Goal: Complete application form: Complete application form

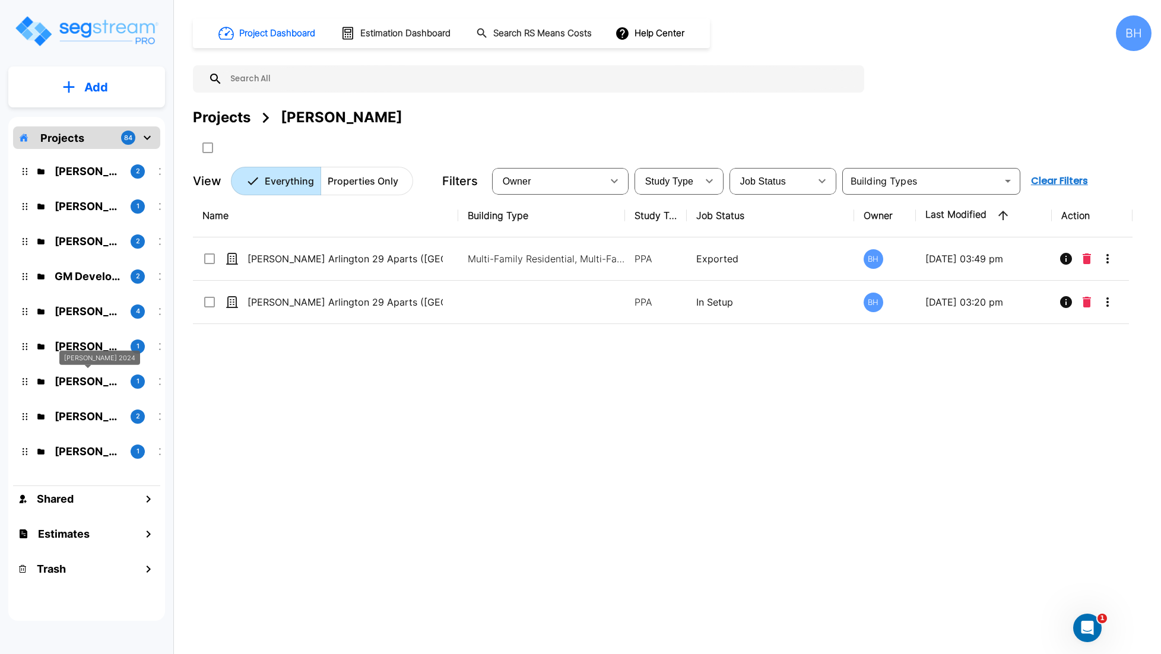
click at [84, 381] on p "[PERSON_NAME] 2024" at bounding box center [88, 381] width 66 height 16
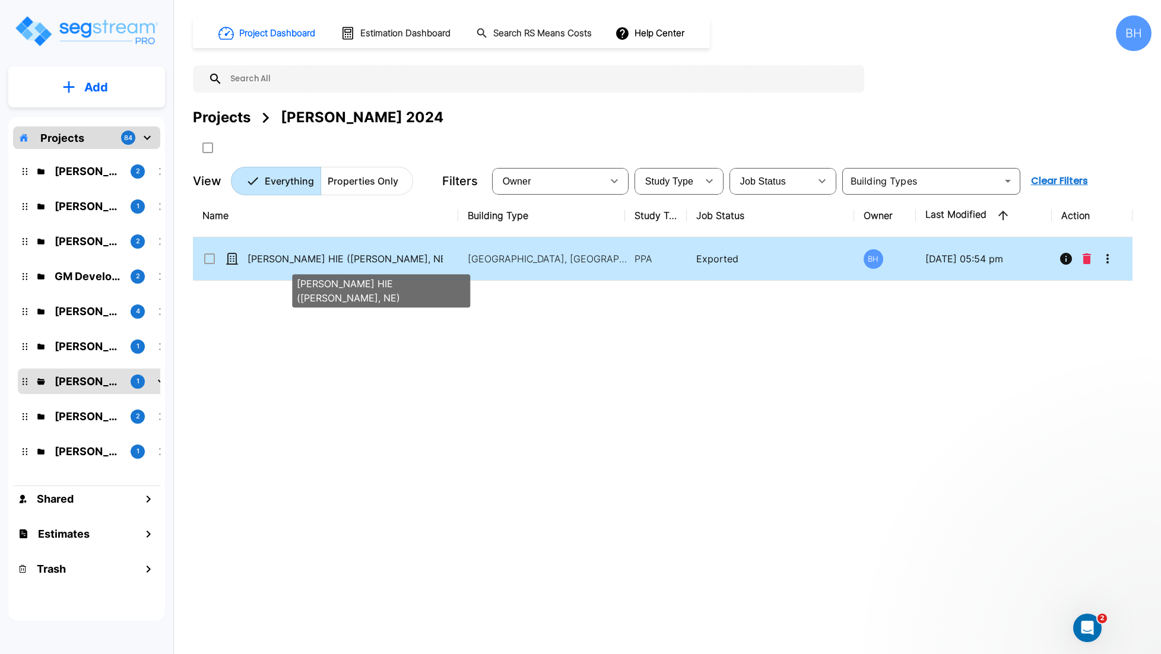
click at [390, 263] on p "[PERSON_NAME] HIE ([PERSON_NAME], NE)" at bounding box center [345, 259] width 195 height 14
checkbox input "true"
click at [391, 263] on p "[PERSON_NAME] HIE ([PERSON_NAME], NE)" at bounding box center [345, 259] width 195 height 14
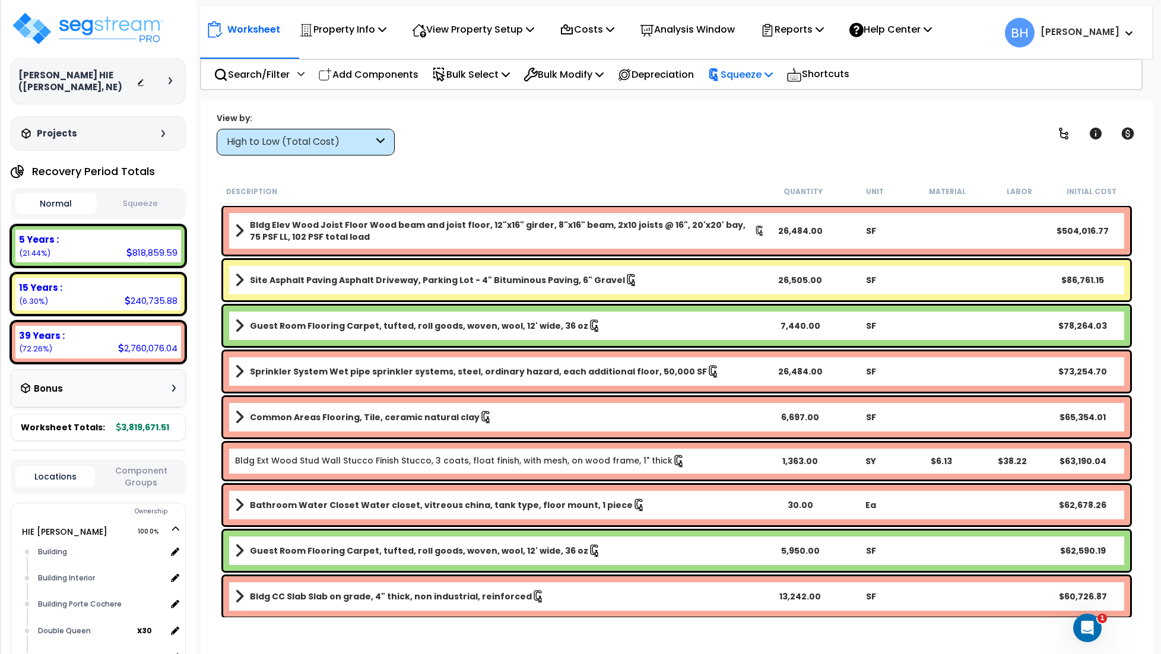
click at [747, 68] on p "Squeeze" at bounding box center [740, 74] width 65 height 16
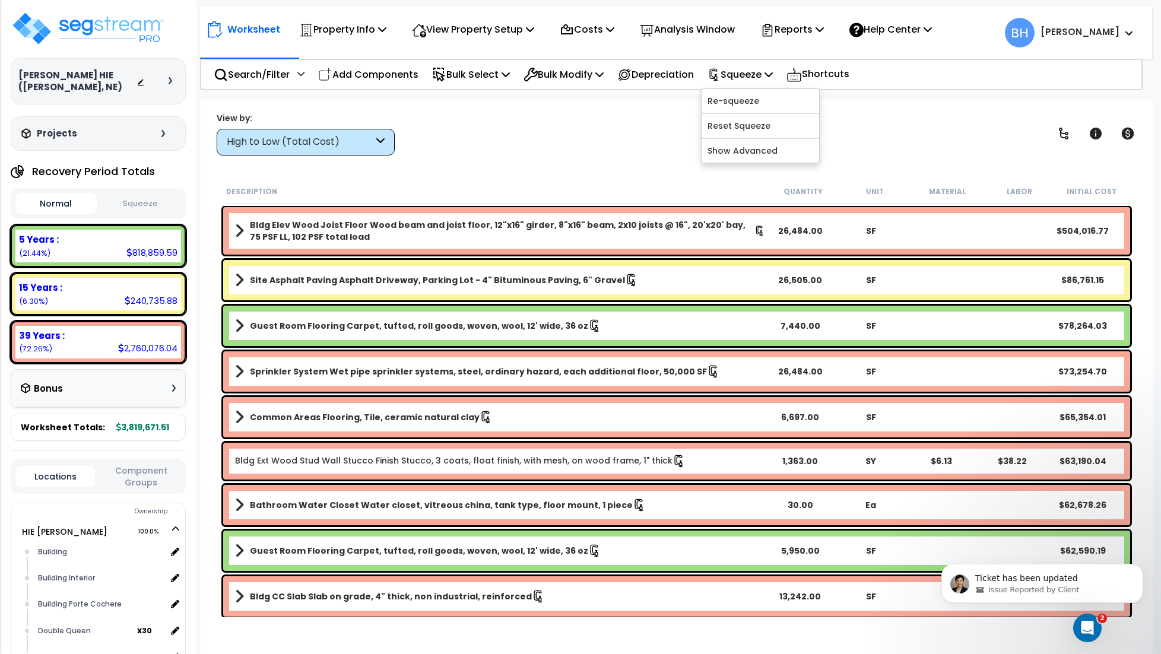
click at [164, 194] on button "Squeeze" at bounding box center [140, 204] width 81 height 21
click at [770, 64] on div "Squeeze" at bounding box center [740, 75] width 65 height 28
click at [763, 106] on link "Re-squeeze" at bounding box center [761, 101] width 118 height 24
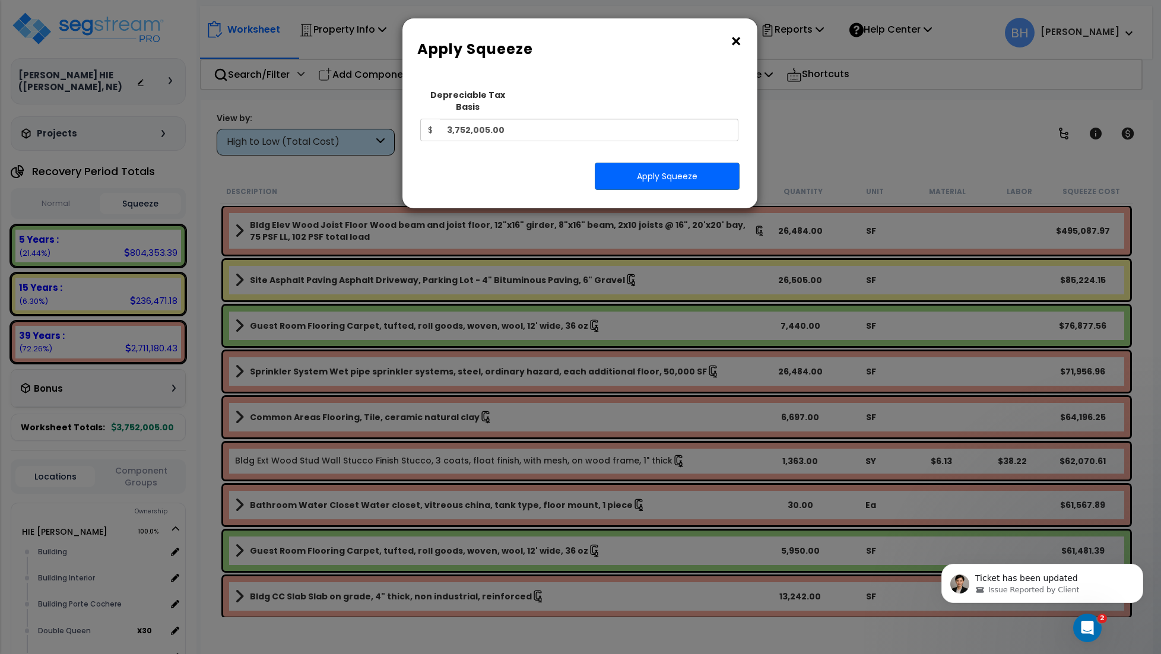
drag, startPoint x: 578, startPoint y: 134, endPoint x: 571, endPoint y: 129, distance: 8.6
click at [576, 133] on div "Squeeze Type Select 1. Squeeze Entire Worksheet 2. Squeeze by Takeoff Cost 3. S…" at bounding box center [574, 116] width 327 height 67
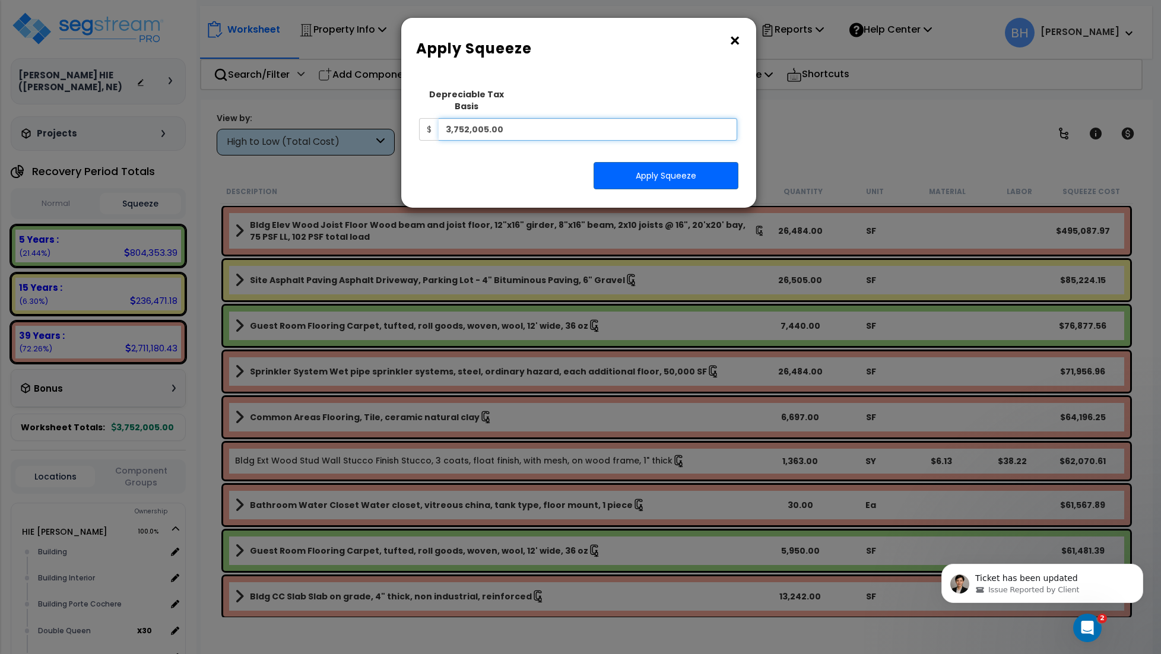
click at [556, 122] on input "3,752,005.00" at bounding box center [588, 129] width 299 height 23
type input "2,727,679"
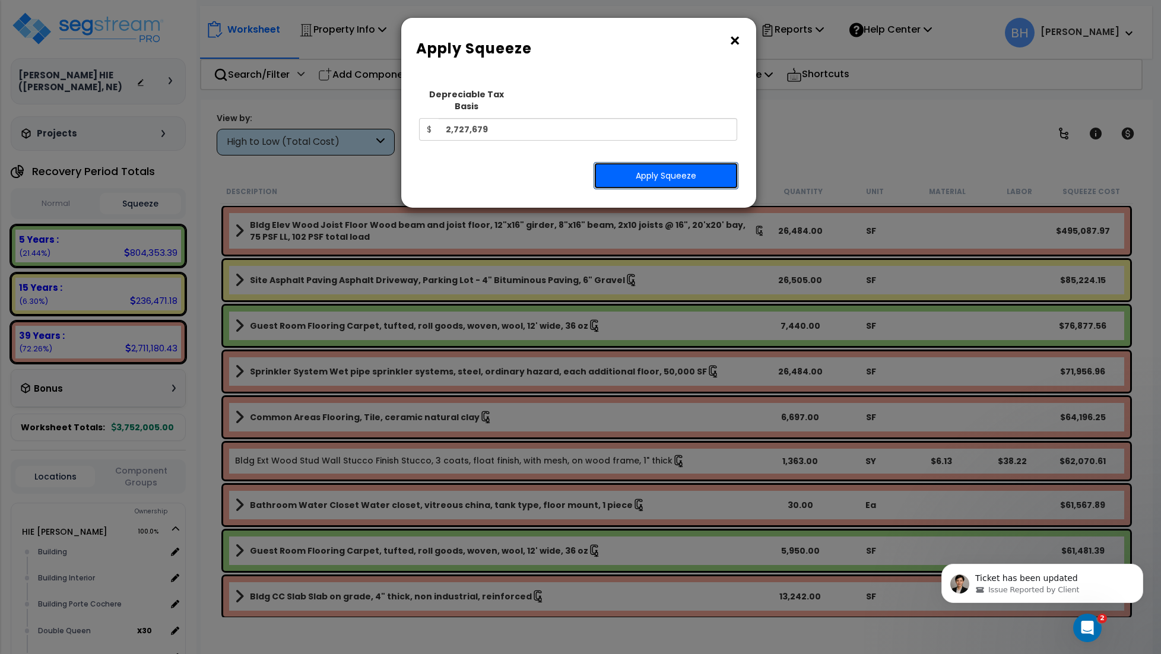
click at [641, 162] on button "Apply Squeeze" at bounding box center [666, 175] width 145 height 27
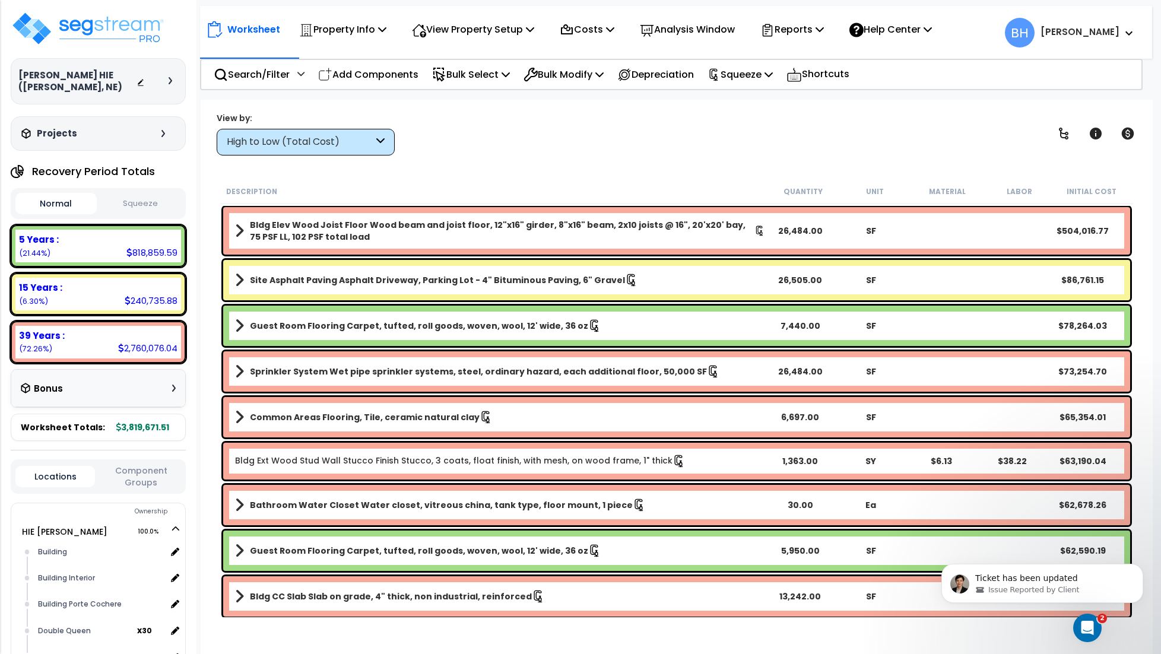
click at [157, 195] on button "Squeeze" at bounding box center [140, 204] width 81 height 21
click at [821, 30] on p "Reports" at bounding box center [792, 29] width 64 height 16
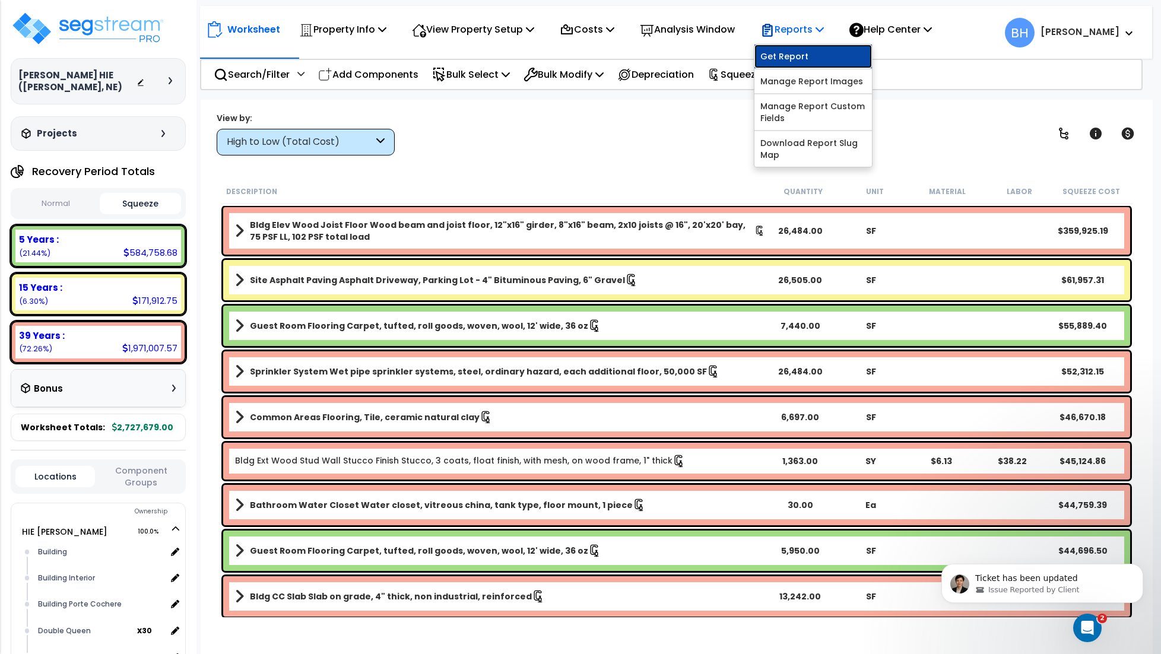
click at [798, 62] on link "Get Report" at bounding box center [814, 57] width 118 height 24
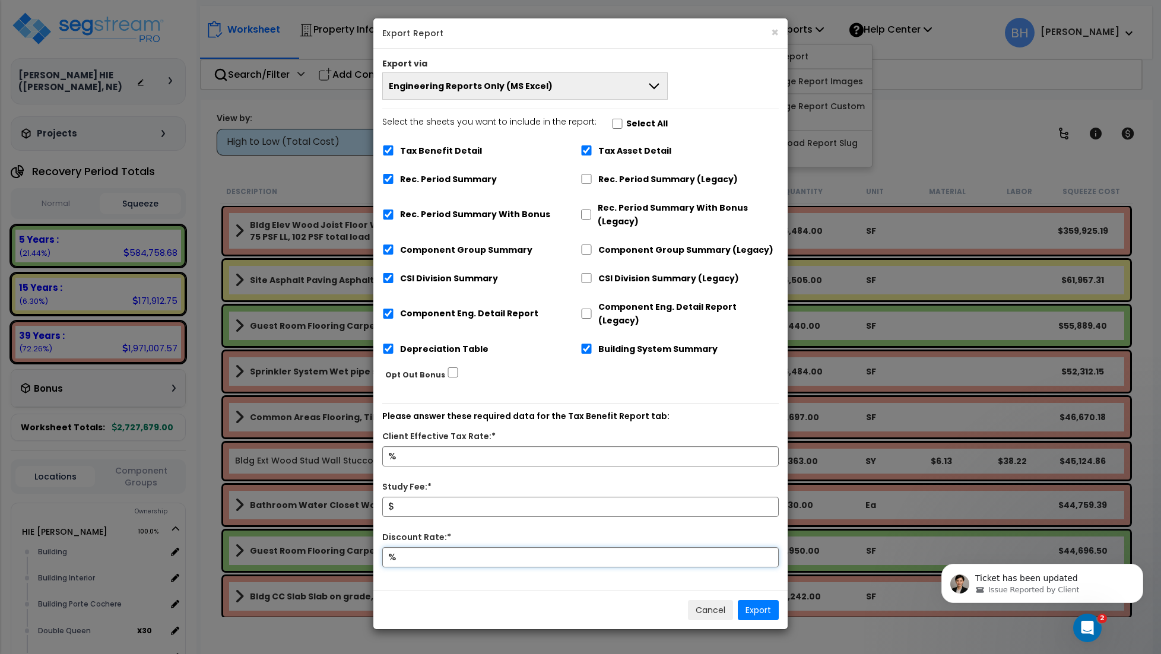
click at [427, 547] on input "Discount Rate:*" at bounding box center [580, 557] width 397 height 20
click at [407, 497] on input "Study Fee:*" at bounding box center [580, 507] width 397 height 20
click at [406, 446] on input "Client Effective Tax Rate:*" at bounding box center [580, 456] width 397 height 20
type input "40"
type input "5,900"
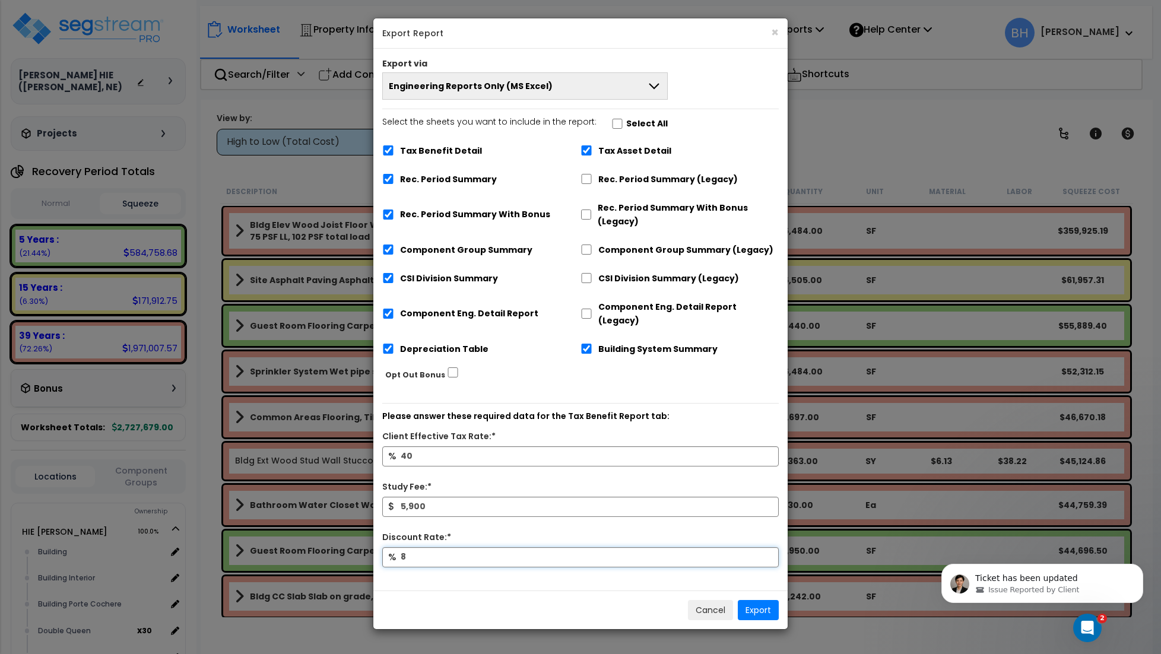
type input "8"
click at [763, 601] on button "Export" at bounding box center [758, 610] width 41 height 20
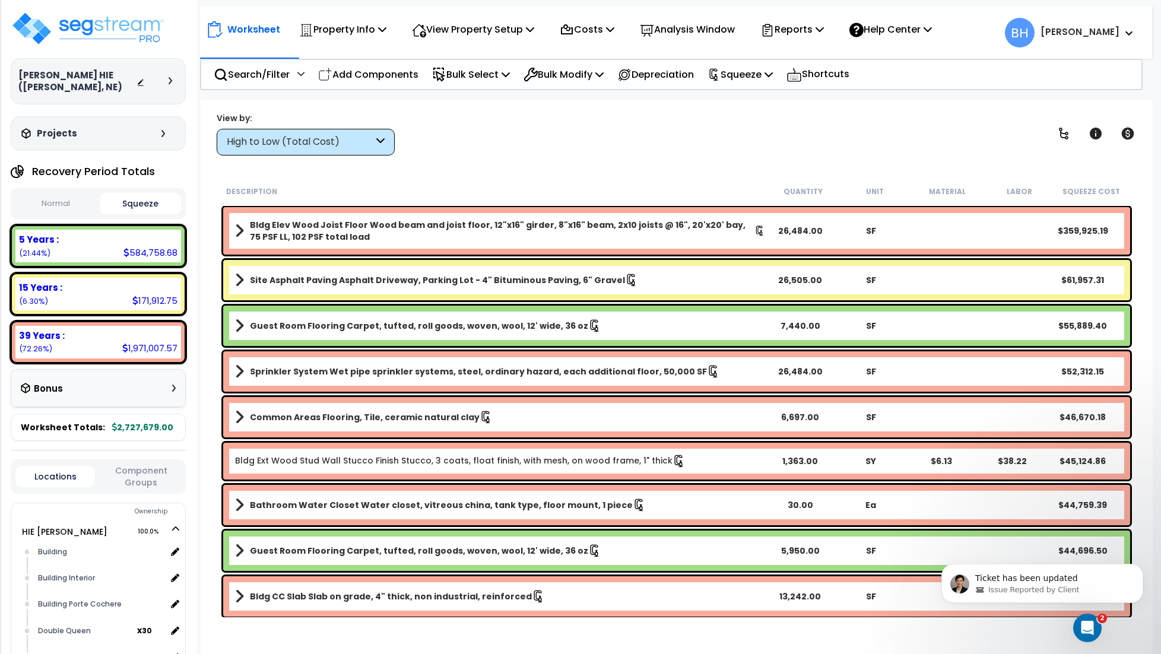
click at [761, 133] on div "View by: High to Low (Total Cost) High to Low (Total Cost)" at bounding box center [677, 134] width 928 height 44
click at [806, 28] on p "Reports" at bounding box center [792, 29] width 64 height 16
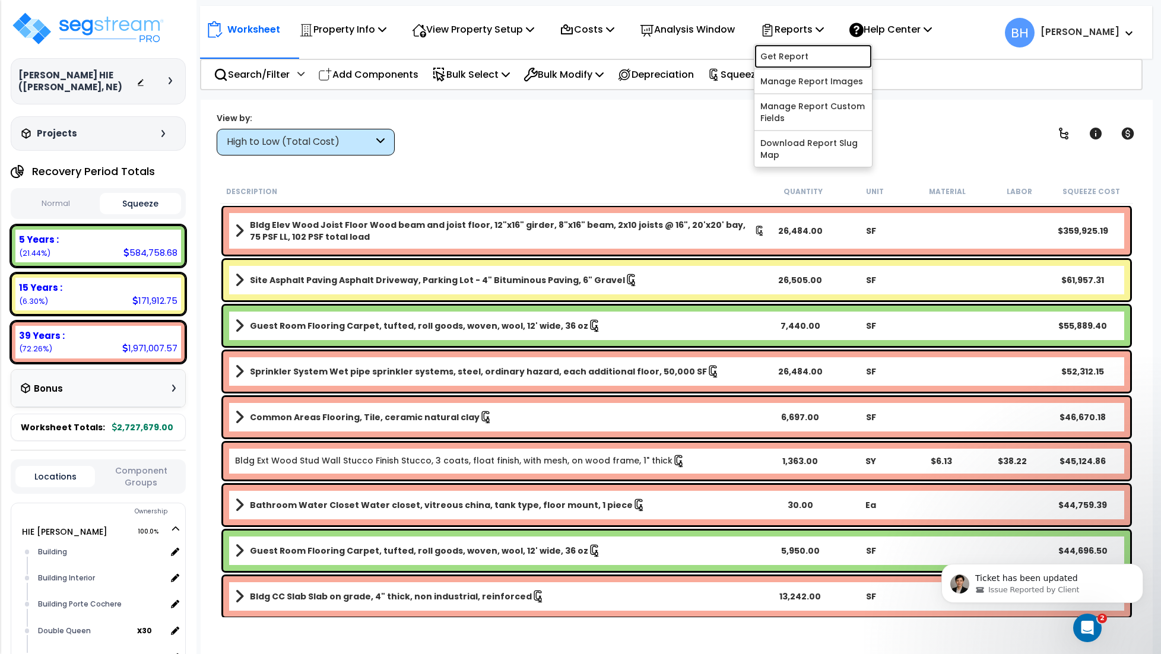
click at [807, 55] on link "Get Report" at bounding box center [814, 57] width 118 height 24
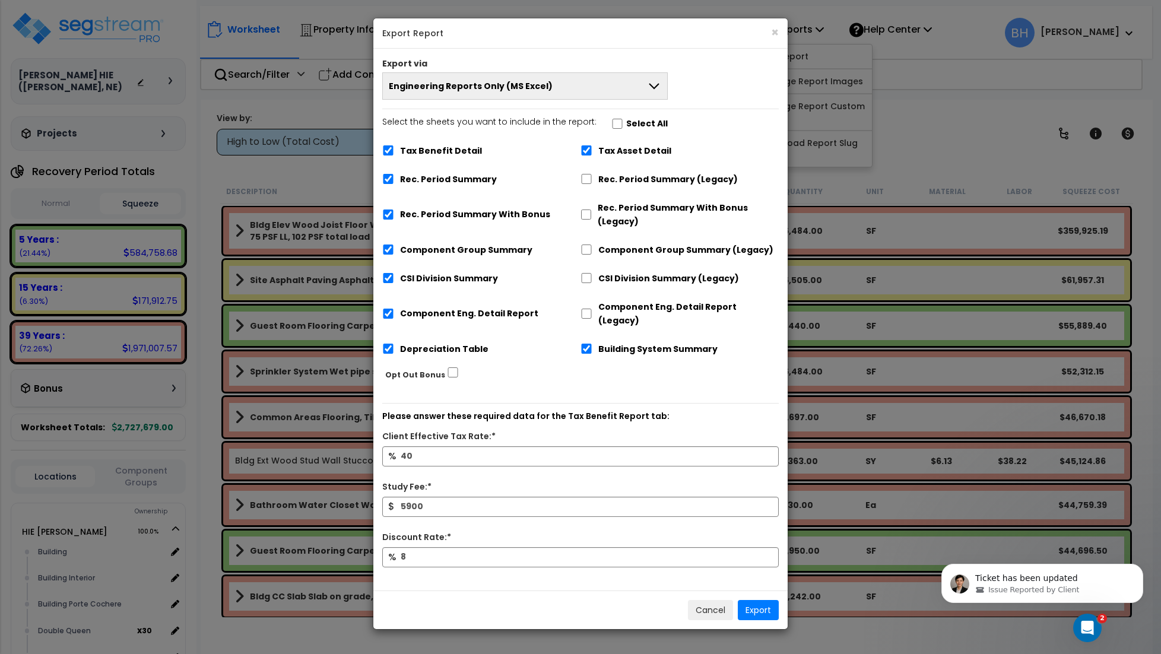
click at [582, 83] on button "Engineering Reports Only (MS Excel)" at bounding box center [525, 85] width 286 height 27
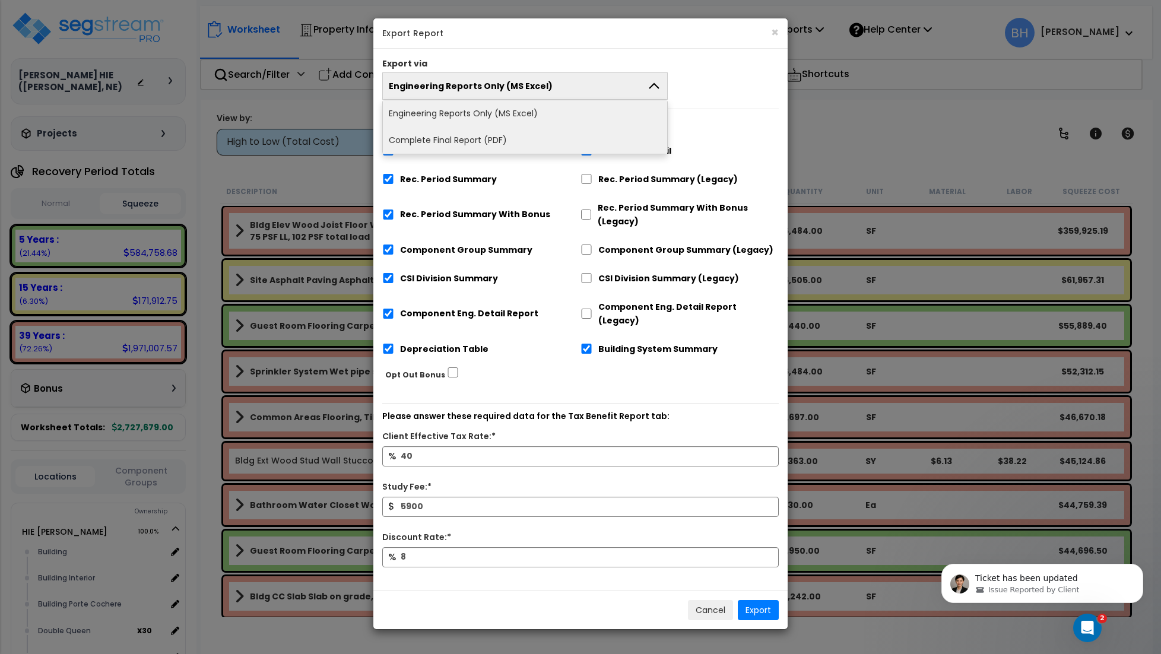
drag, startPoint x: 471, startPoint y: 141, endPoint x: 544, endPoint y: 137, distance: 73.7
click at [471, 141] on li "Complete Final Report (PDF)" at bounding box center [525, 140] width 284 height 27
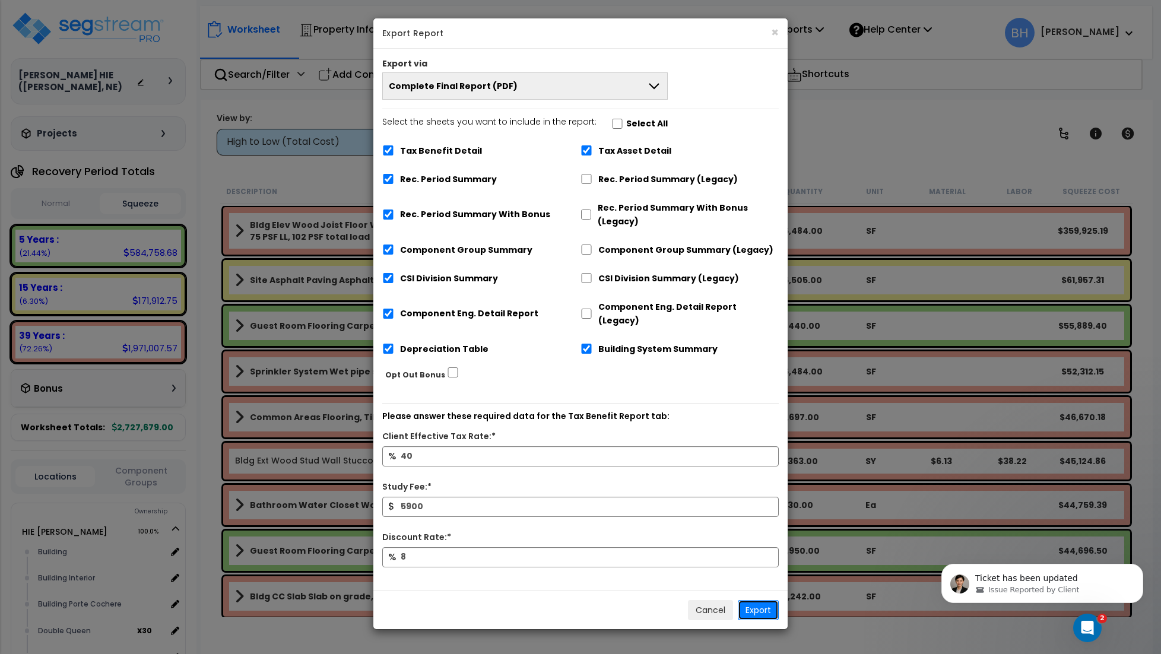
drag, startPoint x: 763, startPoint y: 598, endPoint x: 609, endPoint y: 563, distance: 158.1
click at [609, 563] on div "× Export Report Export via Complete Final Report (PDF) Engineering Reports Only…" at bounding box center [581, 324] width 416 height 612
drag, startPoint x: 710, startPoint y: 602, endPoint x: 459, endPoint y: 553, distance: 255.3
click at [709, 602] on button "Cancel" at bounding box center [710, 610] width 45 height 20
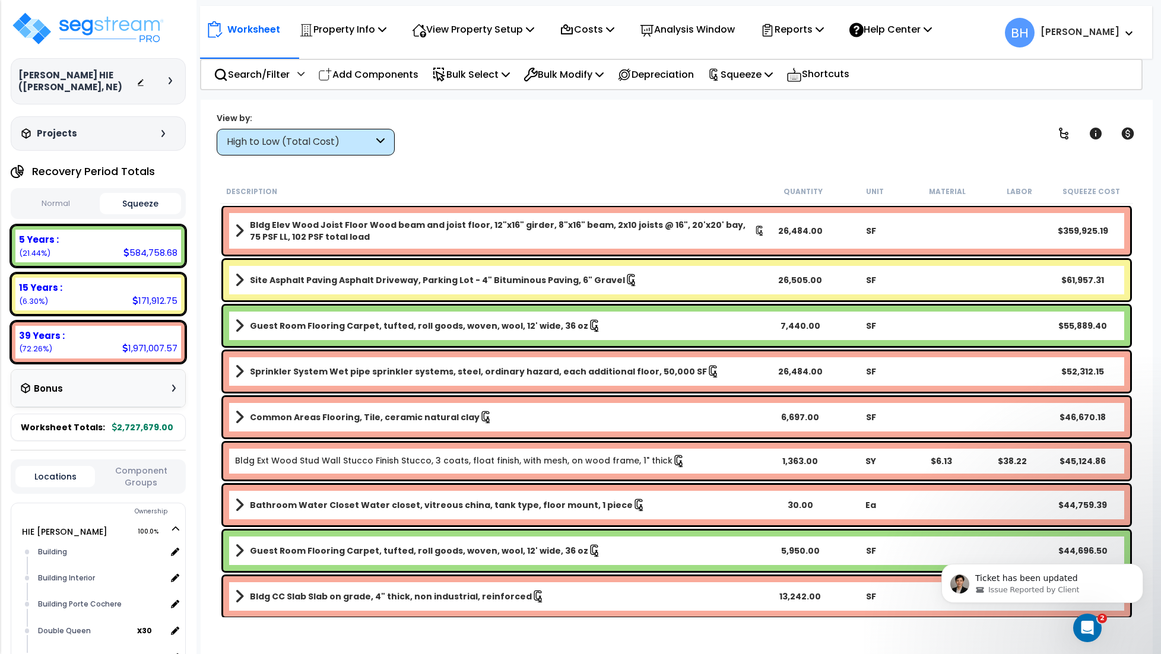
click at [68, 392] on div "Bonus" at bounding box center [98, 389] width 174 height 38
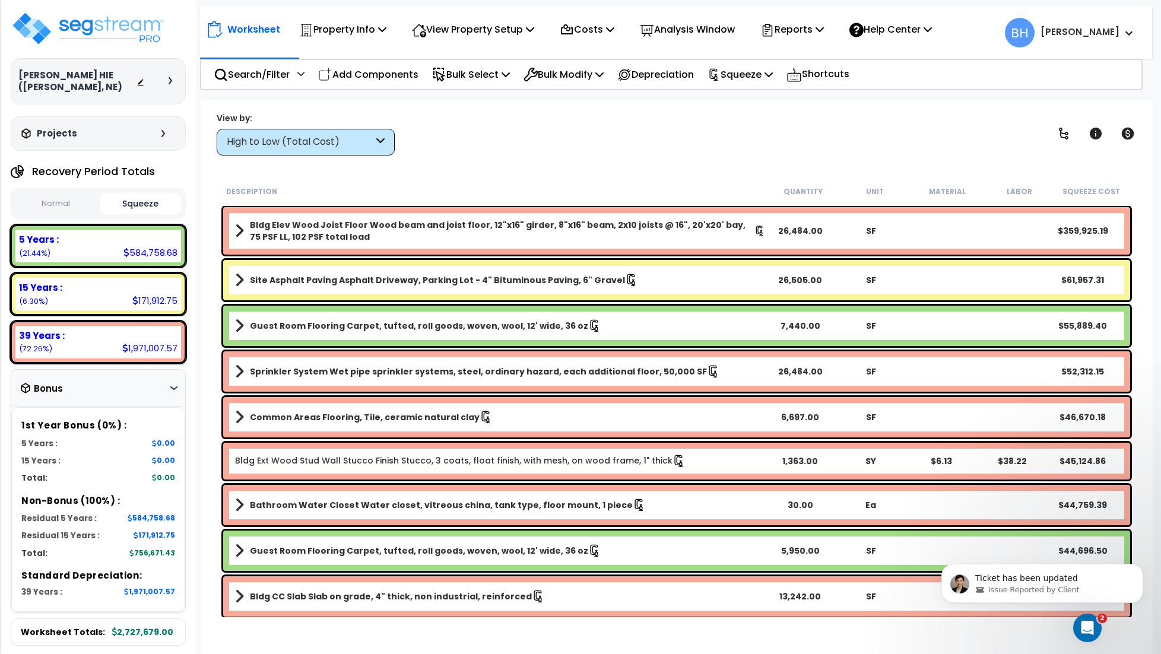
click at [83, 381] on div "Bonus" at bounding box center [98, 388] width 155 height 23
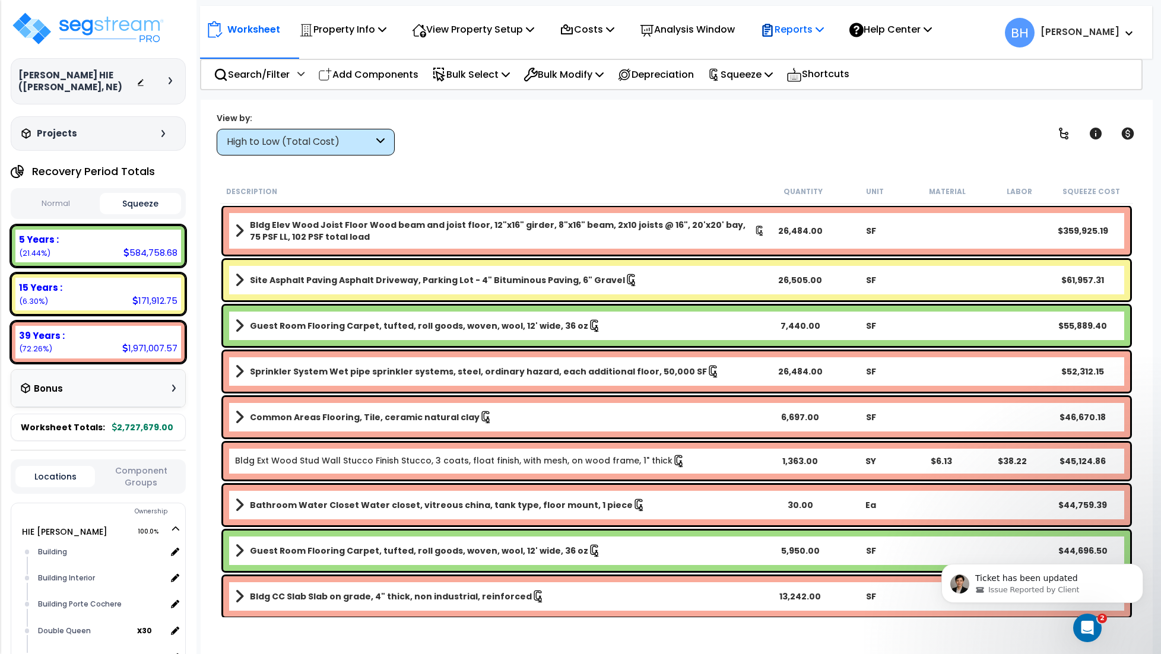
click at [803, 31] on p "Reports" at bounding box center [792, 29] width 64 height 16
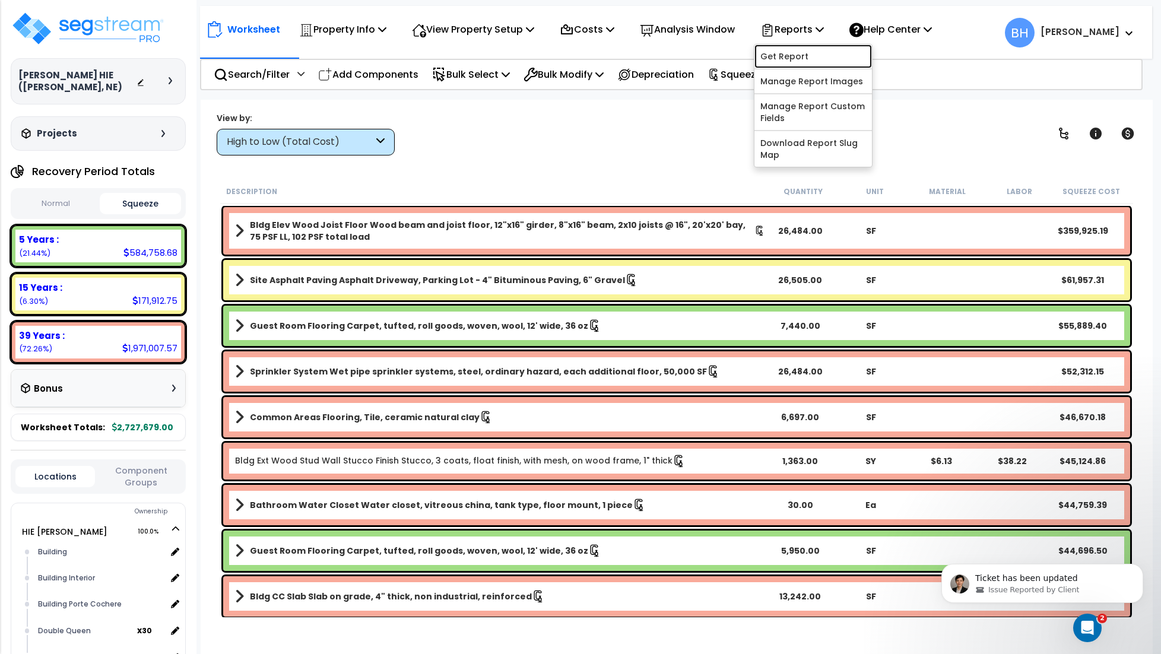
click at [803, 58] on link "Get Report" at bounding box center [814, 57] width 118 height 24
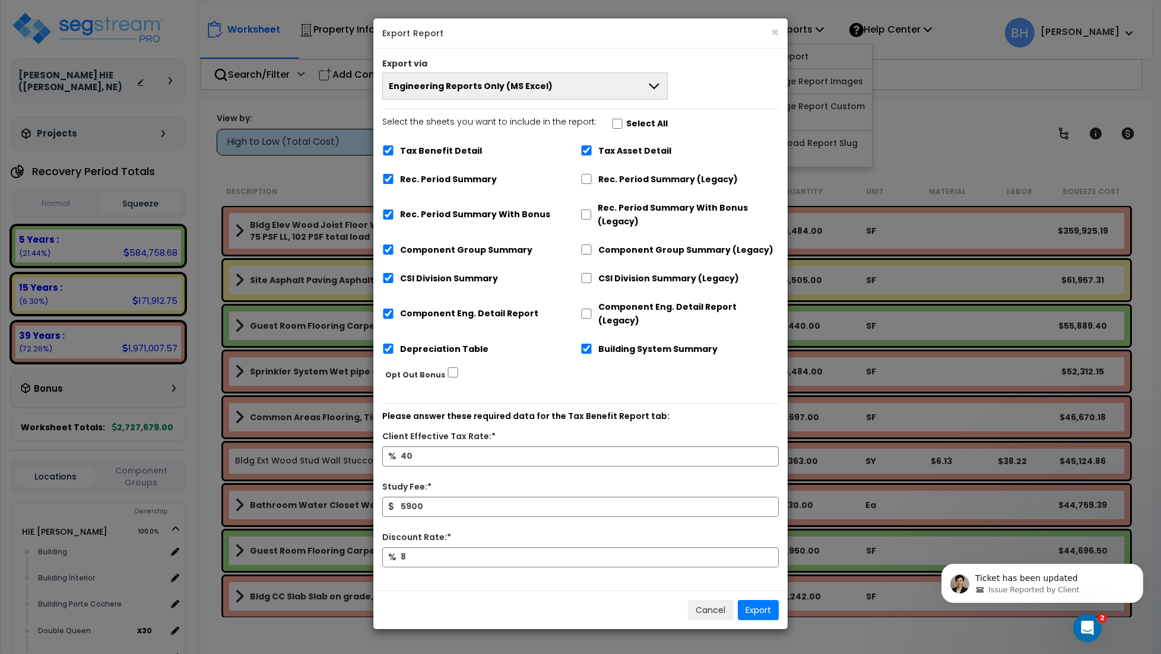
click at [614, 97] on button "Engineering Reports Only (MS Excel)" at bounding box center [525, 85] width 286 height 27
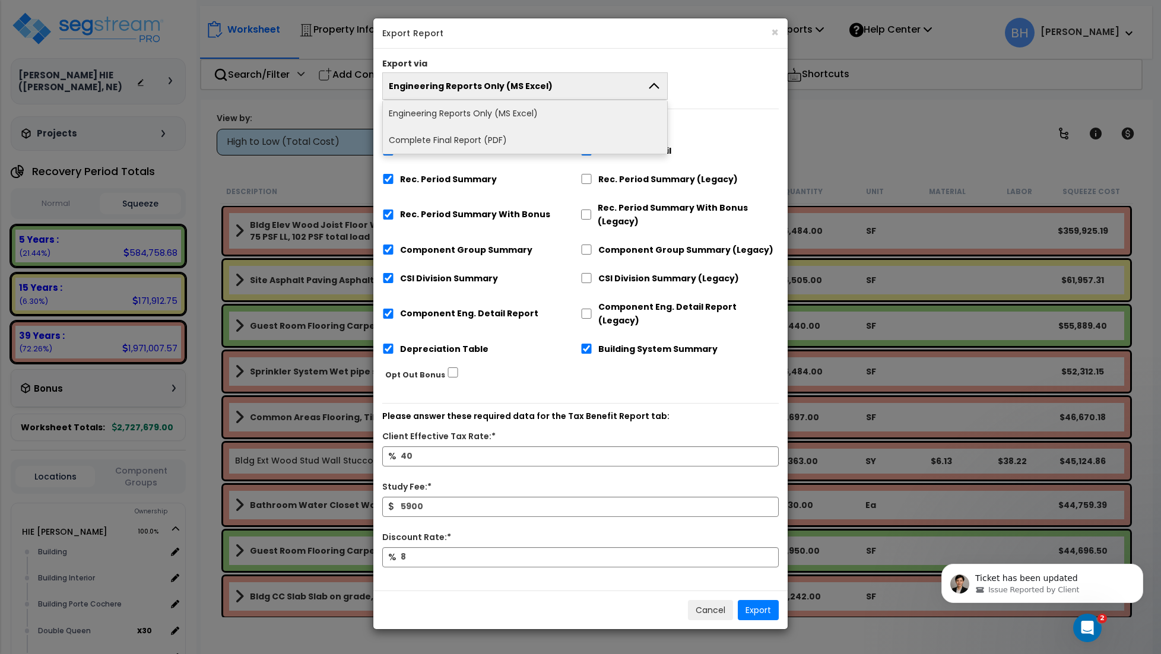
click at [478, 138] on li "Complete Final Report (PDF)" at bounding box center [525, 140] width 284 height 27
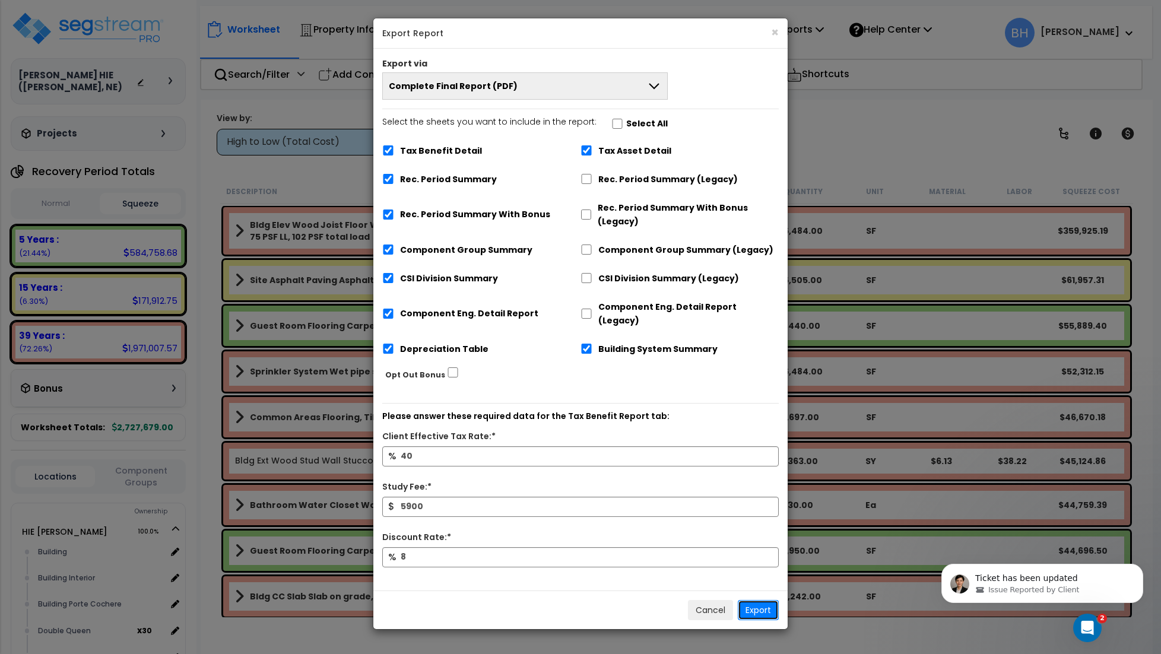
click at [759, 600] on button "Export" at bounding box center [758, 610] width 41 height 20
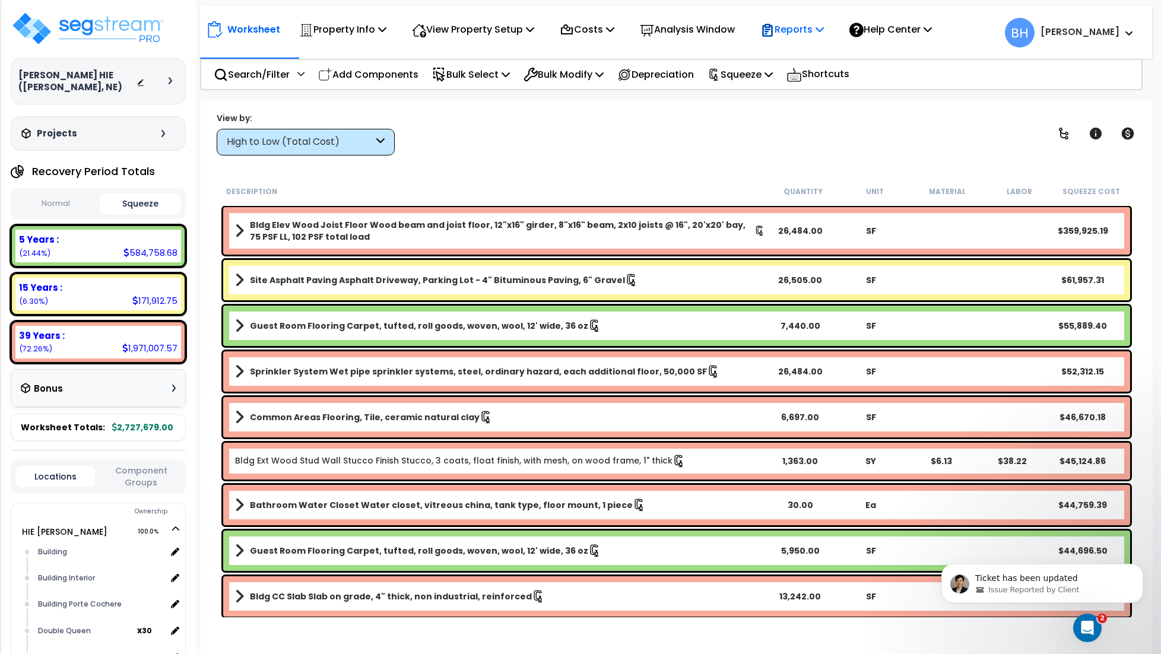
click at [804, 31] on p "Reports" at bounding box center [792, 29] width 64 height 16
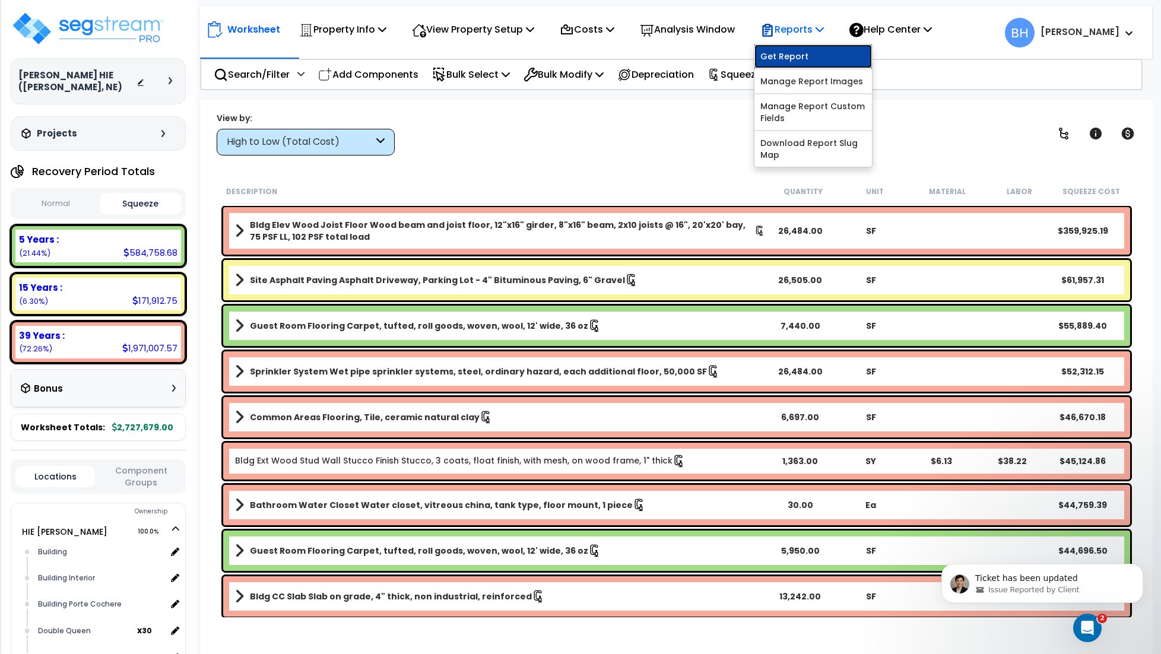
click at [793, 57] on link "Get Report" at bounding box center [814, 57] width 118 height 24
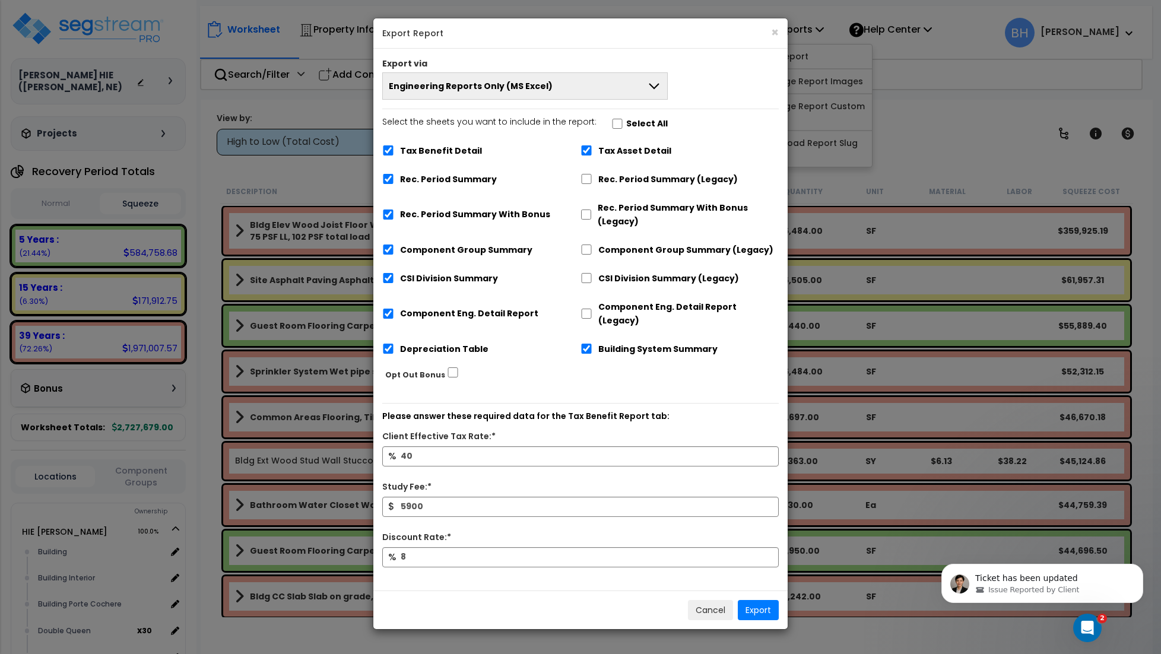
click at [541, 81] on span "Engineering Reports Only (MS Excel)" at bounding box center [471, 86] width 164 height 12
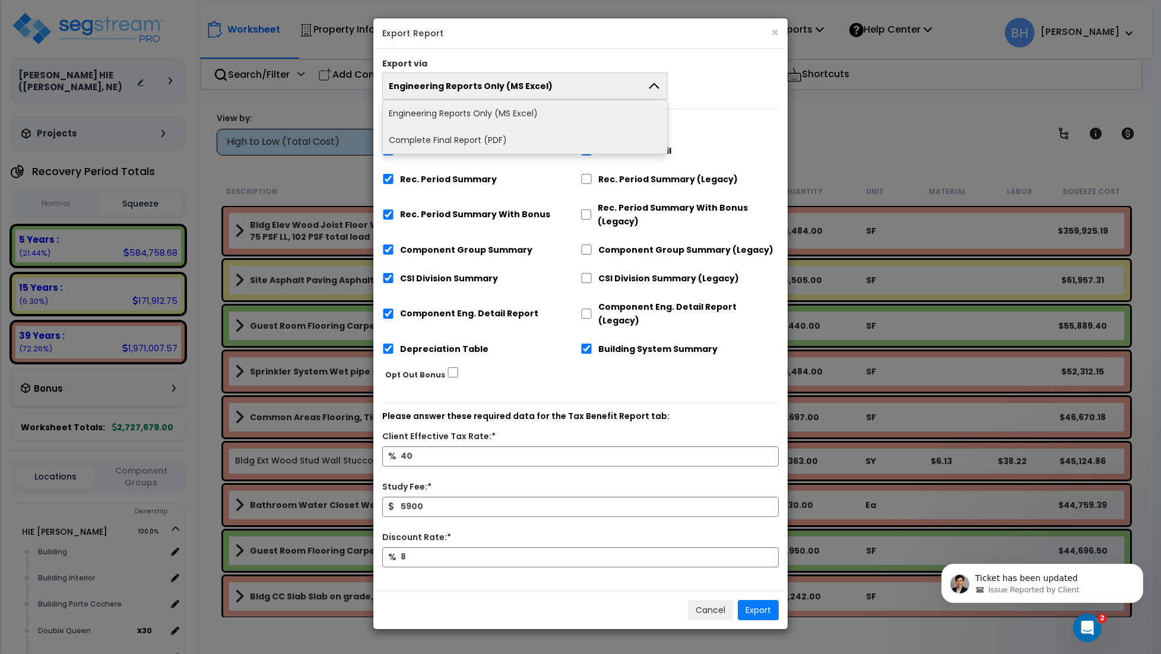
click at [484, 138] on li "Complete Final Report (PDF)" at bounding box center [525, 140] width 284 height 27
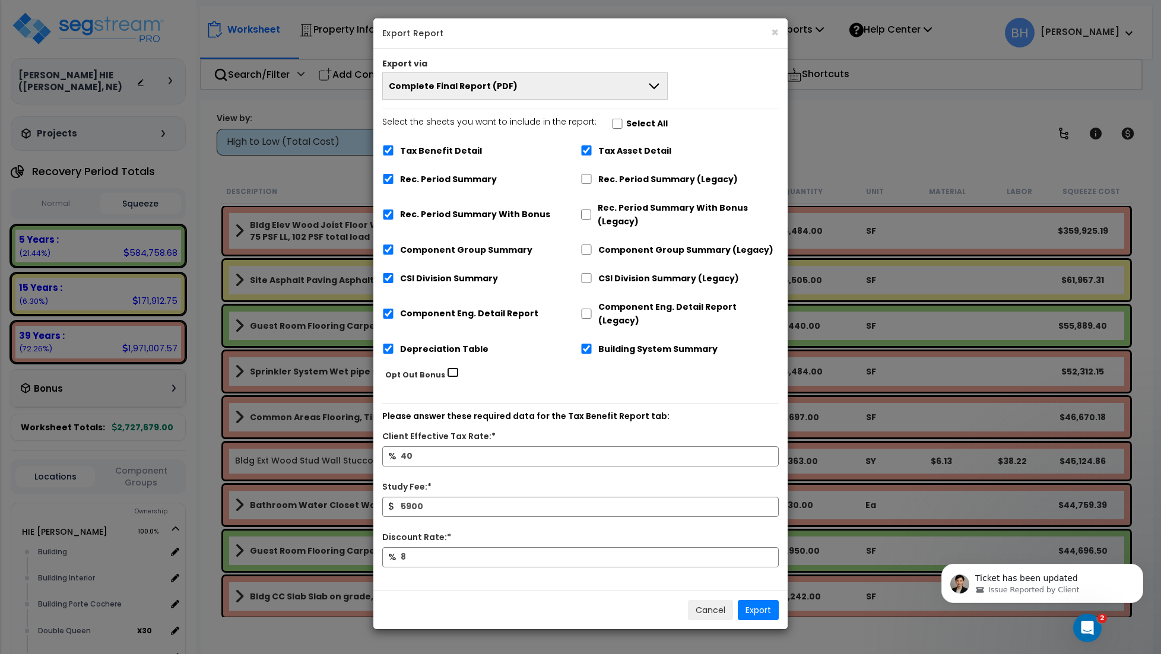
drag, startPoint x: 445, startPoint y: 359, endPoint x: 452, endPoint y: 361, distance: 7.5
click at [447, 367] on input "Opt Out Bonus" at bounding box center [453, 372] width 12 height 10
checkbox input "true"
click at [587, 180] on input "Rec. Period Summary (Legacy)" at bounding box center [587, 179] width 12 height 10
checkbox input "true"
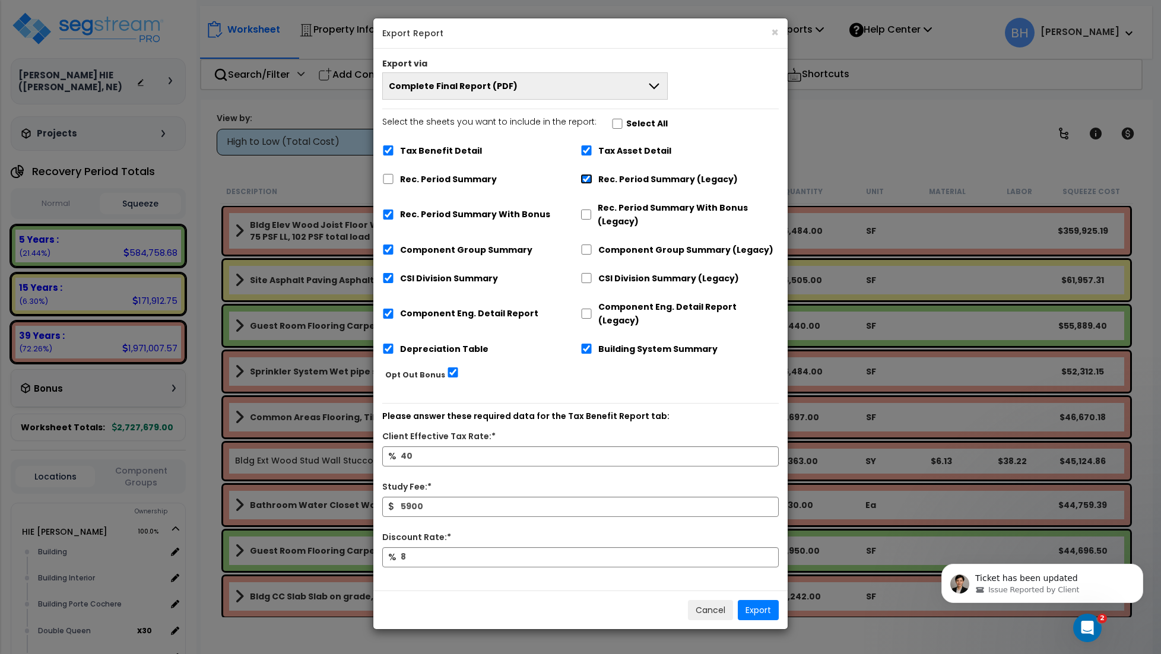
checkbox input "false"
click at [388, 215] on input "Rec. Period Summary With Bonus" at bounding box center [388, 215] width 12 height 10
checkbox input "false"
click at [588, 310] on input "Component Eng. Detail Report (Legacy)" at bounding box center [587, 314] width 12 height 10
checkbox input "true"
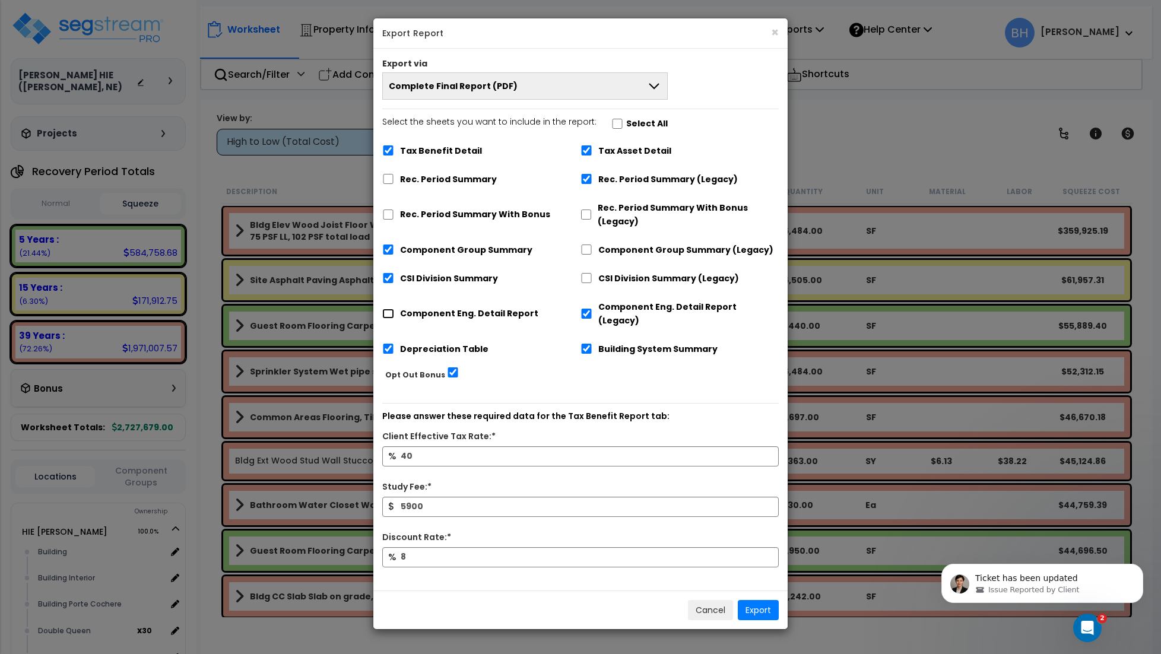
click at [389, 309] on input "Component Eng. Detail Report" at bounding box center [388, 314] width 12 height 10
checkbox input "true"
checkbox input "false"
click at [760, 600] on button "Export" at bounding box center [758, 610] width 41 height 20
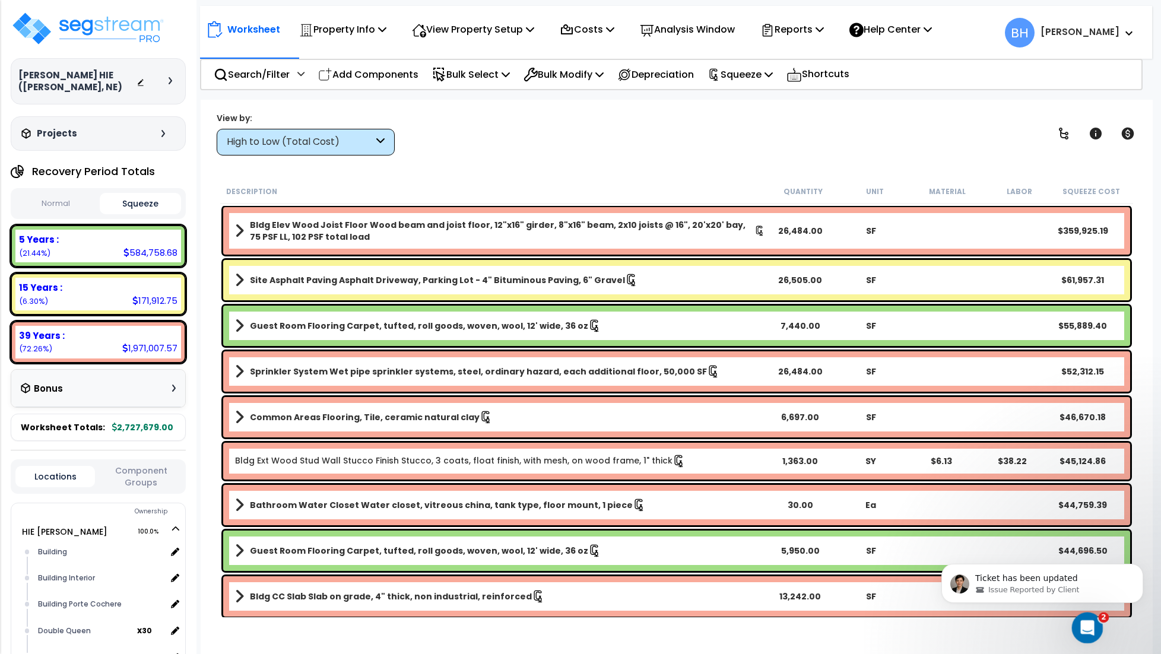
click at [1092, 632] on div "Open Intercom Messenger" at bounding box center [1085, 626] width 39 height 39
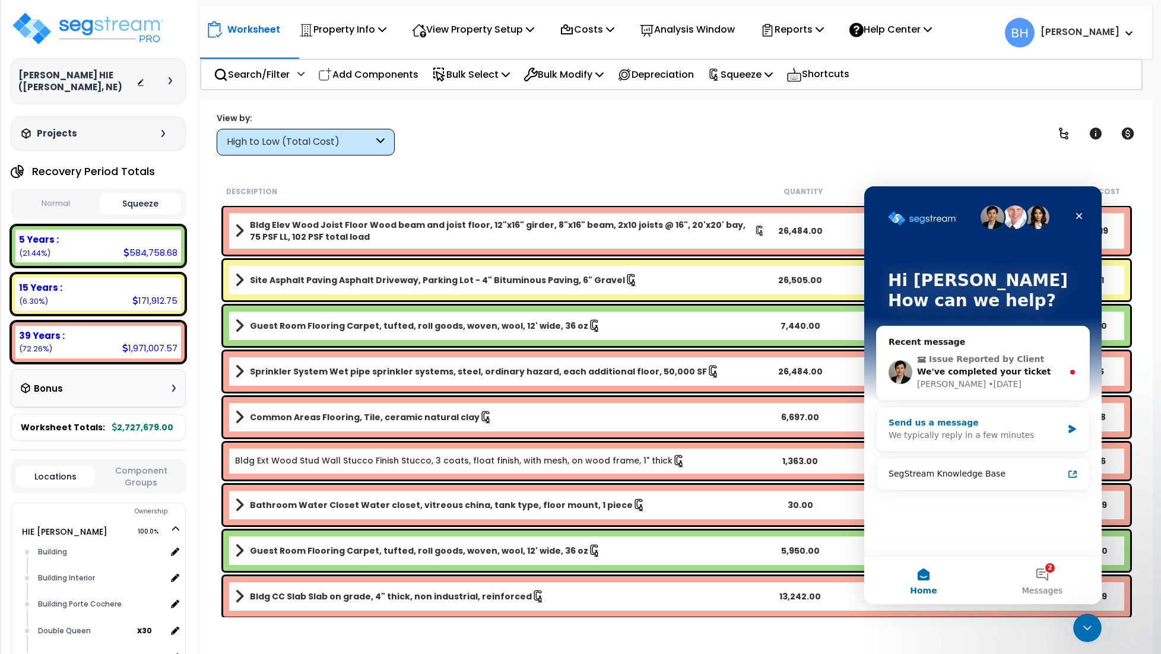
click at [1020, 434] on div "We typically reply in a few minutes" at bounding box center [976, 435] width 174 height 12
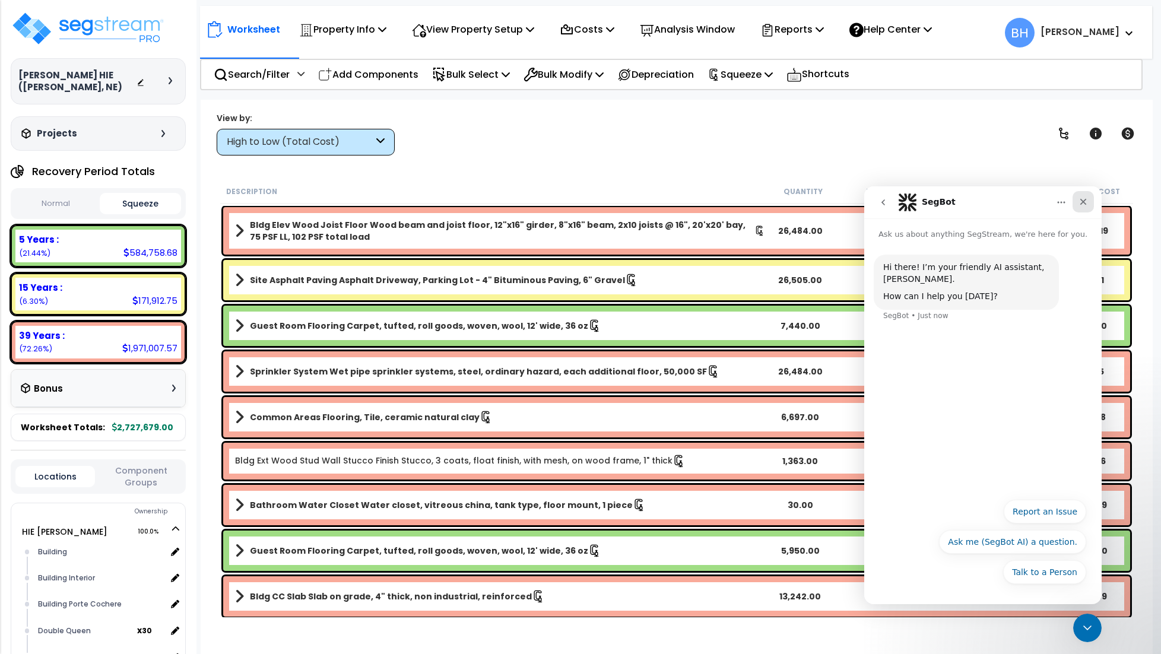
click at [1084, 200] on icon "Close" at bounding box center [1083, 201] width 9 height 9
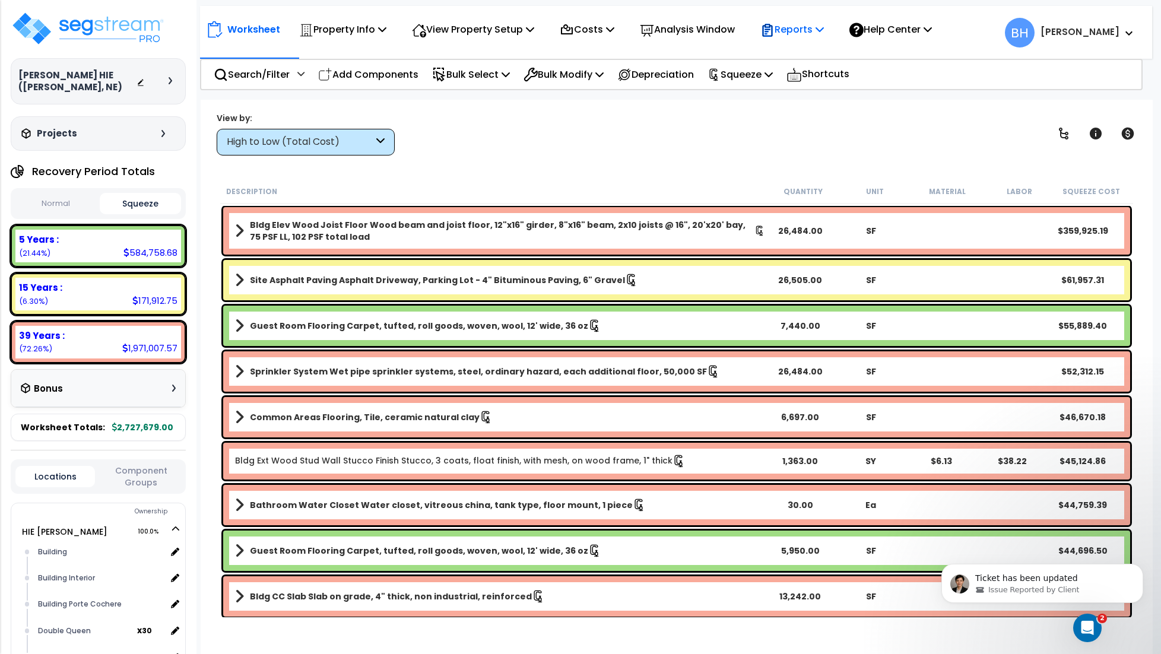
click at [803, 36] on p "Reports" at bounding box center [792, 29] width 64 height 16
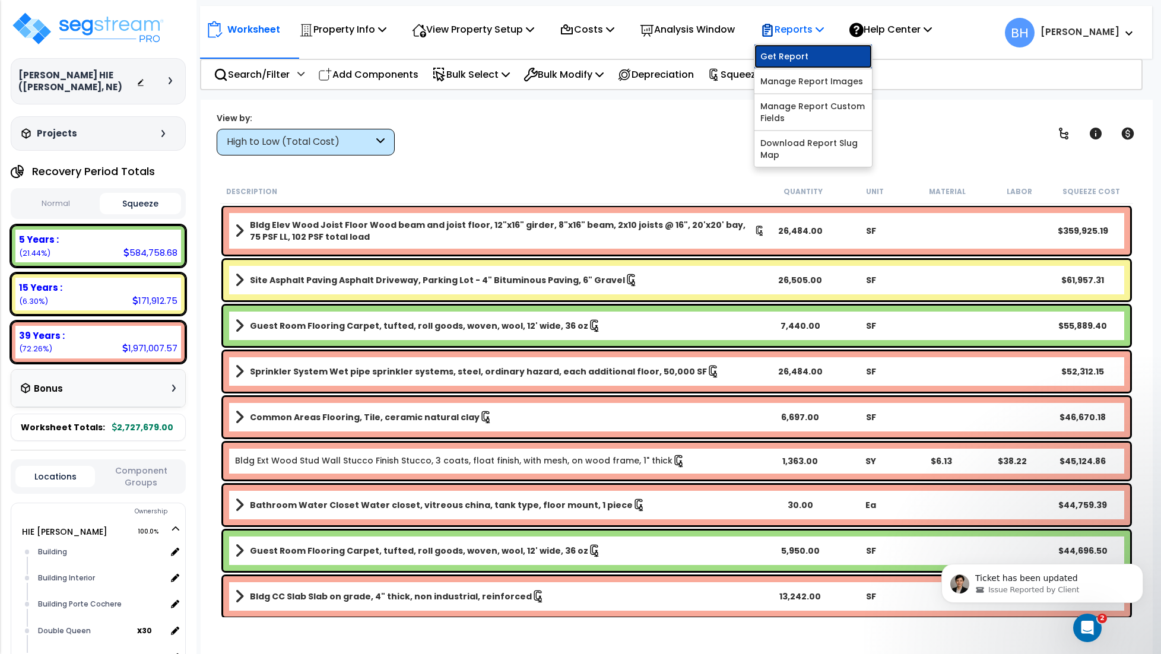
click at [793, 59] on link "Get Report" at bounding box center [814, 57] width 118 height 24
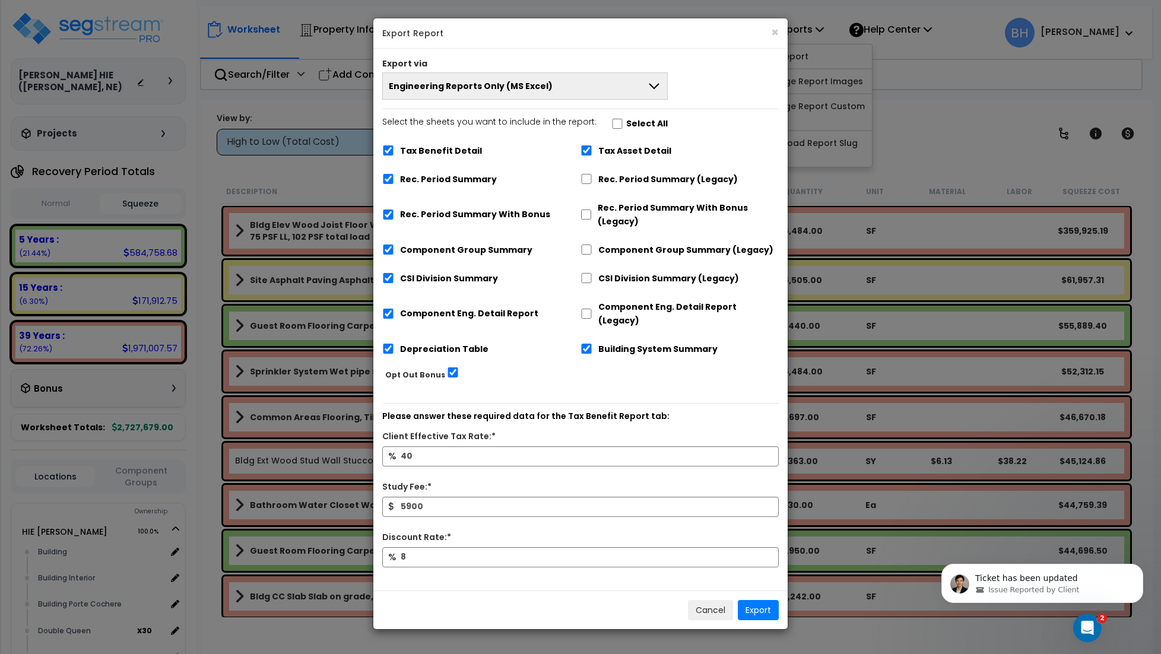
click at [540, 94] on button "Engineering Reports Only (MS Excel)" at bounding box center [525, 85] width 286 height 27
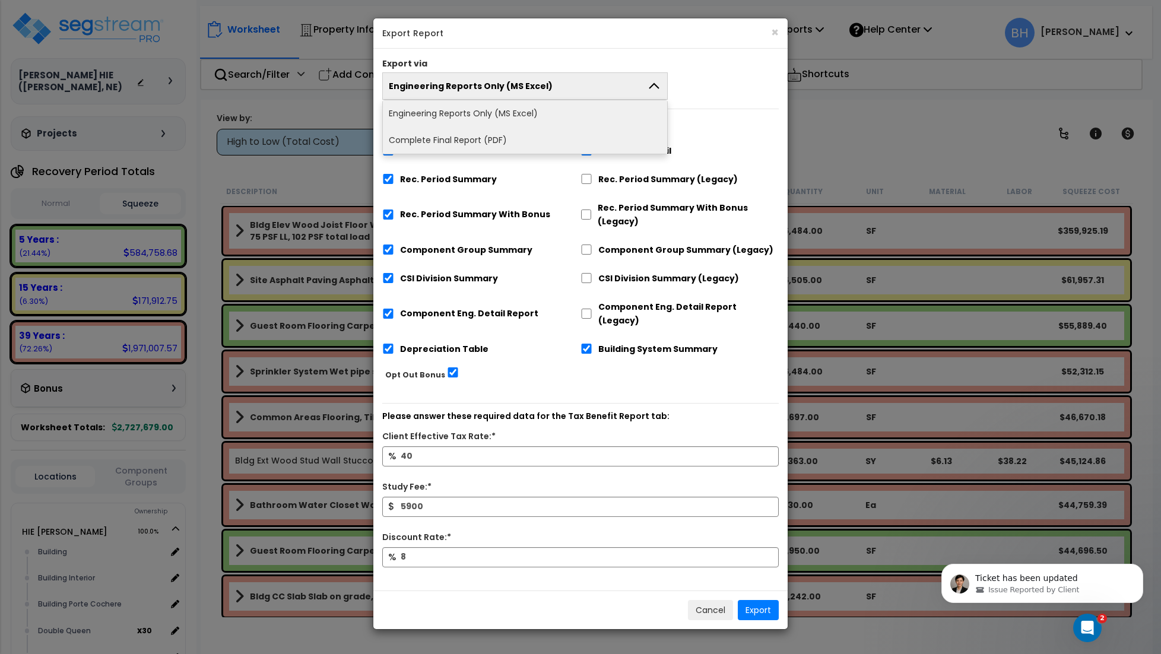
click at [486, 137] on li "Complete Final Report (PDF)" at bounding box center [525, 140] width 284 height 27
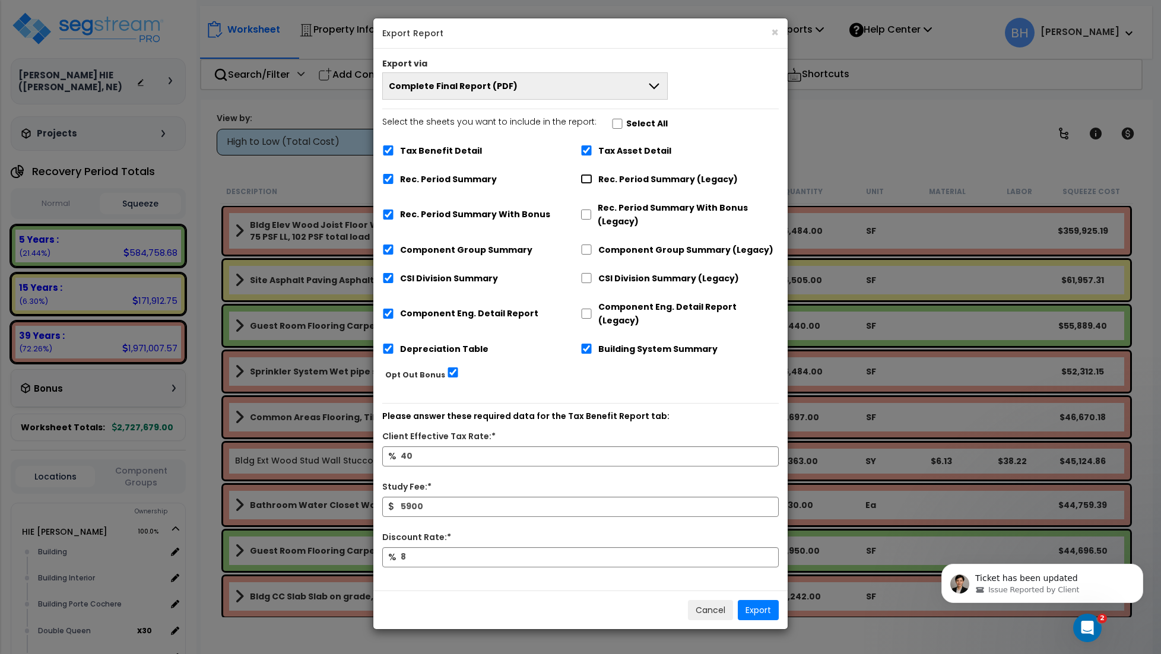
click at [587, 180] on input "Rec. Period Summary (Legacy)" at bounding box center [587, 179] width 12 height 10
checkbox input "true"
checkbox input "false"
drag, startPoint x: 587, startPoint y: 206, endPoint x: 588, endPoint y: 220, distance: 13.7
click at [587, 207] on div "Rec. Period Summary With Bonus (Legacy)" at bounding box center [680, 214] width 198 height 36
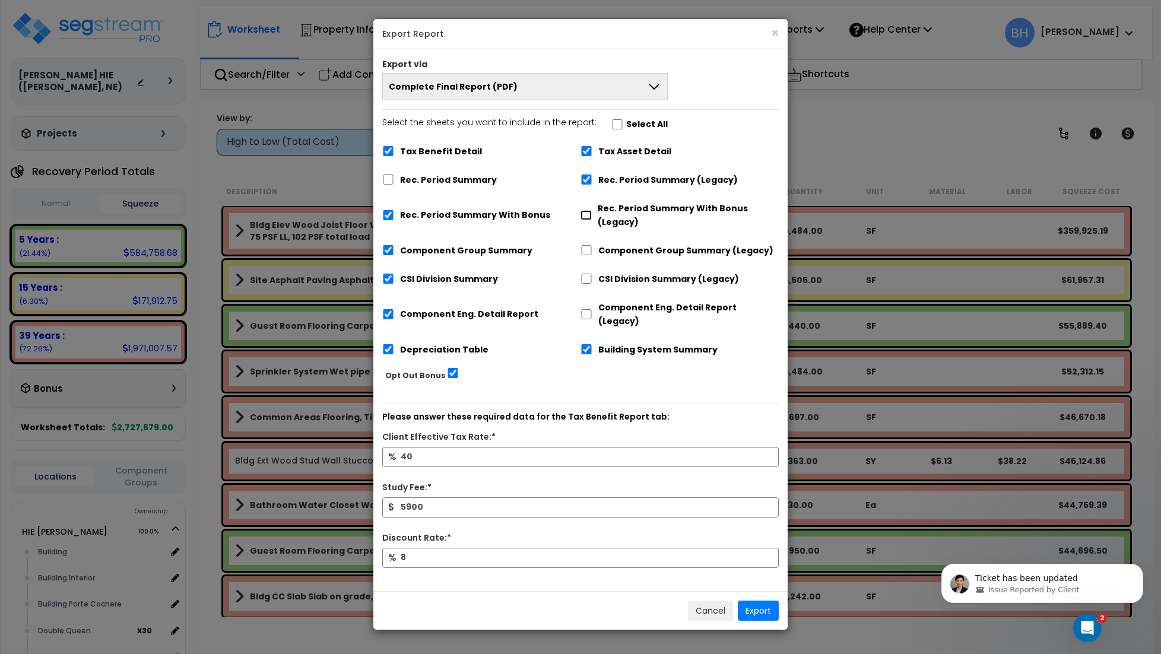
click at [587, 217] on input "Rec. Period Summary With Bonus (Legacy)" at bounding box center [586, 215] width 11 height 10
checkbox input "true"
checkbox input "false"
click at [588, 261] on div "Component Group Summary (Legacy)" at bounding box center [680, 249] width 198 height 23
click at [588, 278] on input "CSI Division Summary (Legacy)" at bounding box center [587, 279] width 12 height 10
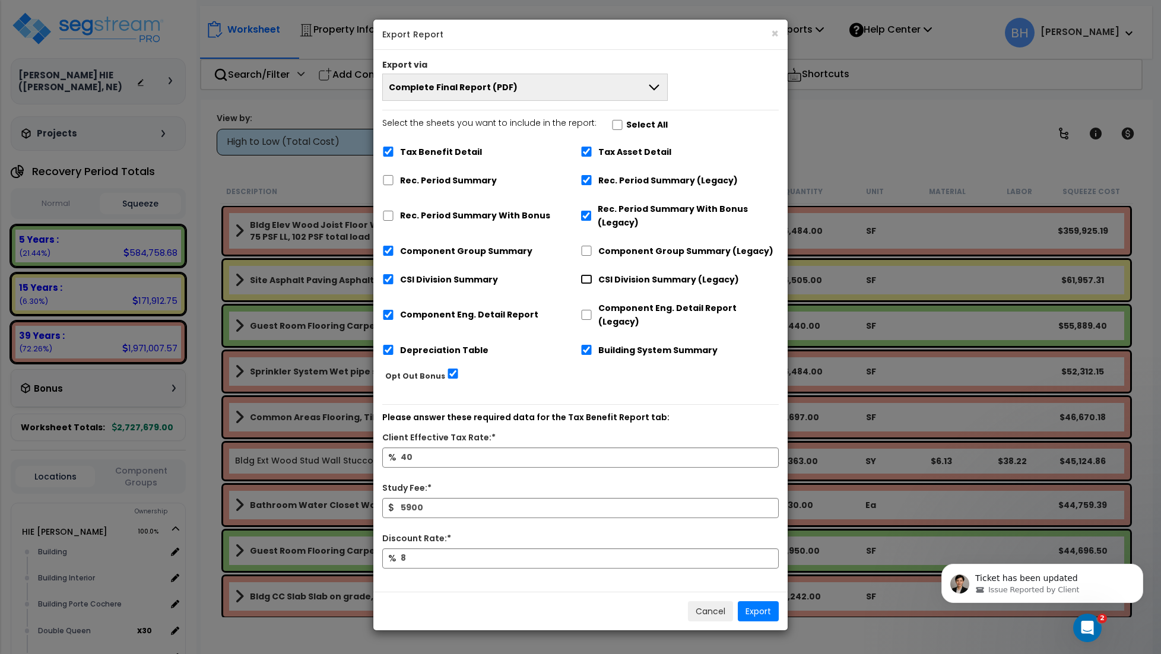
checkbox input "true"
checkbox input "false"
click at [585, 247] on input "Component Group Summary (Legacy)" at bounding box center [587, 251] width 12 height 10
checkbox input "true"
checkbox input "false"
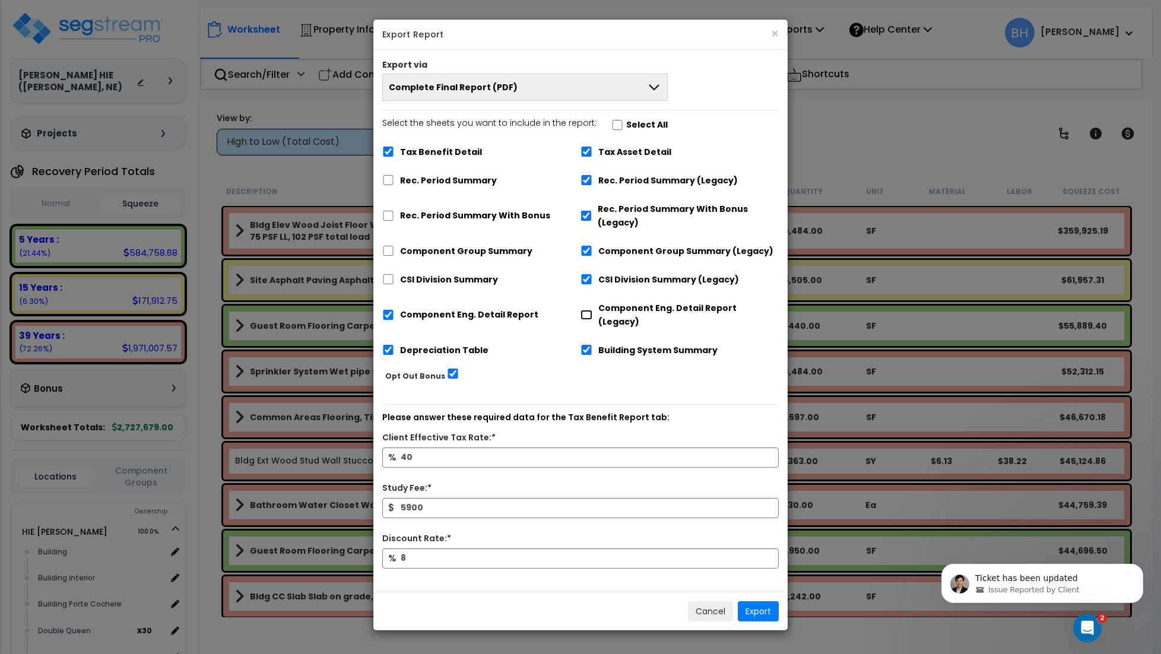
click at [581, 310] on input "Component Eng. Detail Report (Legacy)" at bounding box center [587, 315] width 12 height 10
checkbox input "true"
checkbox input "false"
click at [390, 153] on input "Tax Benefit Detail" at bounding box center [388, 152] width 12 height 10
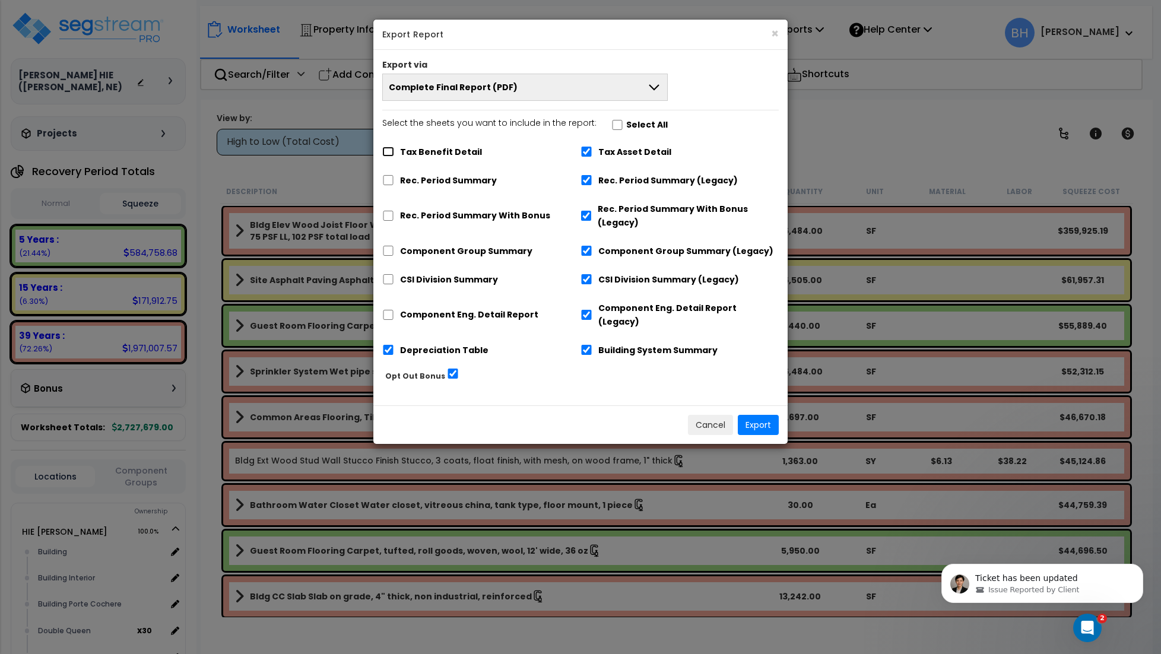
click at [385, 153] on input "Tax Benefit Detail" at bounding box center [388, 152] width 12 height 10
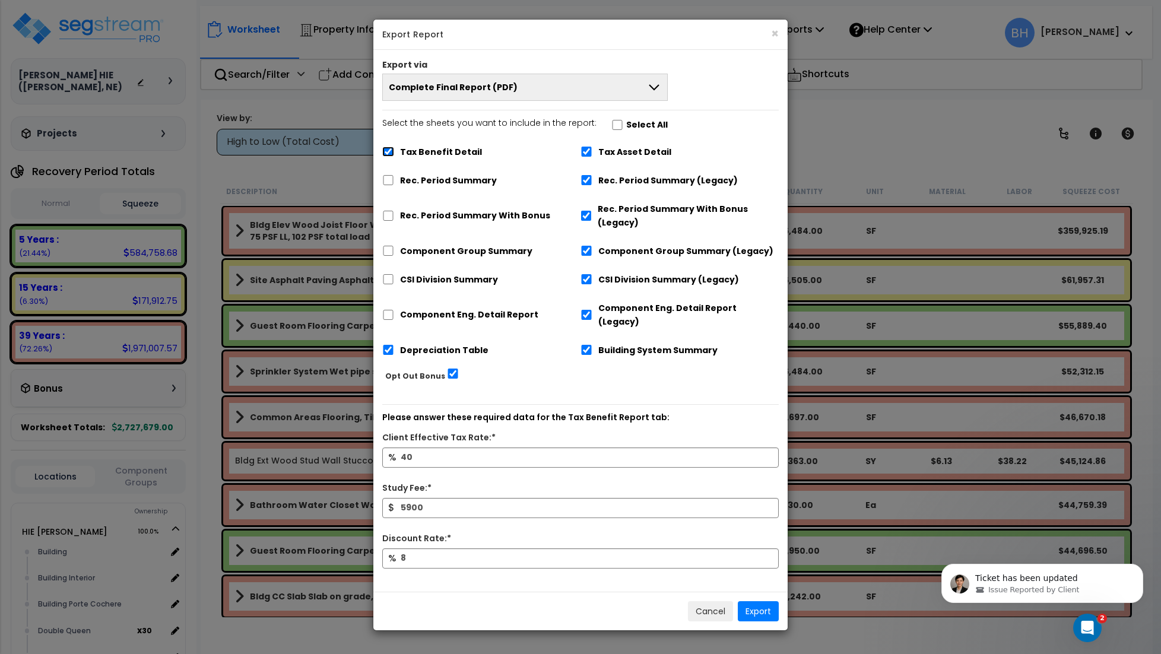
click at [386, 153] on input "Tax Benefit Detail" at bounding box center [388, 152] width 12 height 10
checkbox input "false"
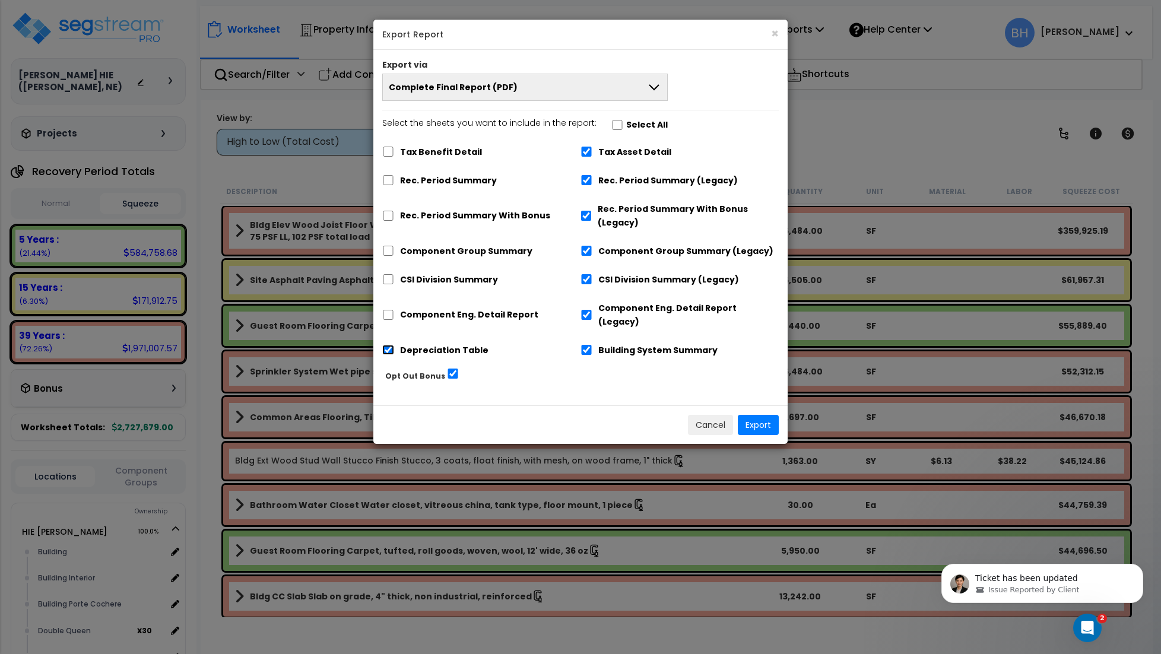
click at [386, 345] on input "Depreciation Table" at bounding box center [388, 350] width 12 height 10
checkbox input "true"
click at [589, 345] on input "Building System Summary" at bounding box center [587, 350] width 12 height 10
checkbox input "false"
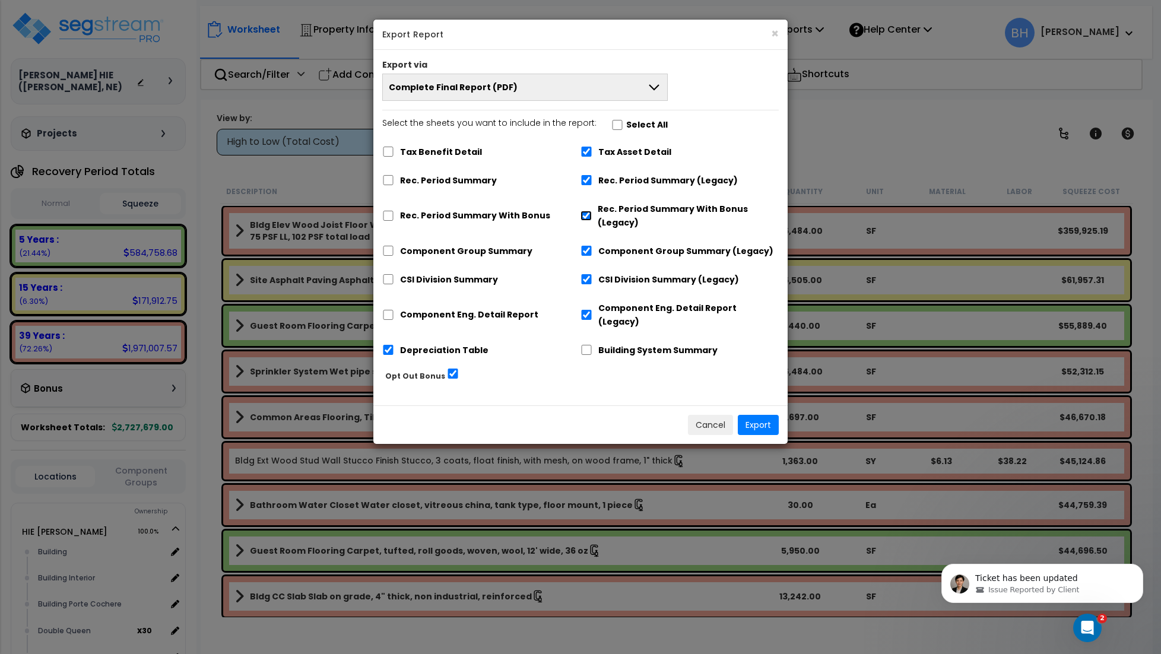
click at [588, 217] on input "Rec. Period Summary With Bonus (Legacy)" at bounding box center [586, 216] width 11 height 10
checkbox input "false"
click at [387, 181] on input "Rec. Period Summary" at bounding box center [388, 180] width 12 height 10
checkbox input "true"
click at [585, 181] on input "Rec. Period Summary (Legacy)" at bounding box center [587, 180] width 12 height 10
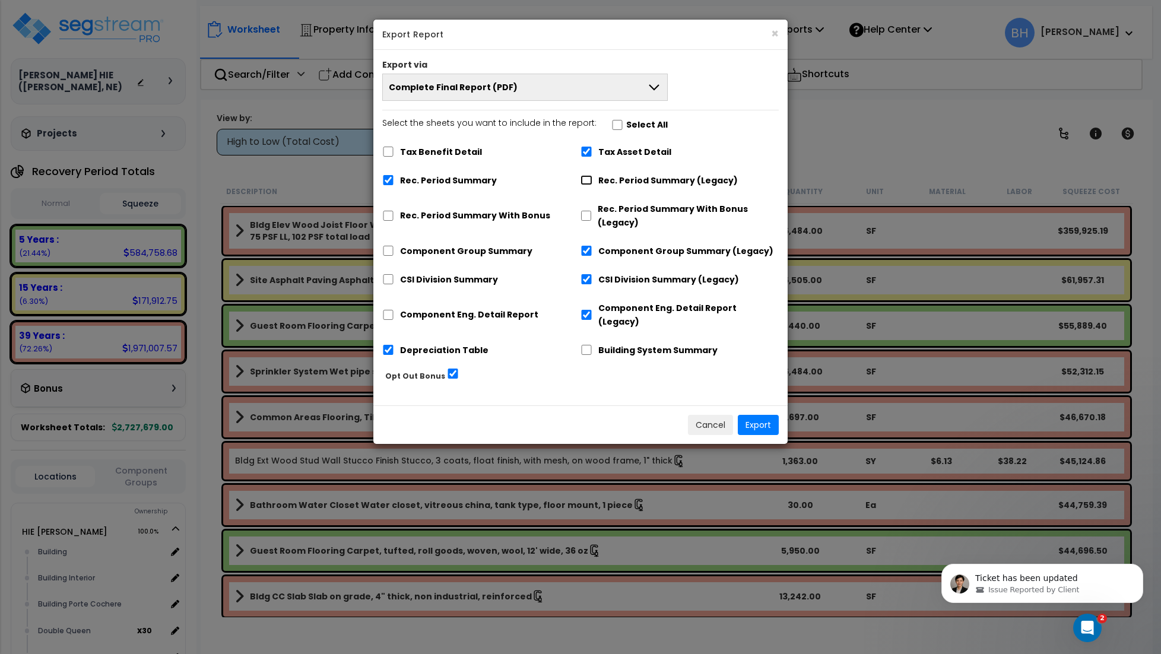
checkbox input "true"
click at [389, 178] on input "Rec. Period Summary" at bounding box center [388, 180] width 12 height 10
checkbox input "true"
checkbox input "false"
click at [391, 283] on input "CSI Division Summary" at bounding box center [388, 279] width 12 height 10
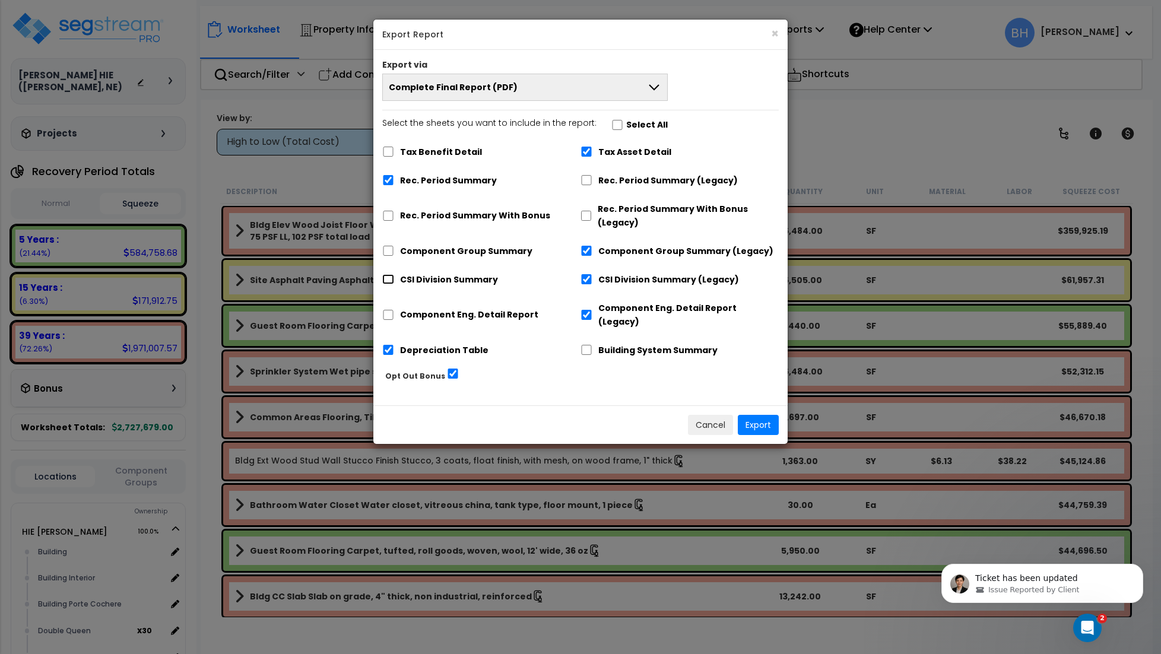
checkbox input "true"
checkbox input "false"
click at [386, 310] on input "Component Eng. Detail Report" at bounding box center [388, 315] width 12 height 10
checkbox input "true"
checkbox input "false"
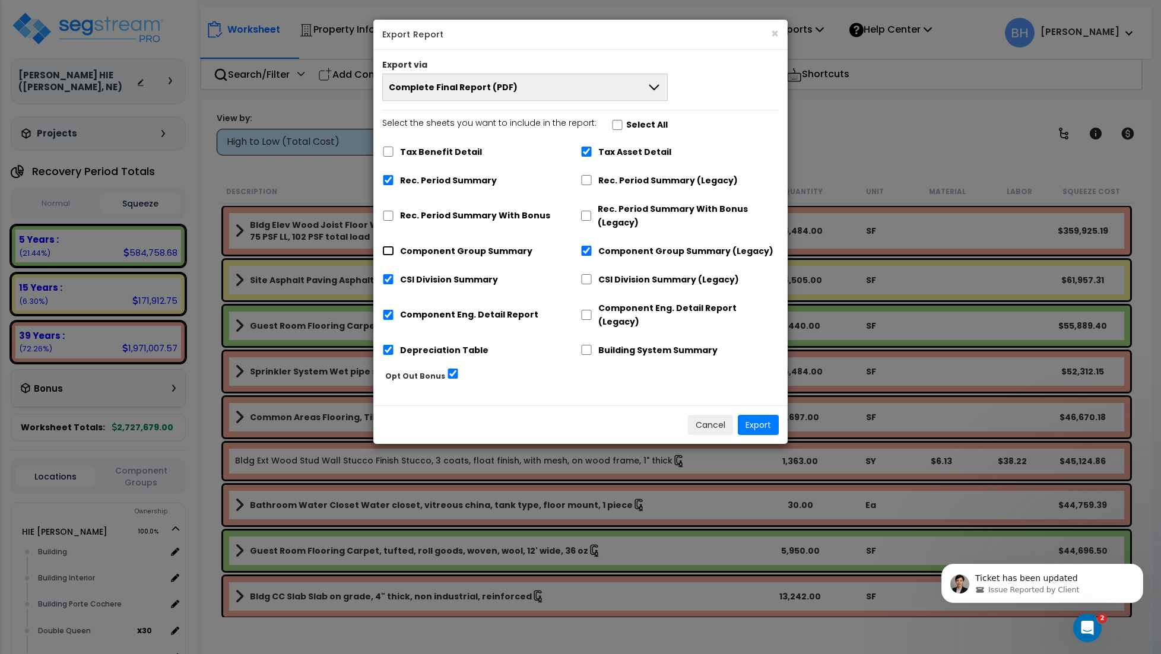
click at [387, 252] on input "Component Group Summary" at bounding box center [388, 251] width 12 height 10
checkbox input "true"
checkbox input "false"
click at [757, 415] on button "Export" at bounding box center [758, 425] width 41 height 20
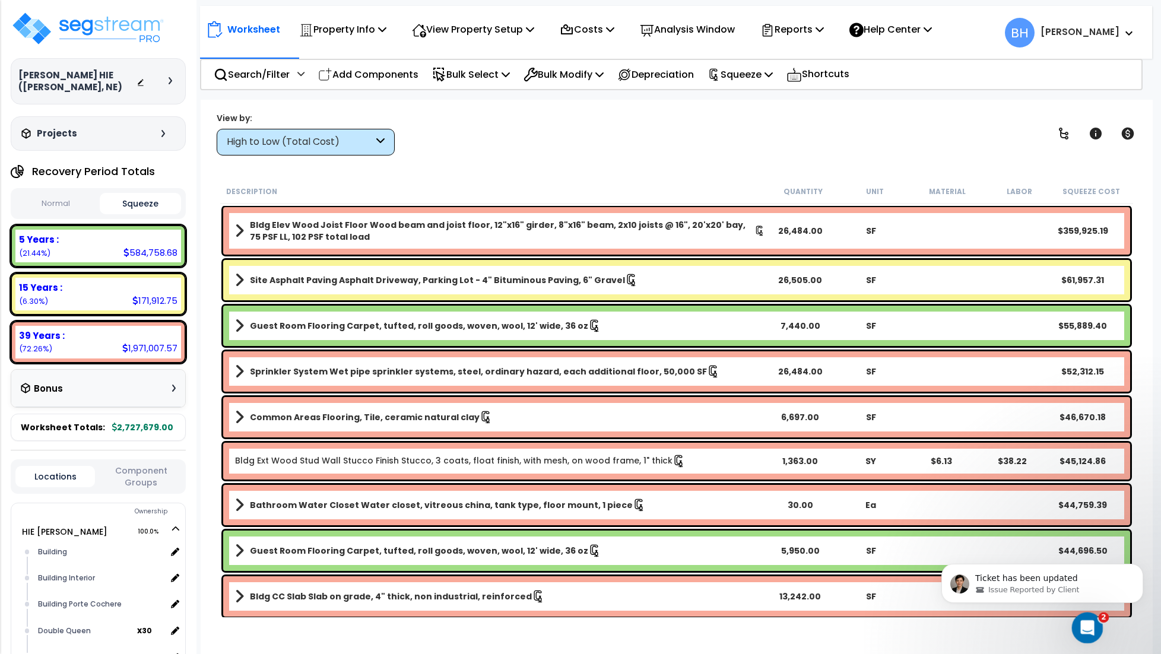
click at [1084, 628] on icon "Open Intercom Messenger" at bounding box center [1086, 626] width 8 height 9
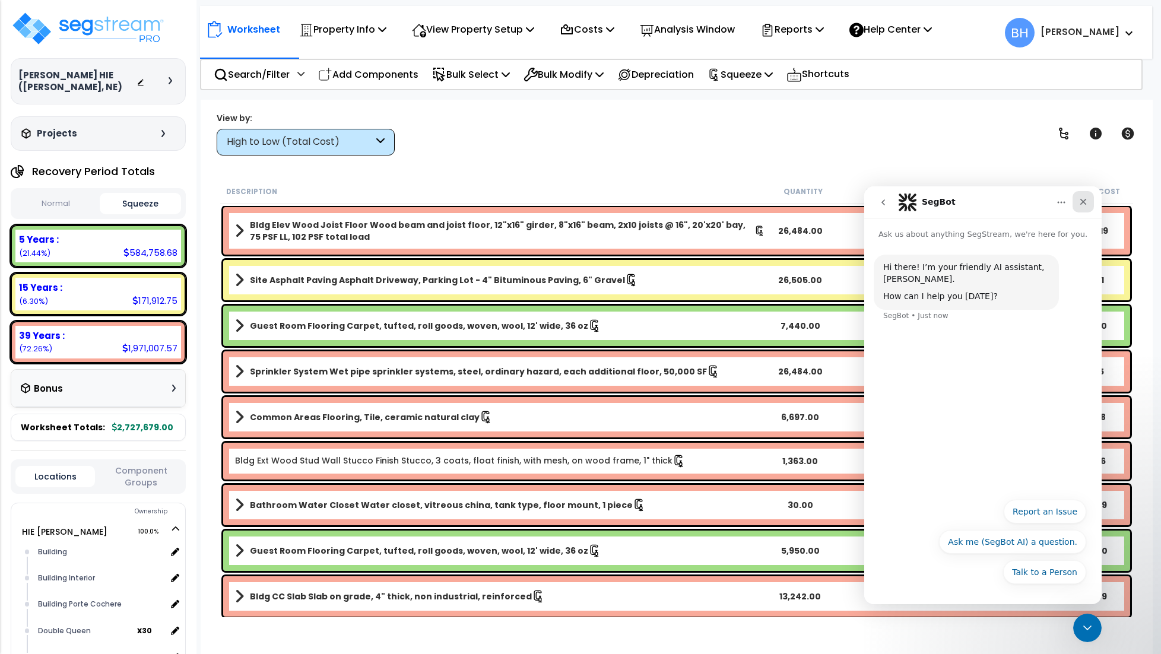
click at [1088, 201] on div "Close" at bounding box center [1083, 201] width 21 height 21
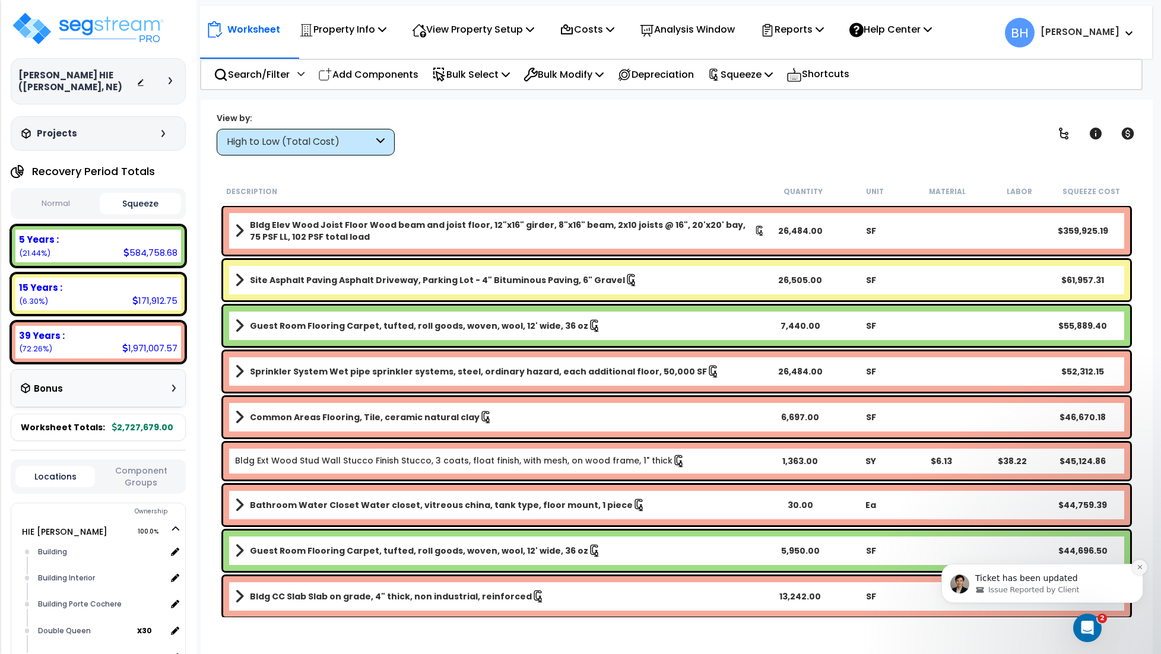
click at [1140, 566] on icon "Dismiss notification" at bounding box center [1139, 567] width 4 height 4
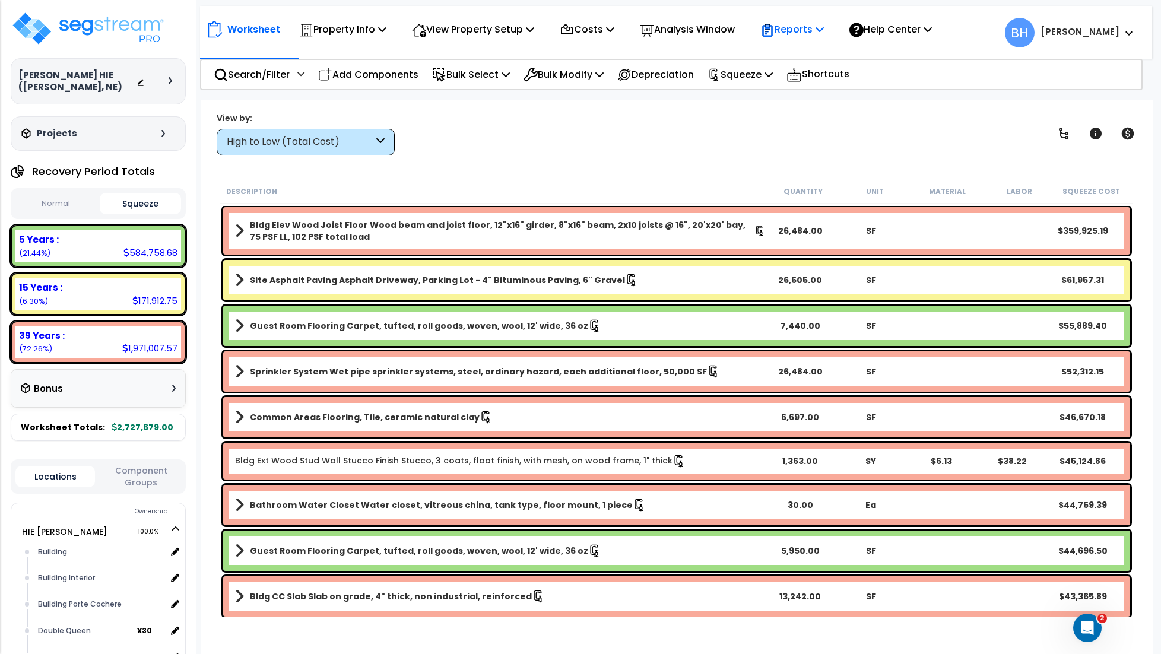
click at [812, 31] on p "Reports" at bounding box center [792, 29] width 64 height 16
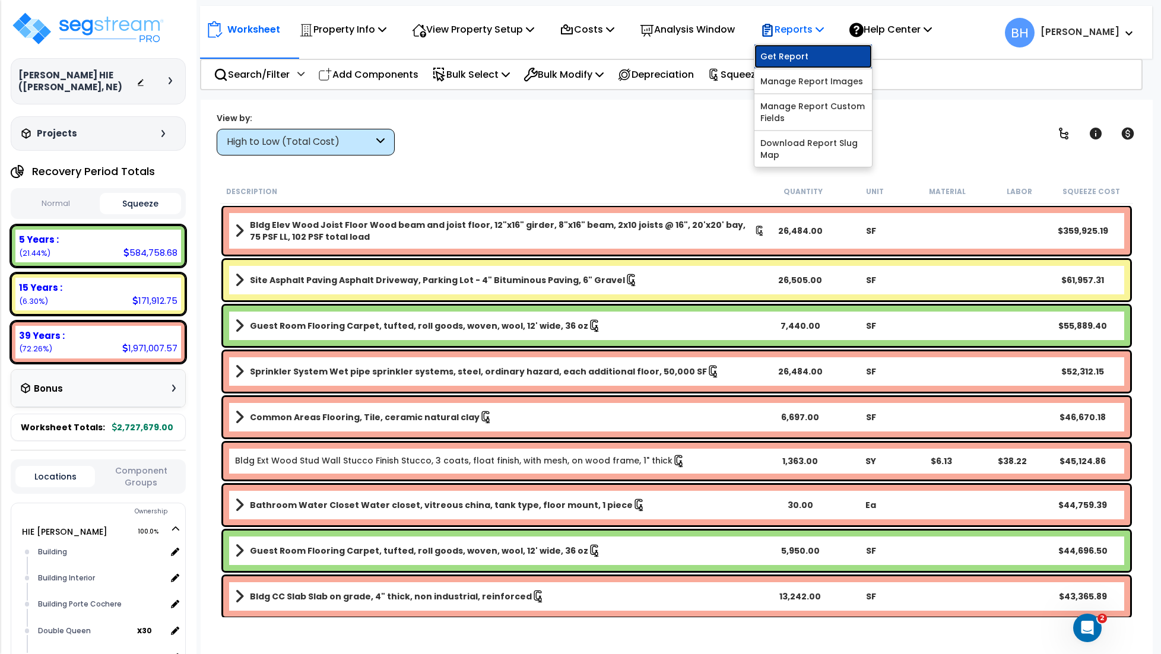
click at [805, 54] on link "Get Report" at bounding box center [814, 57] width 118 height 24
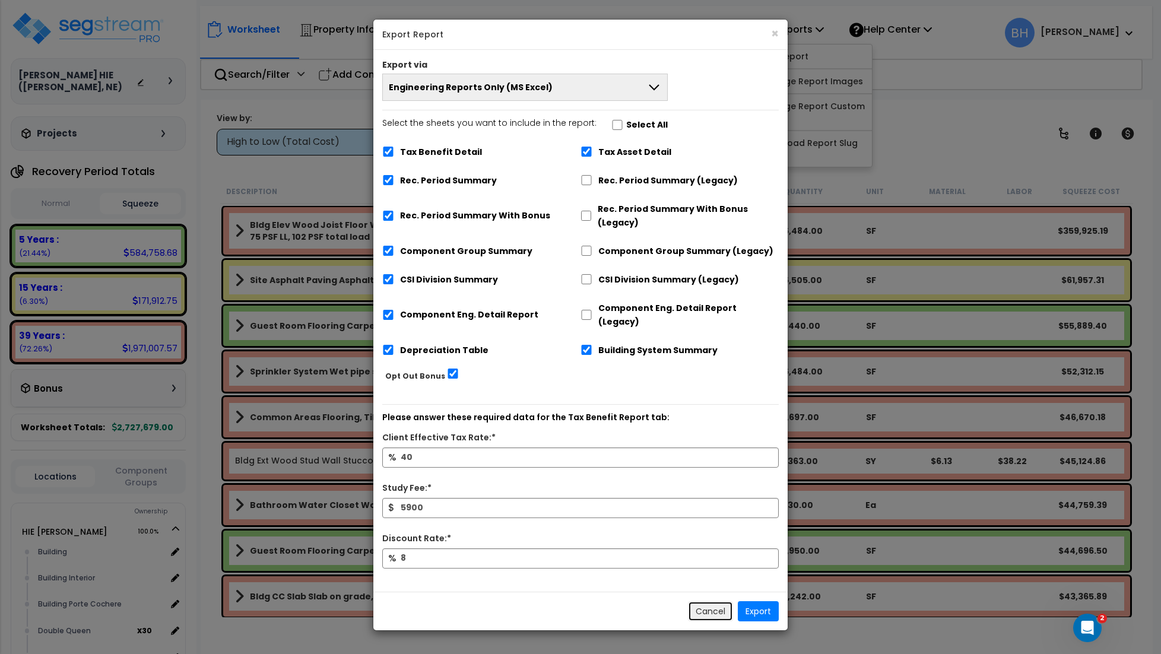
click at [709, 606] on button "Cancel" at bounding box center [710, 611] width 45 height 20
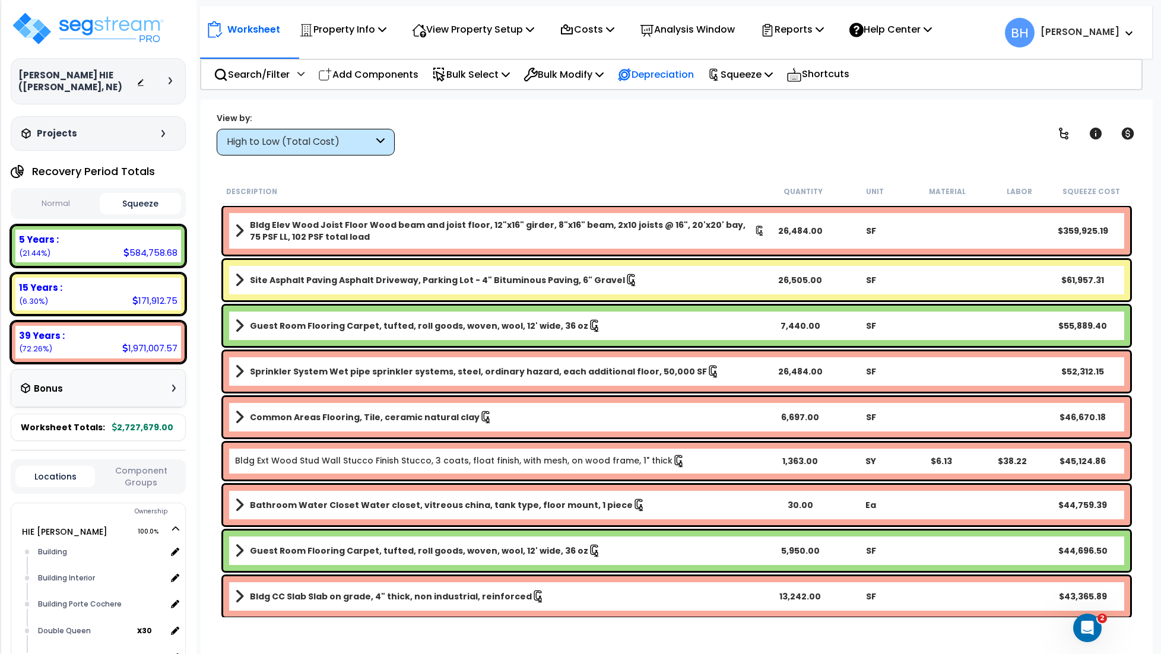
click at [674, 75] on p "Depreciation" at bounding box center [655, 74] width 77 height 16
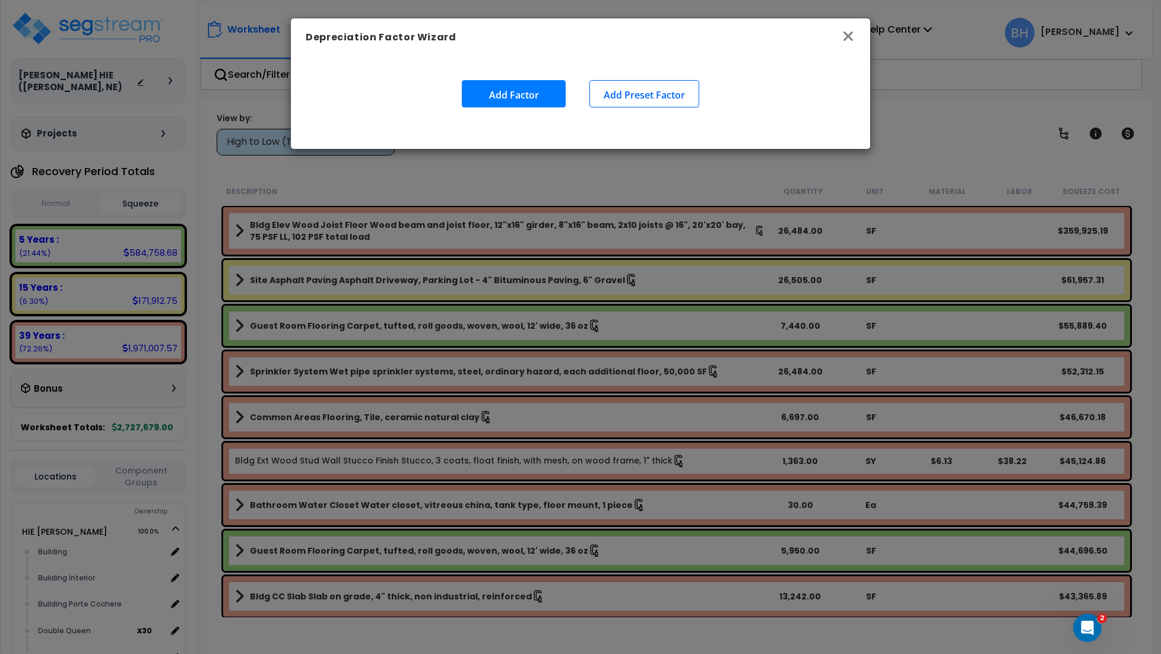
click at [848, 34] on icon "button" at bounding box center [848, 36] width 14 height 14
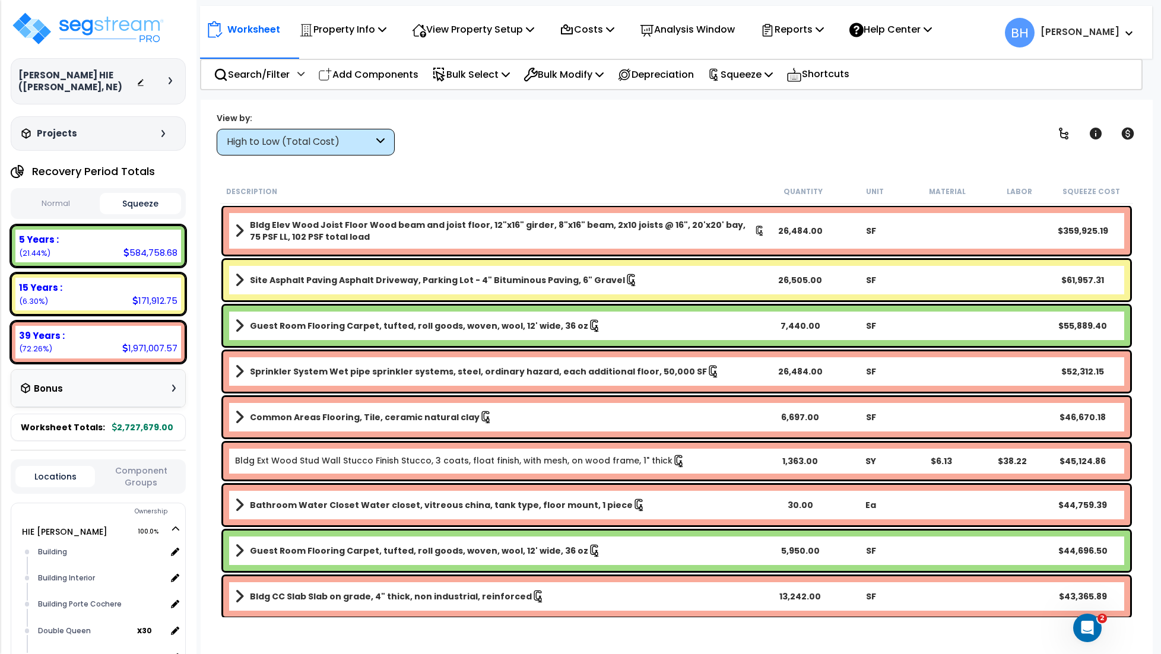
click at [134, 233] on div "5 Years :" at bounding box center [98, 239] width 159 height 12
click at [319, 30] on p "Property Info" at bounding box center [342, 29] width 87 height 16
click at [607, 29] on p "Costs" at bounding box center [587, 29] width 55 height 16
click at [693, 28] on p "Analysis Window" at bounding box center [687, 29] width 95 height 16
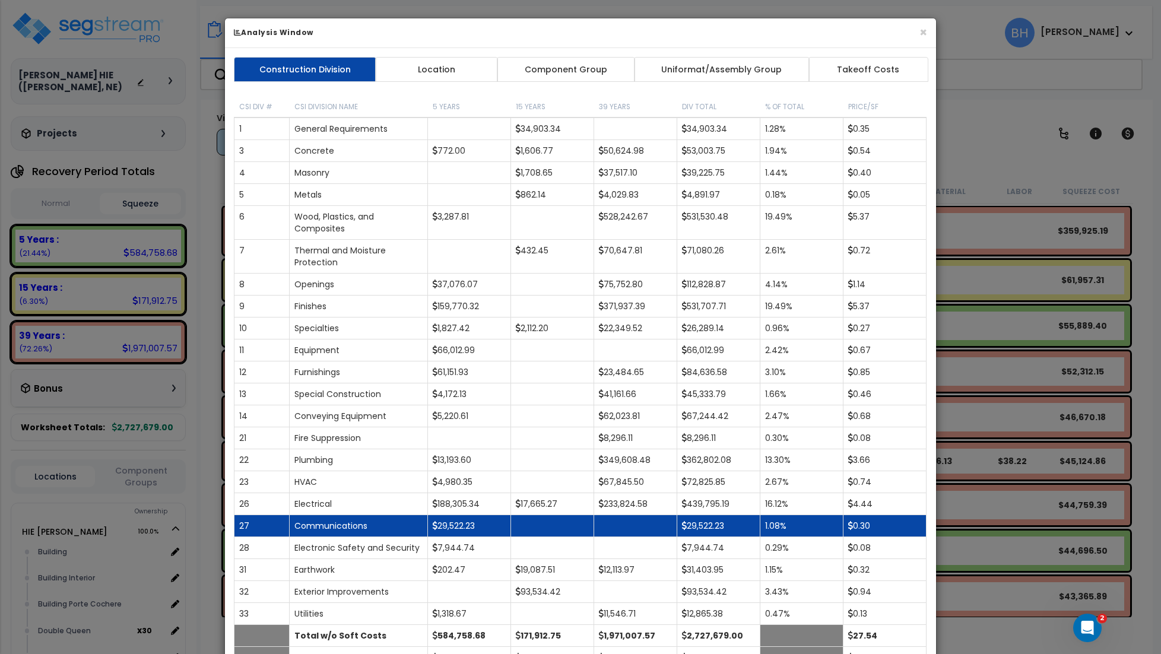
scroll to position [145, 0]
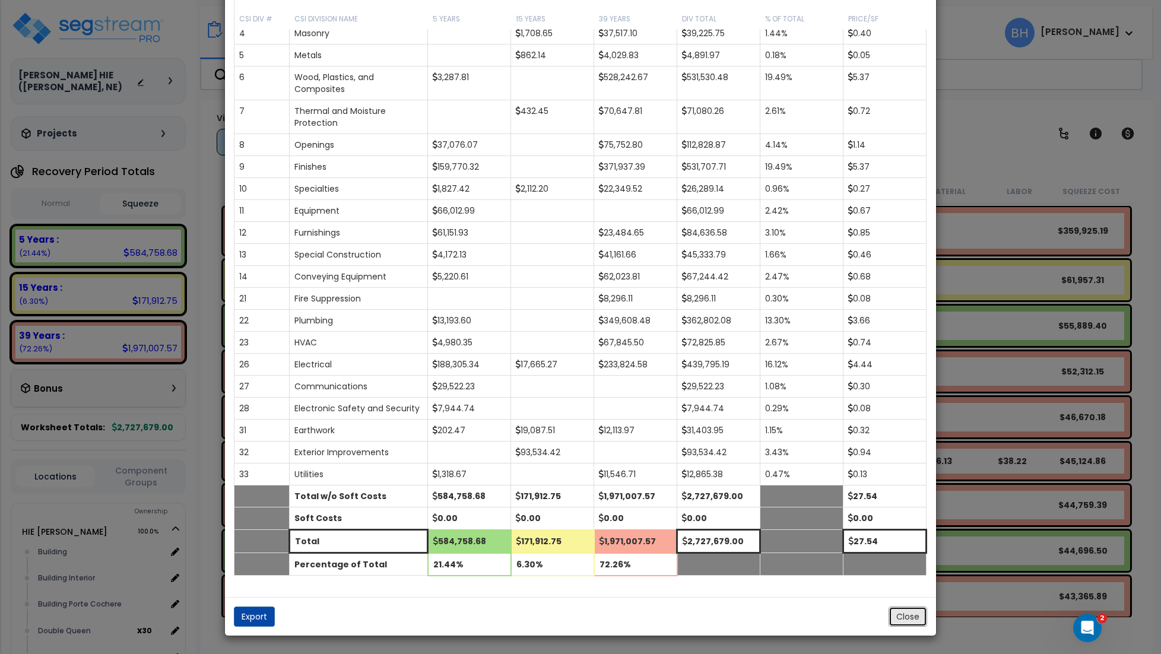
click at [903, 622] on button "Close" at bounding box center [908, 617] width 39 height 20
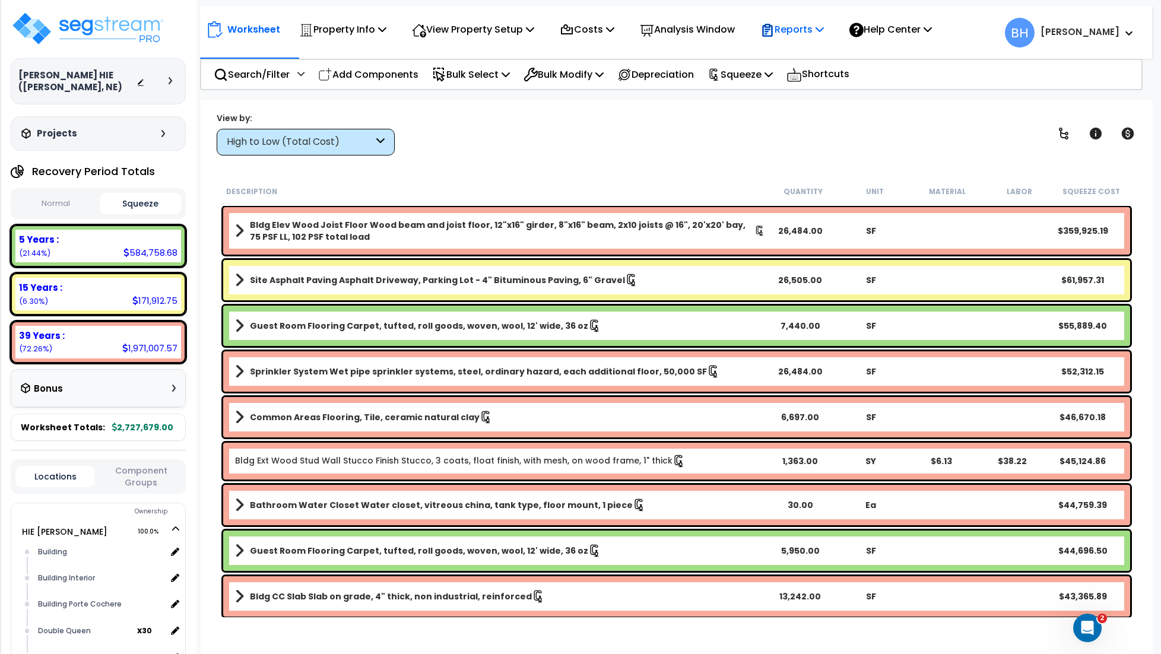
click at [813, 31] on p "Reports" at bounding box center [792, 29] width 64 height 16
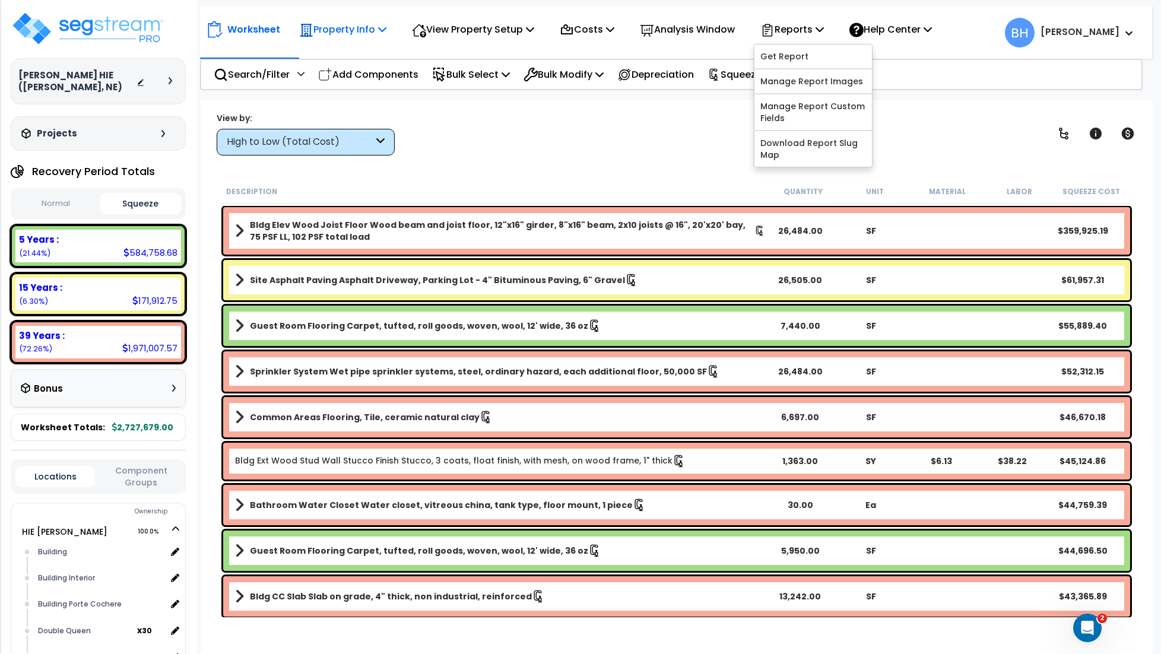
click at [341, 26] on p "Property Info" at bounding box center [342, 29] width 87 height 16
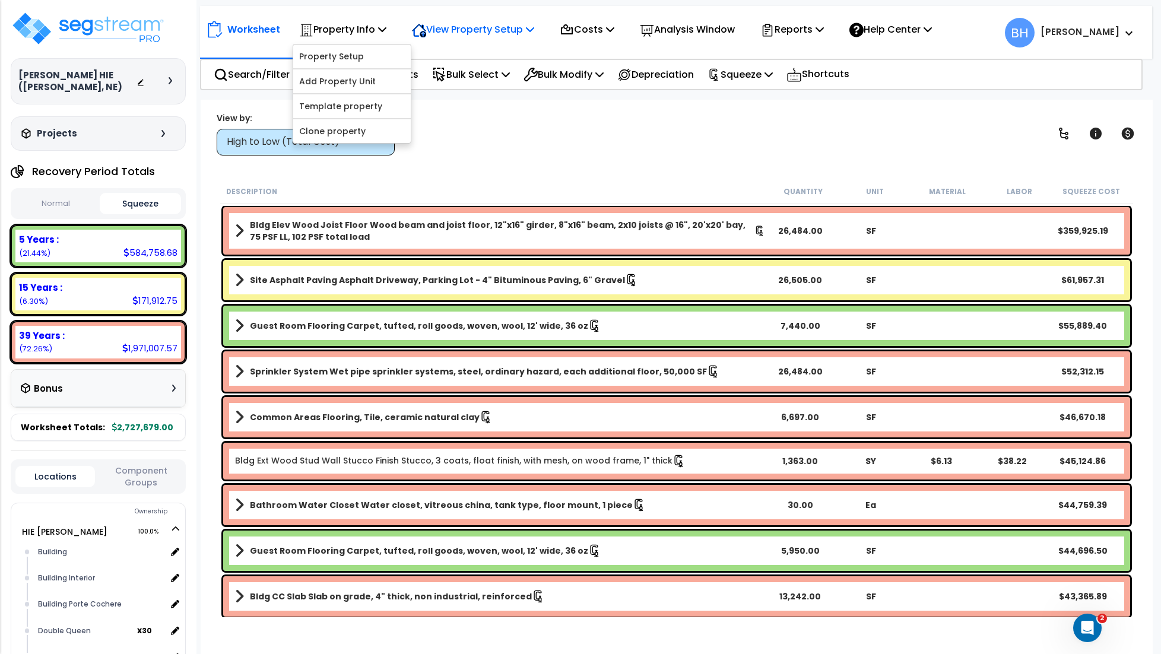
click at [473, 27] on p "View Property Setup" at bounding box center [473, 29] width 122 height 16
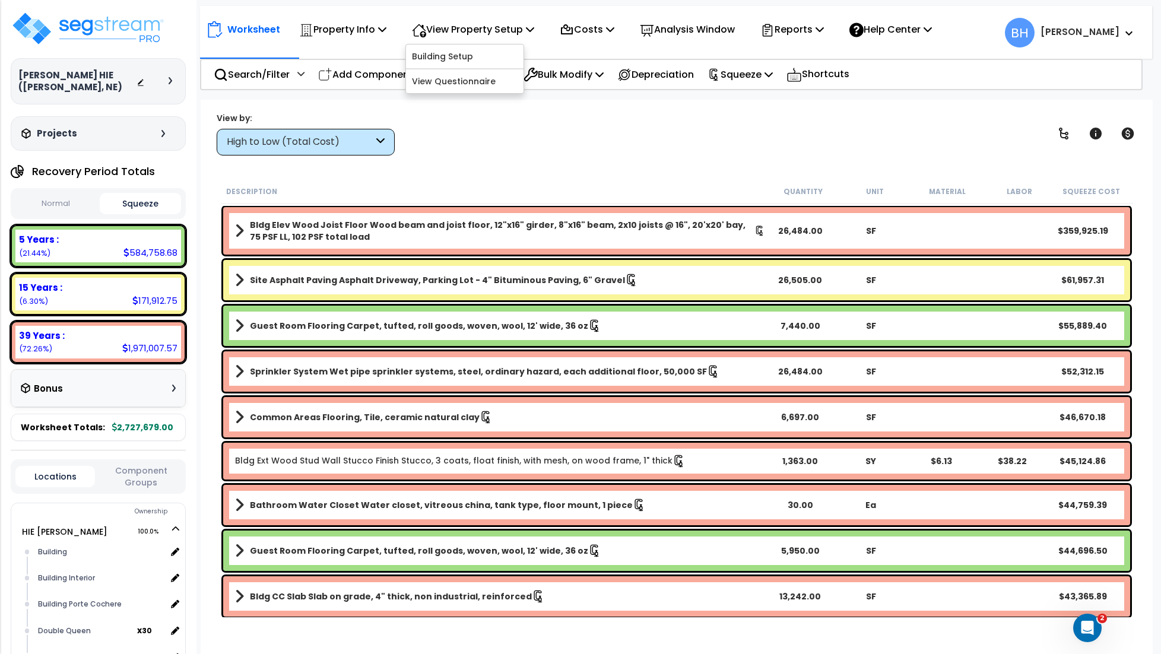
click at [625, 126] on div "View by: High to Low (Total Cost) High to Low (Total Cost)" at bounding box center [677, 134] width 928 height 44
click at [759, 74] on p "Squeeze" at bounding box center [740, 74] width 65 height 16
click at [600, 131] on div "View by: High to Low (Total Cost) High to Low (Total Cost)" at bounding box center [677, 134] width 928 height 44
click at [817, 34] on p "Reports" at bounding box center [792, 29] width 64 height 16
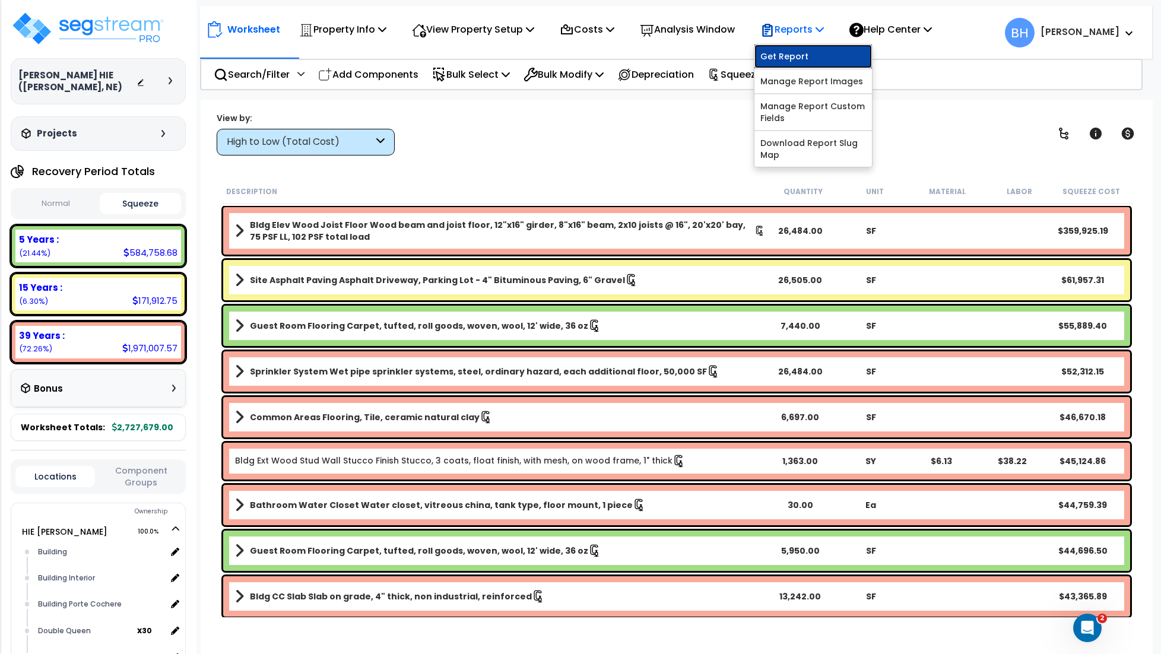
click at [809, 57] on link "Get Report" at bounding box center [814, 57] width 118 height 24
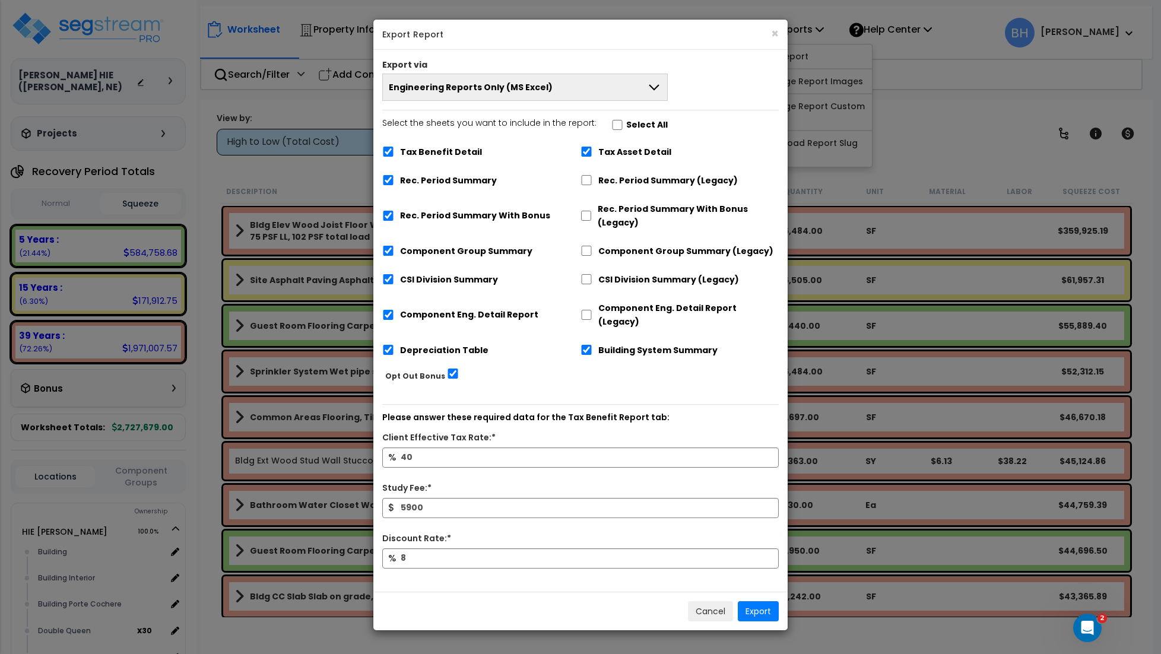
click at [559, 90] on button "Engineering Reports Only (MS Excel)" at bounding box center [525, 87] width 286 height 27
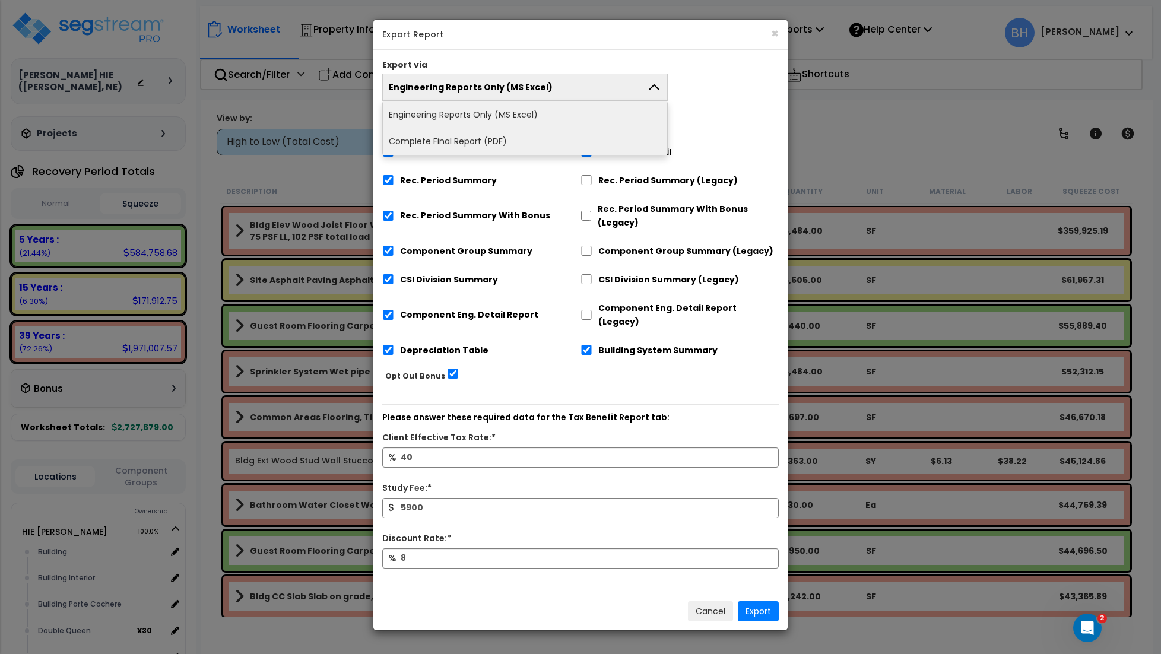
click at [559, 89] on button "Engineering Reports Only (MS Excel)" at bounding box center [525, 87] width 286 height 27
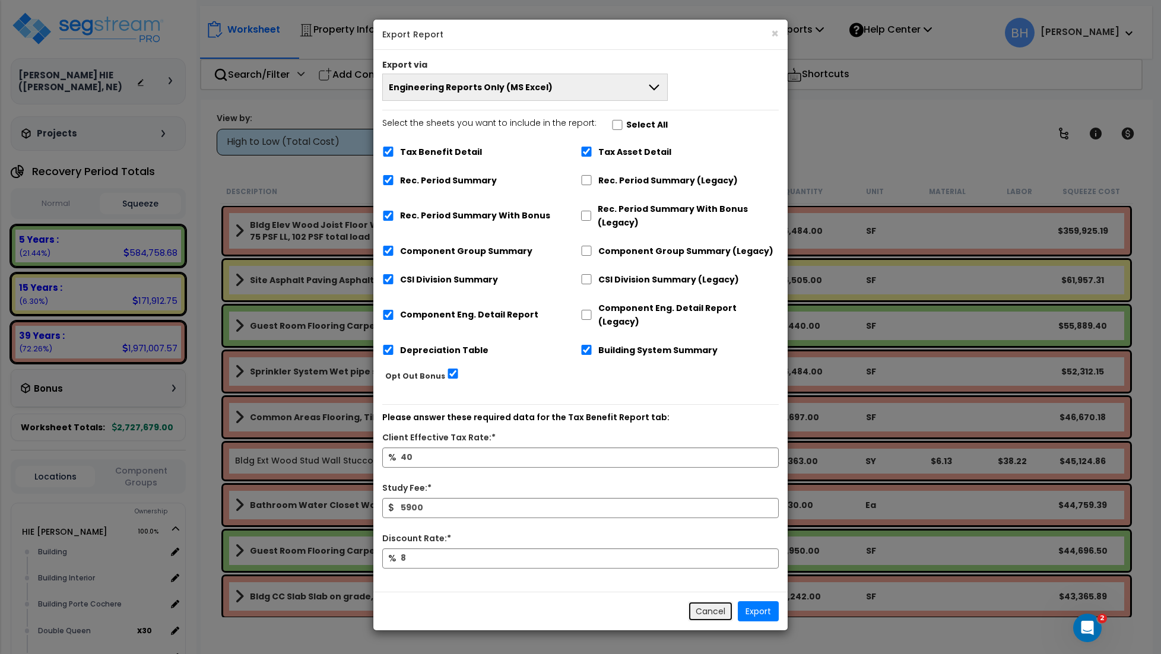
click at [709, 601] on button "Cancel" at bounding box center [710, 611] width 45 height 20
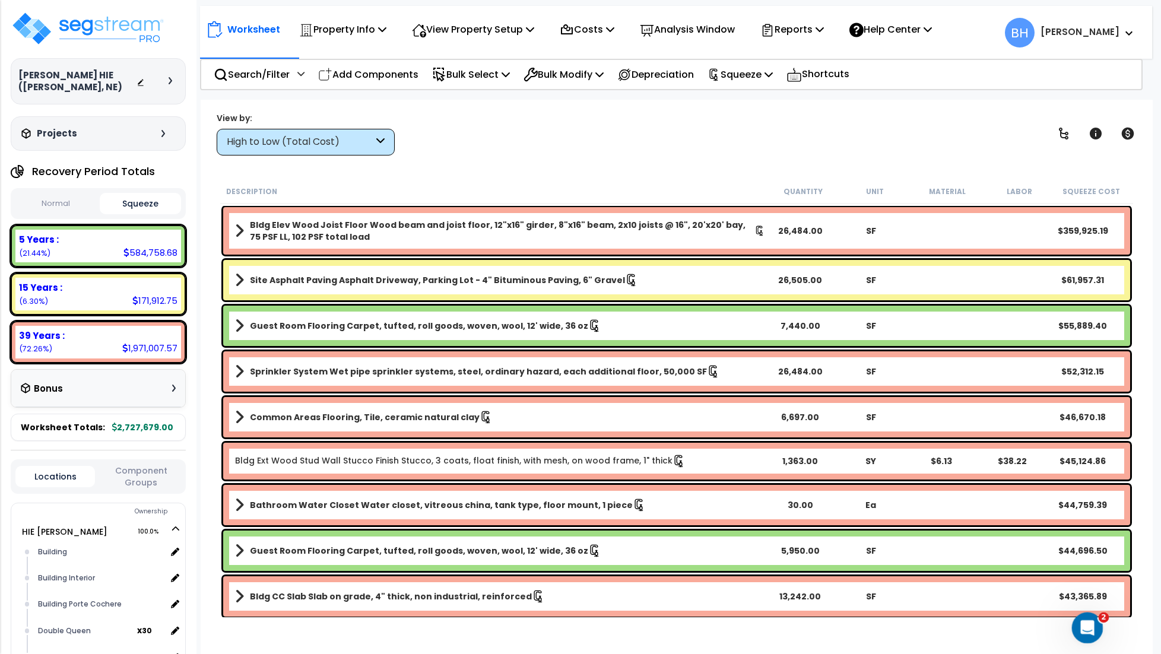
click at [1092, 623] on icon "Open Intercom Messenger" at bounding box center [1086, 627] width 20 height 20
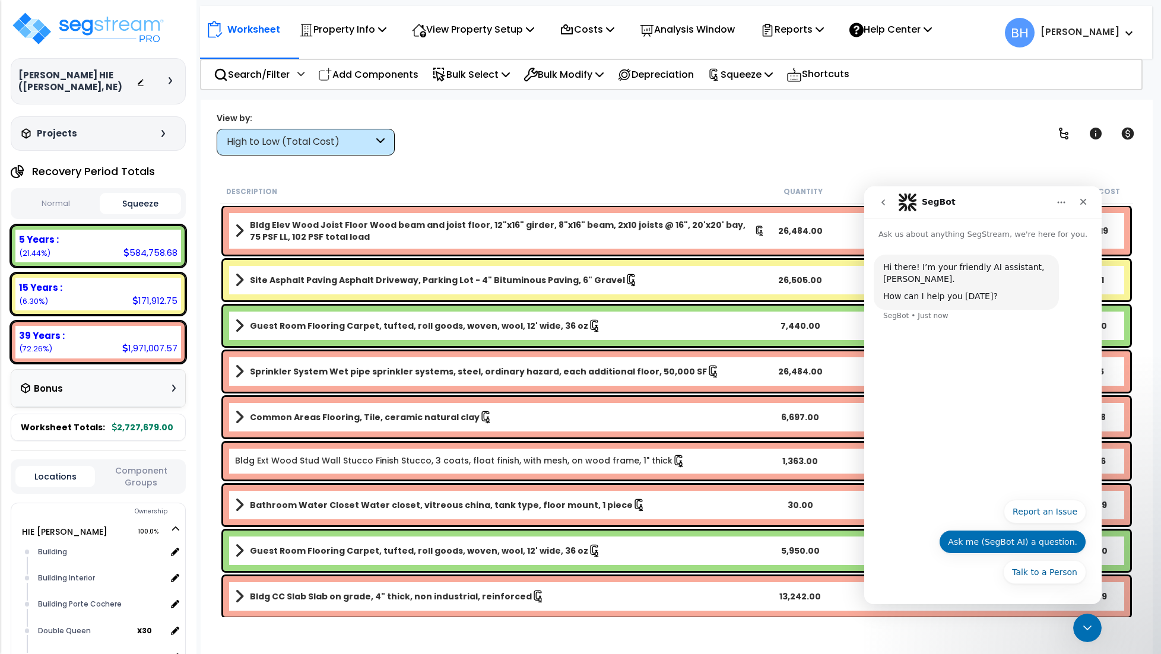
click at [1002, 540] on button "Ask me (SegBot AI) a question." at bounding box center [1012, 542] width 147 height 24
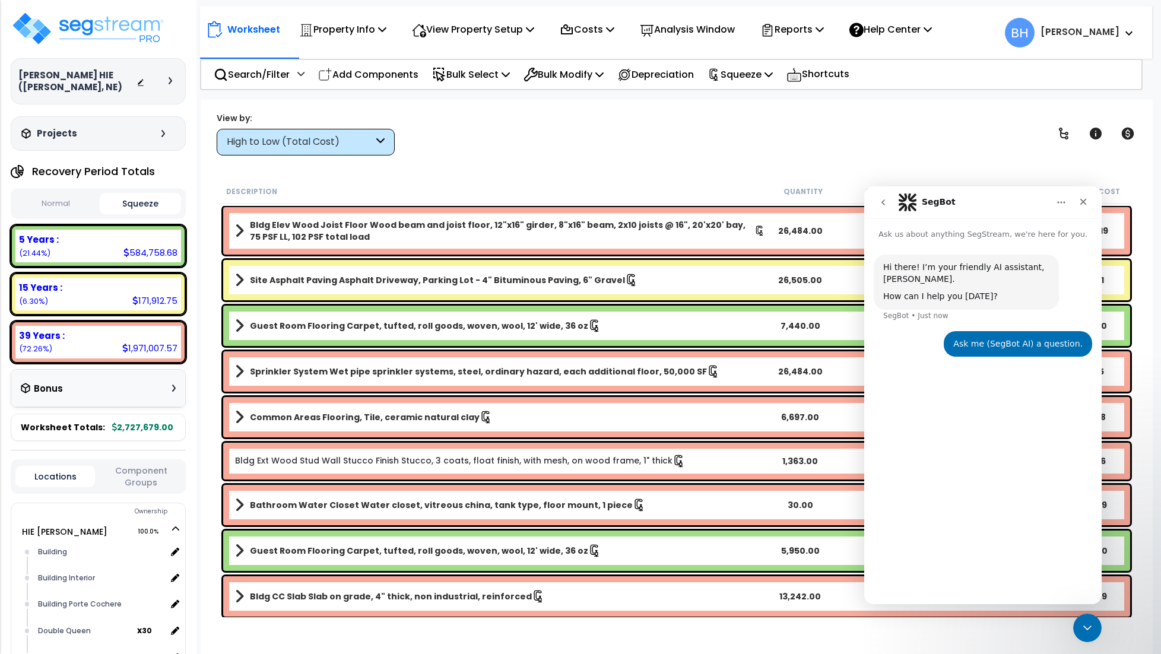
drag, startPoint x: 953, startPoint y: 576, endPoint x: 953, endPoint y: 564, distance: 12.5
click at [954, 565] on div "Hi there! I’m your friendly AI assistant, SegBot. How can I help you today? Seg…" at bounding box center [982, 417] width 237 height 354
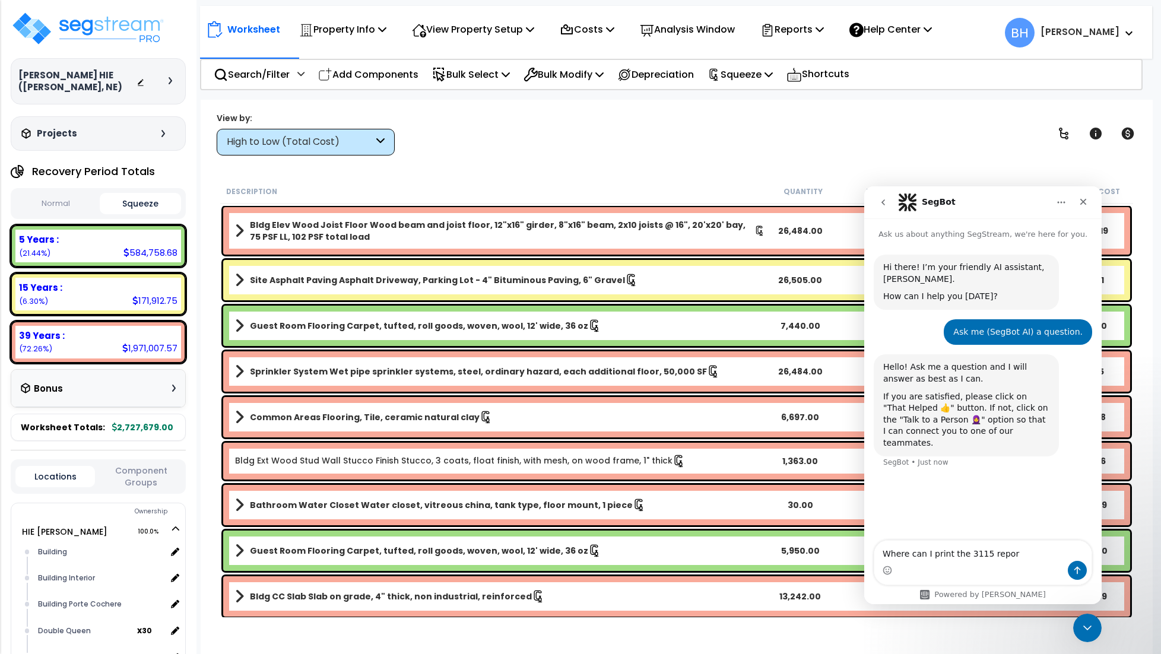
type textarea "Where can I print the 3115 report"
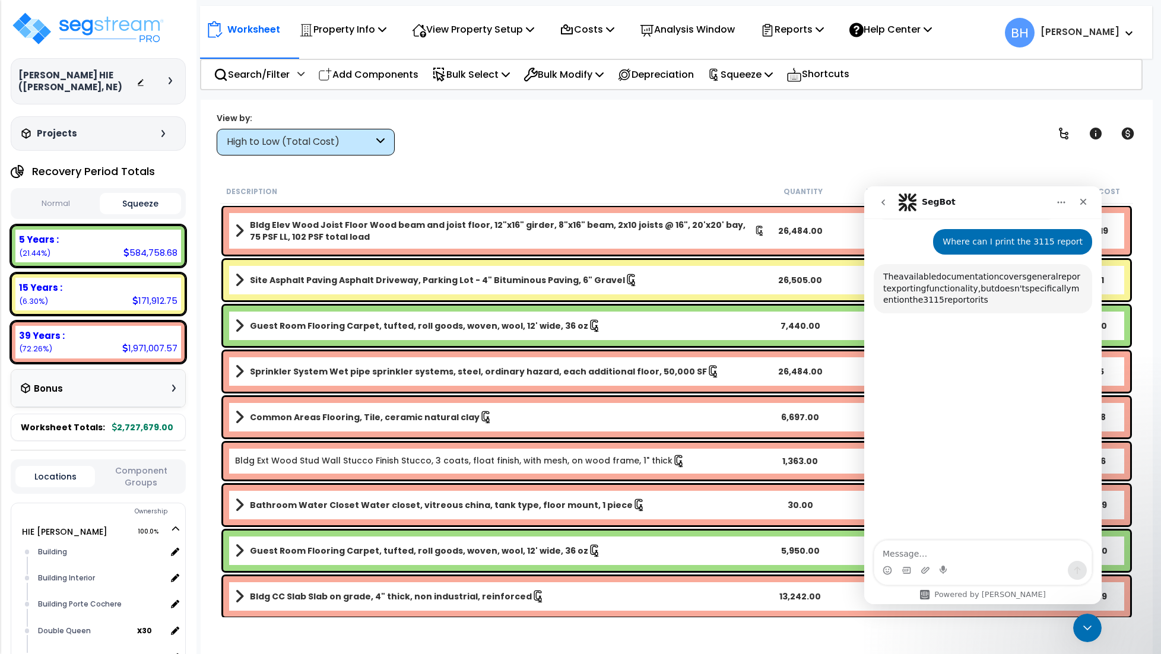
scroll to position [238, 0]
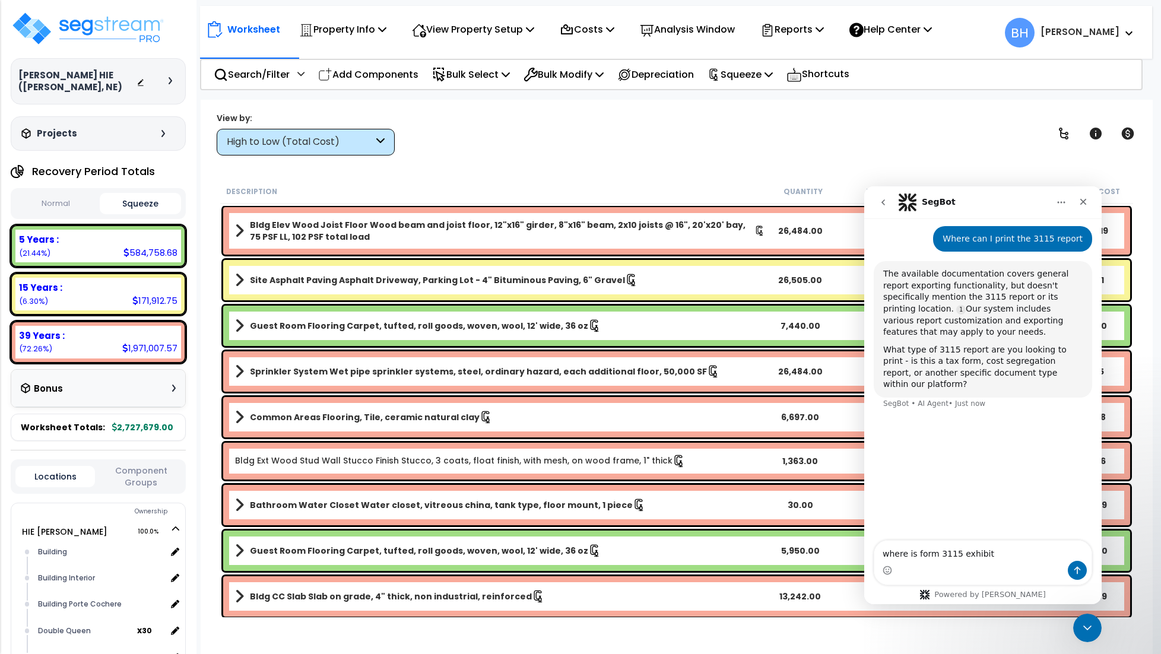
type textarea "where is form 3115 exhibits"
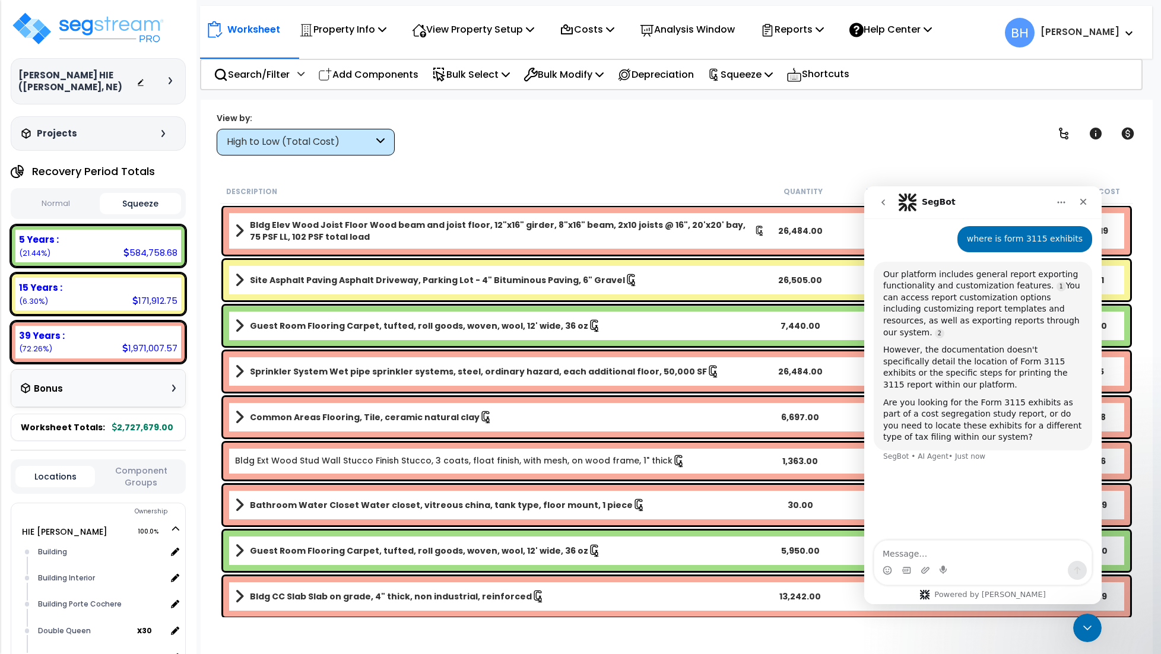
scroll to position [1, 0]
drag, startPoint x: 1088, startPoint y: 202, endPoint x: 1915, endPoint y: 421, distance: 855.9
click at [1088, 202] on icon "Close" at bounding box center [1083, 201] width 9 height 9
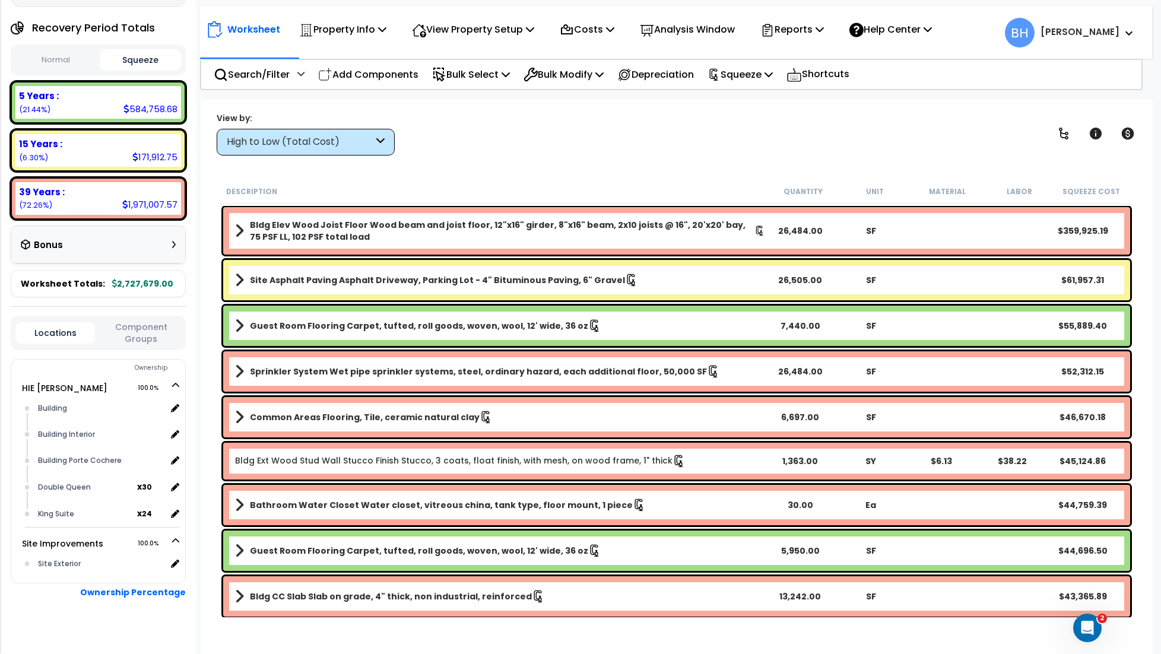
scroll to position [0, 0]
click at [813, 31] on p "Reports" at bounding box center [792, 29] width 64 height 16
click at [588, 139] on div "View by: High to Low (Total Cost) High to Low (Total Cost)" at bounding box center [677, 134] width 928 height 44
click at [919, 33] on p "Help Center" at bounding box center [890, 29] width 83 height 16
click at [565, 108] on div "Worksheet Property Info Property Setup Add Property Unit Template property Clon…" at bounding box center [677, 427] width 952 height 654
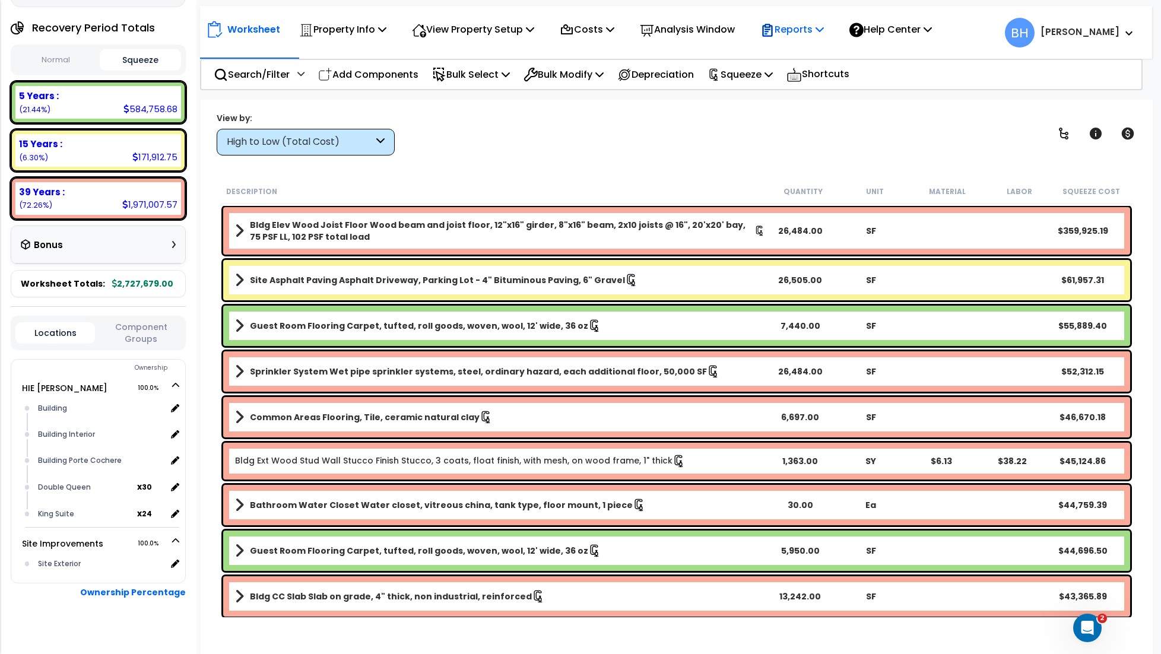
click at [809, 30] on p "Reports" at bounding box center [792, 29] width 64 height 16
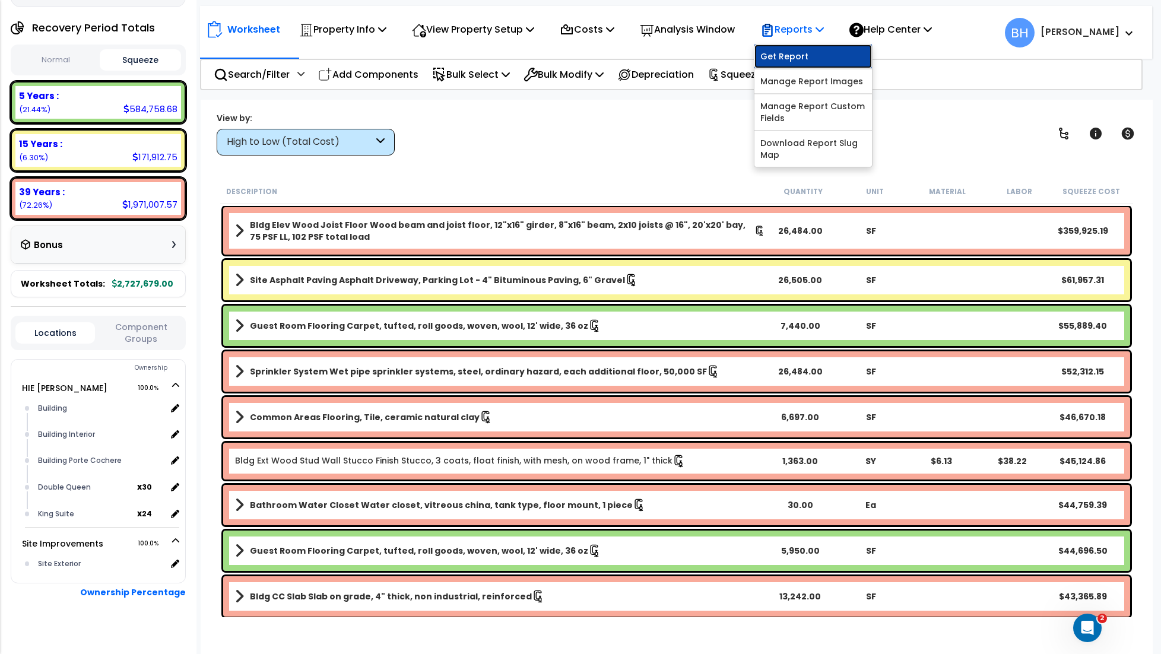
drag, startPoint x: 810, startPoint y: 54, endPoint x: 814, endPoint y: 60, distance: 7.2
click at [810, 54] on link "Get Report" at bounding box center [814, 57] width 118 height 24
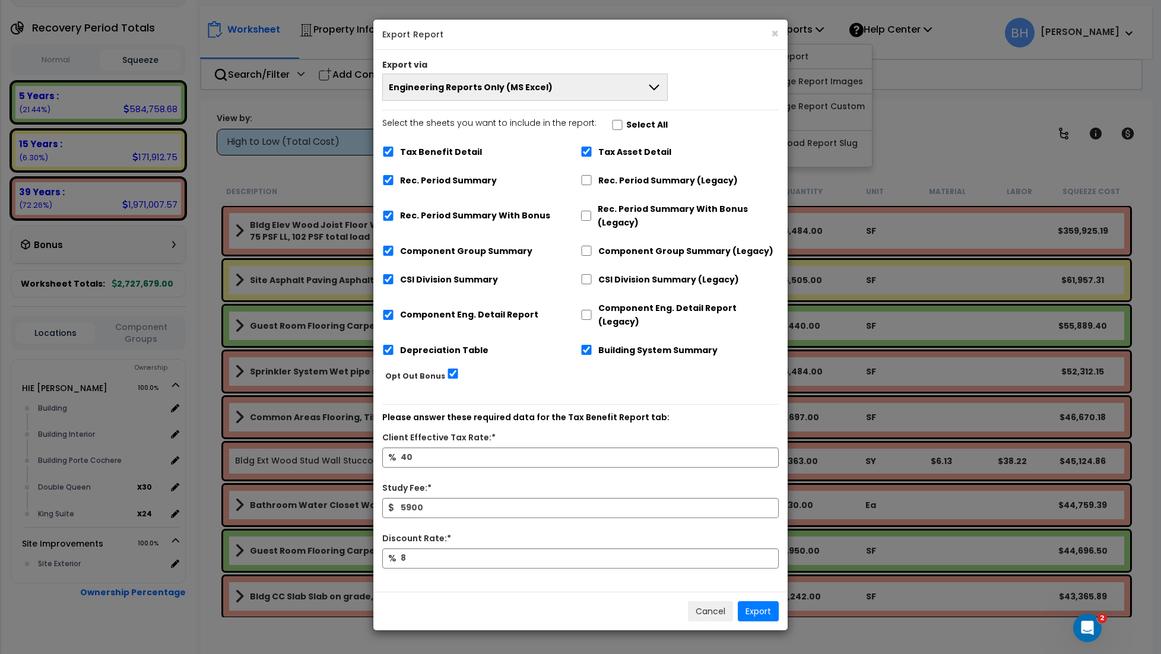
drag, startPoint x: 639, startPoint y: 88, endPoint x: 633, endPoint y: 88, distance: 6.0
click at [639, 88] on button "Engineering Reports Only (MS Excel)" at bounding box center [525, 87] width 286 height 27
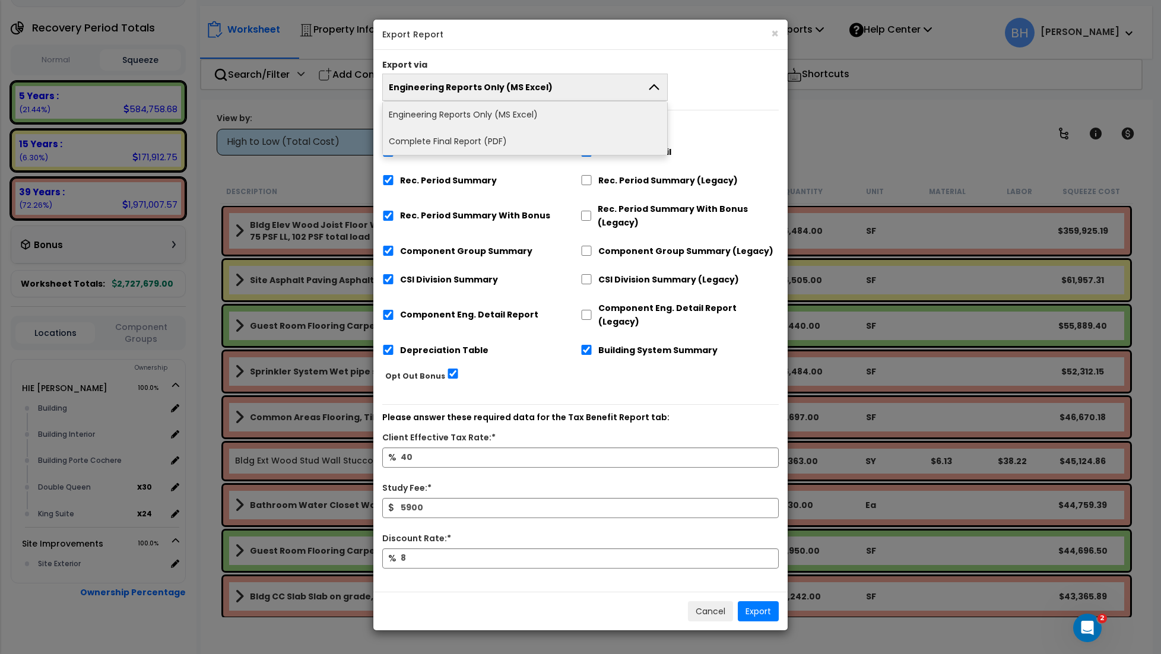
click at [488, 141] on li "Complete Final Report (PDF)" at bounding box center [525, 141] width 284 height 27
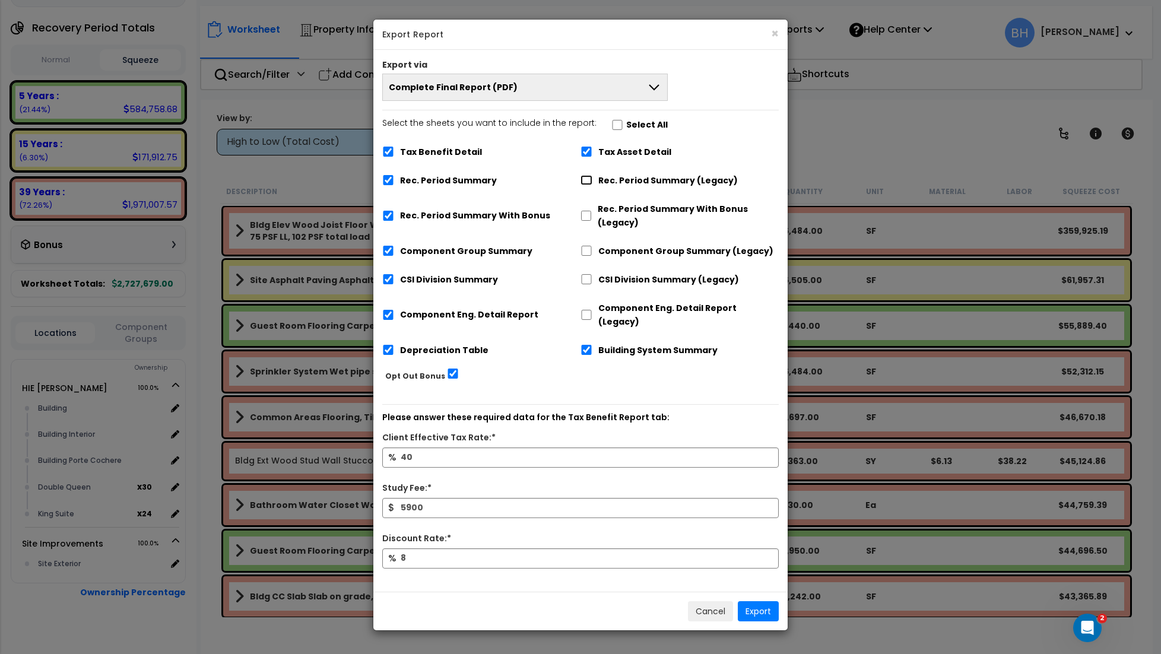
click at [584, 179] on input "Rec. Period Summary (Legacy)" at bounding box center [587, 180] width 12 height 10
checkbox input "true"
checkbox input "false"
click at [611, 125] on input "Select the sheets you want to include in the report: Select All" at bounding box center [617, 125] width 12 height 10
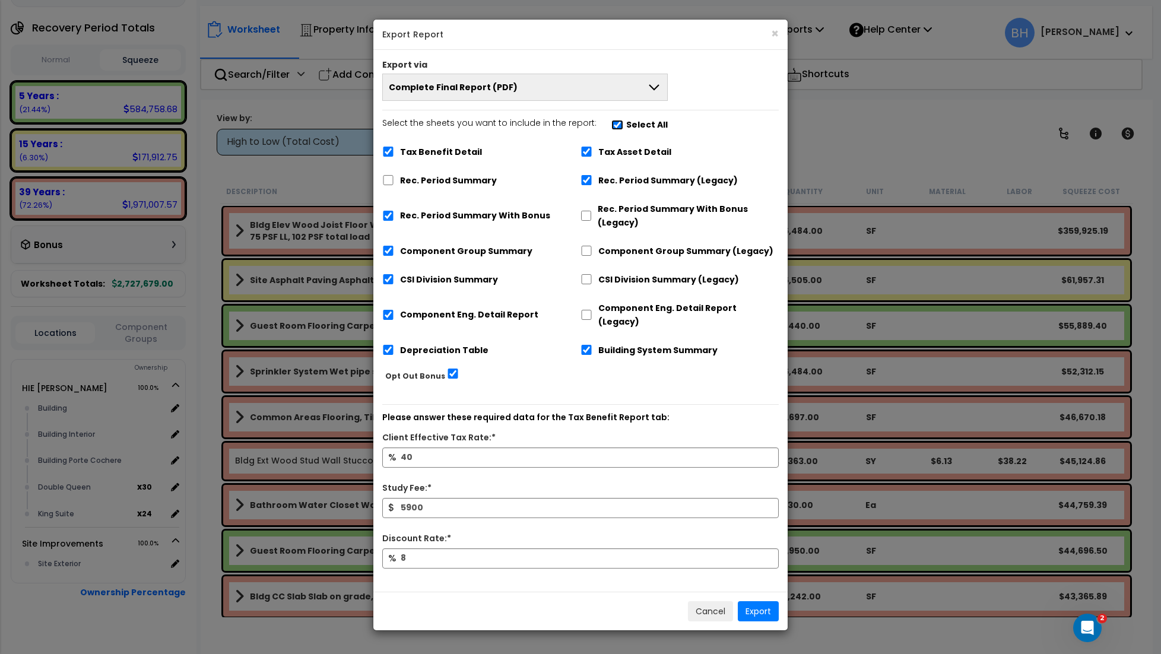
checkbox input "false"
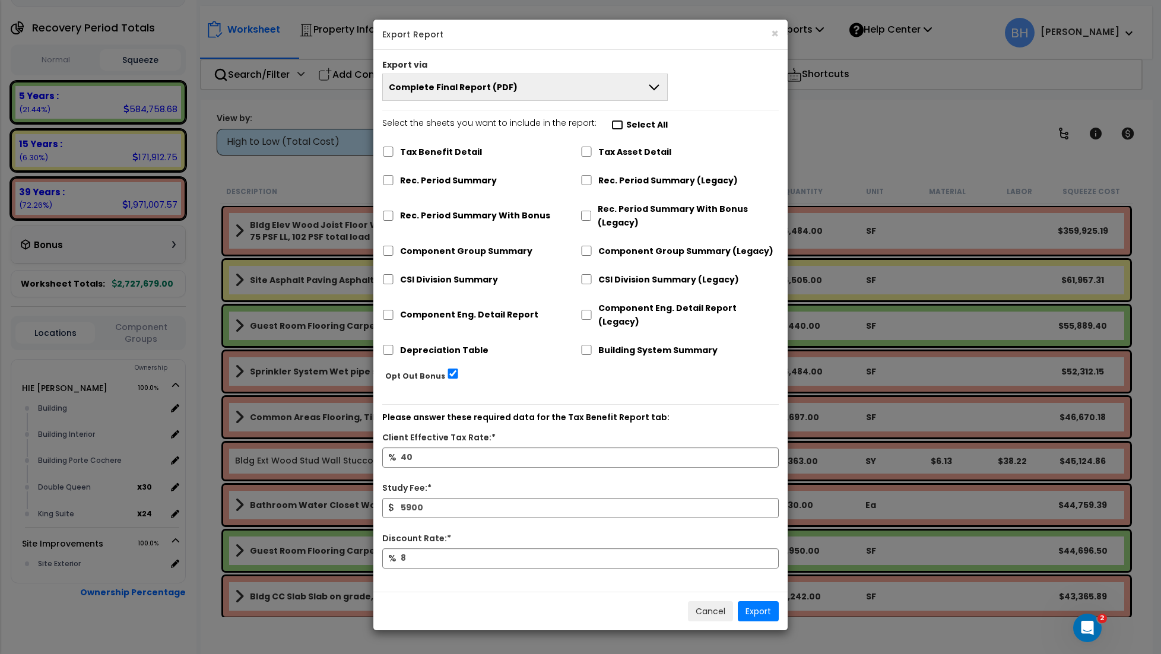
checkbox input "false"
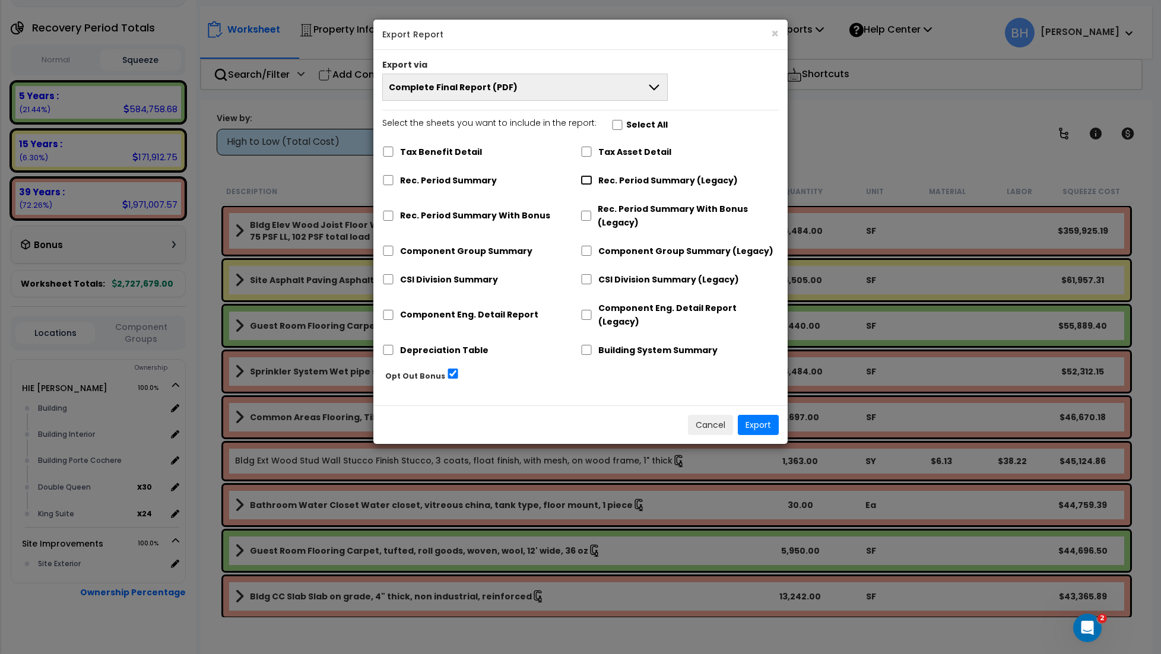
click at [585, 184] on input "Rec. Period Summary (Legacy)" at bounding box center [587, 180] width 12 height 10
checkbox input "true"
click at [765, 415] on button "Export" at bounding box center [758, 425] width 41 height 20
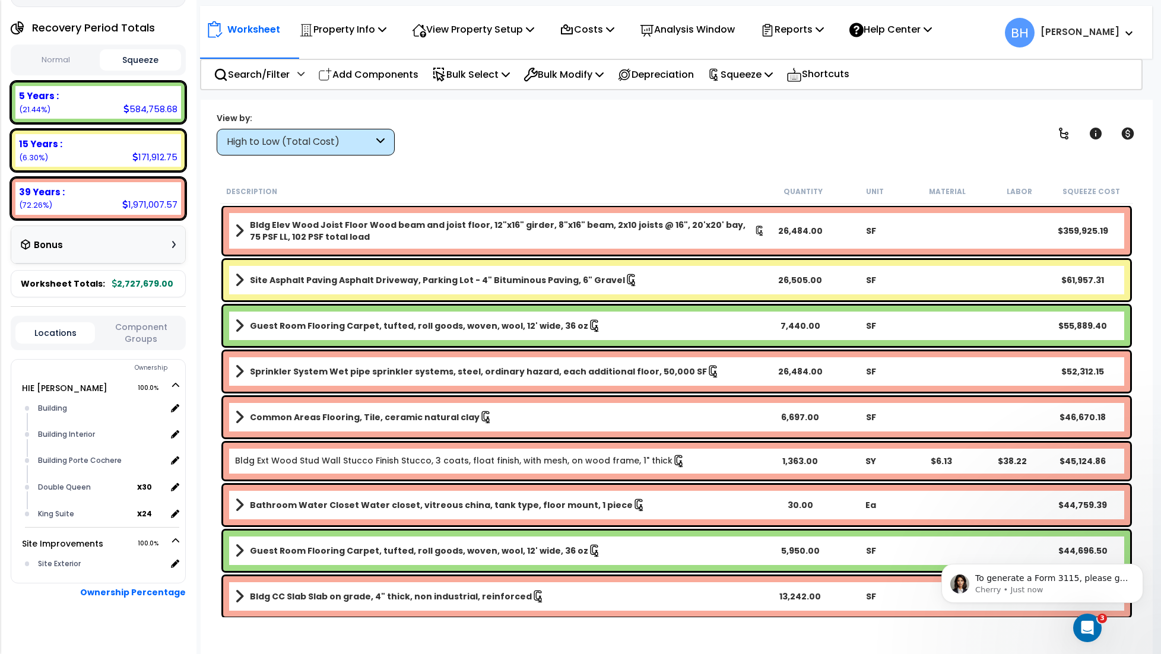
scroll to position [2, 0]
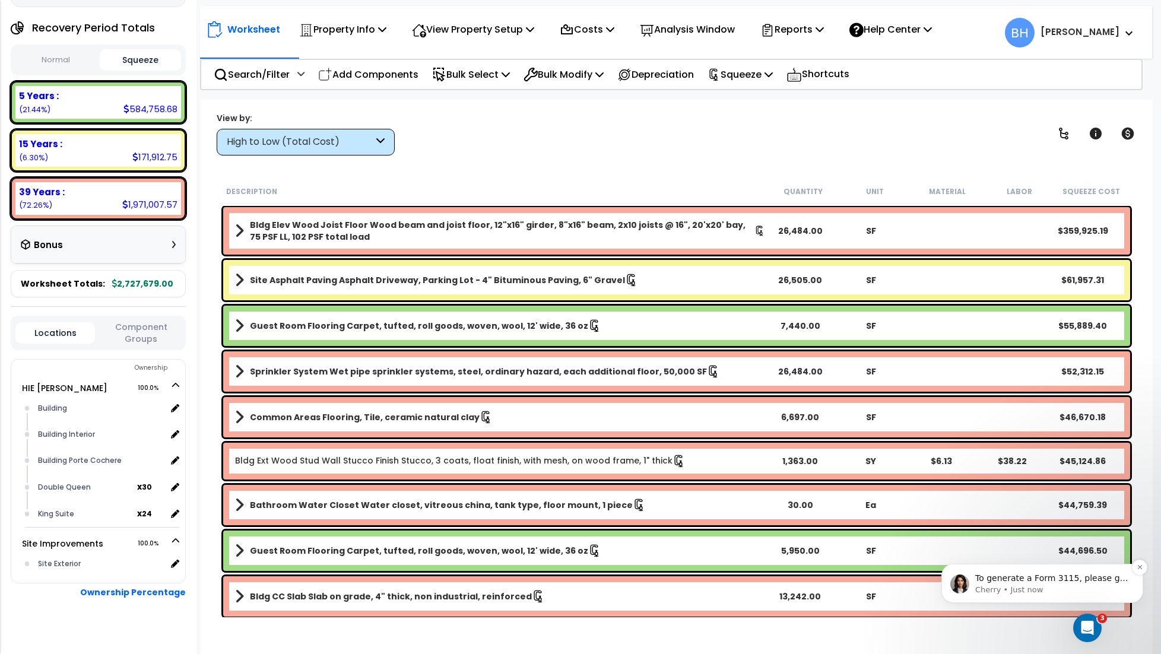
click at [1058, 588] on p "Cherry • Just now" at bounding box center [1051, 590] width 153 height 11
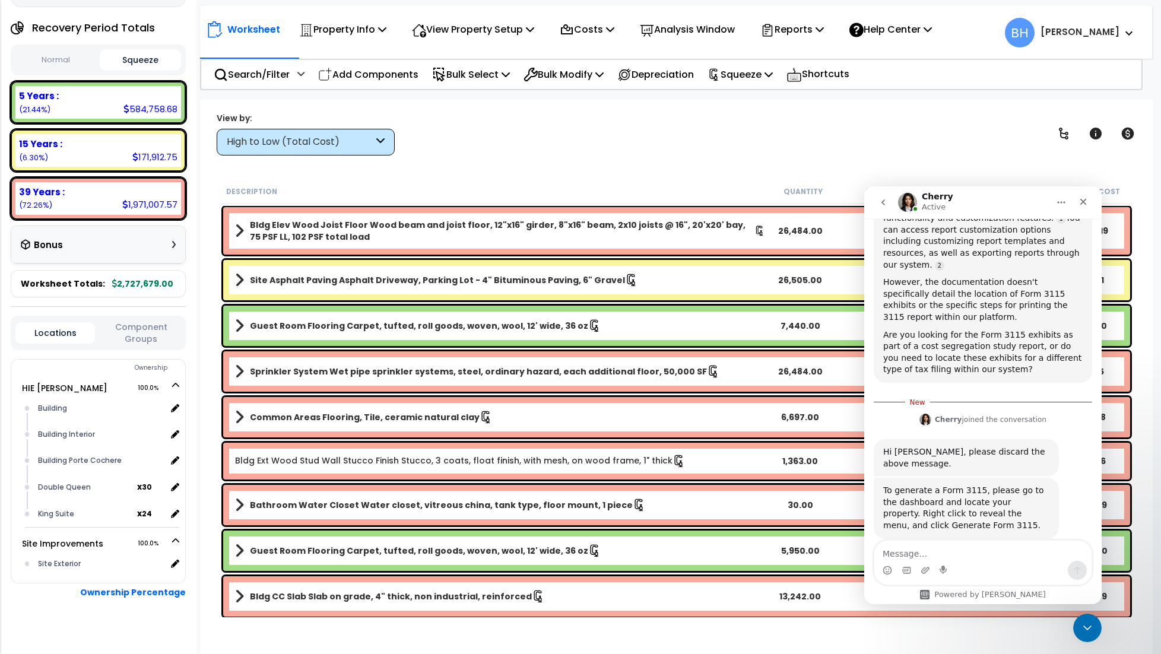
scroll to position [533, 0]
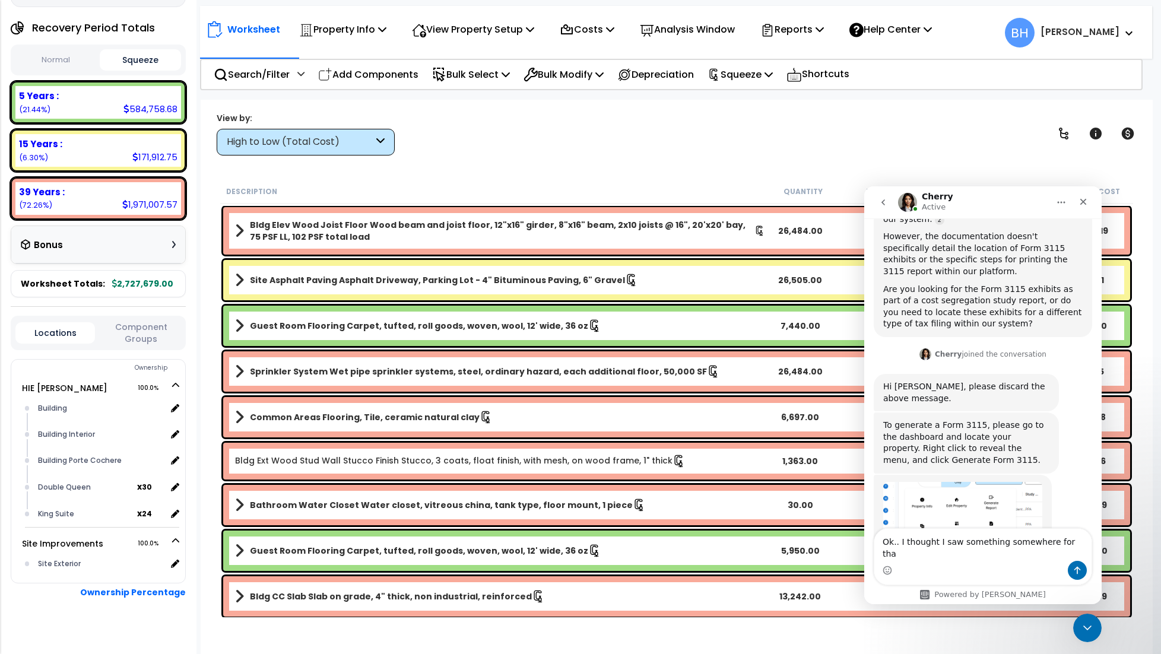
type textarea "Ok.. I thought I saw something somewhere for that"
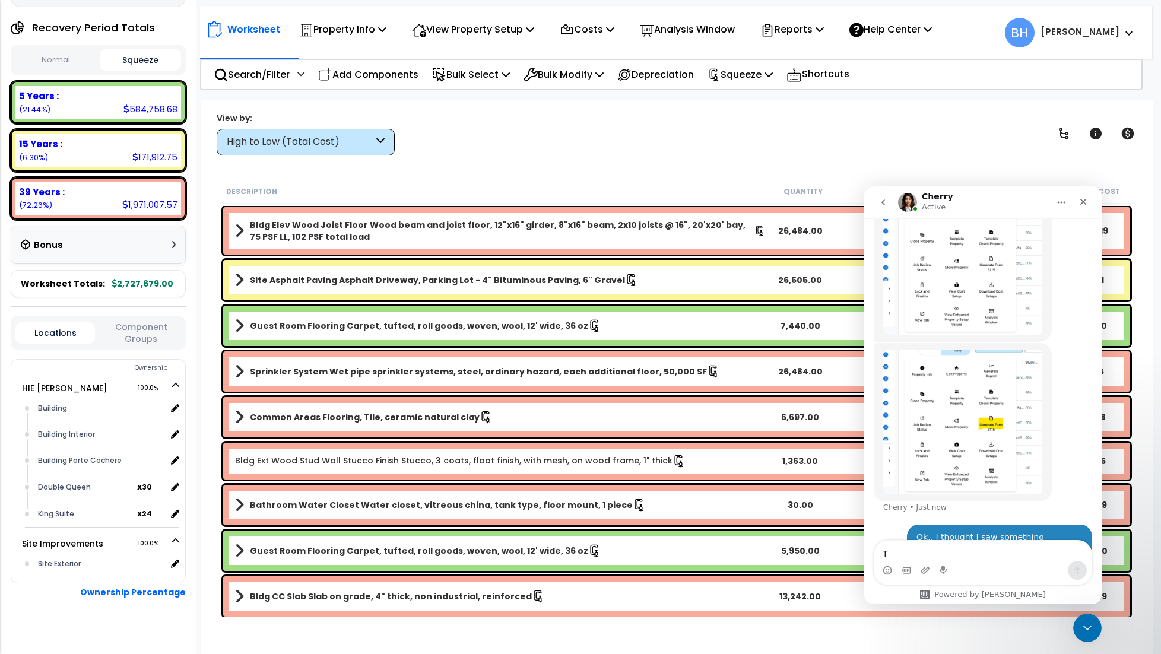
scroll to position [835, 0]
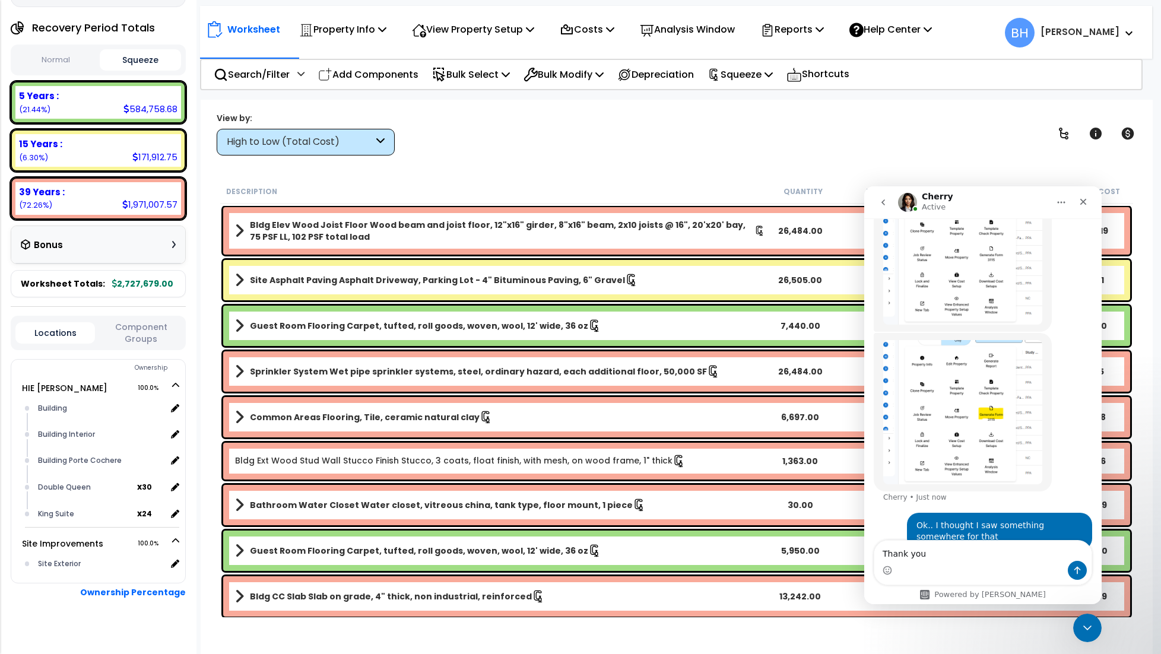
type textarea "Thank you."
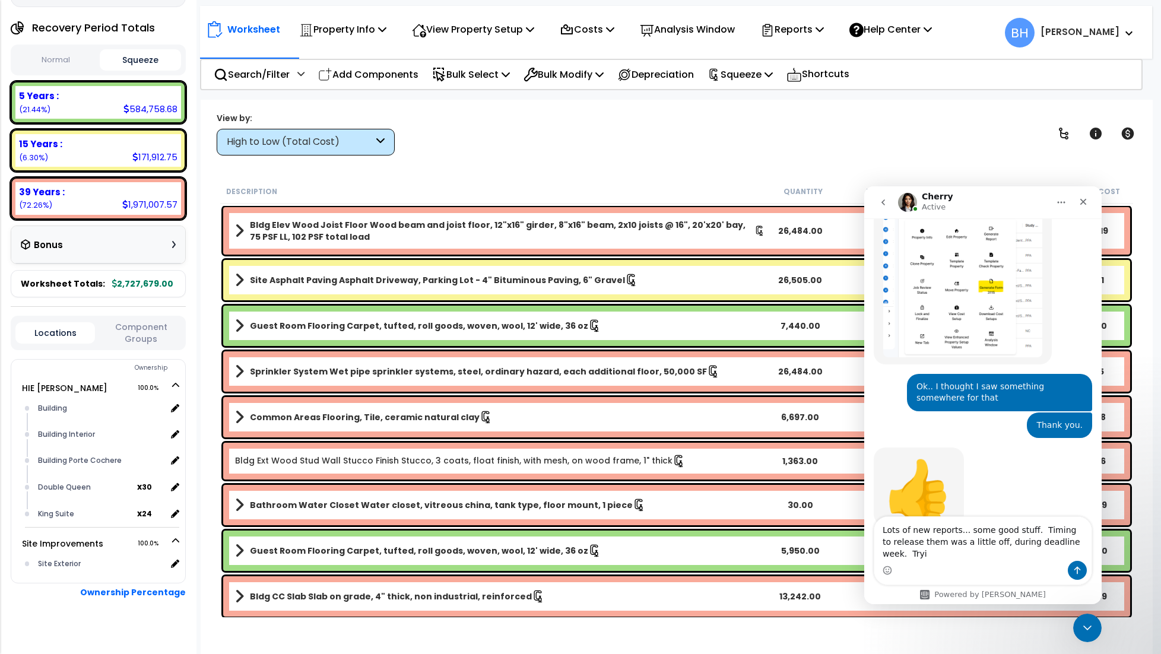
scroll to position [974, 0]
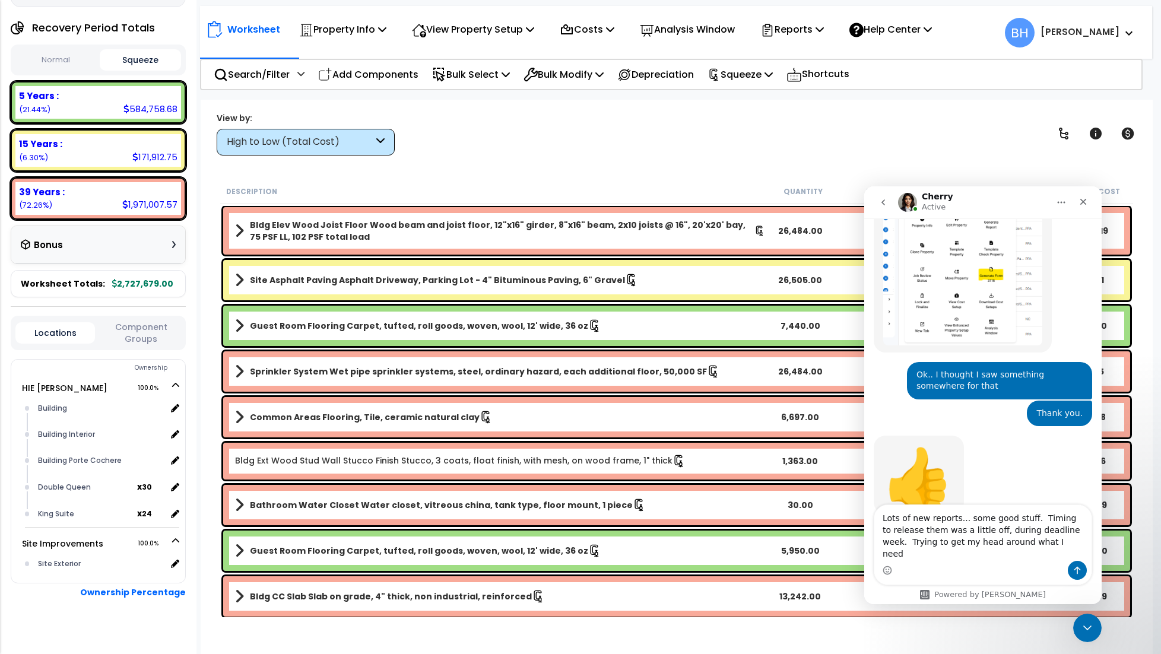
type textarea "Lots of new reports... some good stuff. Timing to release them was a little off…"
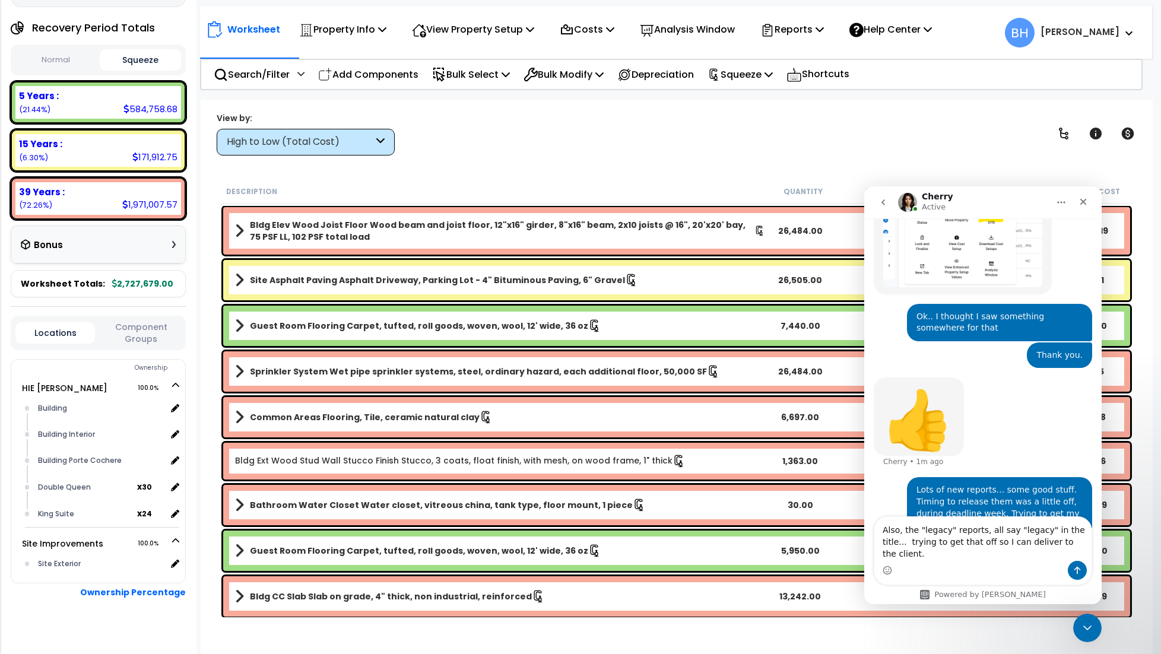
scroll to position [1044, 0]
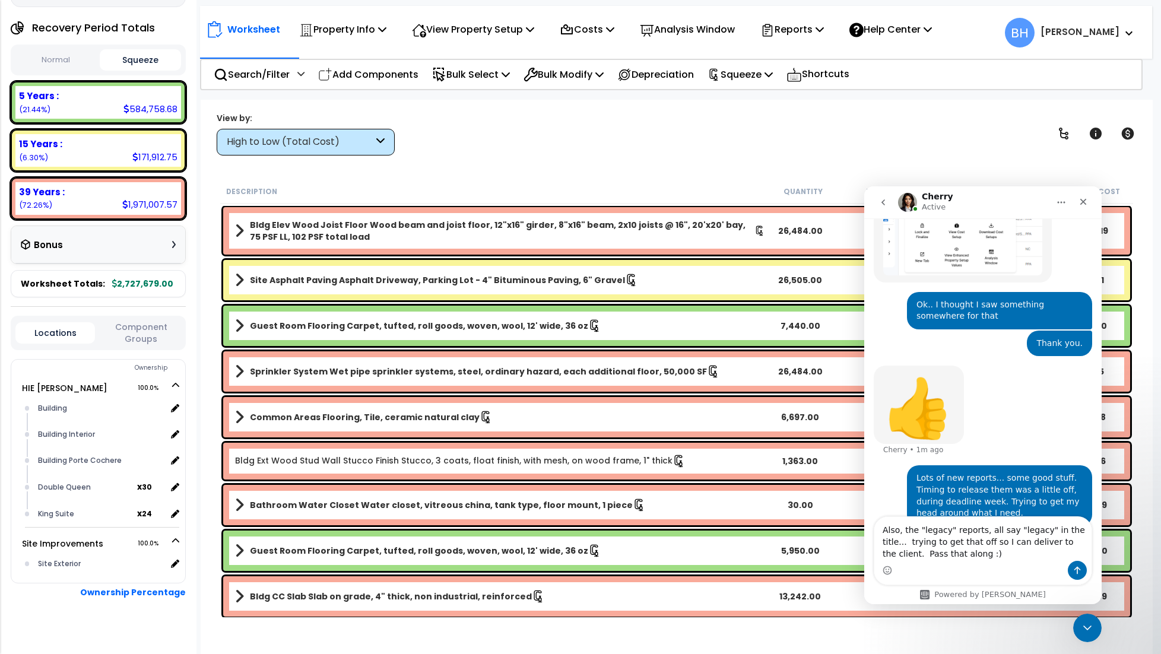
type textarea "Also, the "legacy" reports, all say "legacy" in the title... trying to get that…"
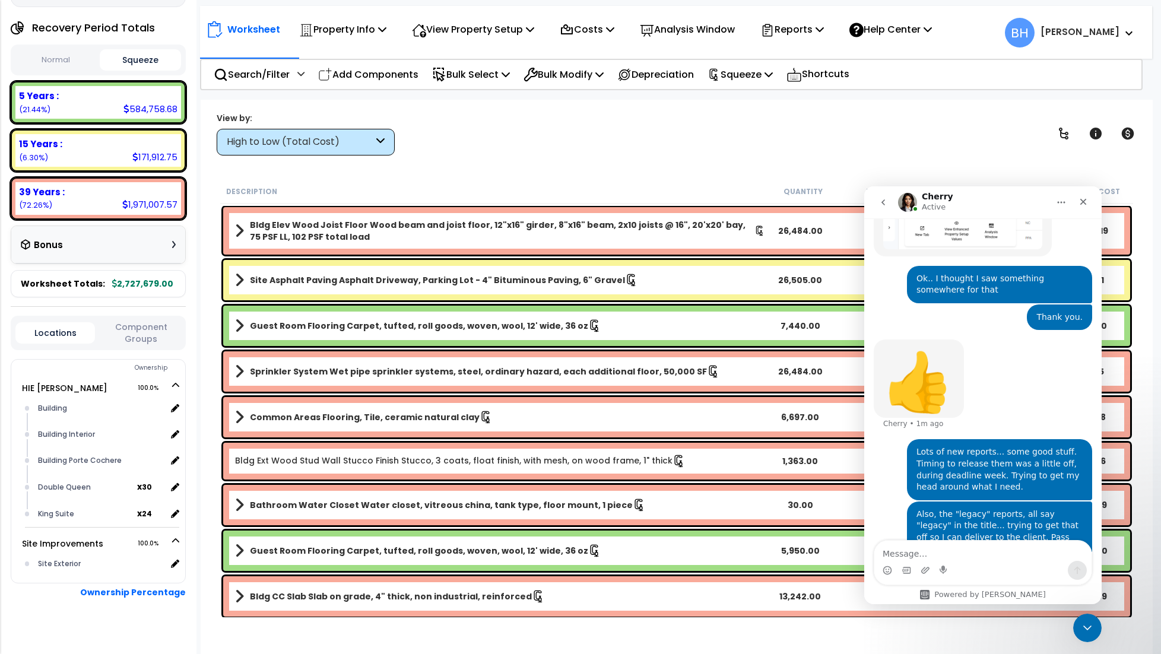
click at [651, 169] on div "Worksheet Property Info Property Setup Add Property Unit Template property Clon…" at bounding box center [677, 427] width 952 height 654
click at [900, 551] on textarea "Message…" at bounding box center [982, 551] width 217 height 20
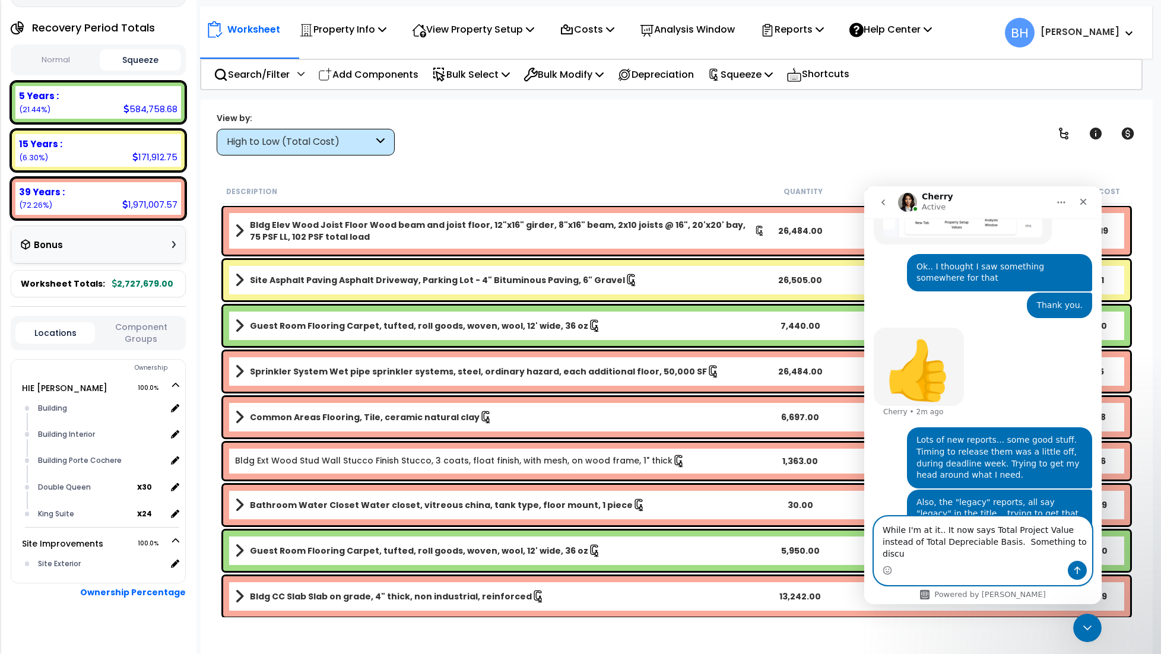
scroll to position [1093, 0]
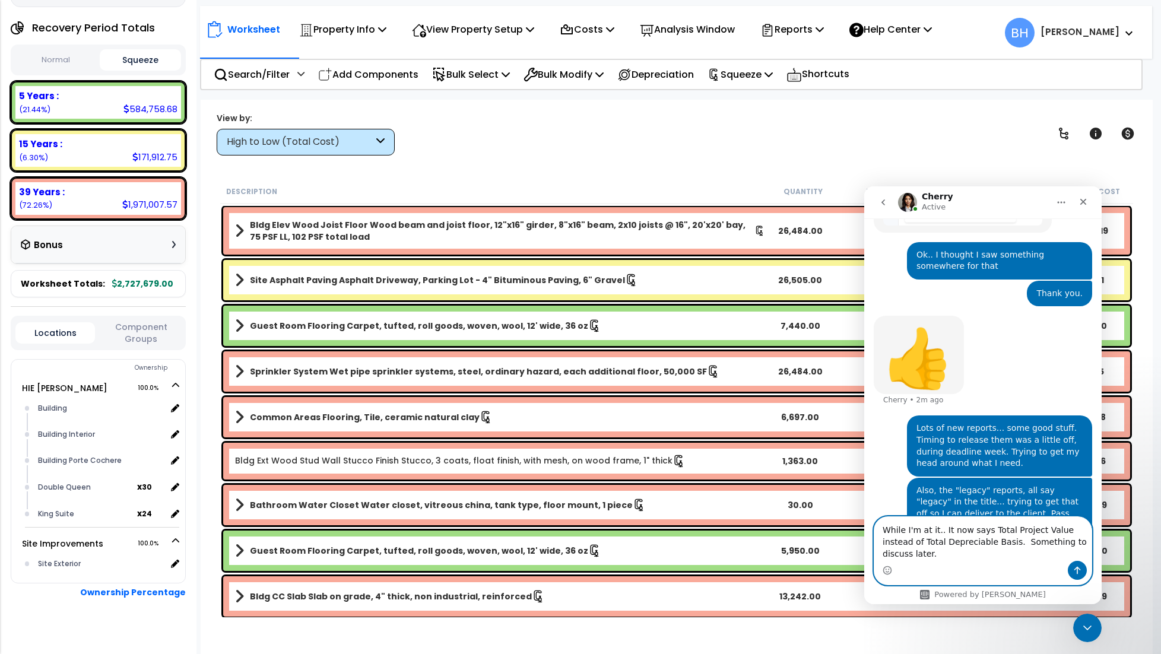
type textarea "While I'm at it.. It now says Total Project Value instead of Total Depreciable …"
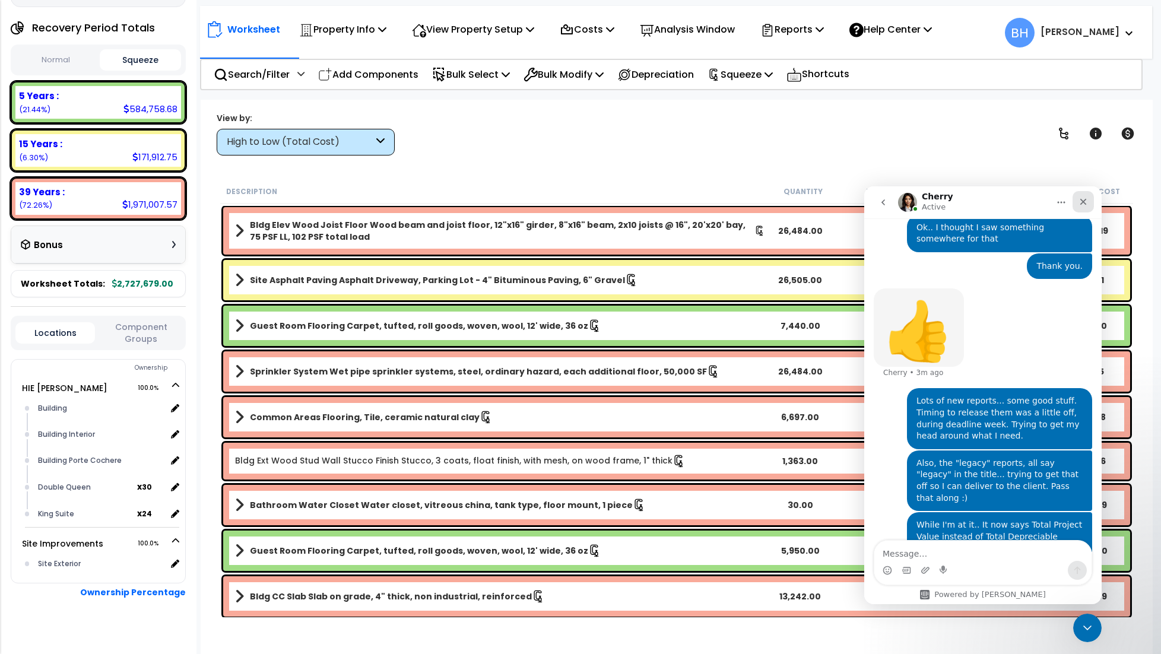
click at [1083, 199] on icon "Close" at bounding box center [1083, 201] width 9 height 9
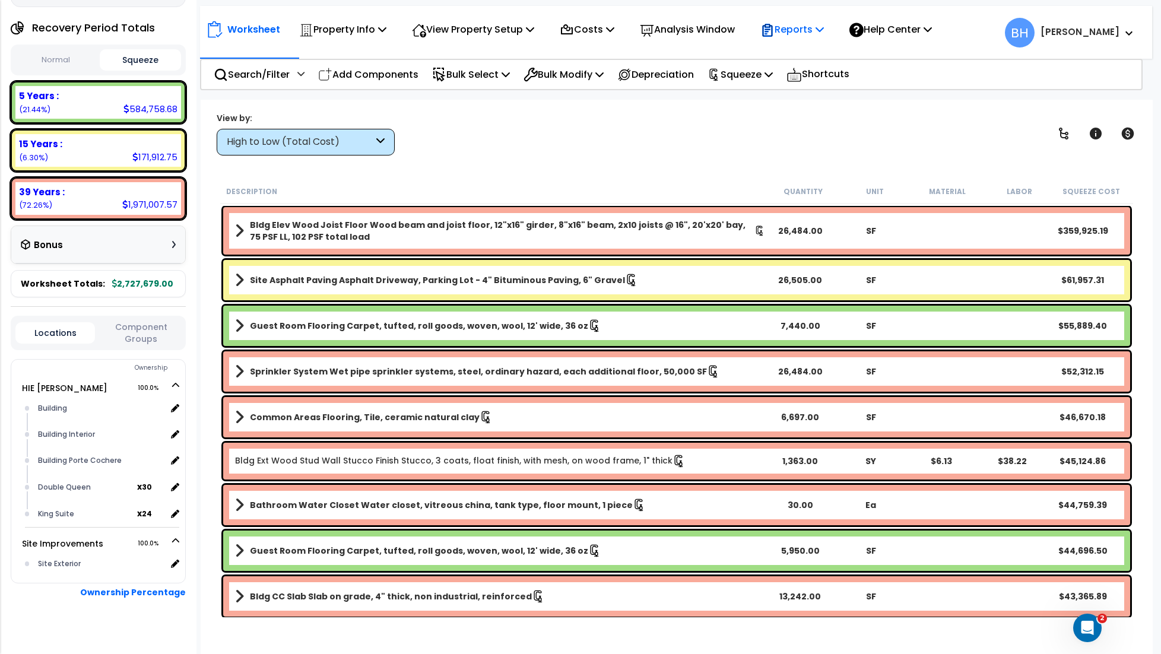
drag, startPoint x: 795, startPoint y: 27, endPoint x: 806, endPoint y: 50, distance: 25.8
click at [795, 27] on p "Reports" at bounding box center [792, 29] width 64 height 16
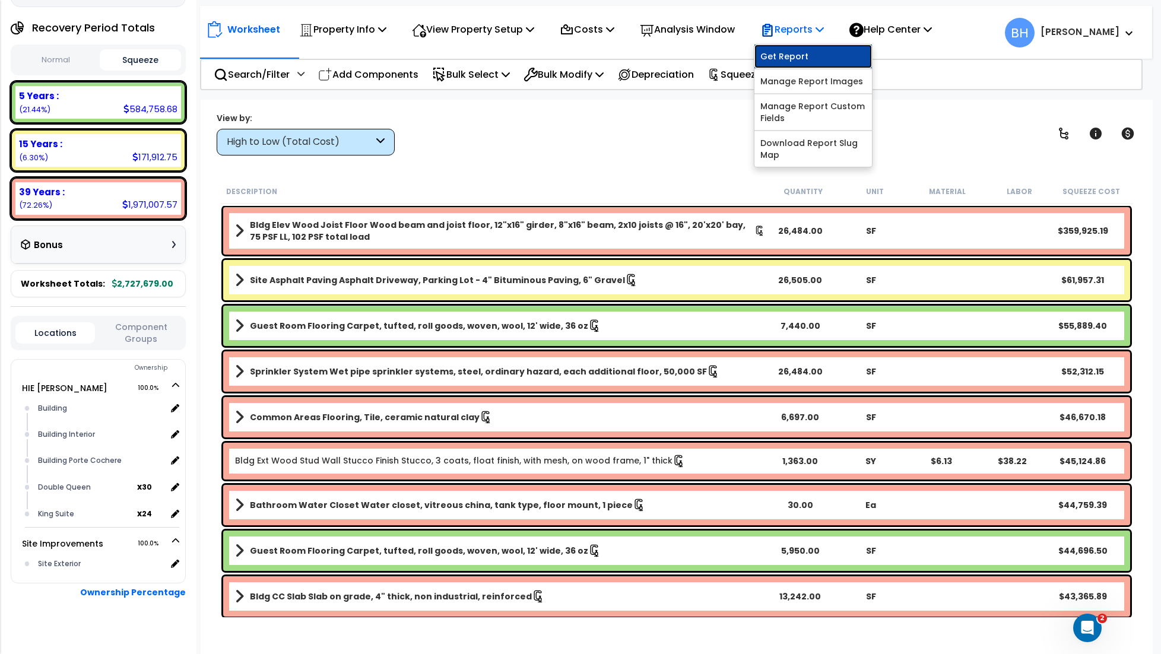
click at [808, 60] on link "Get Report" at bounding box center [814, 57] width 118 height 24
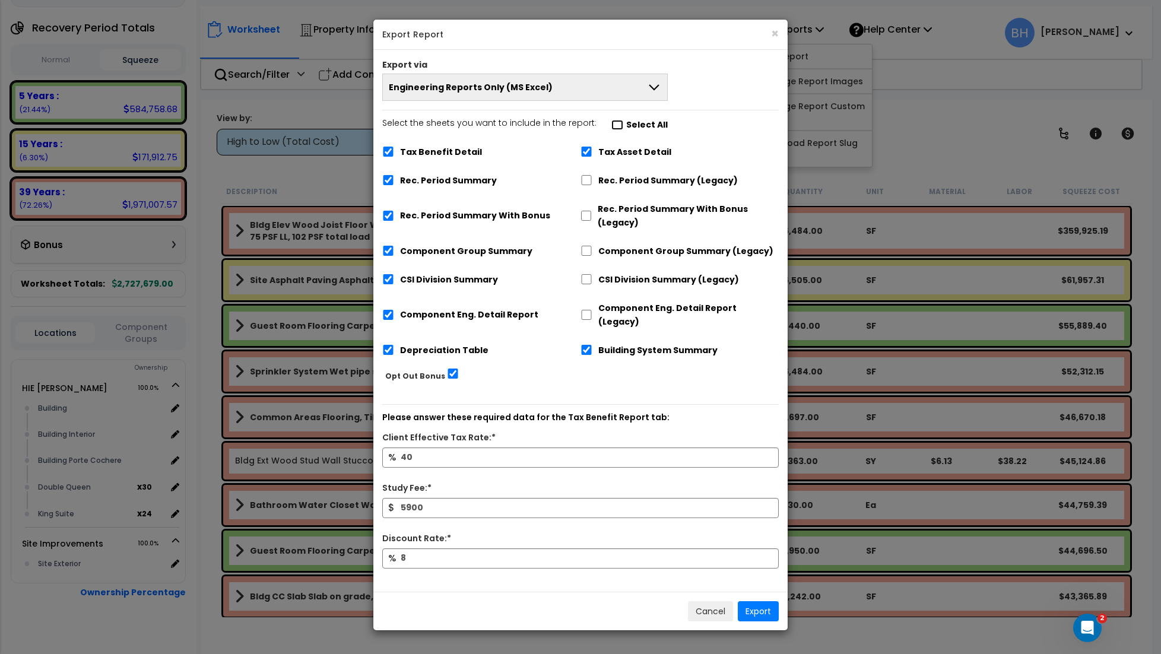
click at [614, 126] on input "Select the sheets you want to include in the report: Select All" at bounding box center [617, 125] width 12 height 10
checkbox input "false"
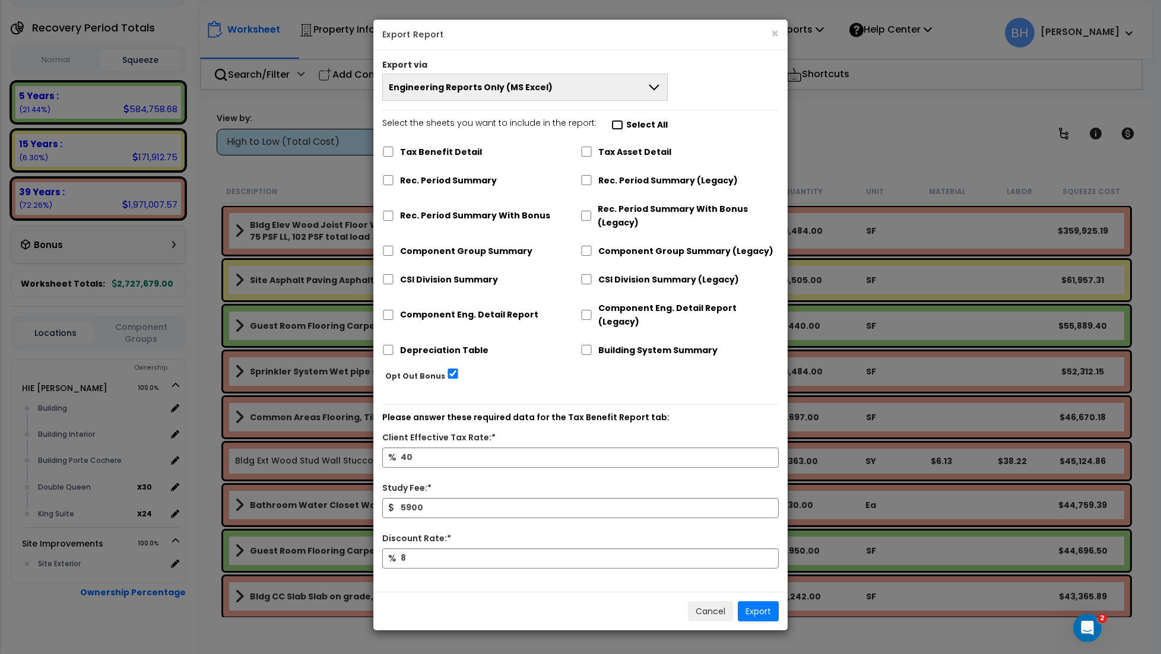
checkbox input "false"
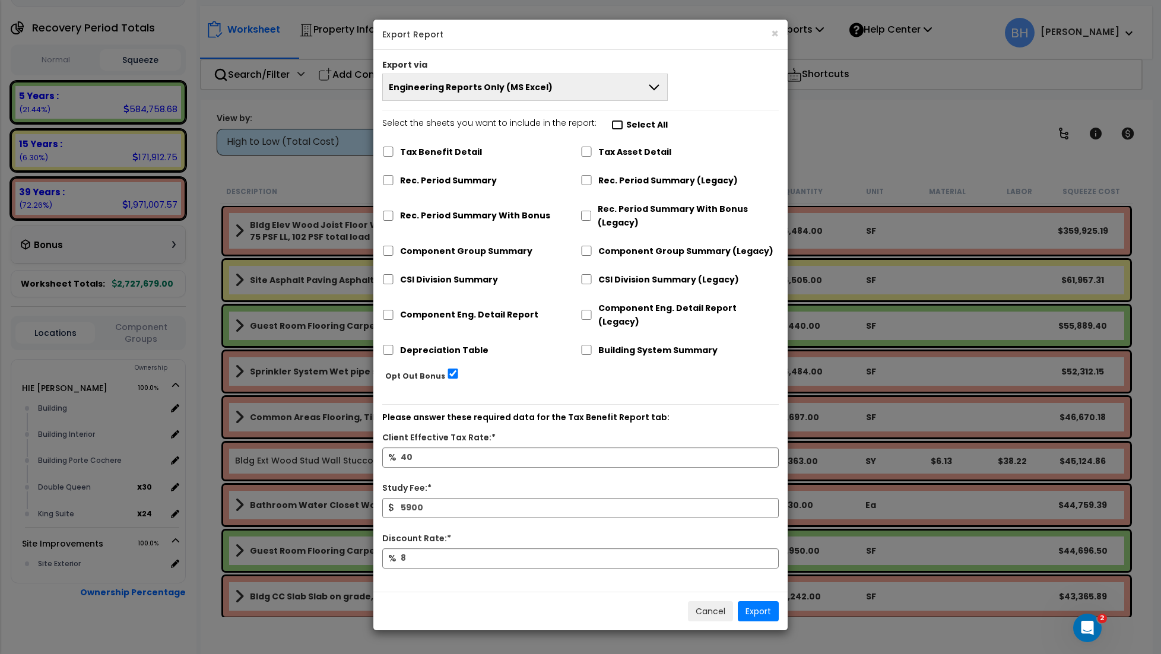
checkbox input "false"
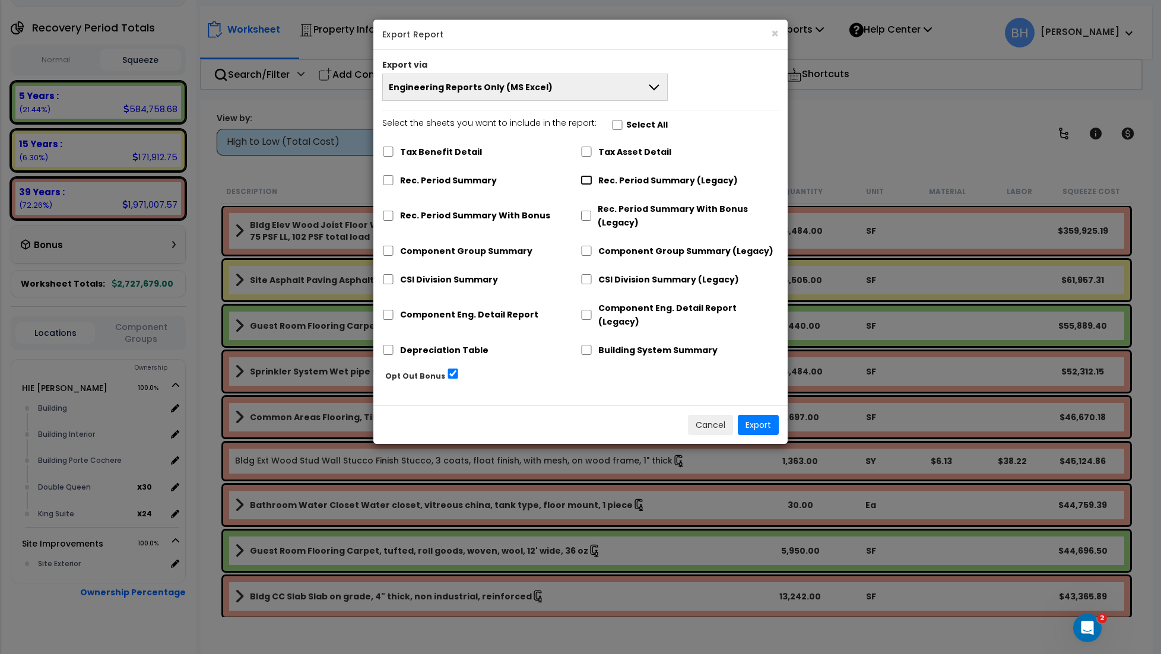
click at [584, 183] on input "Rec. Period Summary (Legacy)" at bounding box center [587, 180] width 12 height 10
checkbox input "true"
click at [757, 415] on button "Export" at bounding box center [758, 425] width 41 height 20
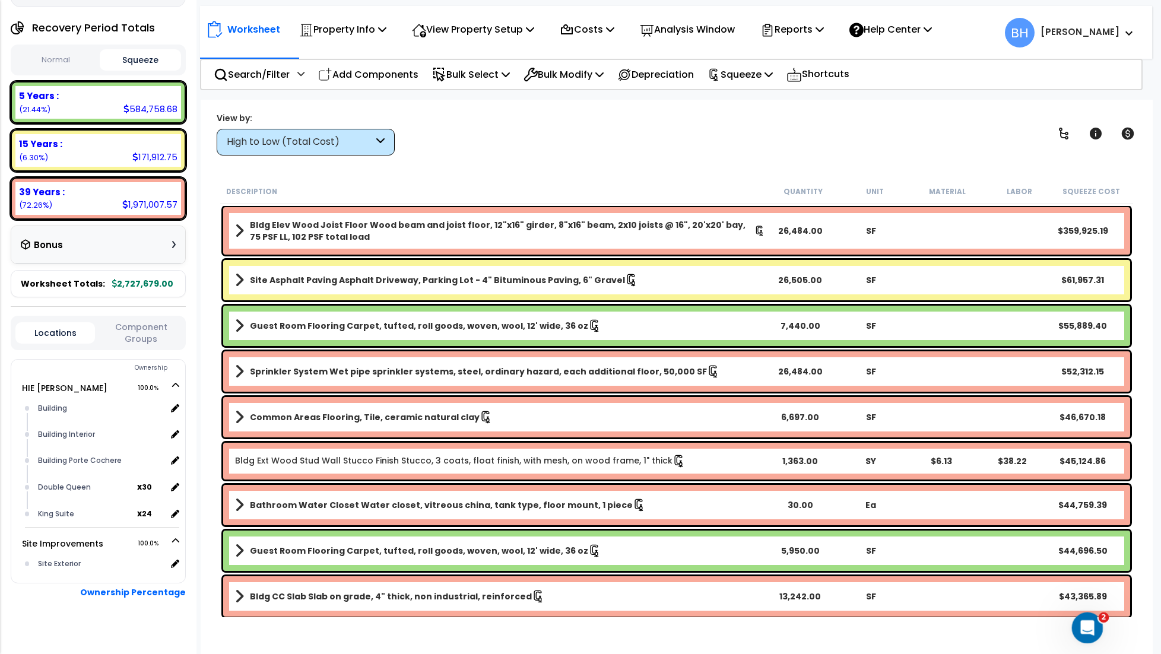
click at [1081, 630] on icon "Open Intercom Messenger" at bounding box center [1086, 627] width 20 height 20
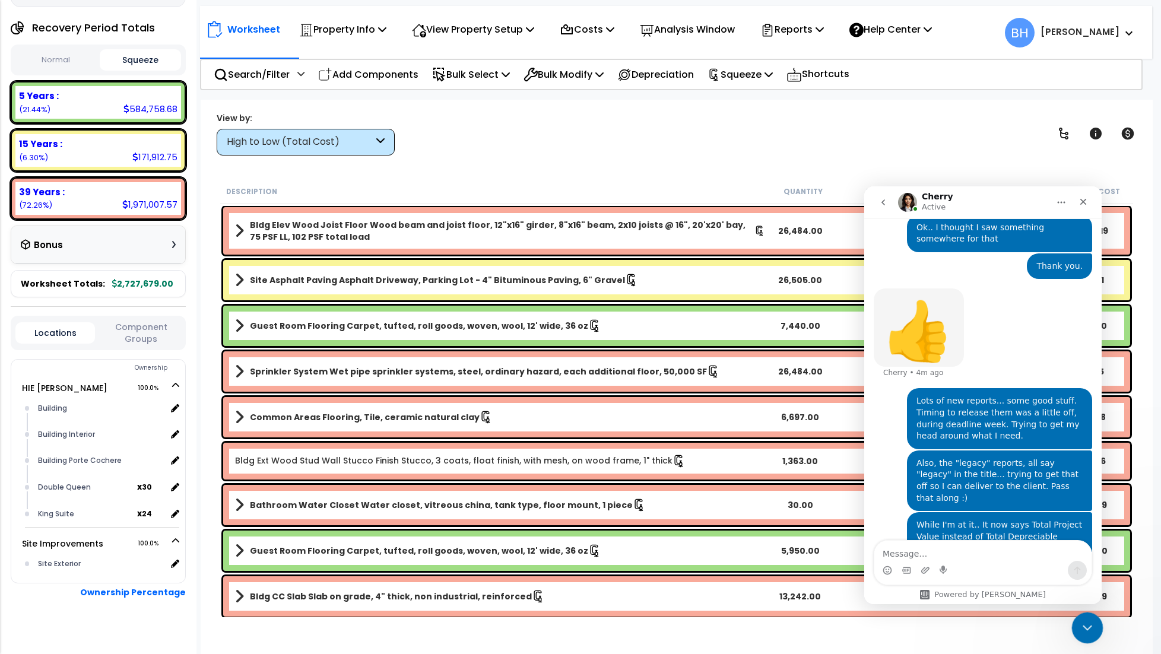
click at [1080, 630] on icon "Close Intercom Messenger" at bounding box center [1086, 626] width 14 height 14
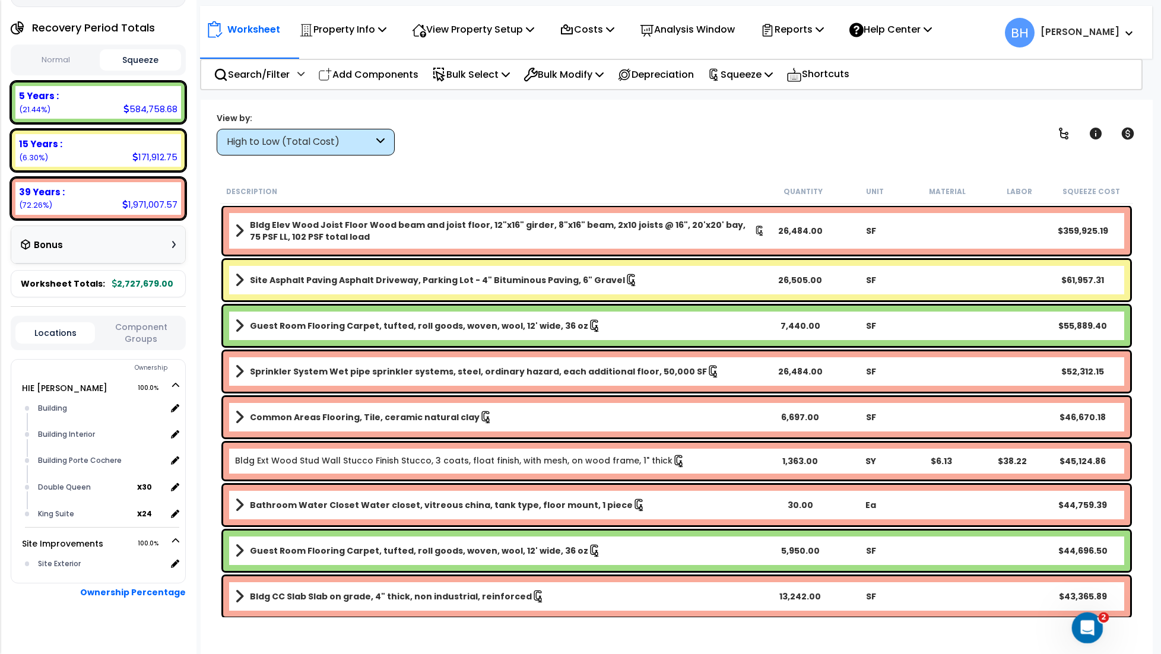
click at [1080, 631] on icon "Open Intercom Messenger" at bounding box center [1086, 627] width 20 height 20
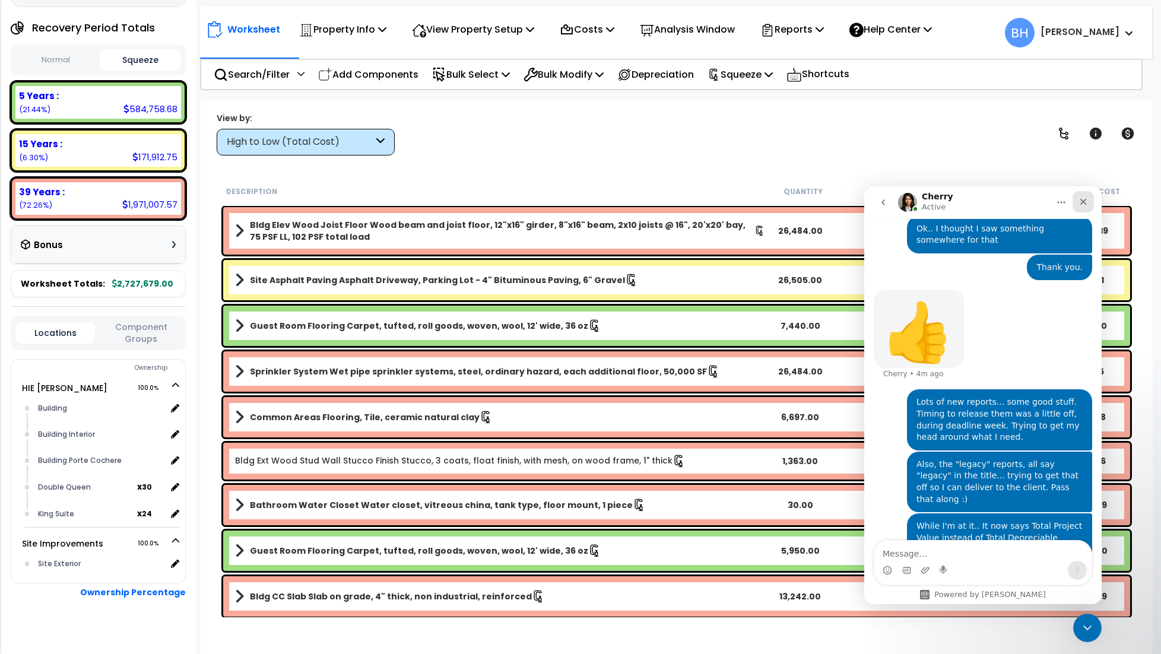
click at [1083, 201] on icon "Close" at bounding box center [1083, 202] width 7 height 7
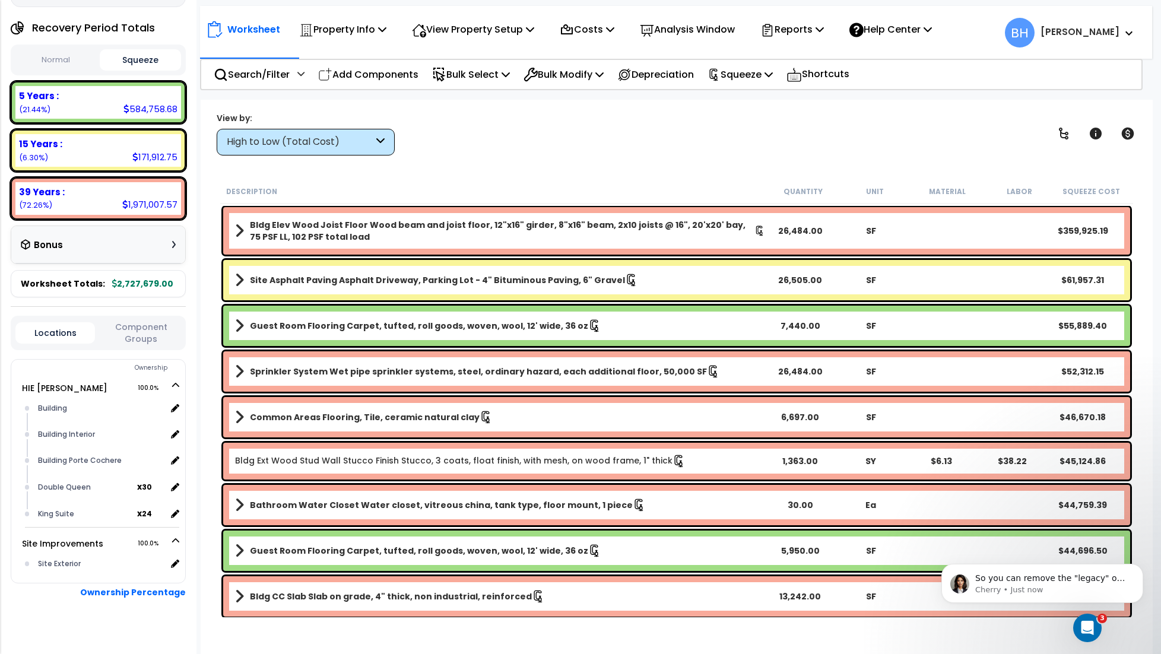
scroll to position [1358, 0]
click at [1086, 595] on p "Cherry • 7m ago" at bounding box center [1051, 590] width 153 height 11
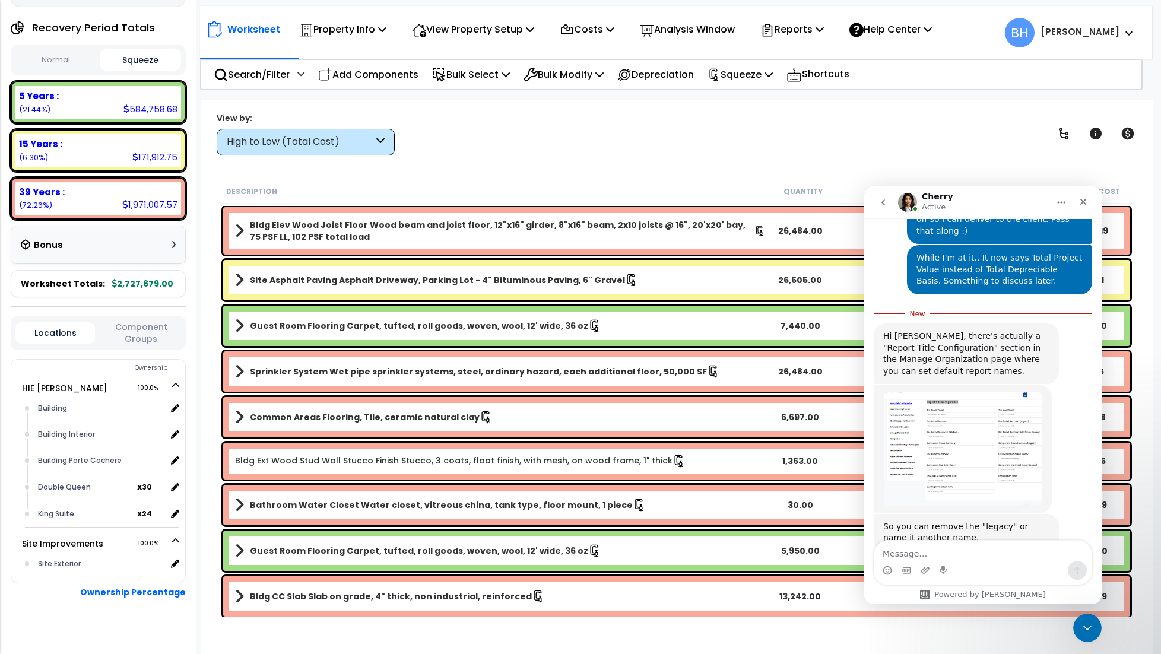
scroll to position [1377, 0]
click at [930, 556] on textarea "Message…" at bounding box center [982, 551] width 217 height 20
type textarea "Oh sweet.. thank you!"
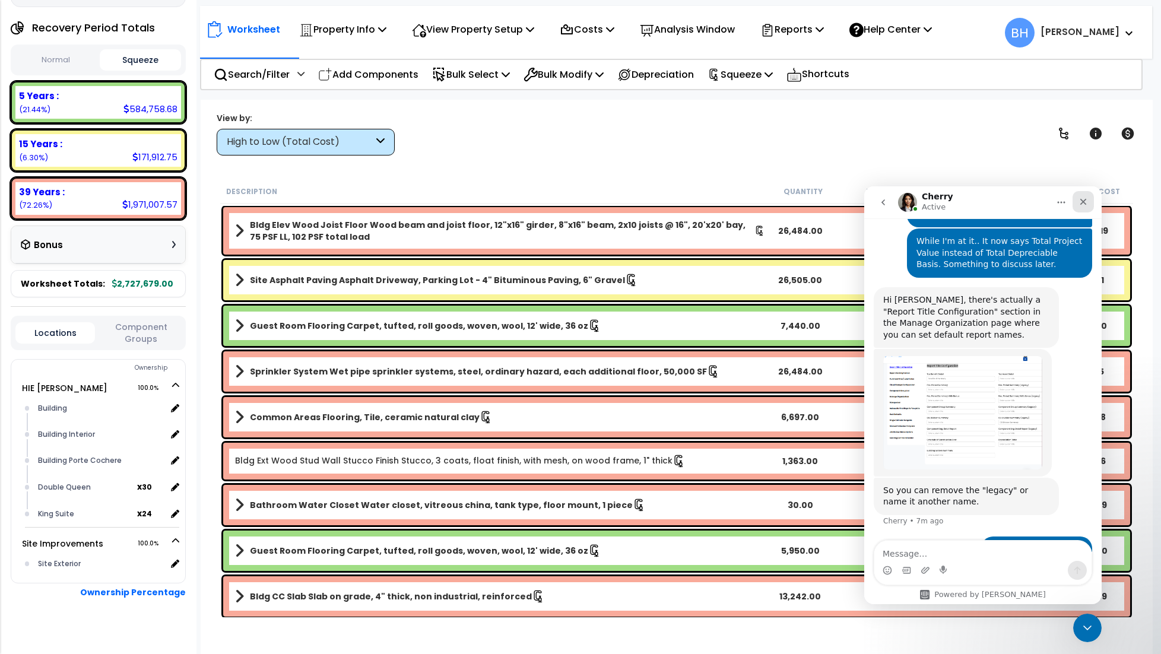
click at [1087, 205] on icon "Close" at bounding box center [1083, 201] width 9 height 9
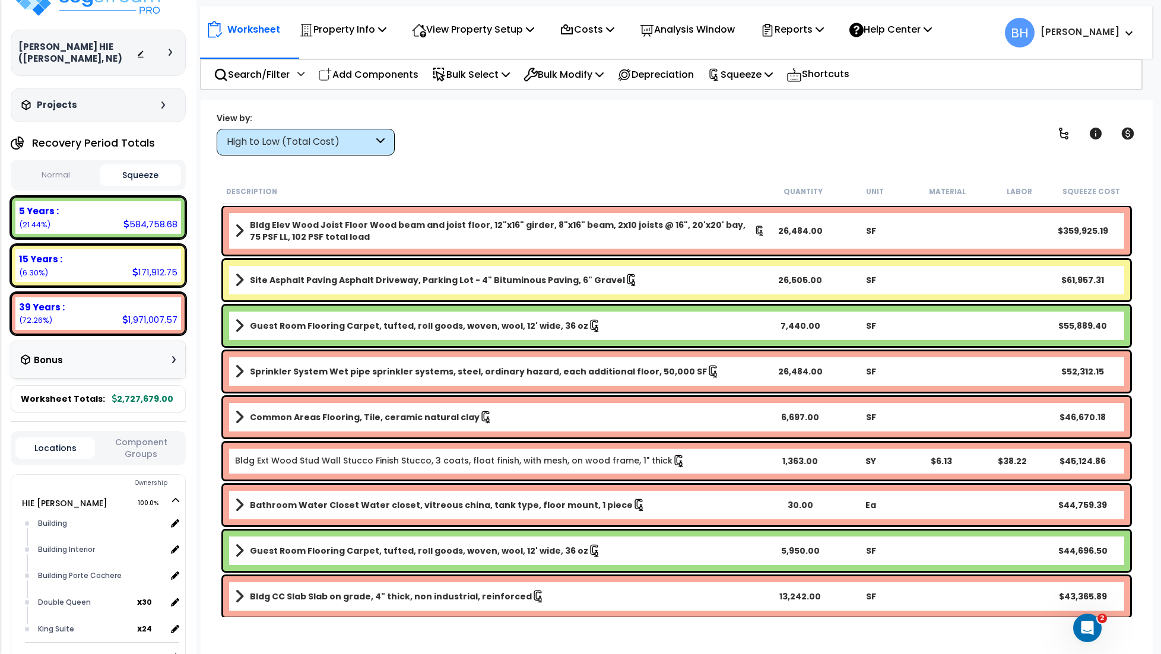
scroll to position [0, 0]
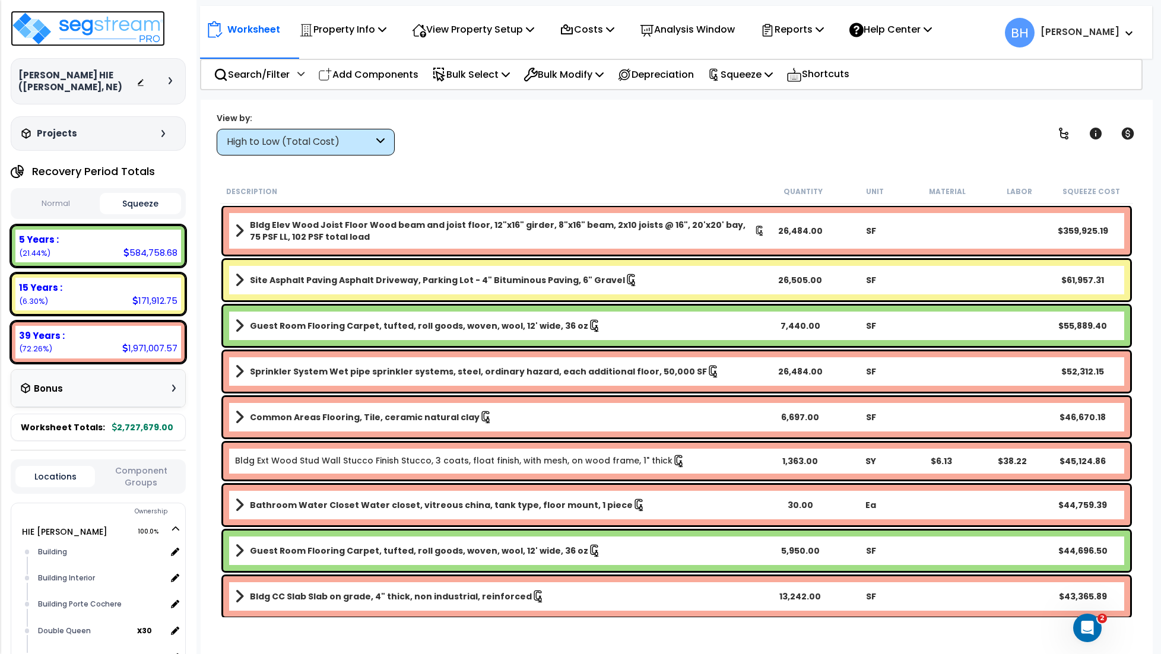
click at [39, 18] on img at bounding box center [88, 29] width 154 height 36
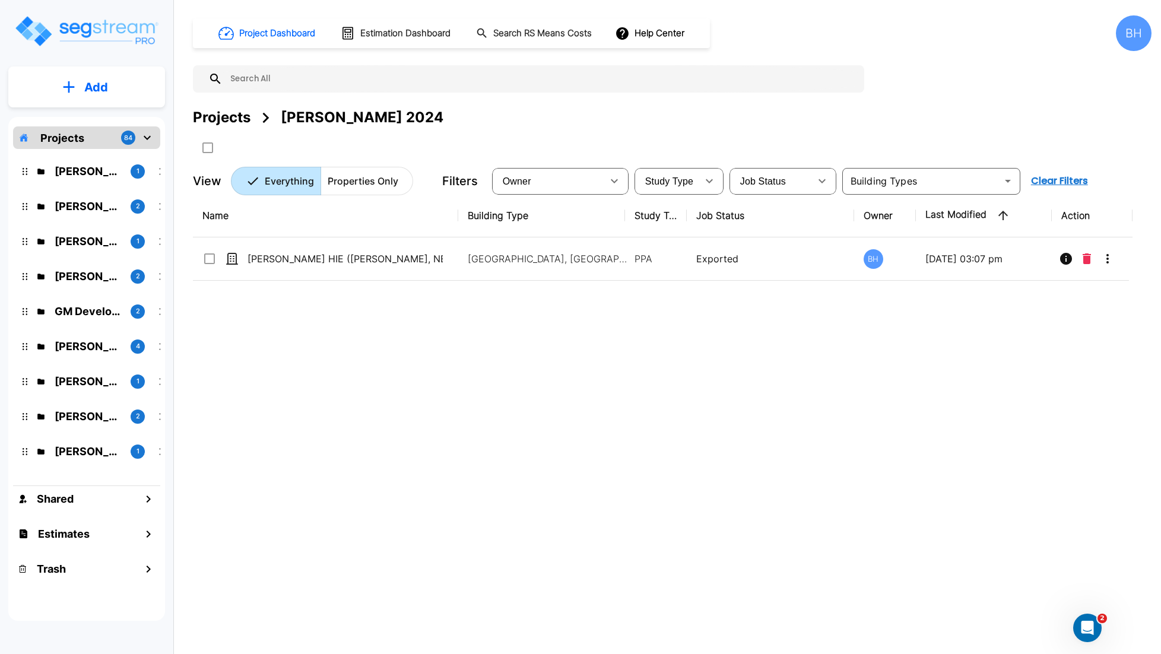
click at [73, 33] on img "mailbox folders" at bounding box center [86, 31] width 145 height 34
click at [1133, 42] on div "BH" at bounding box center [1134, 33] width 36 height 36
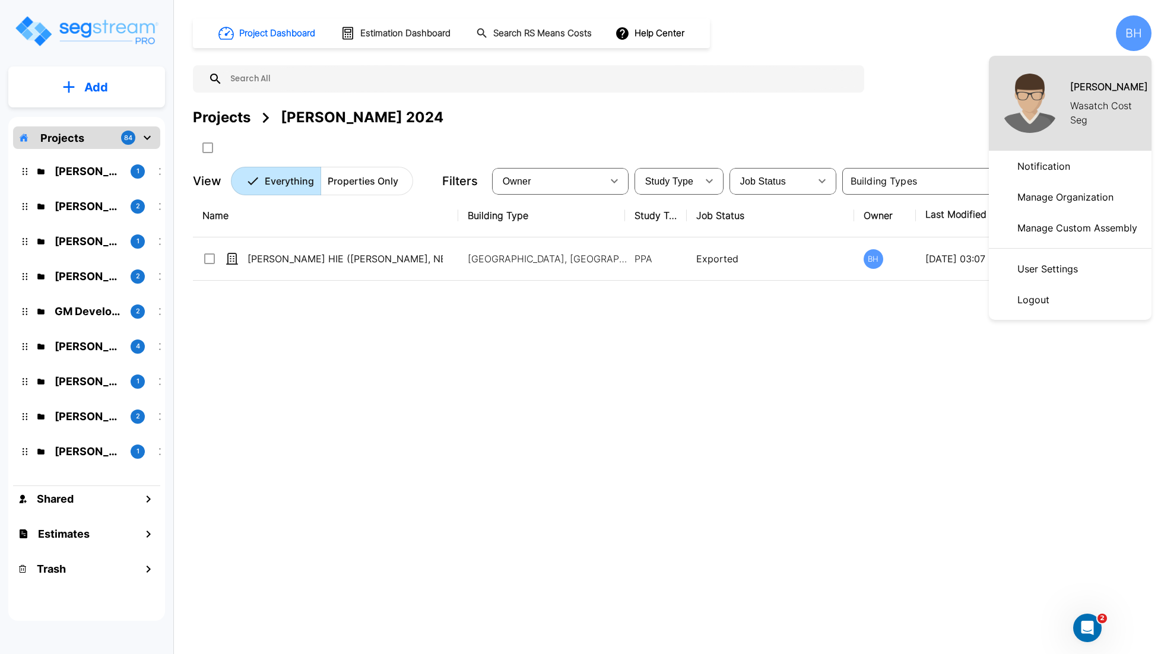
drag, startPoint x: 1069, startPoint y: 198, endPoint x: 1062, endPoint y: 194, distance: 8.0
click at [1069, 198] on p "Manage Organization" at bounding box center [1066, 197] width 106 height 24
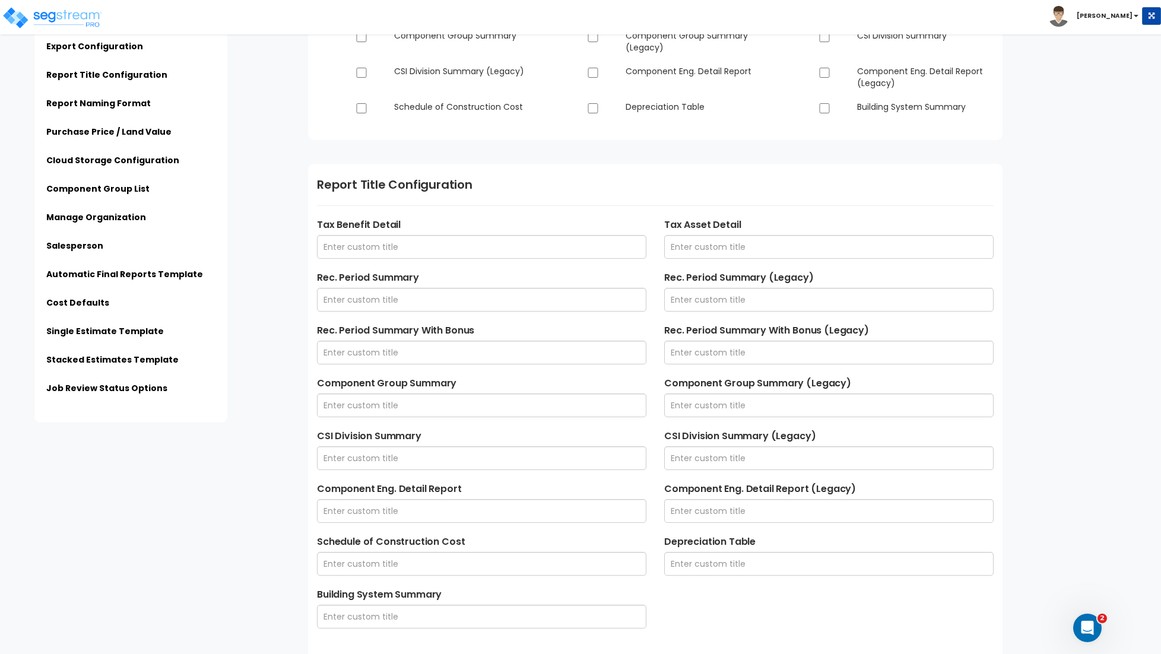
scroll to position [350, 0]
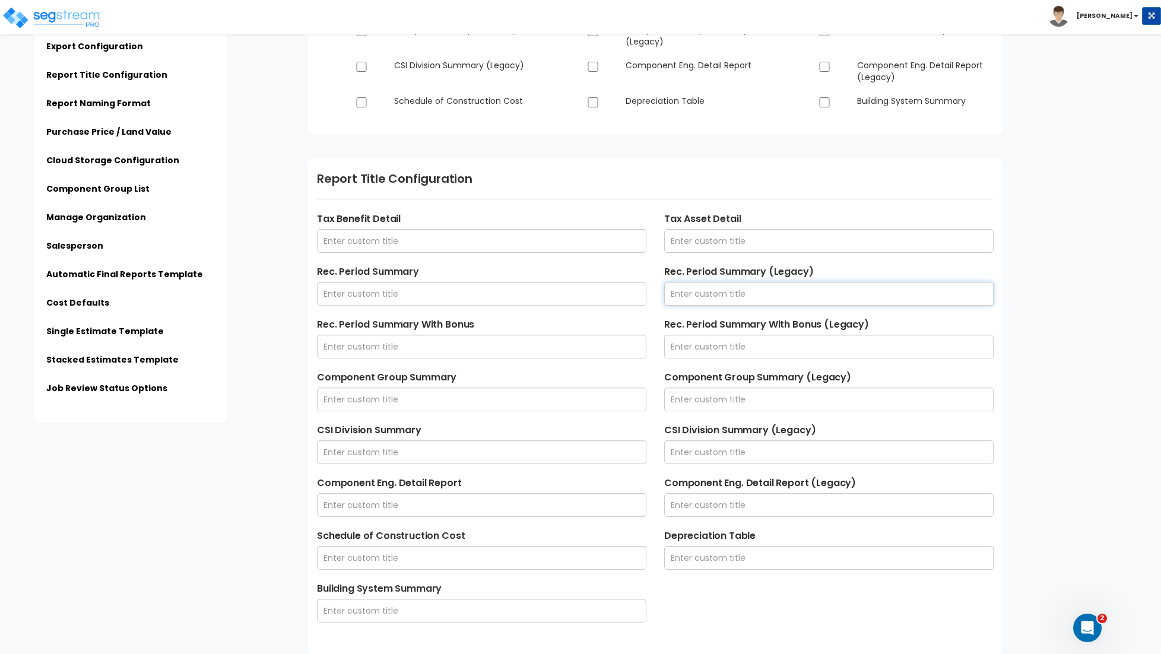
drag, startPoint x: 695, startPoint y: 297, endPoint x: 716, endPoint y: 300, distance: 20.9
click at [695, 297] on input "text" at bounding box center [828, 294] width 329 height 24
type input "Recovery Period Summary"
type input "Recovery Period Summary with Bonus"
type input "Component Group Summary"
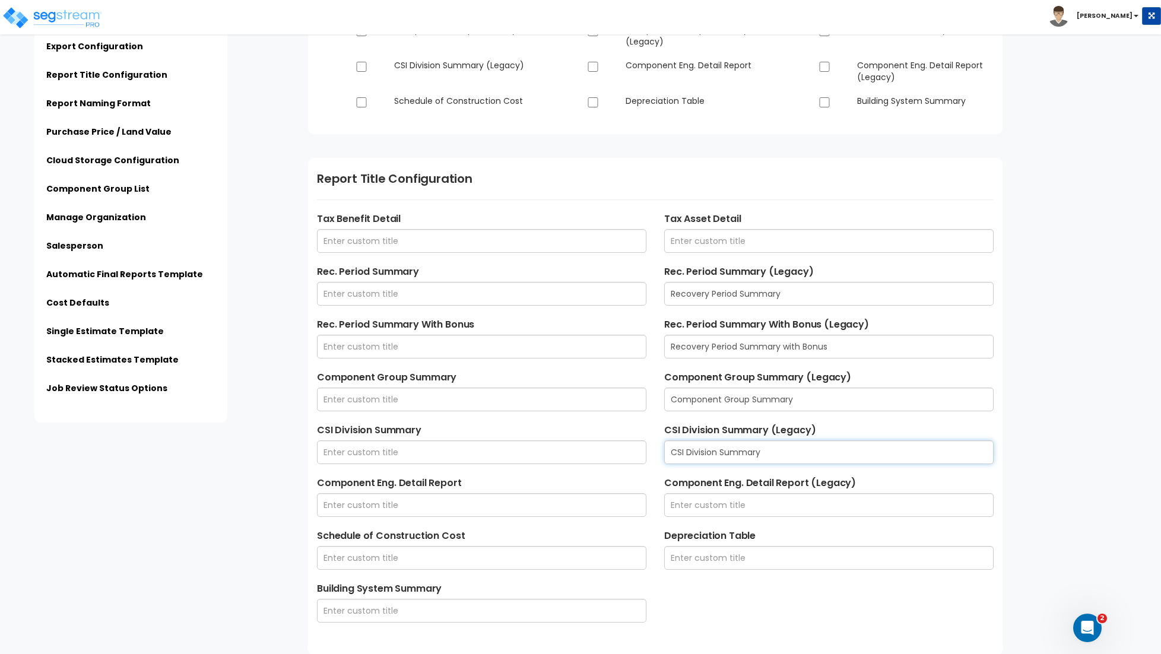
type input "CSI Division Summary"
type input "Component Eng. Detail Report"
click at [339, 291] on input "text" at bounding box center [481, 294] width 329 height 24
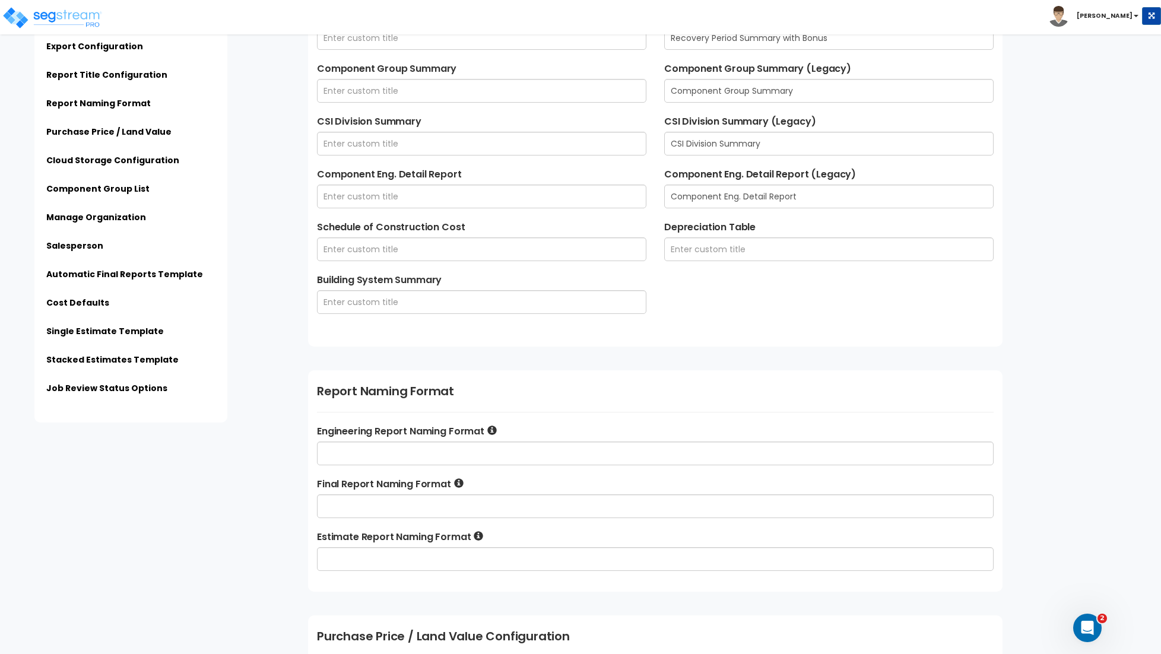
scroll to position [681, 0]
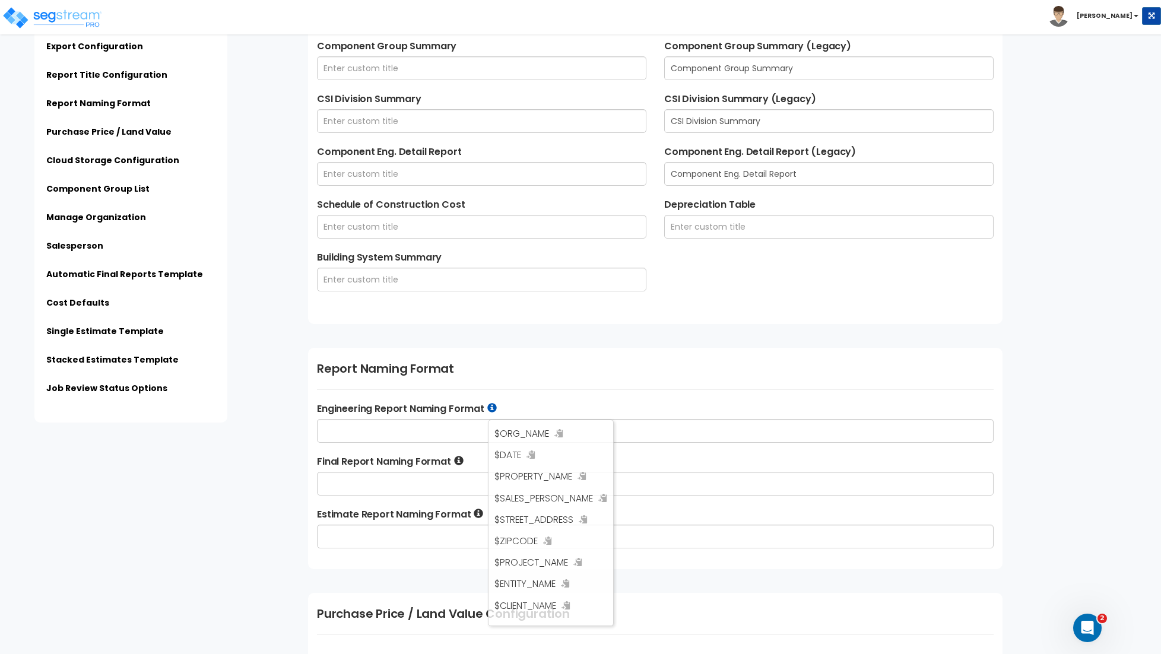
type input "Recovery Period Summary"
click at [493, 411] on icon at bounding box center [491, 408] width 9 height 9
click at [493, 409] on icon at bounding box center [491, 408] width 9 height 9
click at [664, 400] on div "Report Naming Format Engineering Report Naming Format $ORG_NAME $DATE $PROPERTY…" at bounding box center [655, 458] width 695 height 221
click at [645, 359] on div "Report Naming Format Engineering Report Naming Format $ORG_NAME $DATE $PROPERTY…" at bounding box center [655, 458] width 695 height 221
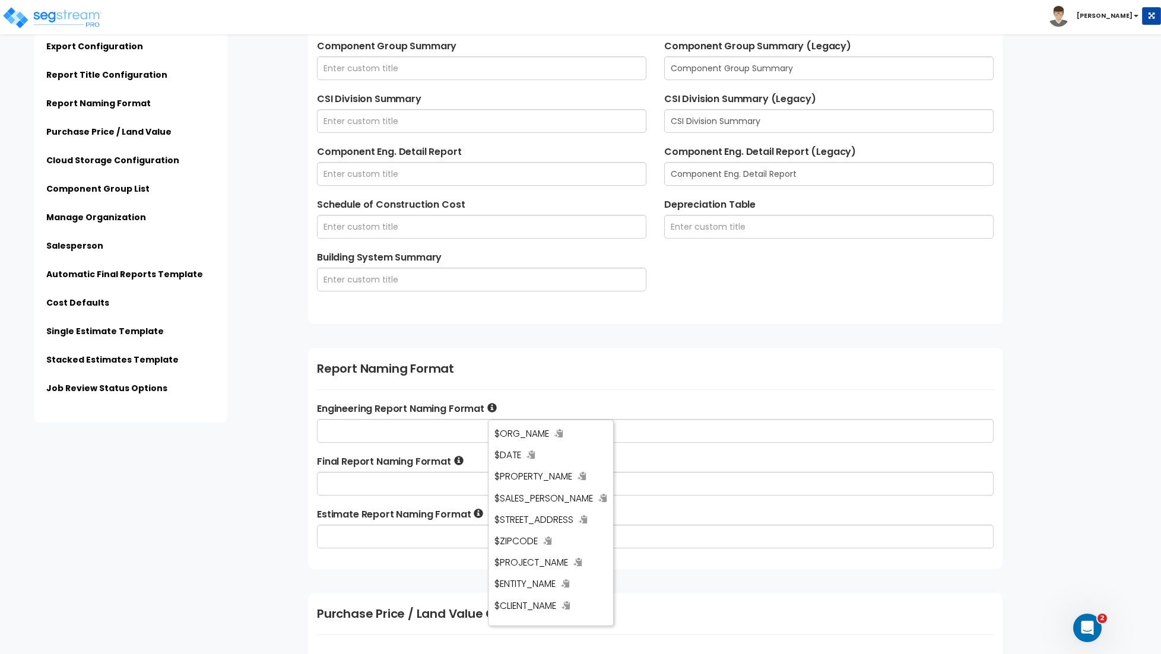
click at [700, 311] on div "Report Title Configuration Tax Benefit Detail Tax Asset Detail Rec. Period Summ…" at bounding box center [655, 75] width 695 height 497
click at [618, 404] on label "Engineering Report Naming Format" at bounding box center [655, 409] width 677 height 14
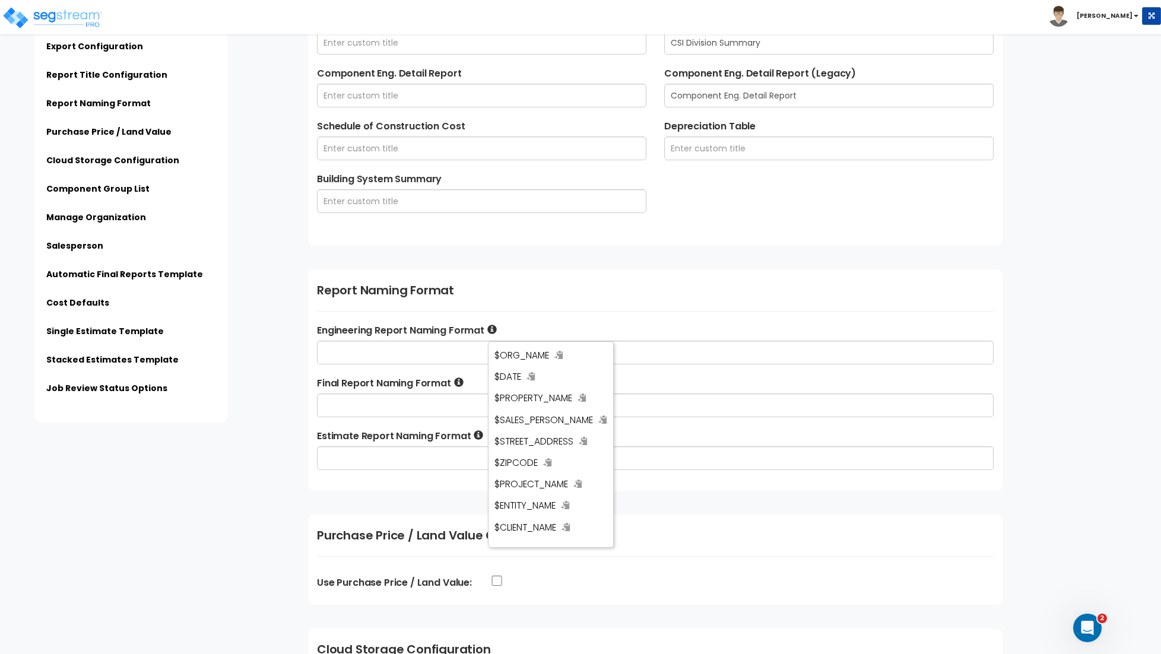
scroll to position [806, 0]
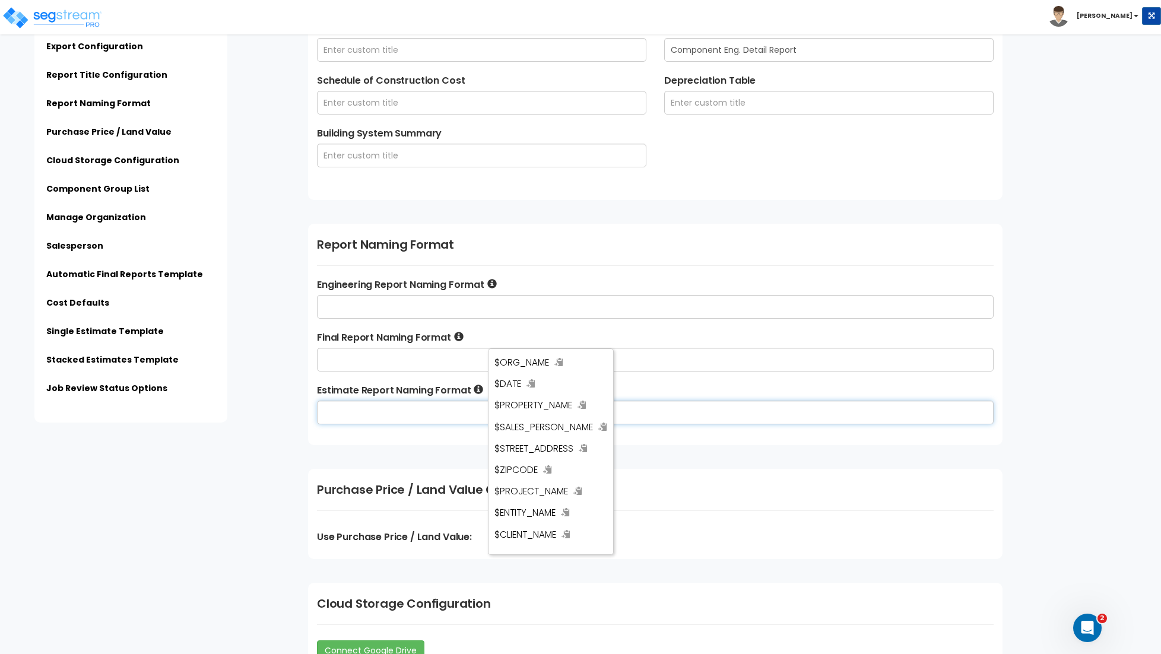
click at [388, 417] on input "text" at bounding box center [655, 413] width 677 height 24
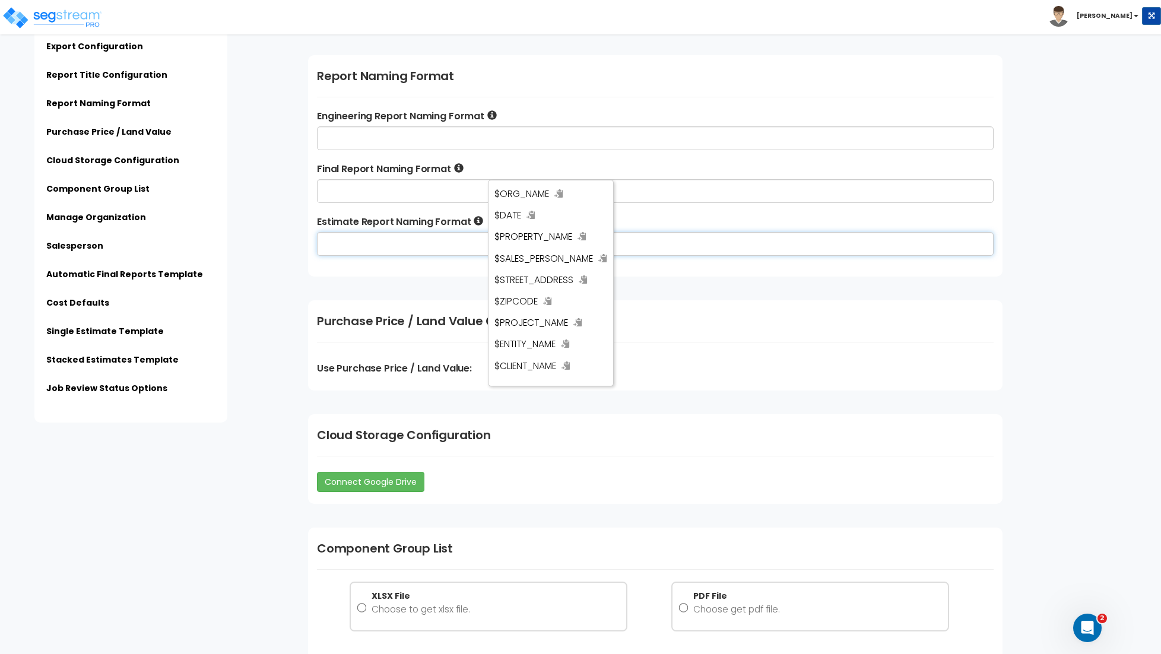
scroll to position [984, 0]
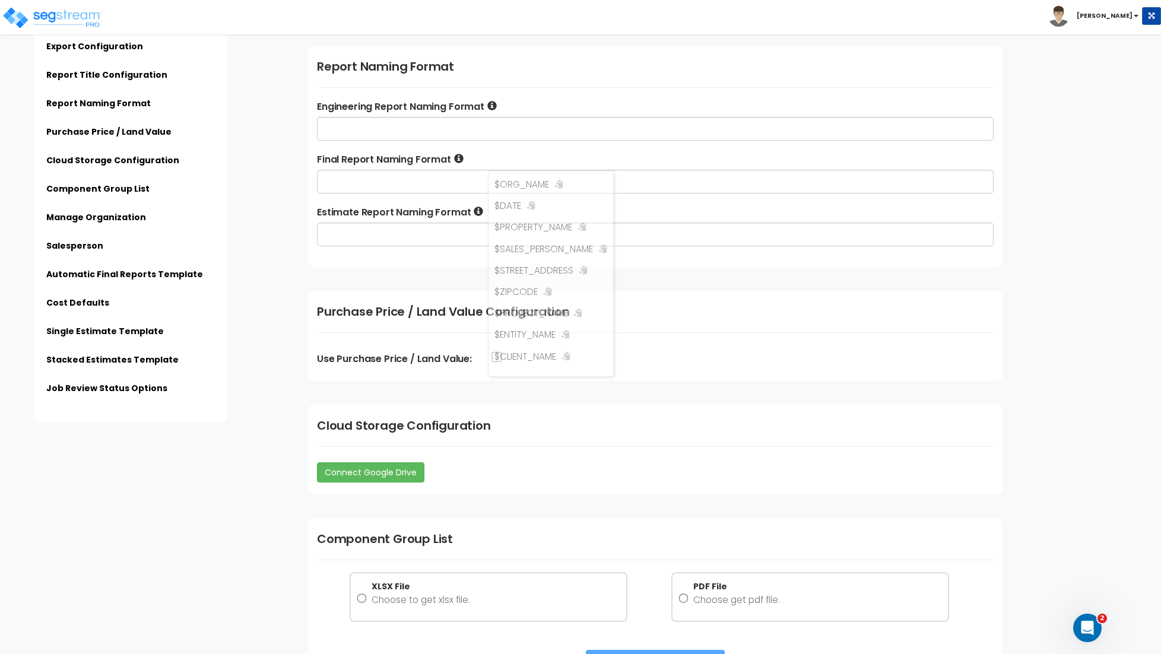
click at [600, 433] on h1 "Cloud Storage Configuration" at bounding box center [655, 426] width 677 height 18
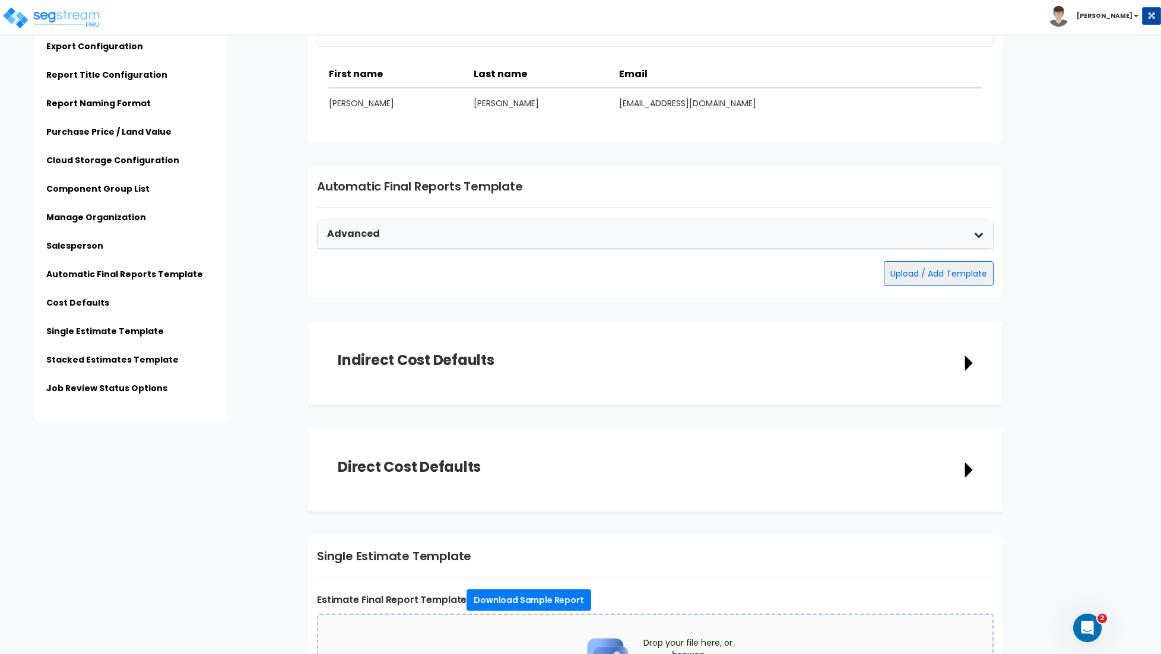
scroll to position [2142, 0]
click at [977, 236] on icon at bounding box center [978, 232] width 9 height 9
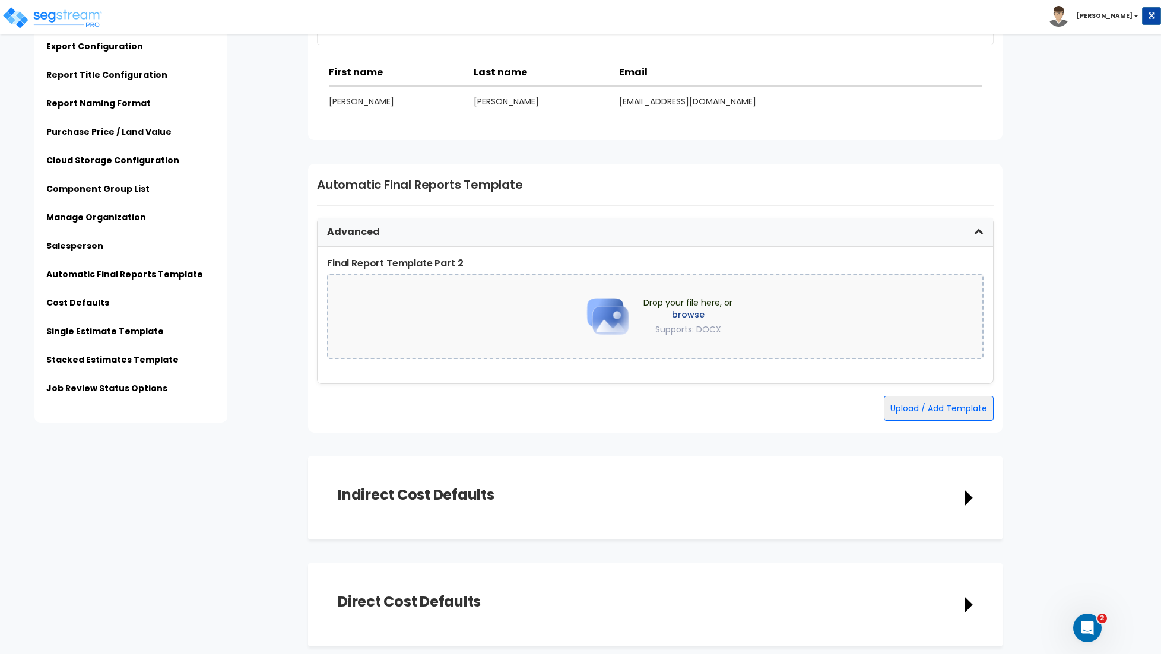
click at [977, 236] on icon at bounding box center [978, 232] width 9 height 9
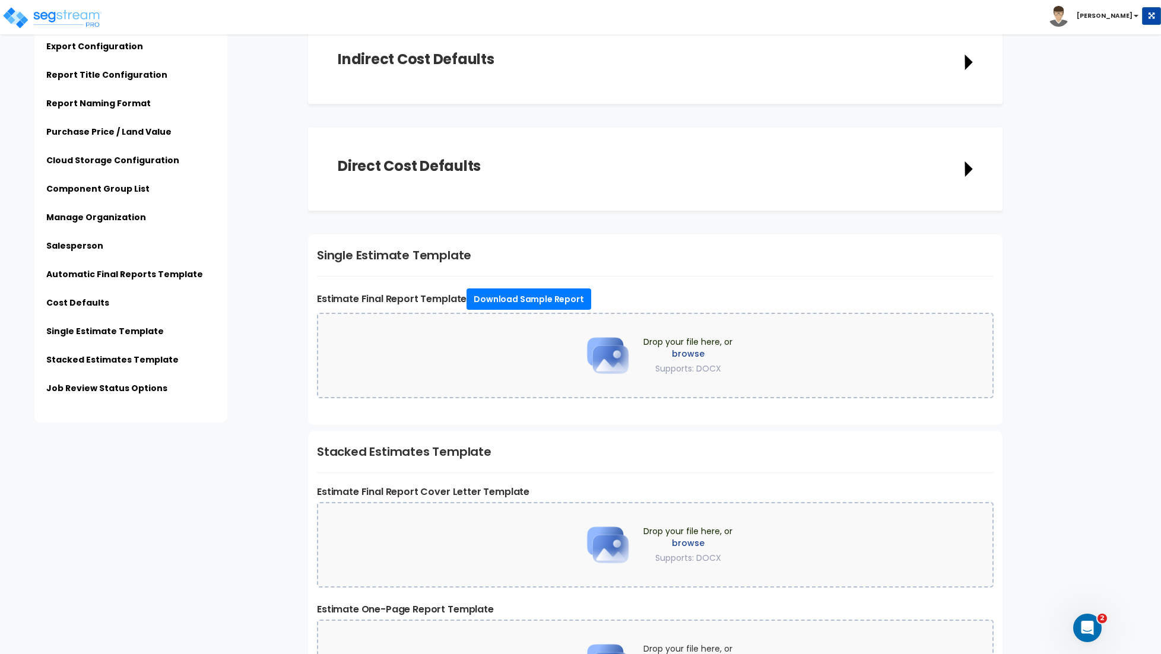
scroll to position [2709, 0]
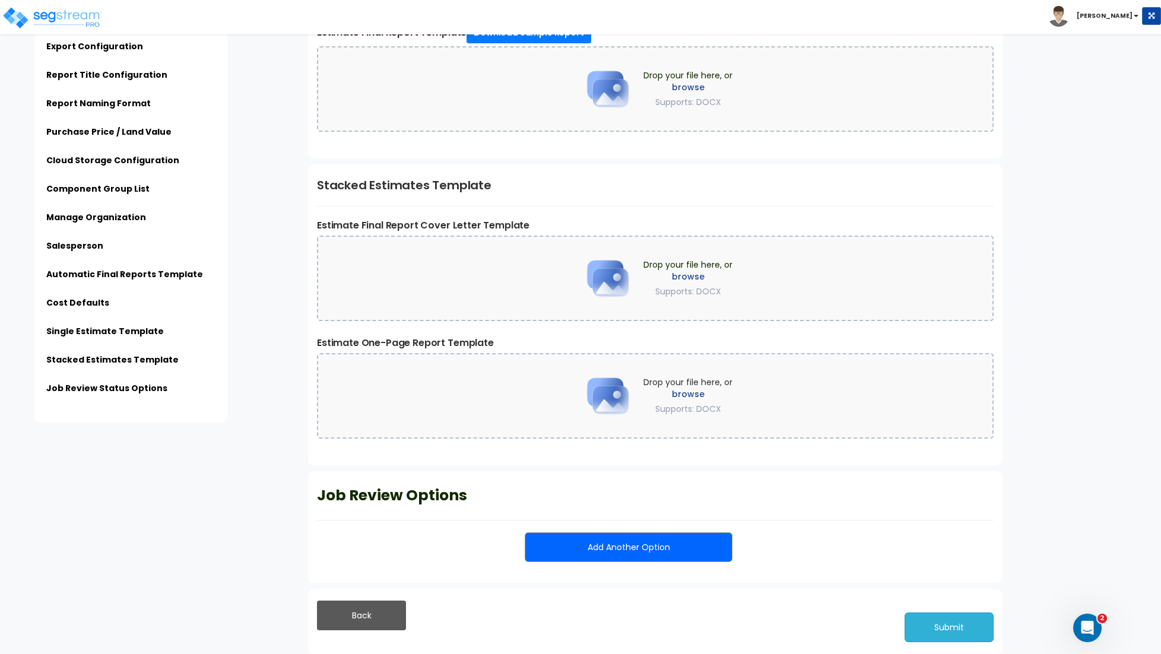
click at [942, 626] on button "Submit" at bounding box center [949, 628] width 89 height 30
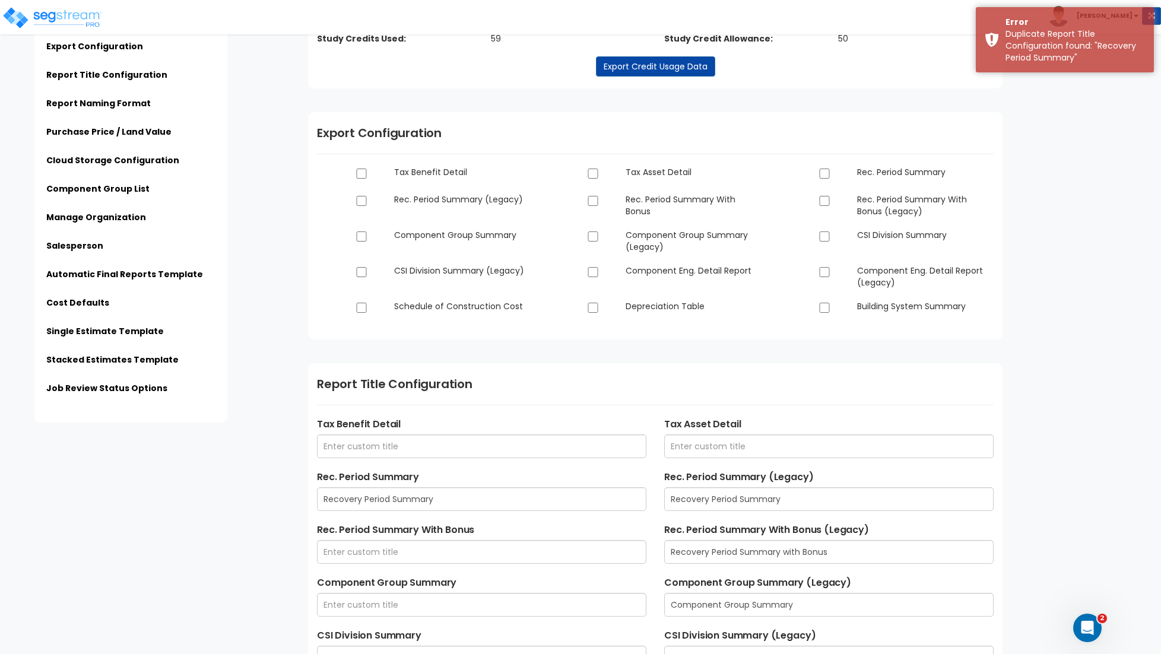
scroll to position [319, 0]
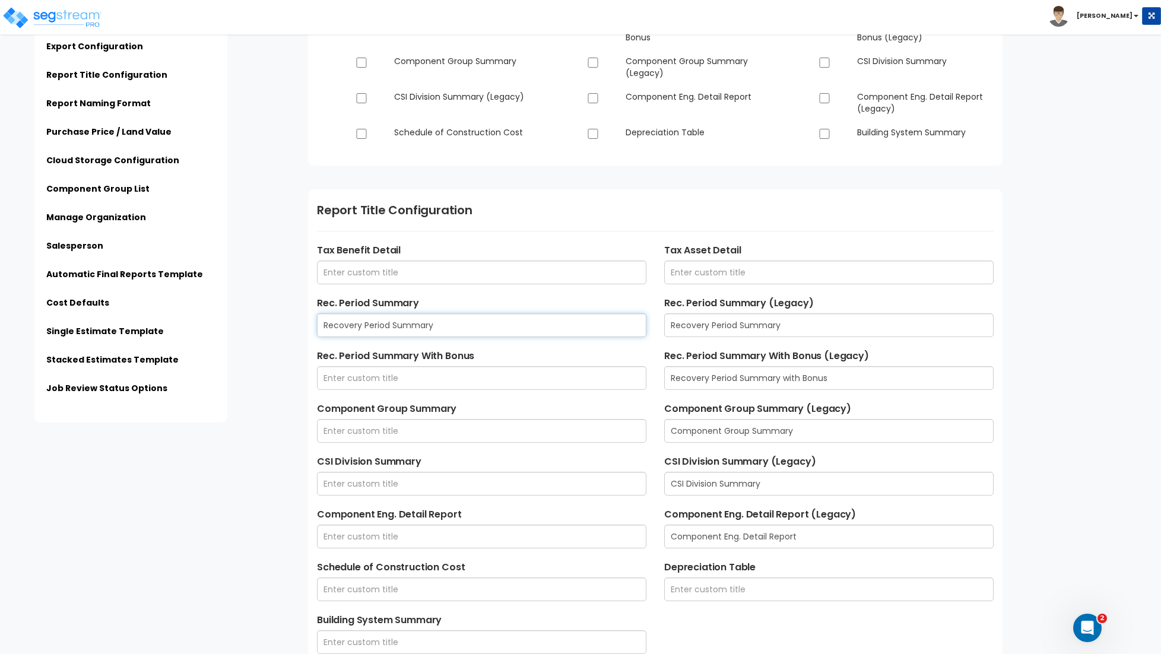
click at [443, 329] on input "Recovery Period Summary" at bounding box center [481, 325] width 329 height 24
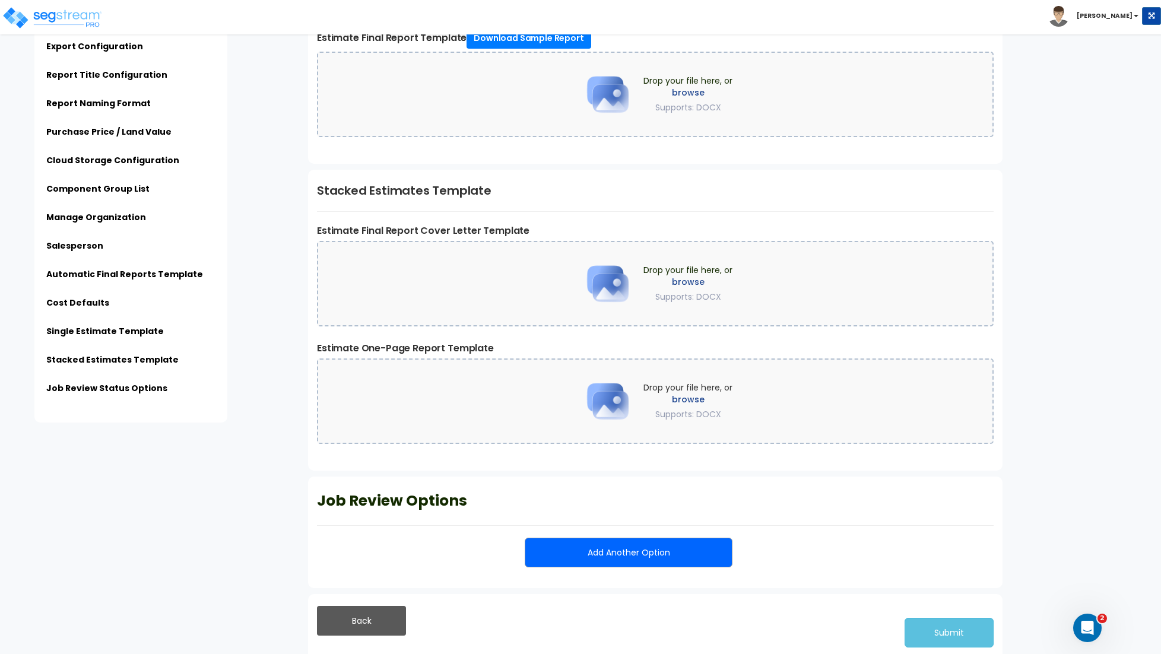
scroll to position [2709, 0]
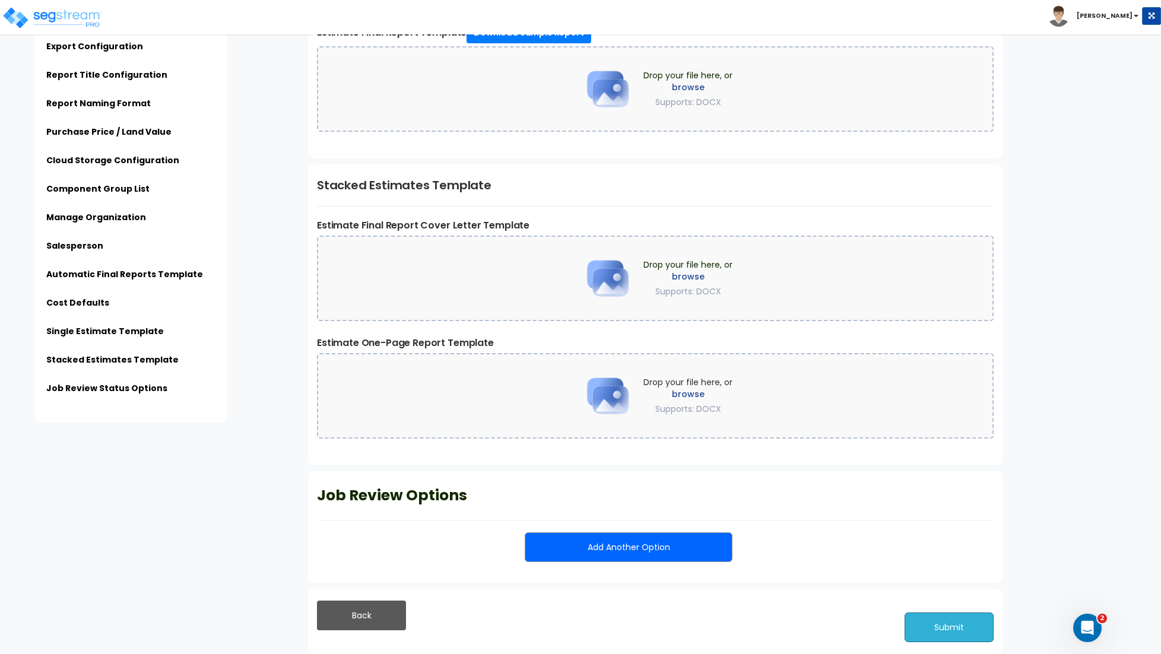
drag, startPoint x: 963, startPoint y: 632, endPoint x: 942, endPoint y: 598, distance: 40.3
click at [963, 632] on button "Submit" at bounding box center [949, 628] width 89 height 30
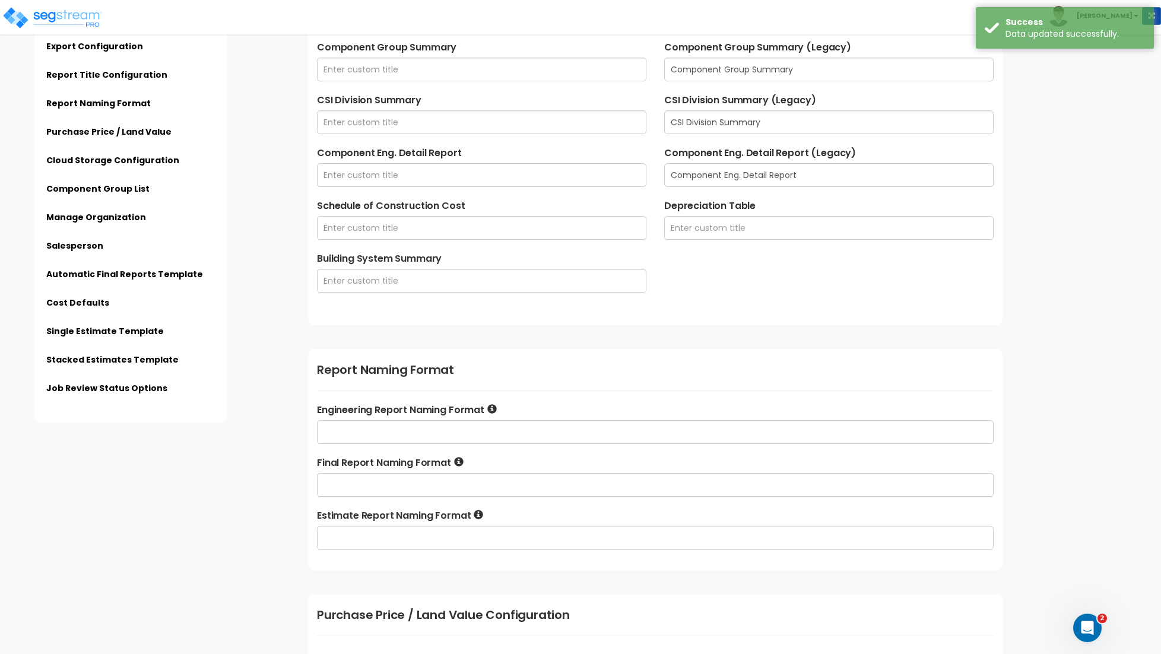
scroll to position [629, 0]
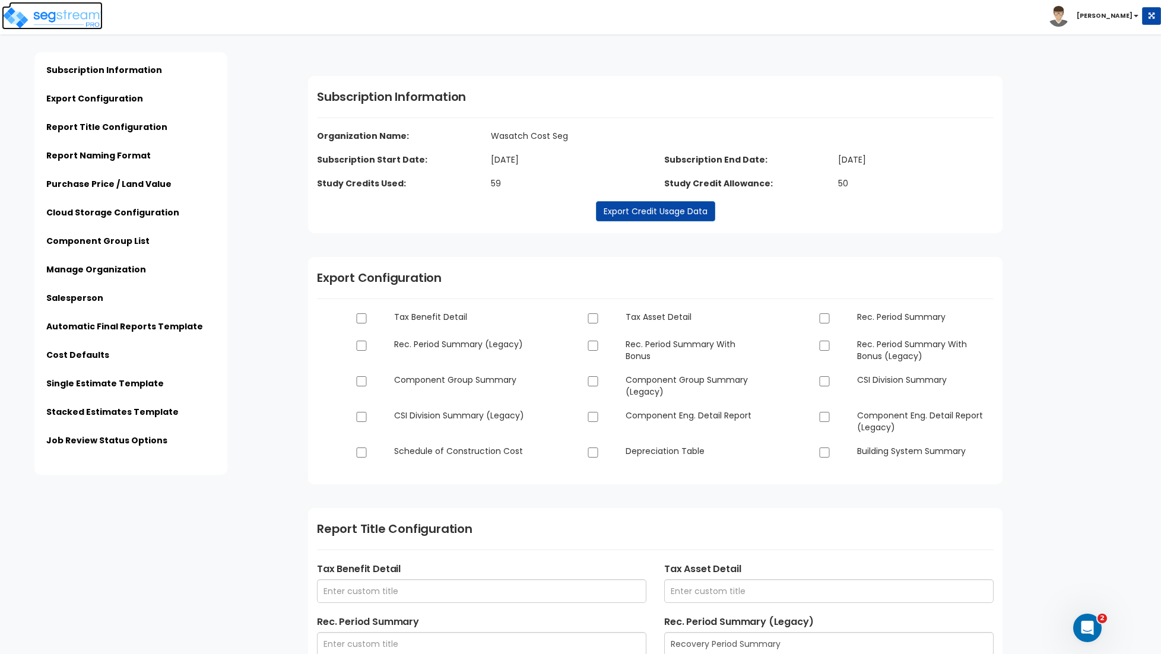
click at [28, 18] on img at bounding box center [52, 18] width 101 height 24
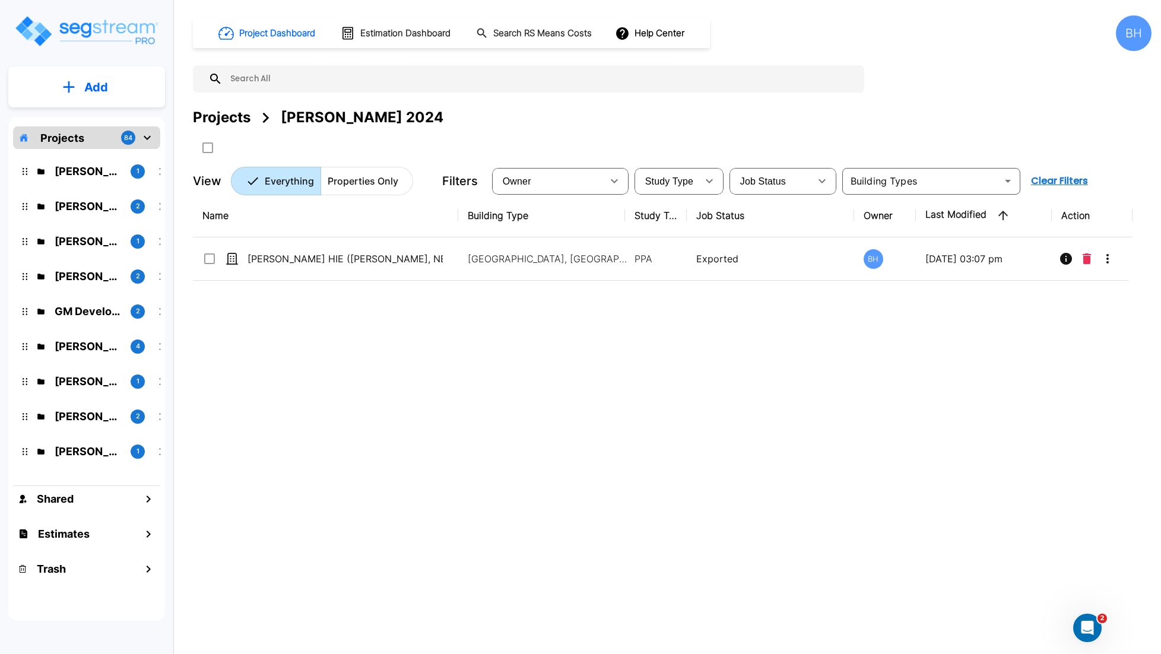
click at [1136, 41] on div "BH" at bounding box center [1134, 33] width 36 height 36
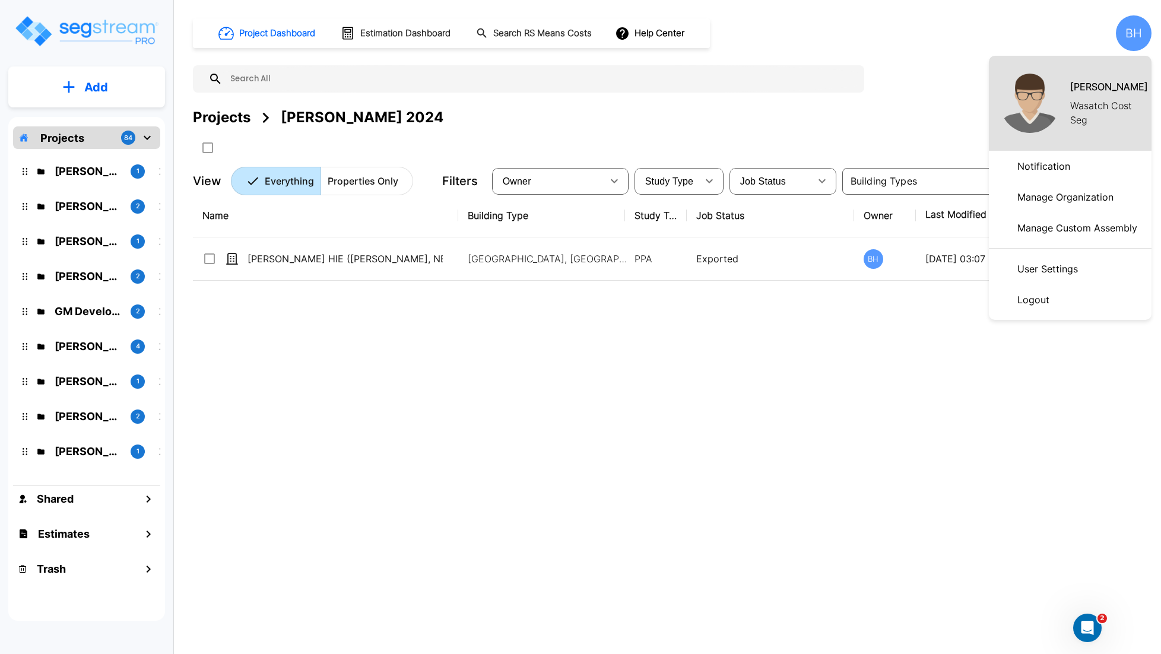
click at [1086, 226] on p "Manage Custom Assembly" at bounding box center [1077, 228] width 129 height 24
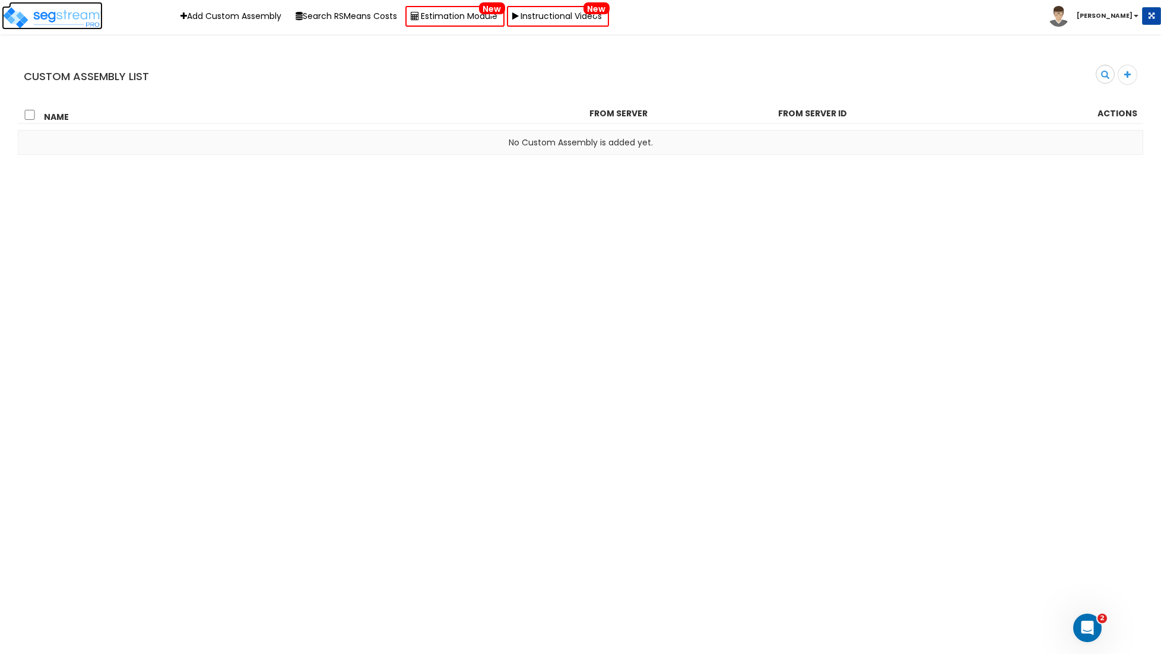
drag, startPoint x: 52, startPoint y: 19, endPoint x: 170, endPoint y: 26, distance: 118.3
click at [52, 19] on img at bounding box center [52, 18] width 101 height 24
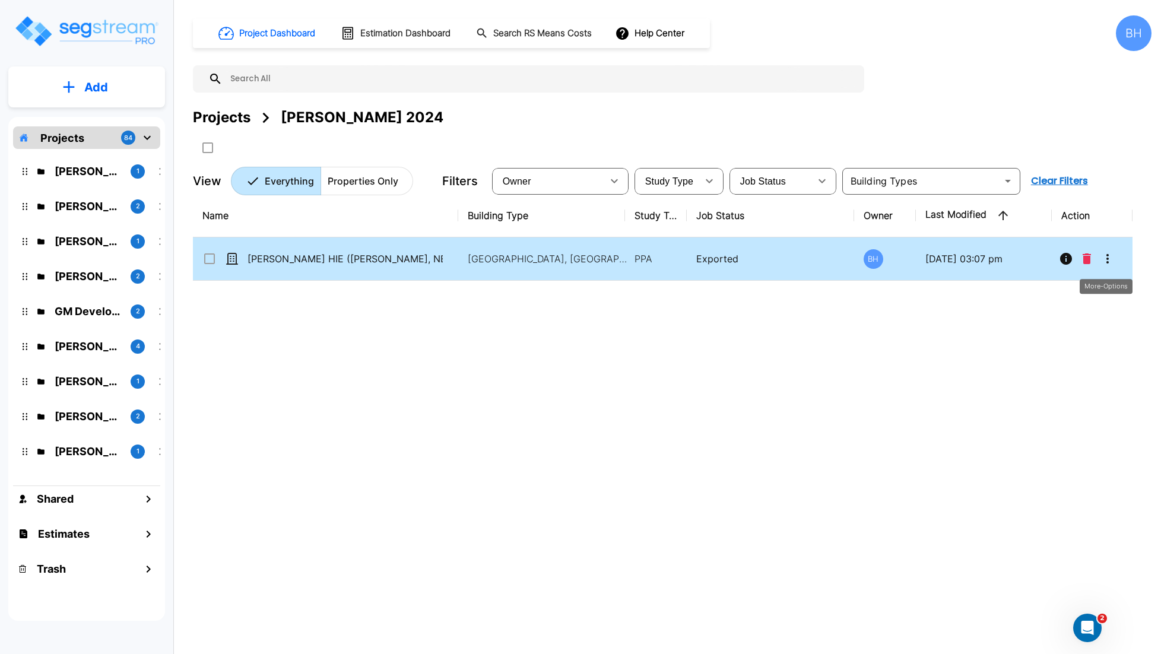
click at [1107, 257] on icon "More-Options" at bounding box center [1108, 258] width 2 height 9
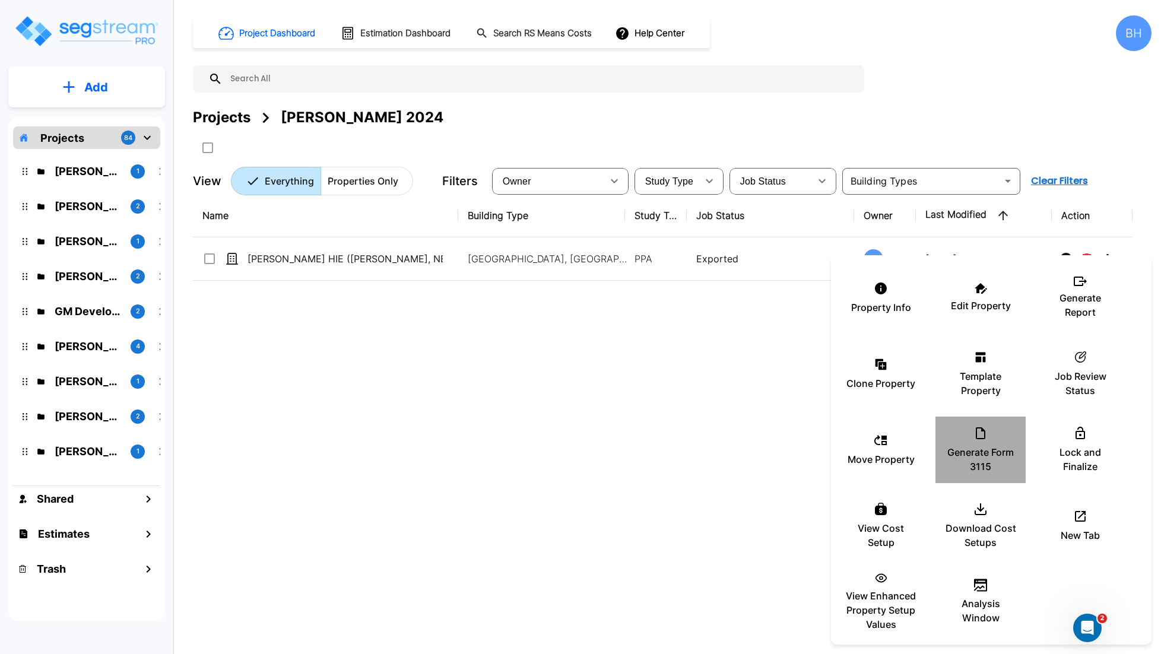
click at [985, 459] on p "Generate Form 3115" at bounding box center [980, 459] width 71 height 28
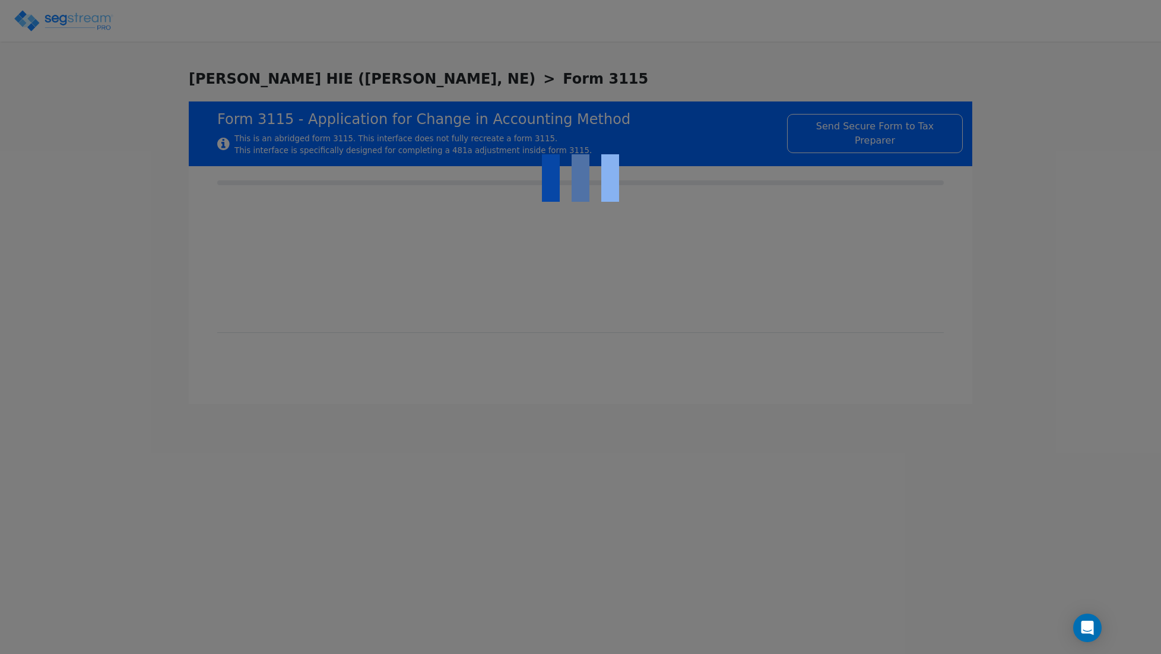
type input "[DATE]"
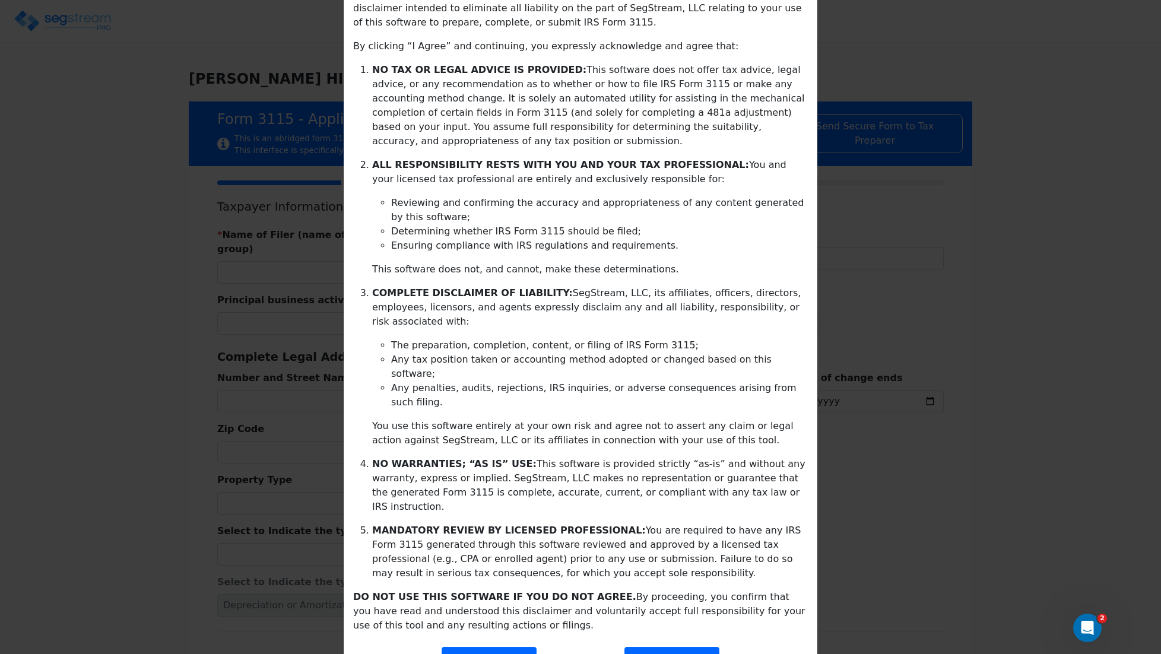
scroll to position [108, 0]
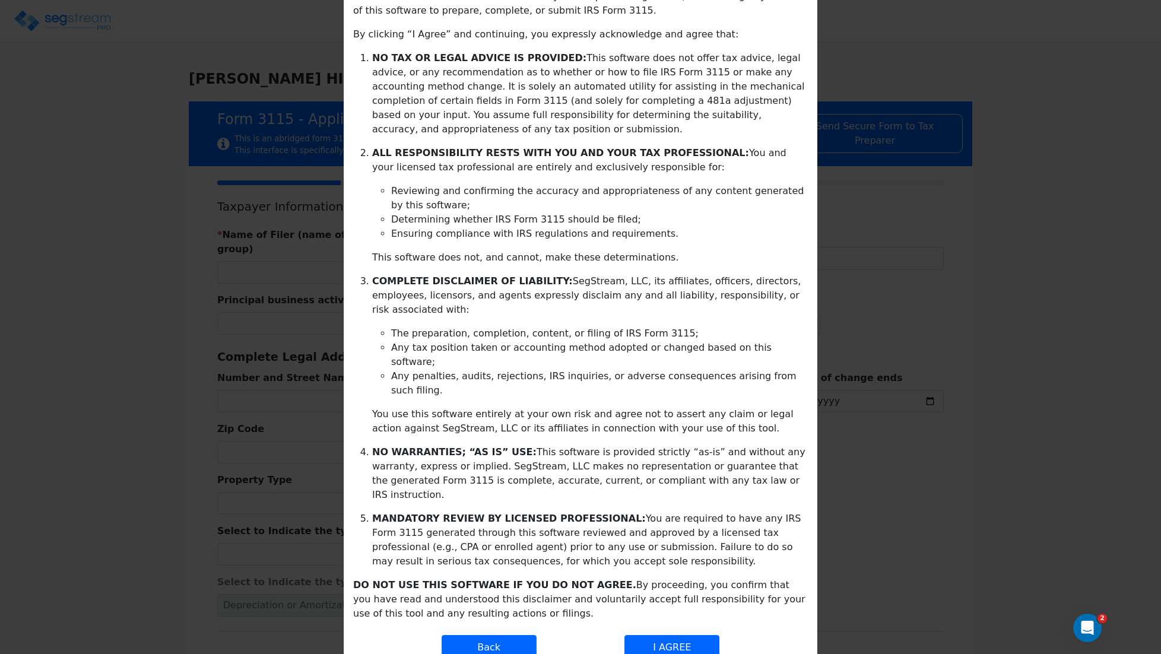
drag, startPoint x: 671, startPoint y: 611, endPoint x: 696, endPoint y: 606, distance: 25.4
click at [671, 635] on button "I AGREE" at bounding box center [672, 647] width 95 height 25
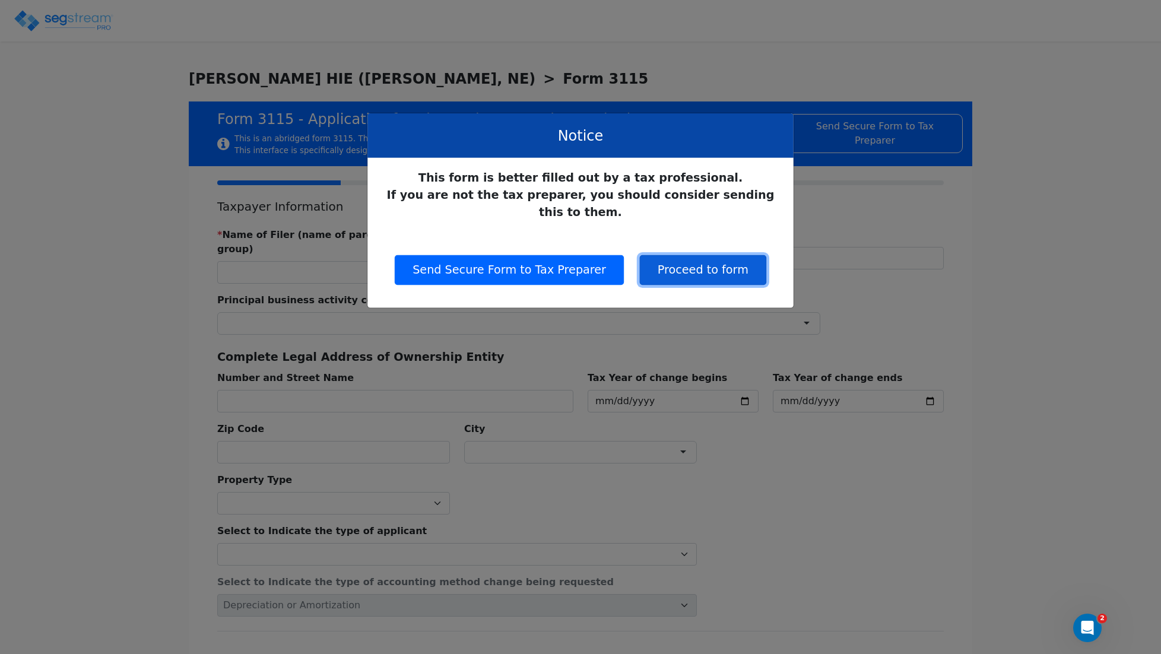
click at [694, 259] on button "Proceed to form" at bounding box center [703, 270] width 126 height 30
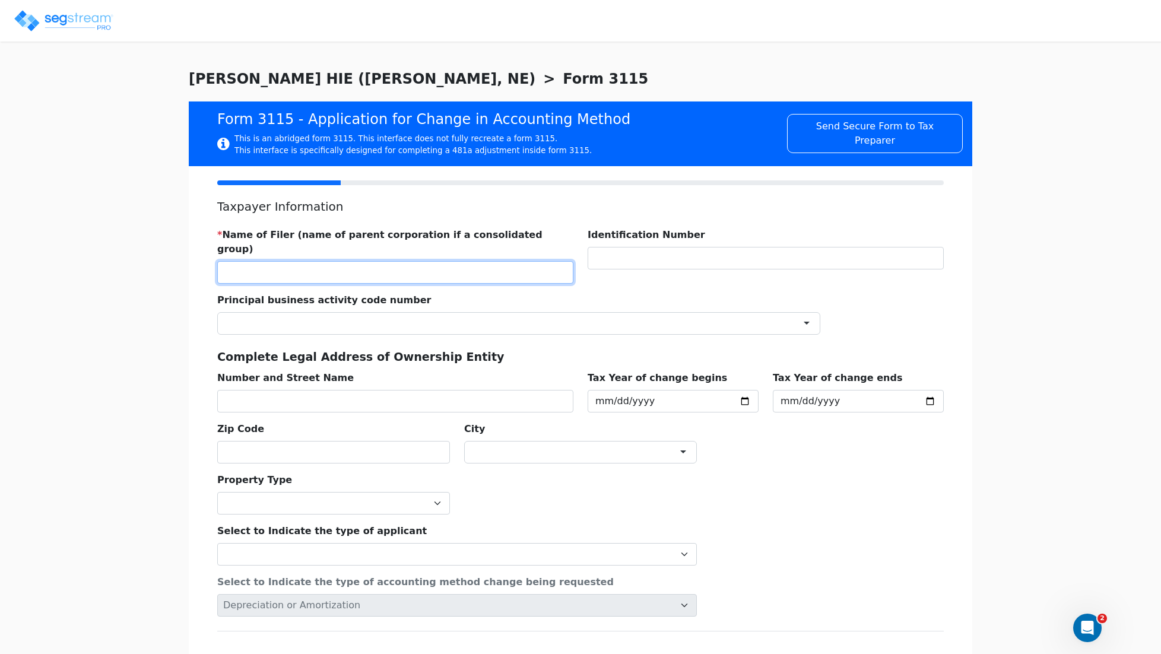
click at [251, 264] on input "text" at bounding box center [395, 272] width 356 height 23
type input "O'NEILL LODGING"
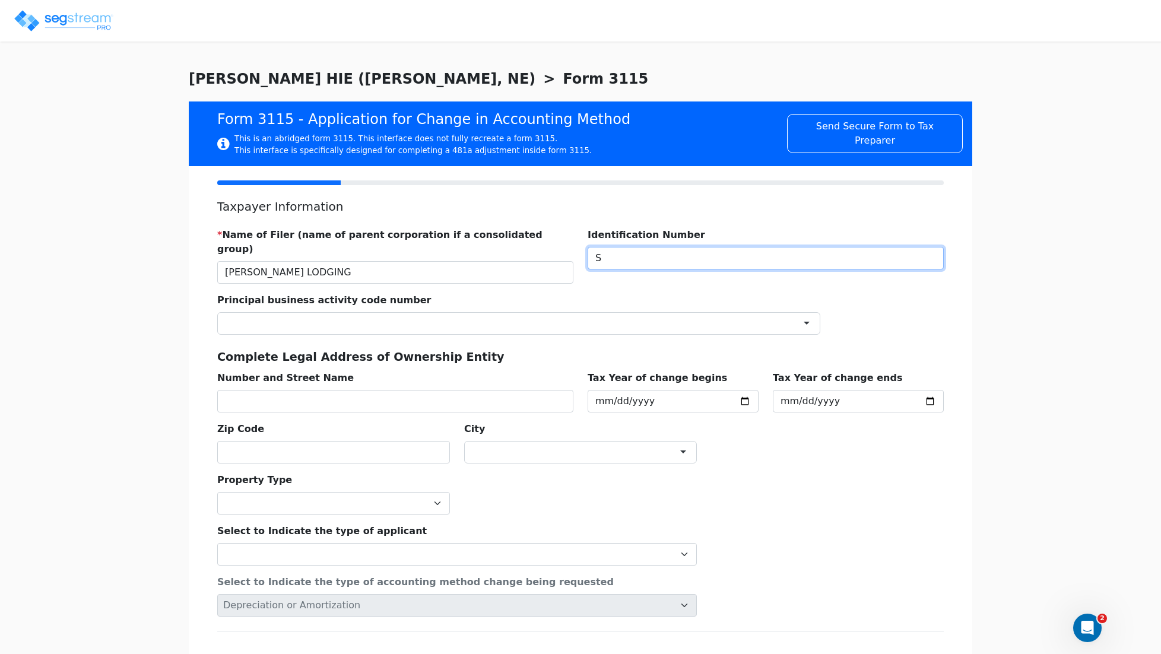
type input "SD"
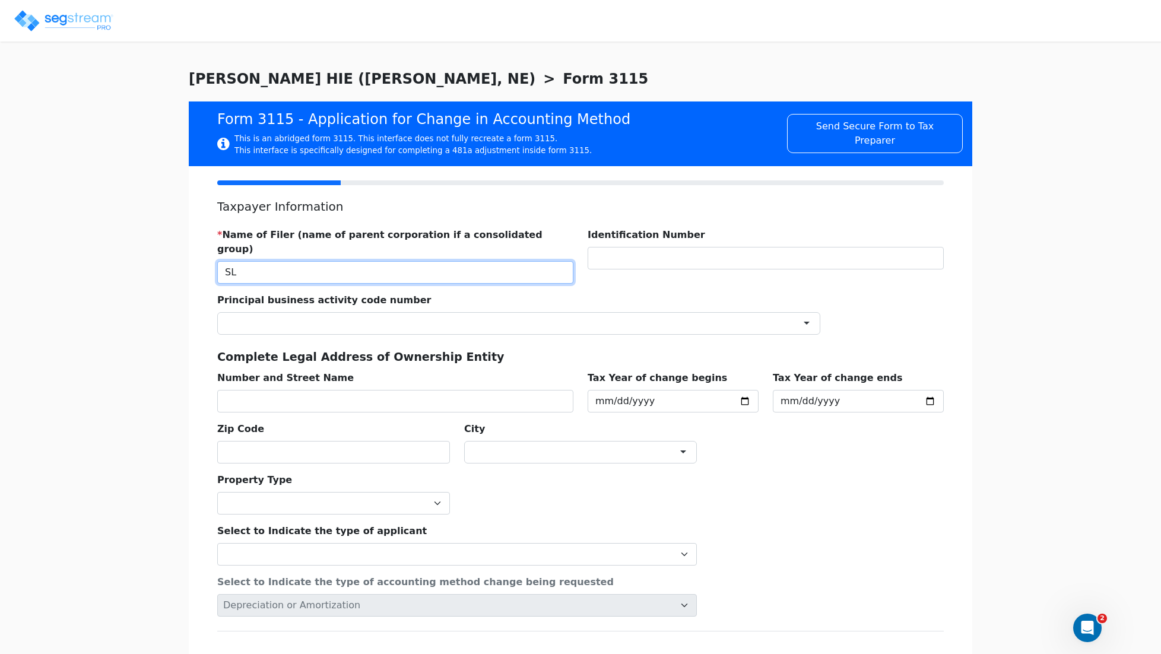
type input "S"
type input "O'NEILL LODGING, LLC"
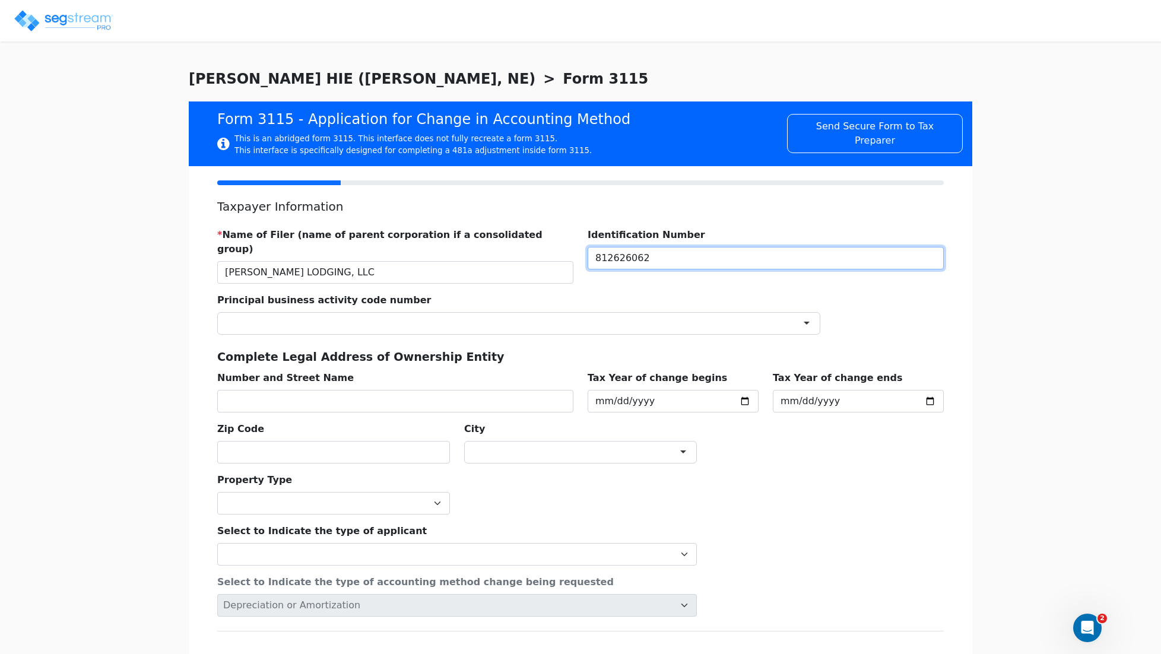
type input "812626062"
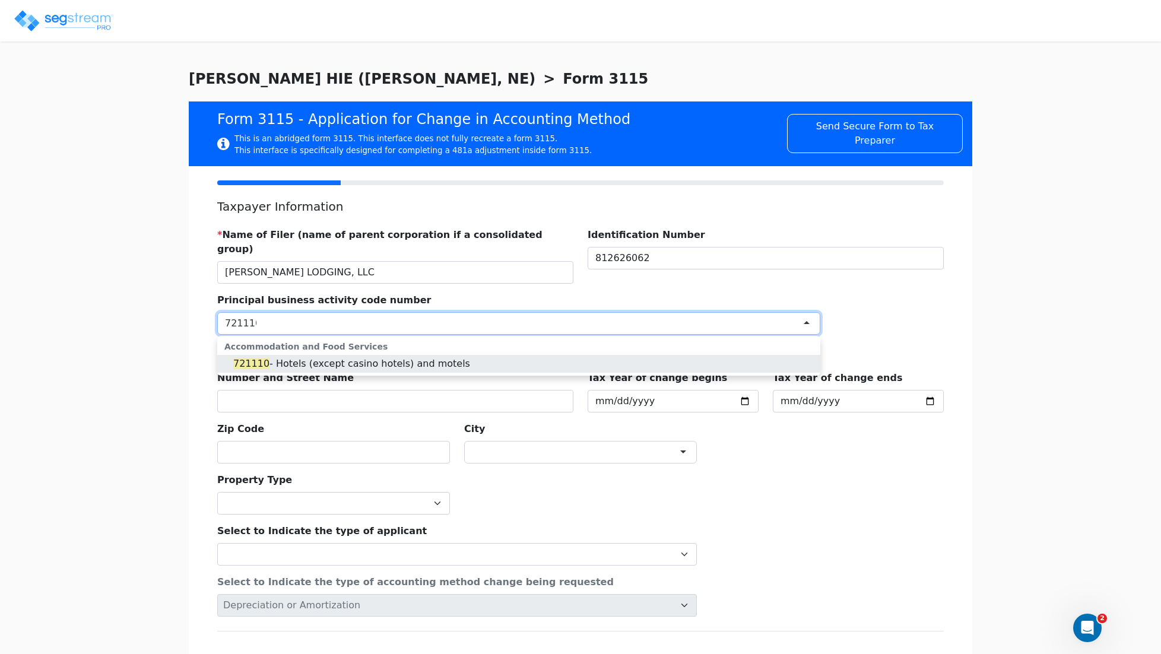
type input "721110"
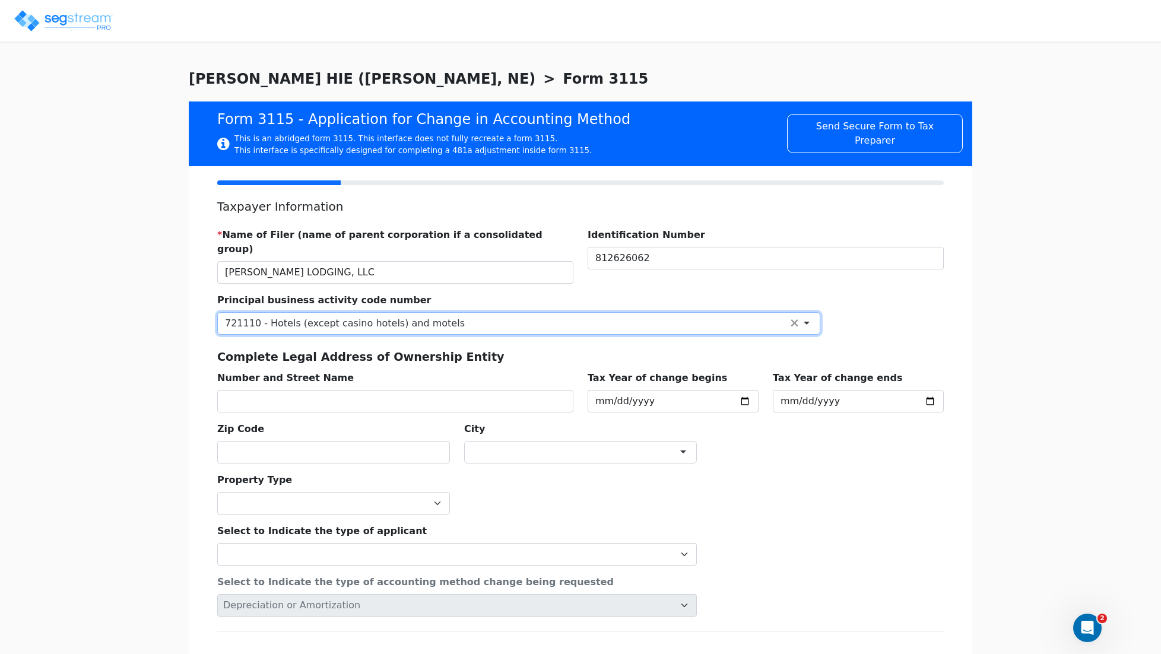
scroll to position [2, 0]
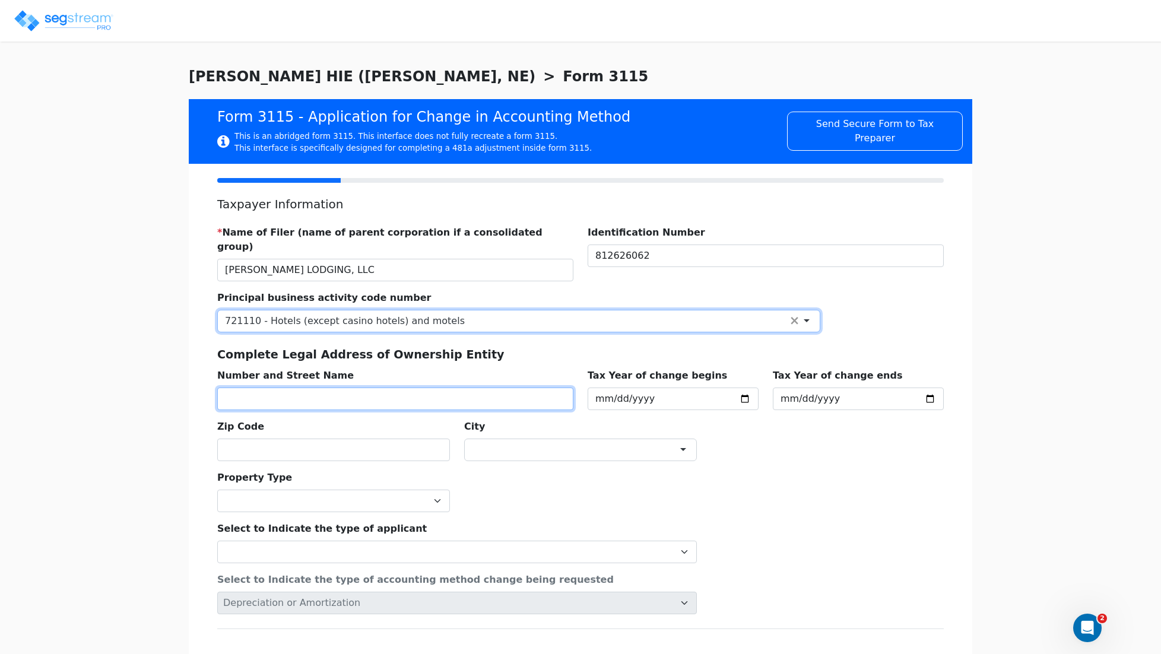
click at [303, 388] on input "text" at bounding box center [395, 399] width 356 height 23
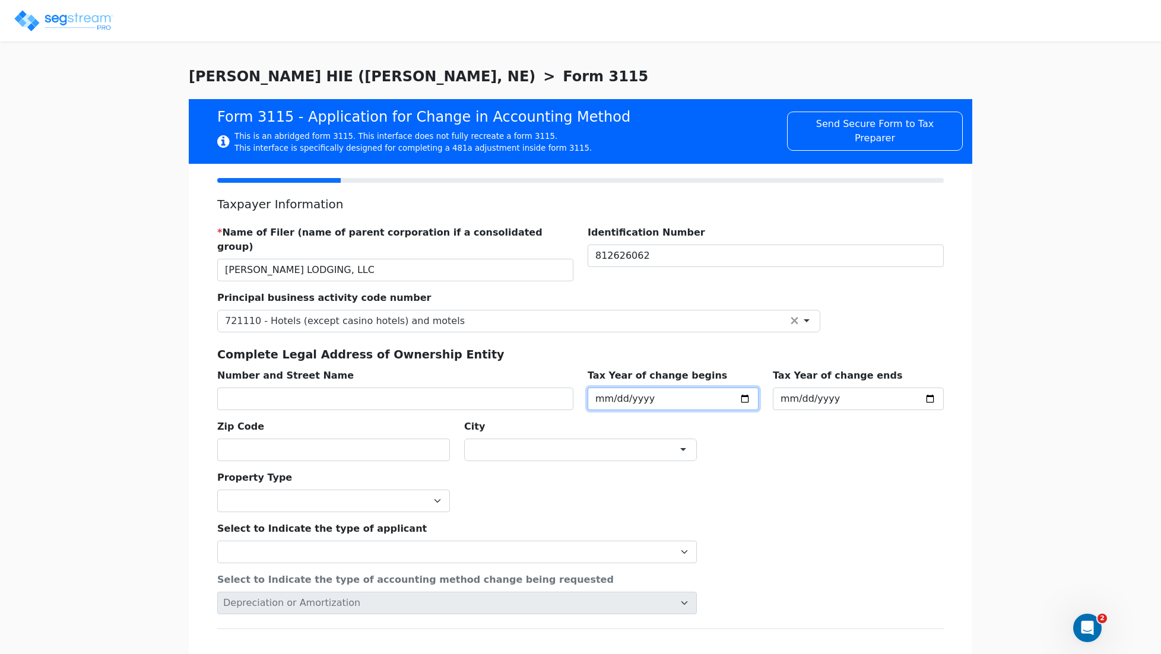
click at [738, 388] on input "2025-01-01" at bounding box center [673, 399] width 171 height 23
click at [693, 388] on input "2025-01-01" at bounding box center [673, 399] width 171 height 23
click at [668, 388] on input "2025-01-01" at bounding box center [673, 399] width 171 height 23
click at [643, 388] on input "2025-01-01" at bounding box center [673, 399] width 171 height 23
type input "42024-01-01"
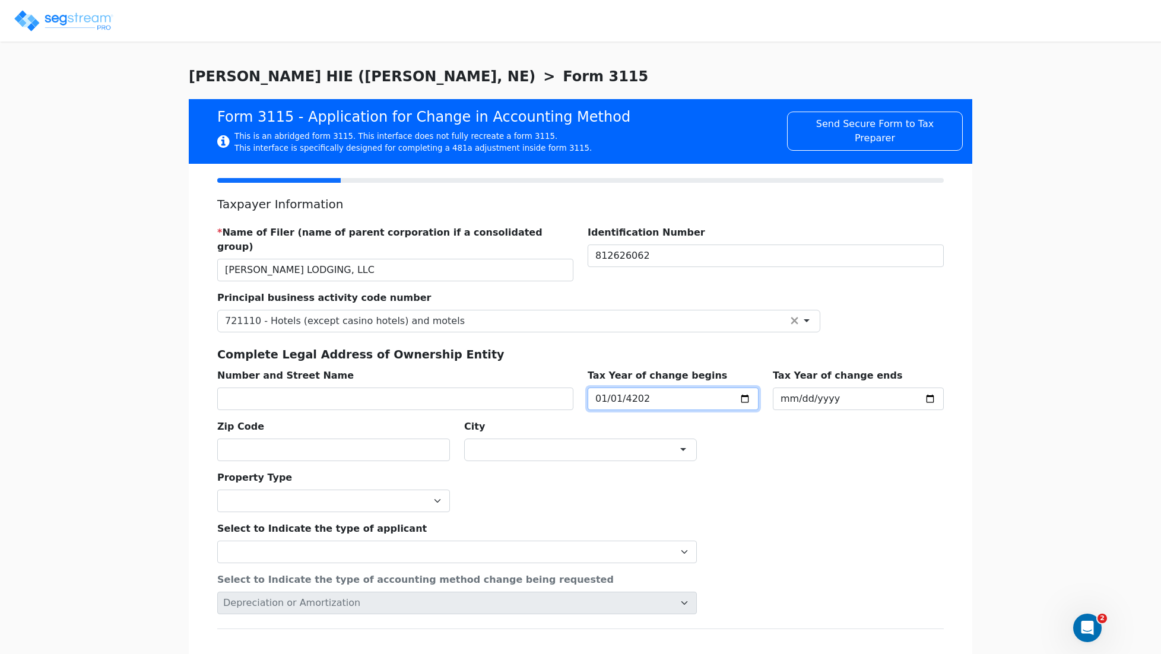
type input "20204-01-01"
type input "2024-01-01"
type input "2024-12-31"
drag, startPoint x: 258, startPoint y: 379, endPoint x: 270, endPoint y: 378, distance: 11.9
click at [258, 388] on input "text" at bounding box center [395, 399] width 356 height 23
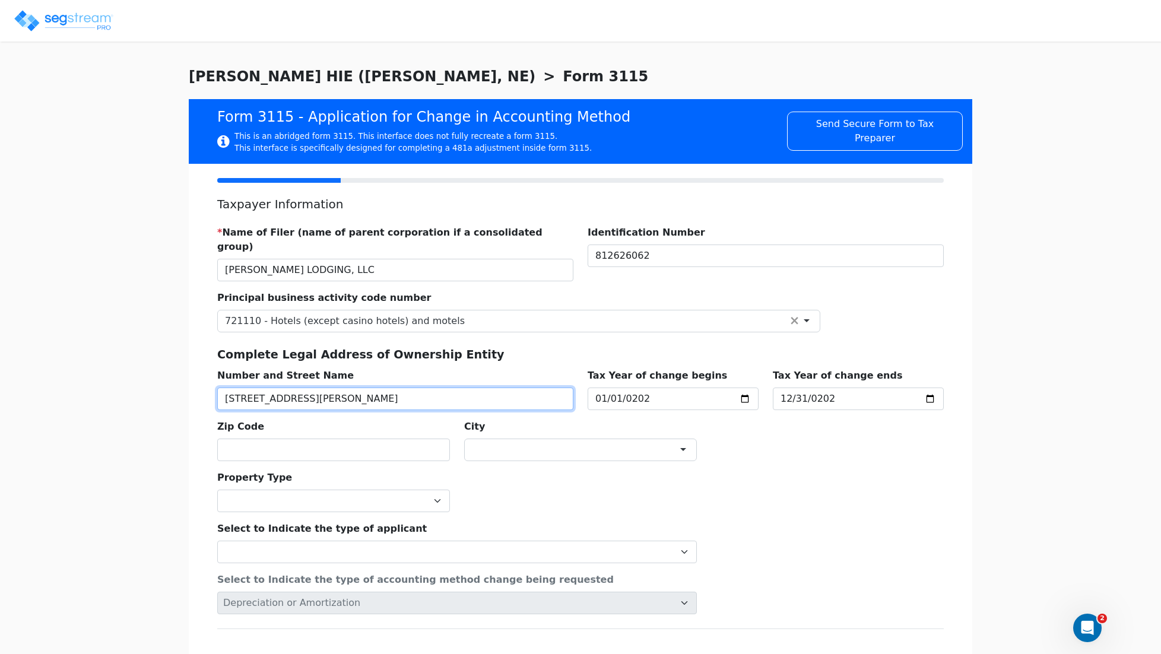
type input "1020 E DOUGLAS ST"
type input "68763"
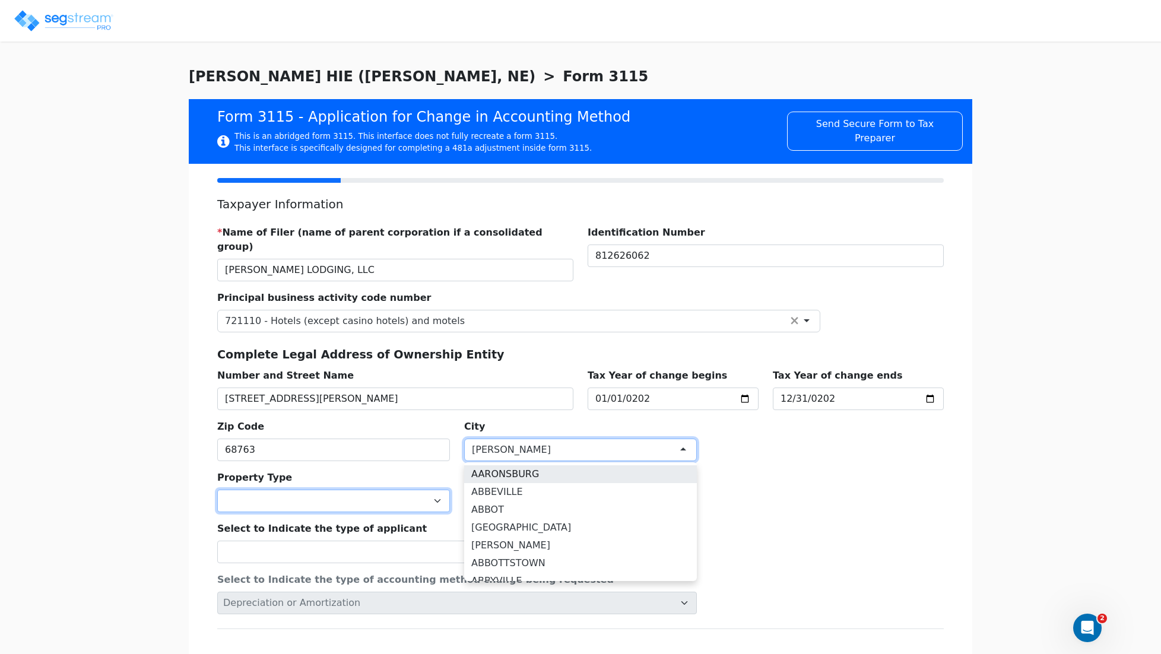
click at [328, 490] on select "Commercial Residential" at bounding box center [333, 501] width 233 height 23
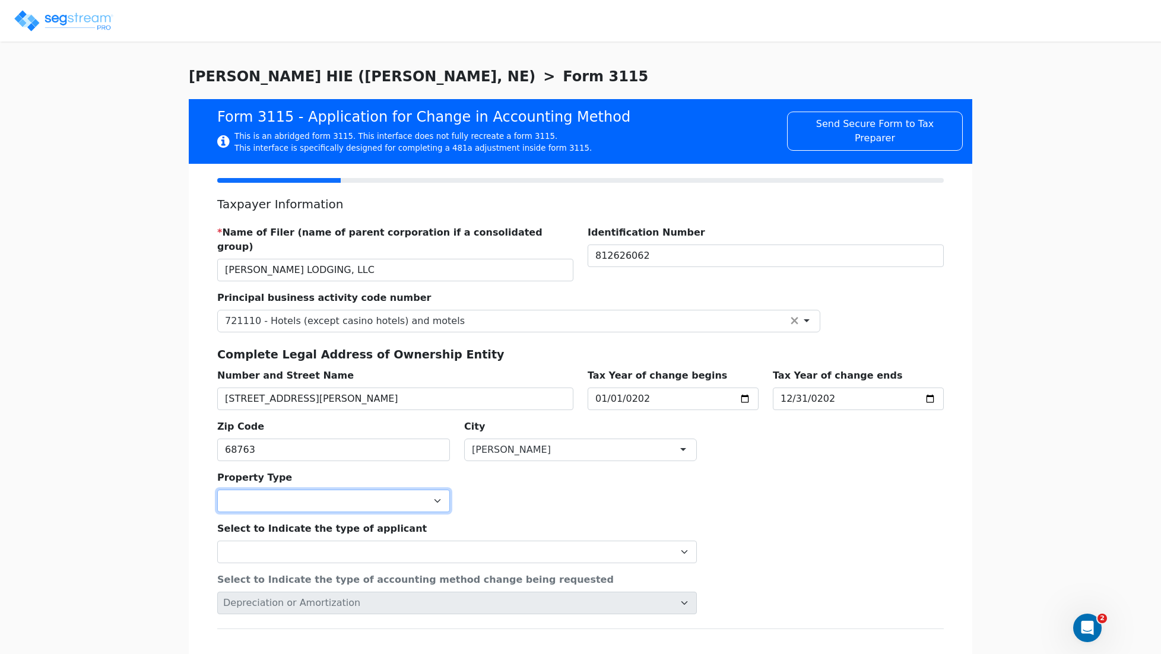
select select "Commercial"
click at [217, 490] on select "Commercial Residential" at bounding box center [333, 501] width 233 height 23
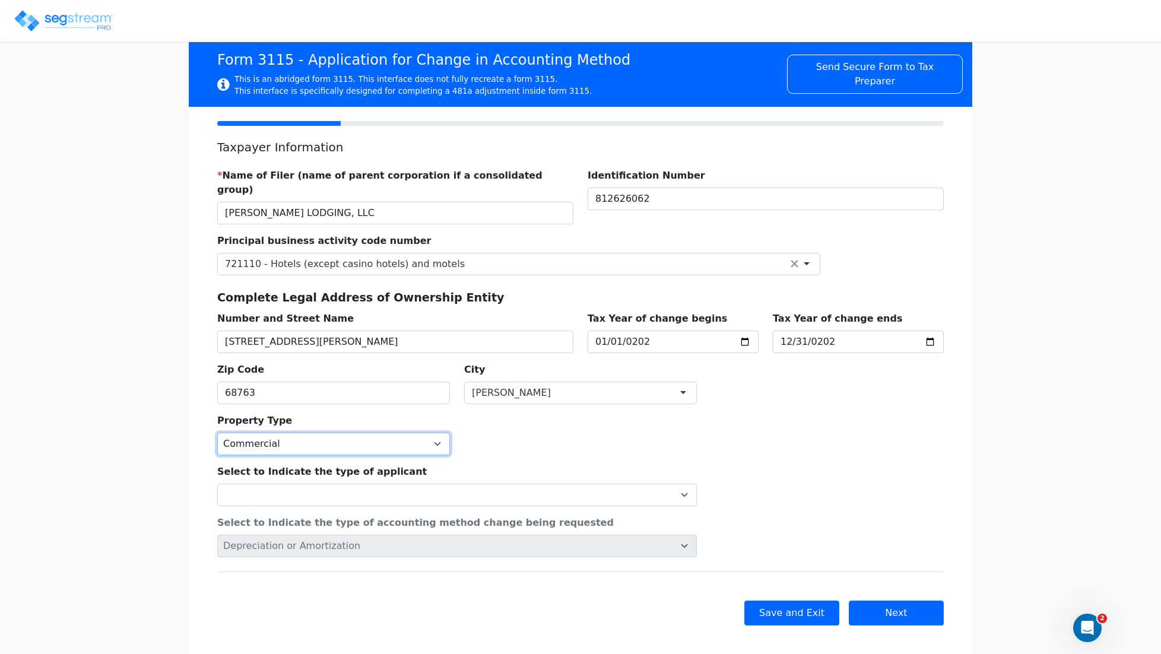
scroll to position [62, 0]
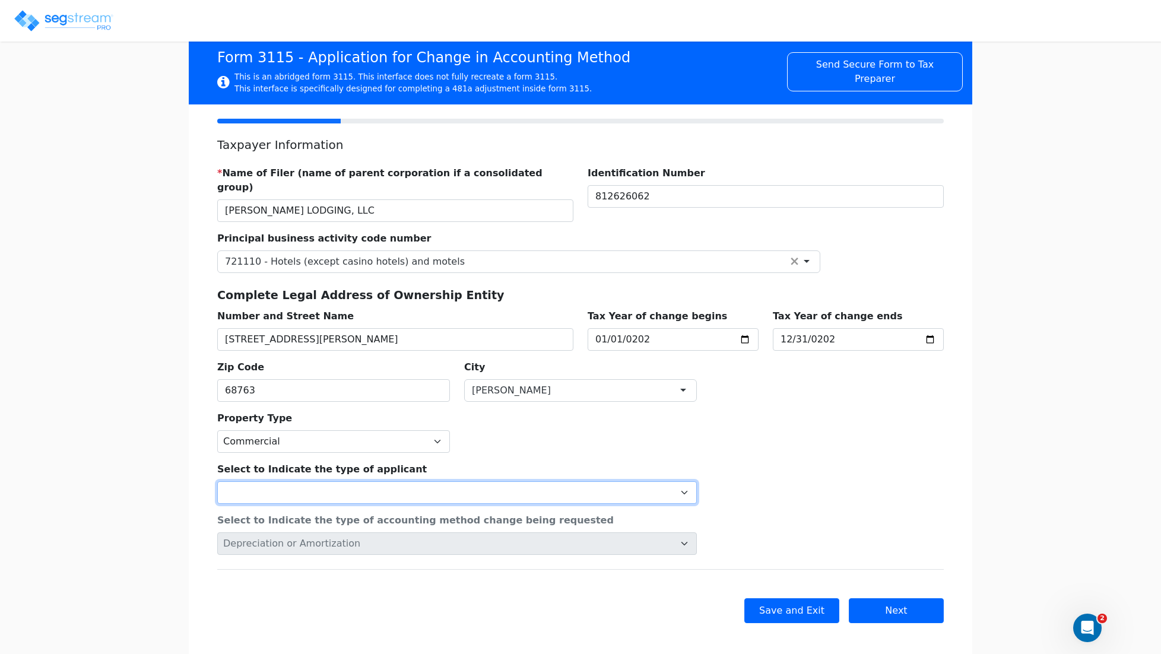
click at [349, 481] on select "Individual Corporation Controlled foreign corporation (Sec. 957) 10/50 corporat…" at bounding box center [457, 492] width 480 height 23
select select "Partnership"
click at [217, 481] on select "Individual Corporation Controlled foreign corporation (Sec. 957) 10/50 corporat…" at bounding box center [457, 492] width 480 height 23
click at [355, 481] on select "Individual Corporation Controlled foreign corporation (Sec. 957) 10/50 corporat…" at bounding box center [457, 492] width 480 height 23
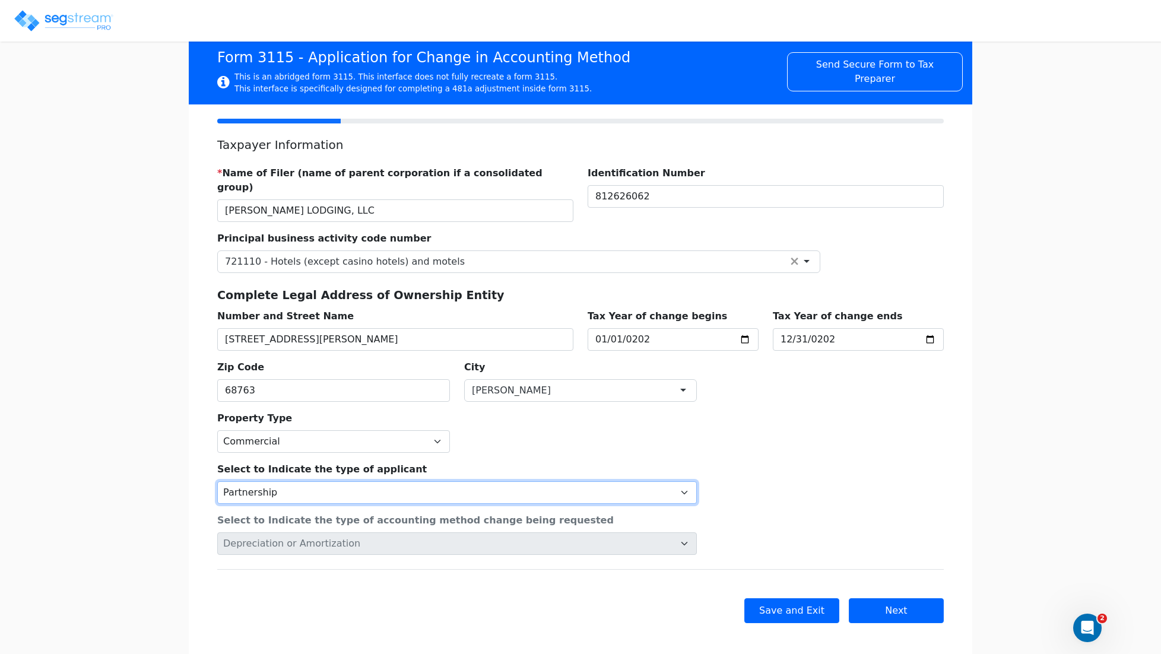
click at [348, 481] on select "Individual Corporation Controlled foreign corporation (Sec. 957) 10/50 corporat…" at bounding box center [457, 492] width 480 height 23
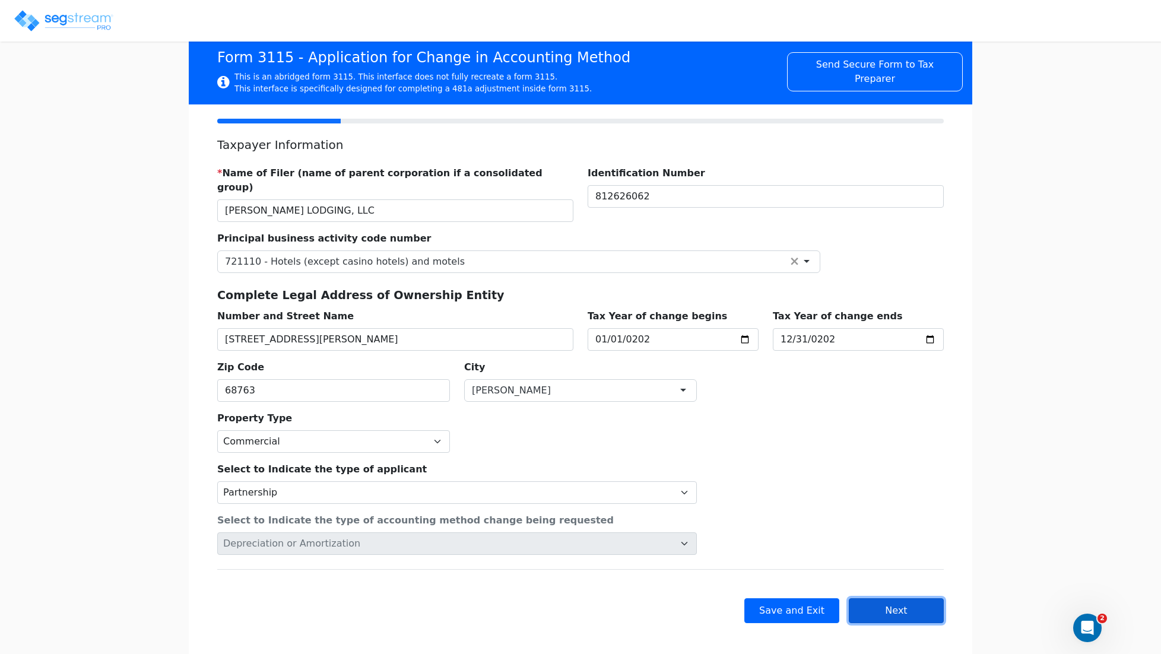
click at [897, 598] on button "Next" at bounding box center [896, 610] width 95 height 25
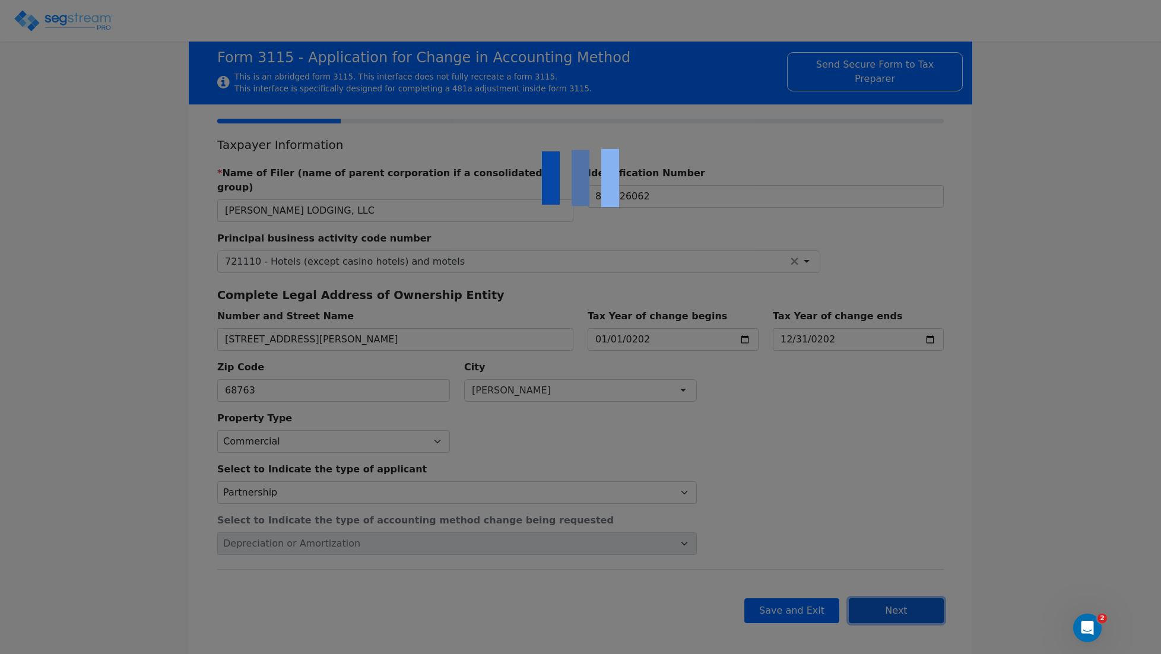
checkbox input "true"
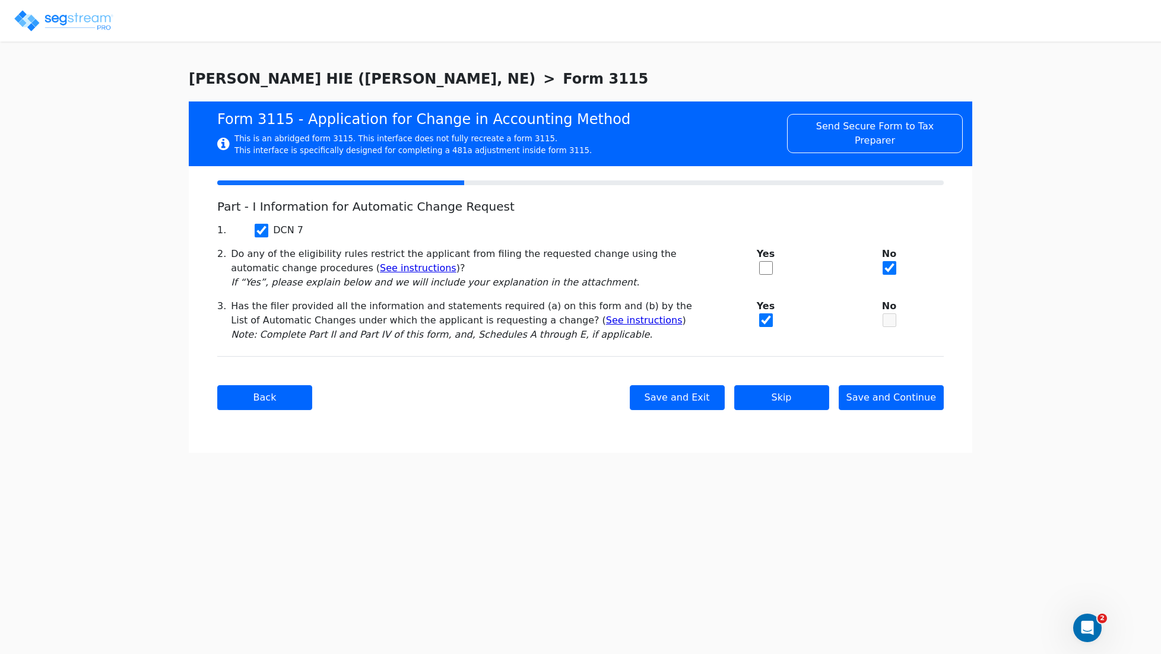
scroll to position [0, 0]
click at [889, 402] on button "Save and Continue" at bounding box center [892, 397] width 106 height 25
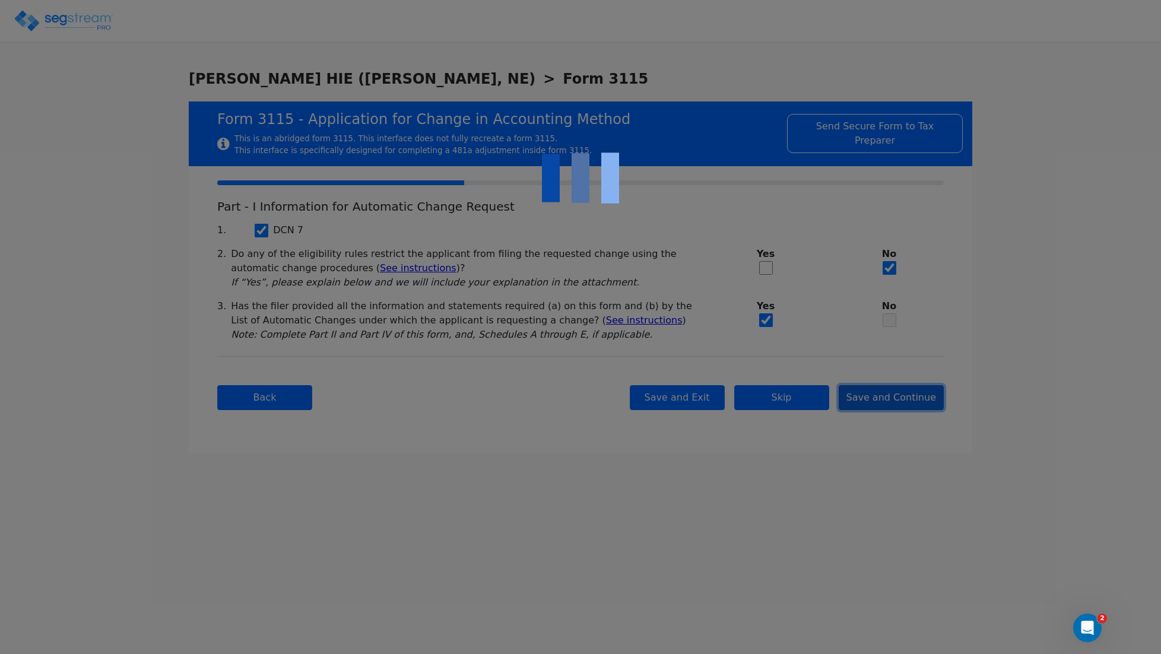
checkbox input "true"
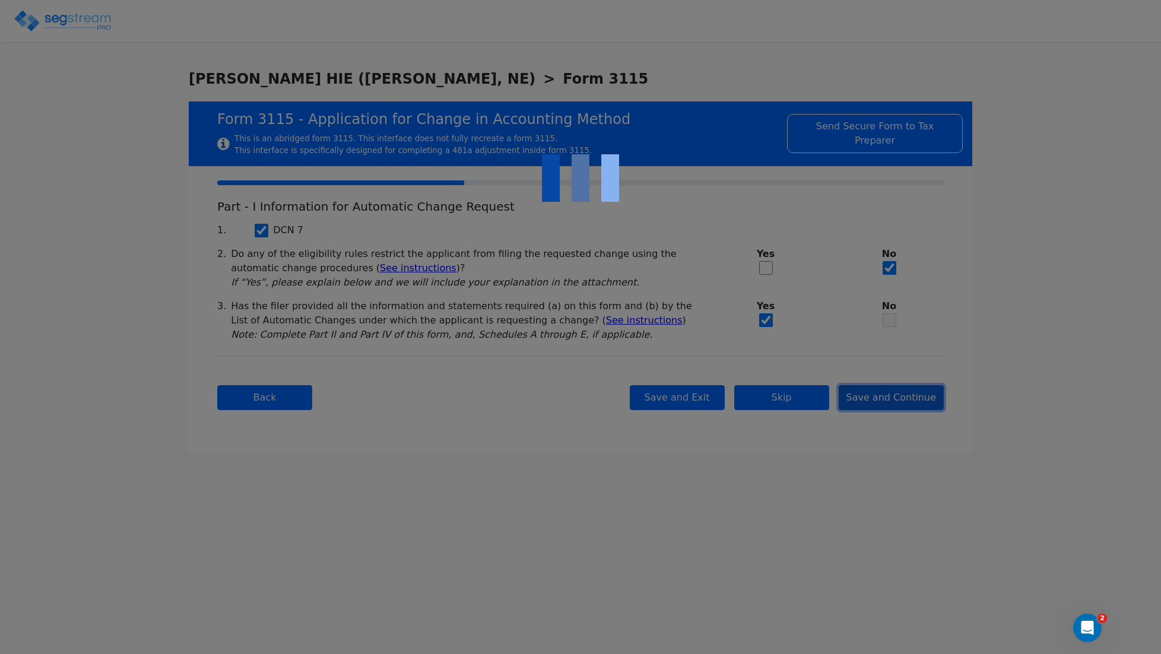
checkbox input "true"
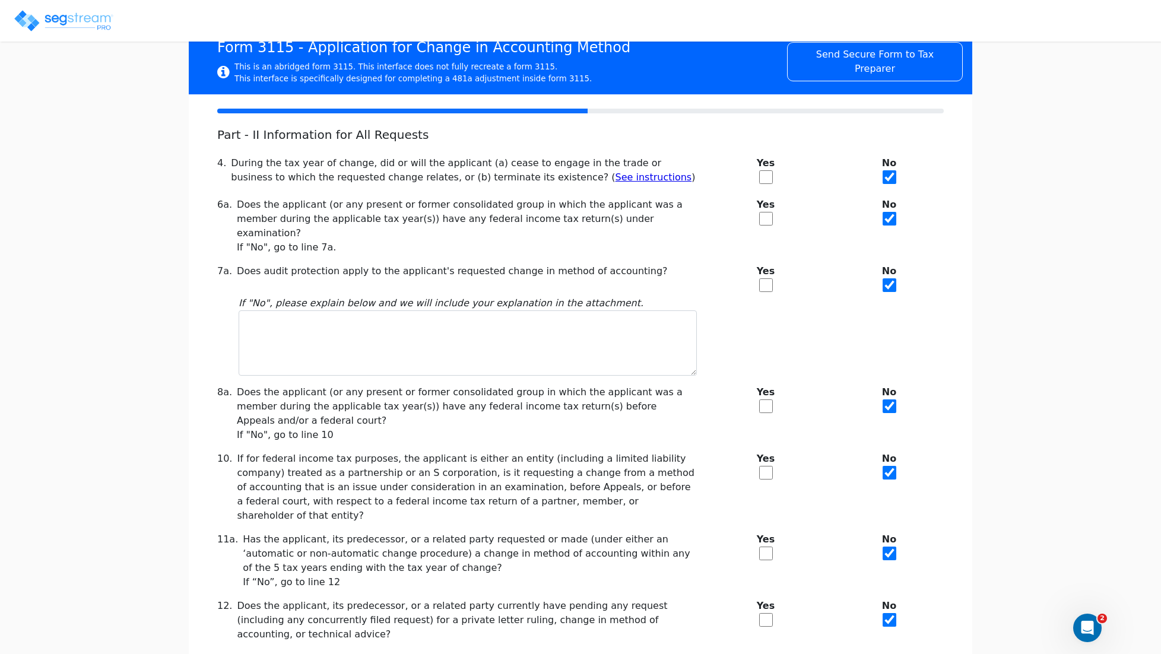
scroll to position [77, 0]
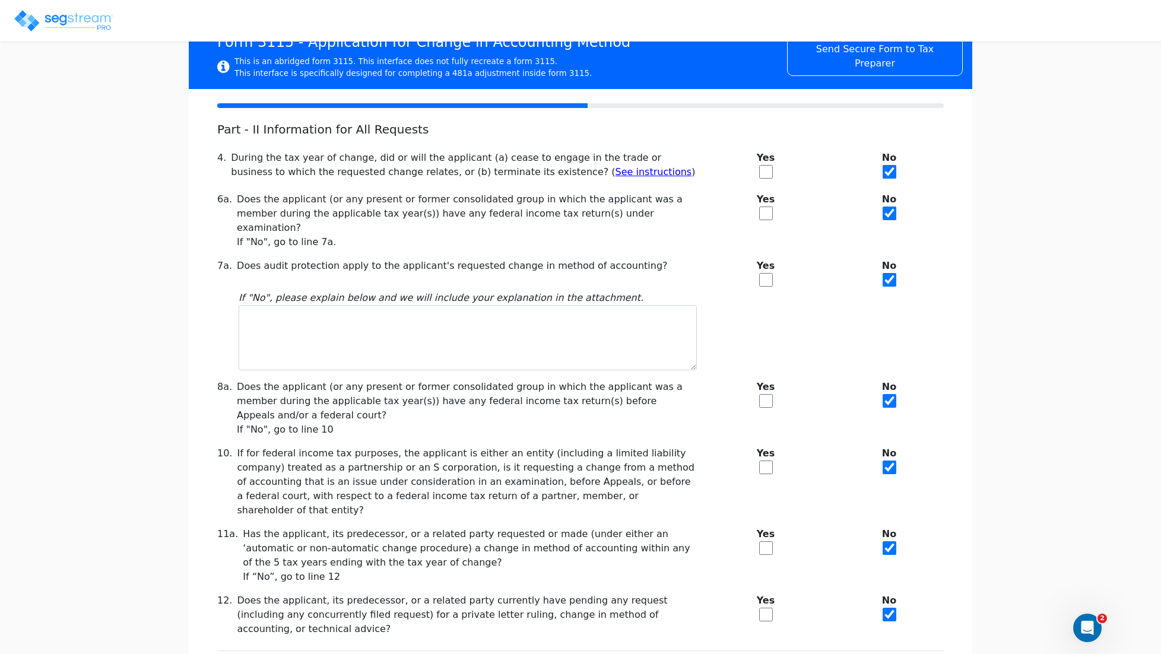
click at [768, 273] on input "checkbox" at bounding box center [766, 280] width 14 height 14
checkbox input "true"
checkbox input "false"
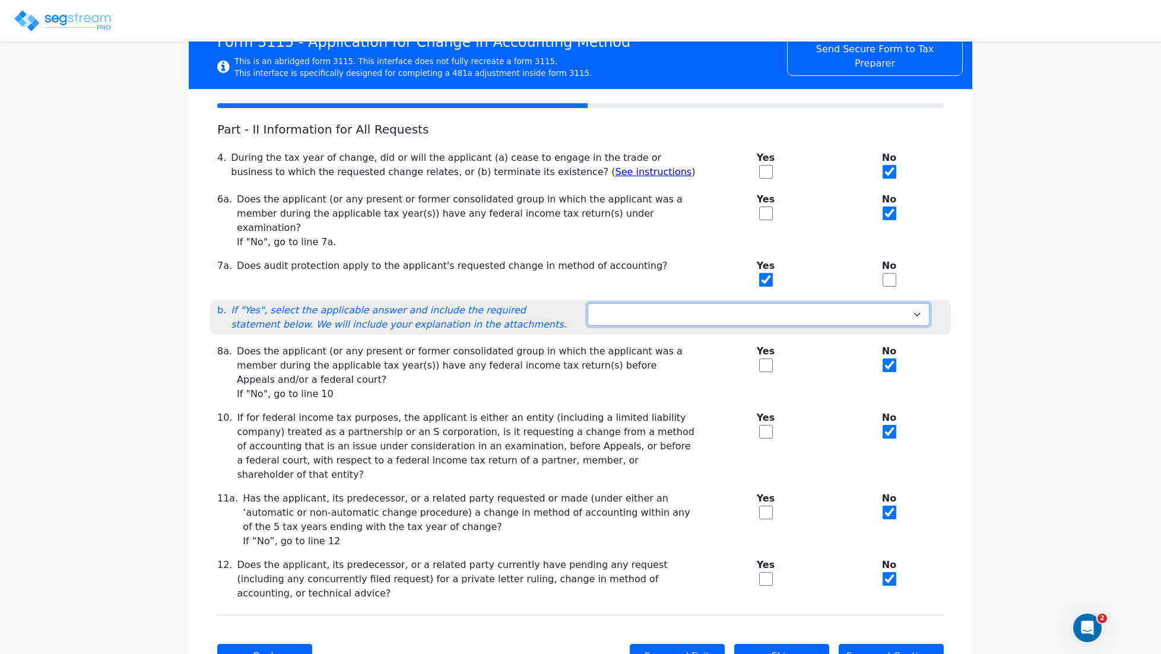
click at [774, 310] on select "Not under exam Method not before director Audit protection at end of exam 3-mon…" at bounding box center [759, 314] width 342 height 23
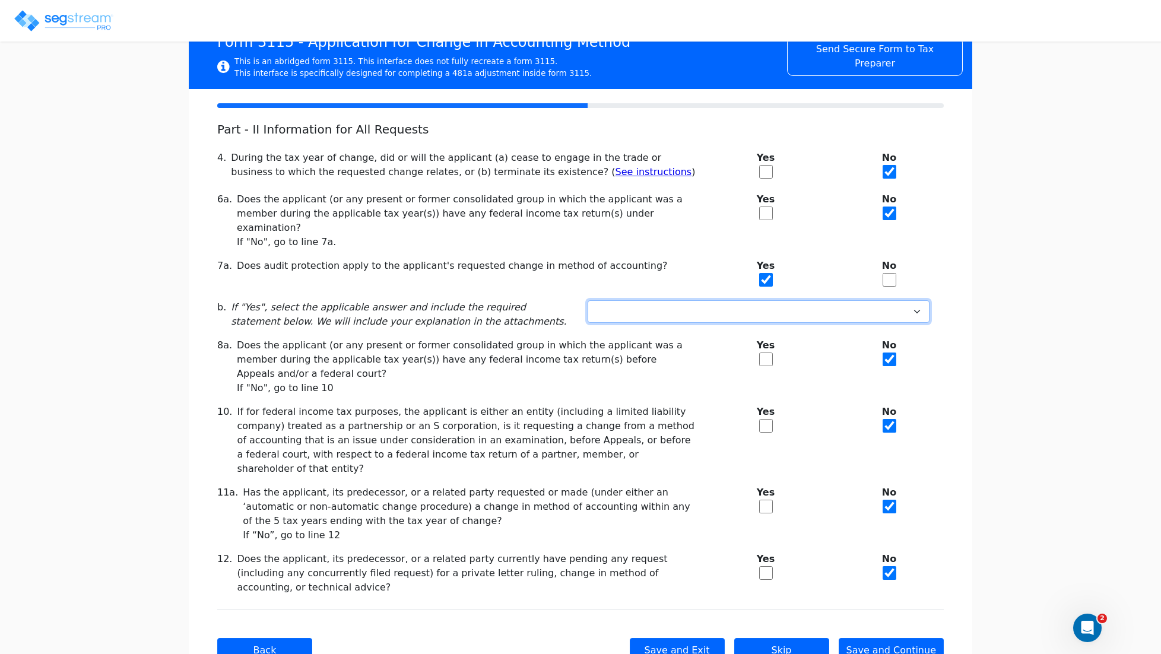
select select "Not under exam"
click at [588, 300] on select "Not under exam Method not before director Audit protection at end of exam 3-mon…" at bounding box center [759, 311] width 342 height 23
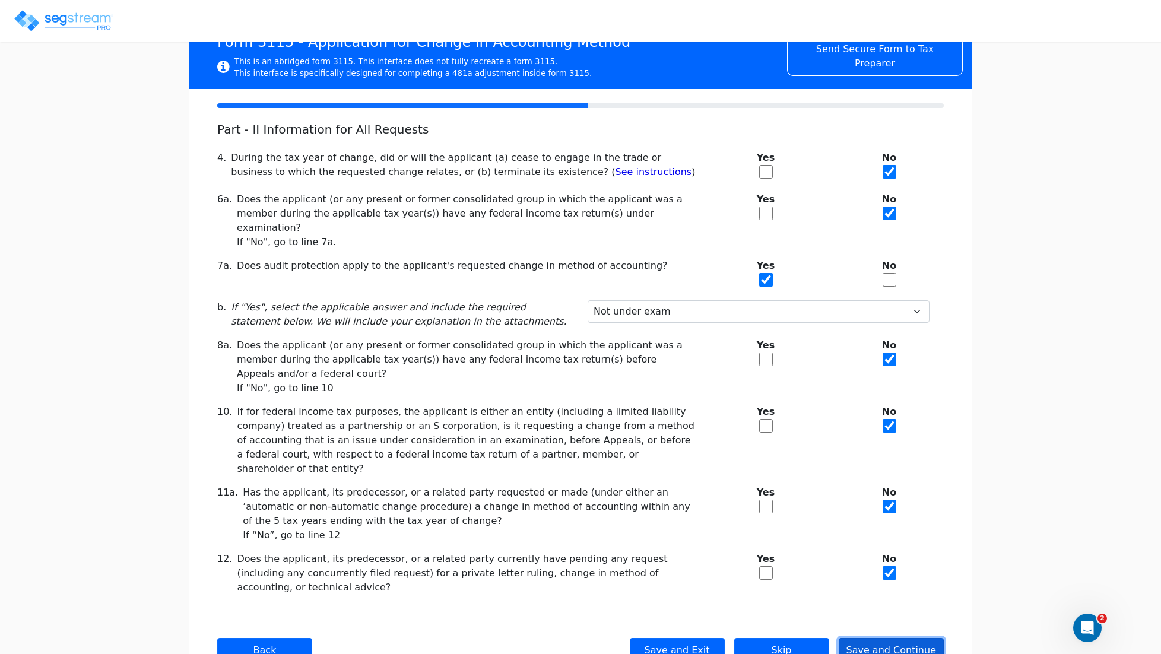
click at [898, 638] on button "Save and Continue" at bounding box center [892, 650] width 106 height 25
checkbox input "true"
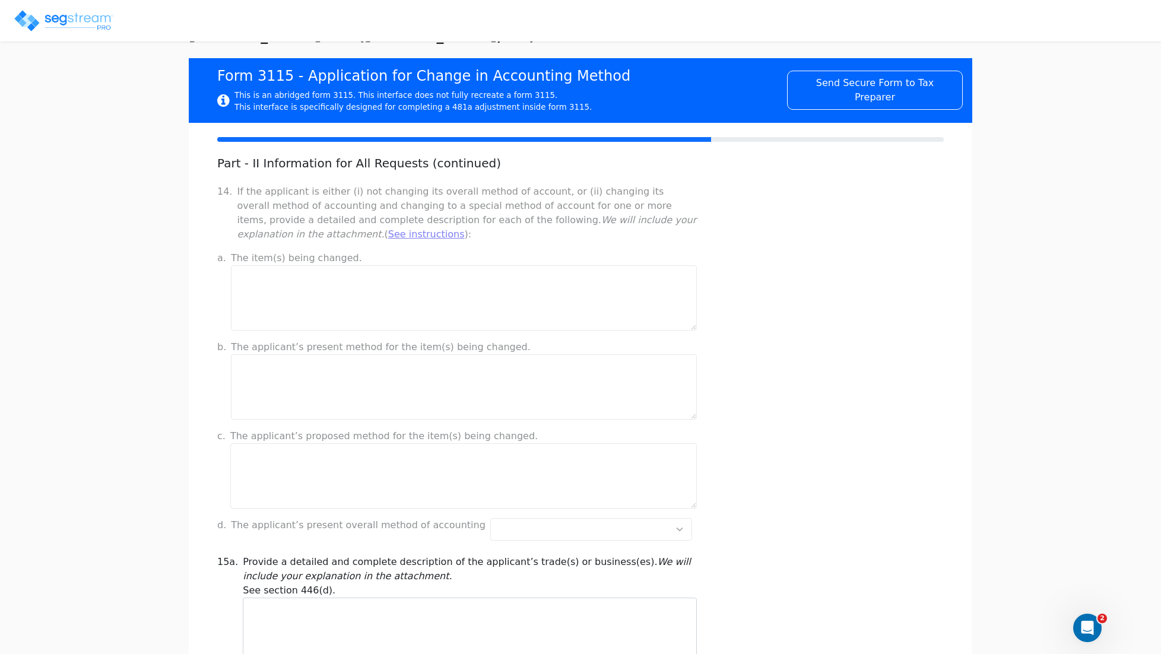
scroll to position [23, 0]
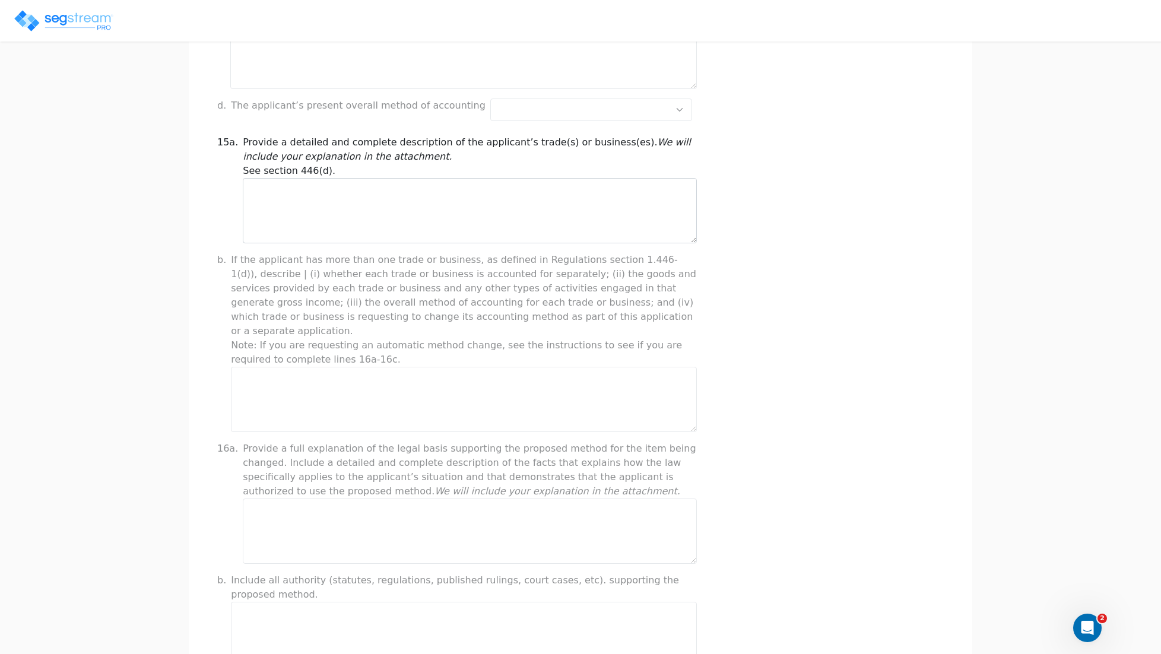
scroll to position [464, 0]
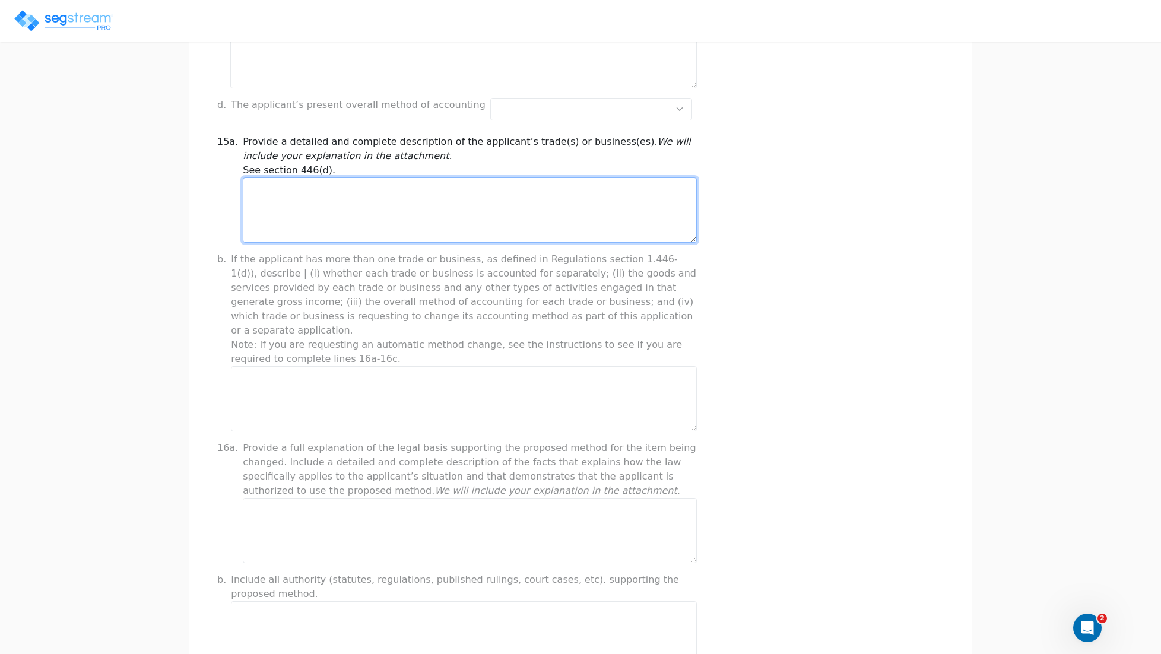
click at [281, 216] on textarea at bounding box center [470, 209] width 454 height 65
type textarea "The taxpayer is an owner/operator of a hotel/motel (non casino), short-term lod…"
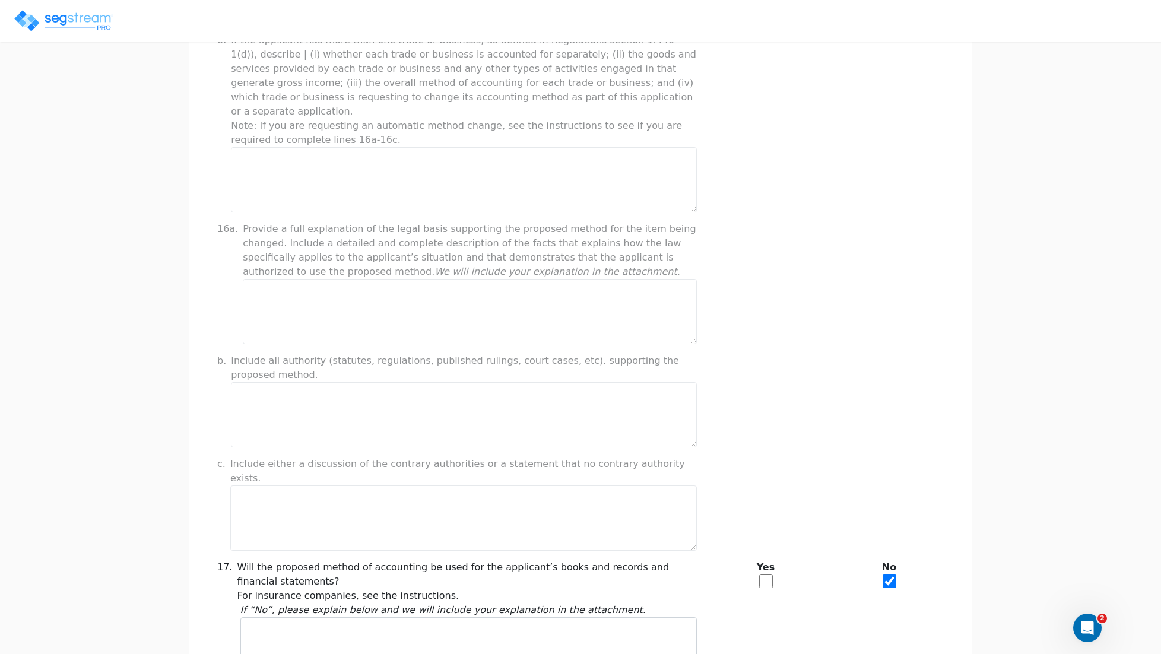
scroll to position [853, 0]
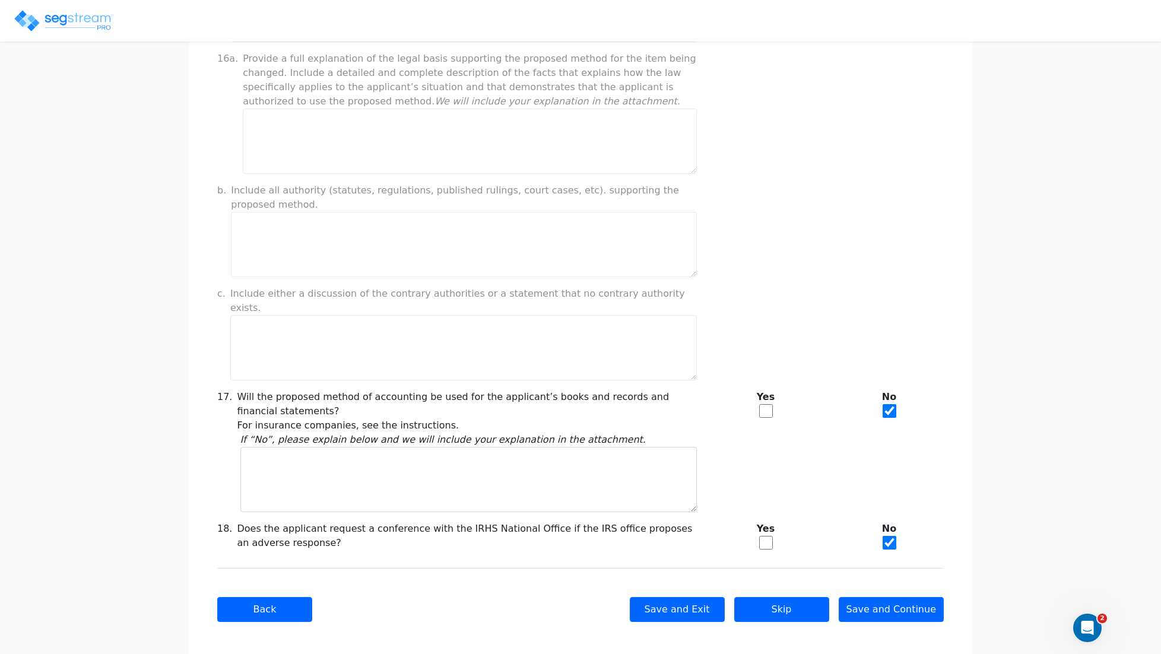
click at [765, 404] on input "checkbox" at bounding box center [766, 411] width 14 height 14
checkbox input "true"
checkbox input "false"
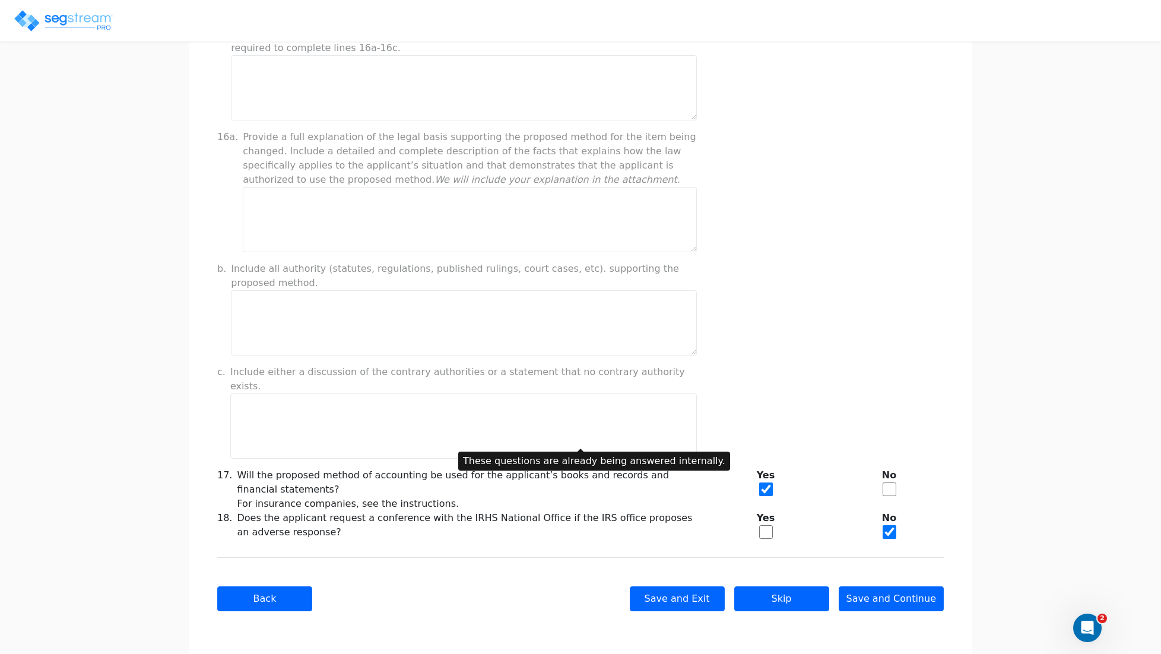
scroll to position [763, 0]
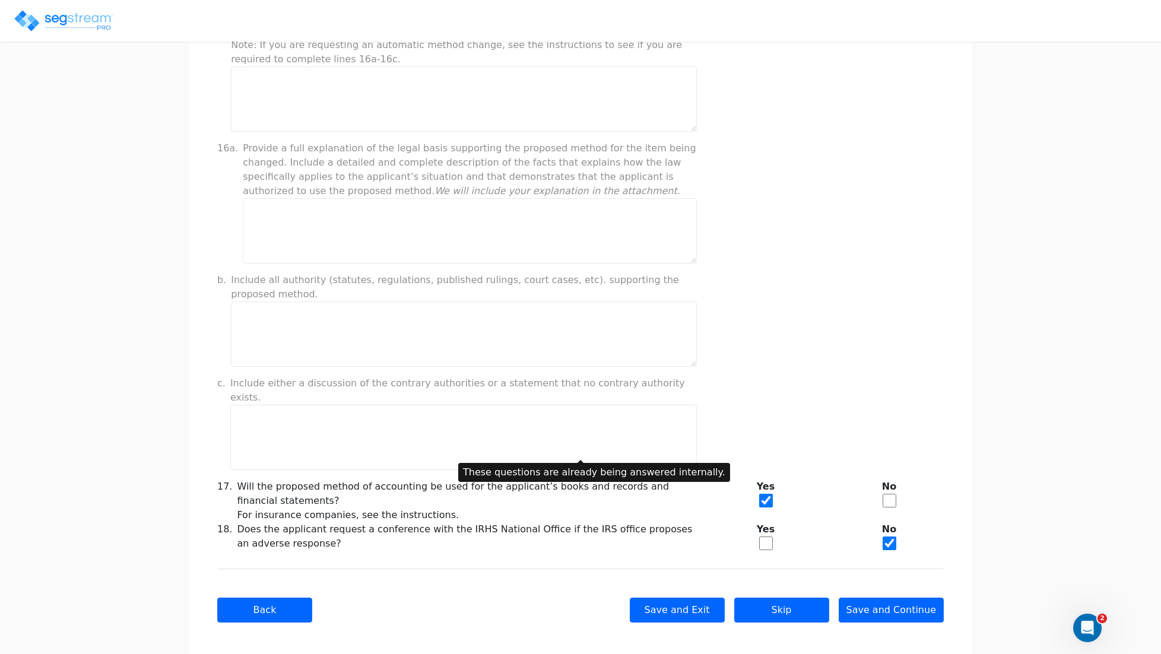
click at [765, 401] on div "c. Include either a discussion of the contrary authorities or a statement that …" at bounding box center [580, 423] width 741 height 94
click at [764, 537] on input "checkbox" at bounding box center [766, 544] width 14 height 14
checkbox input "true"
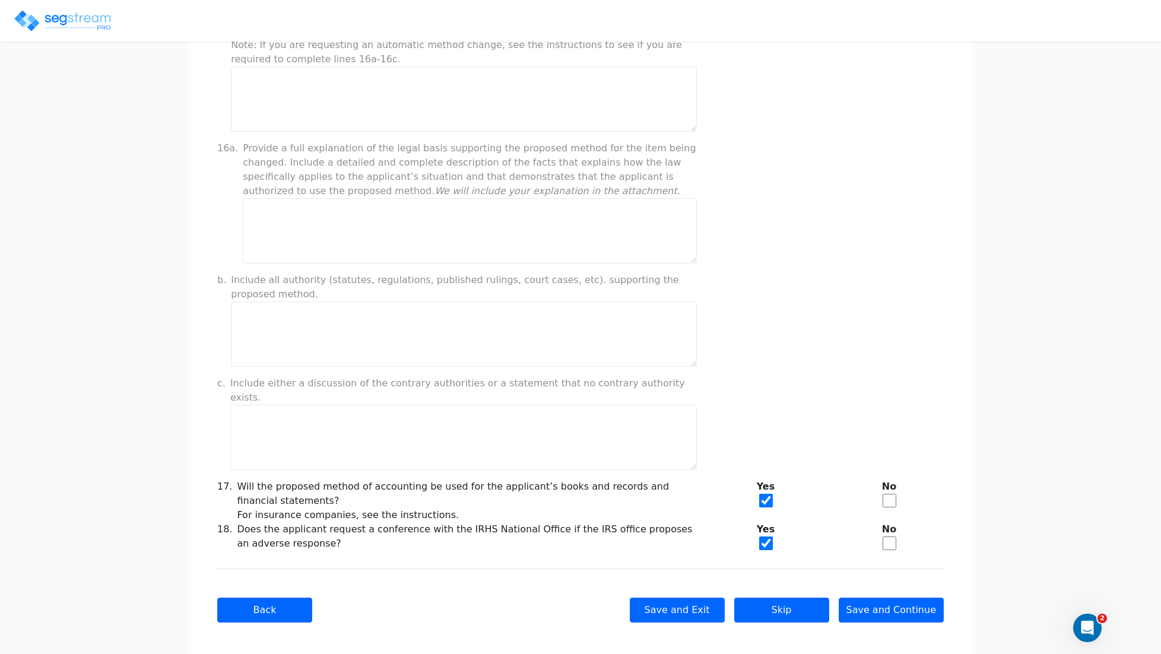
checkbox input "false"
click at [876, 601] on button "Save and Continue" at bounding box center [892, 610] width 106 height 25
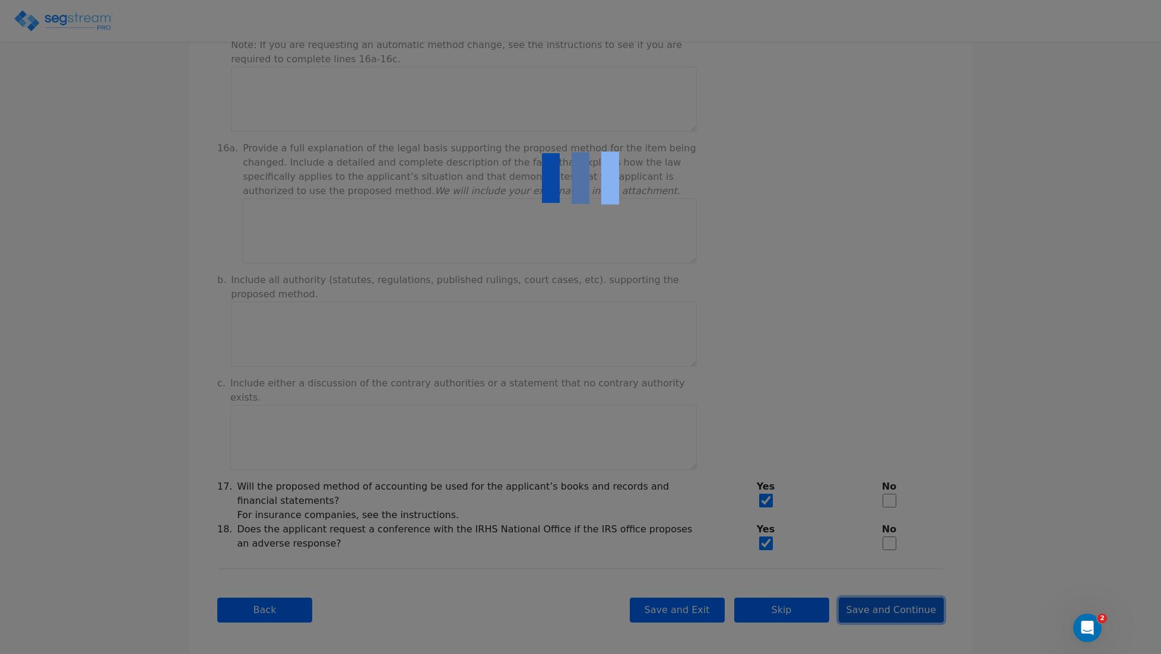
type input "-595,455.43"
checkbox input "true"
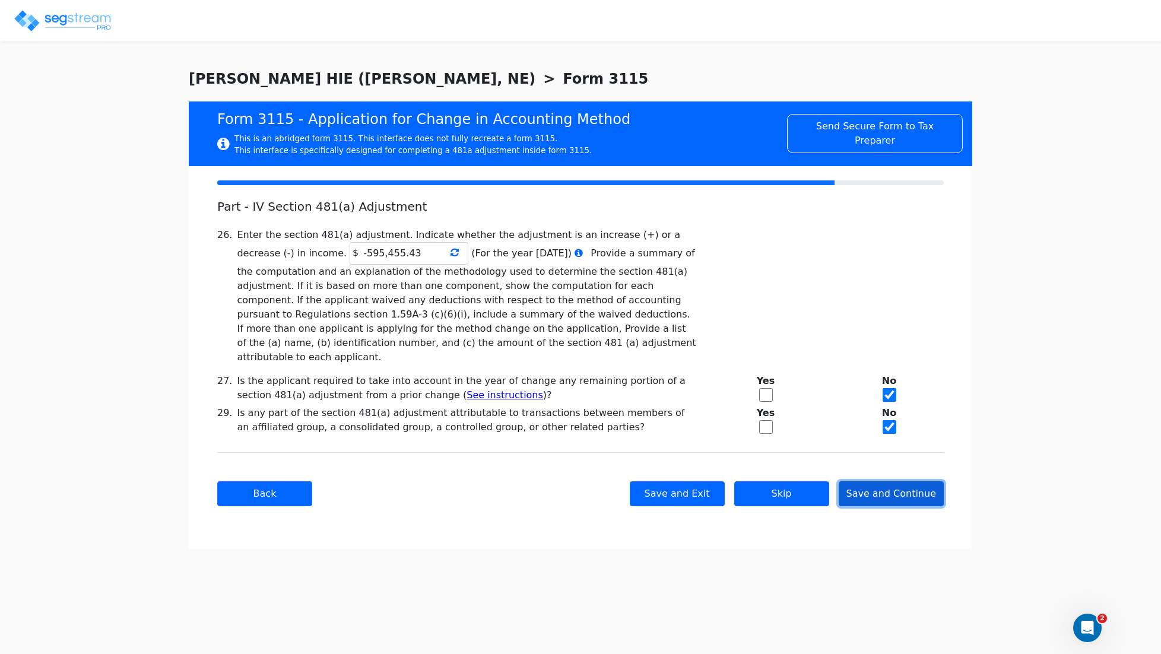
click at [908, 481] on button "Save and Continue" at bounding box center [892, 493] width 106 height 25
checkbox input "true"
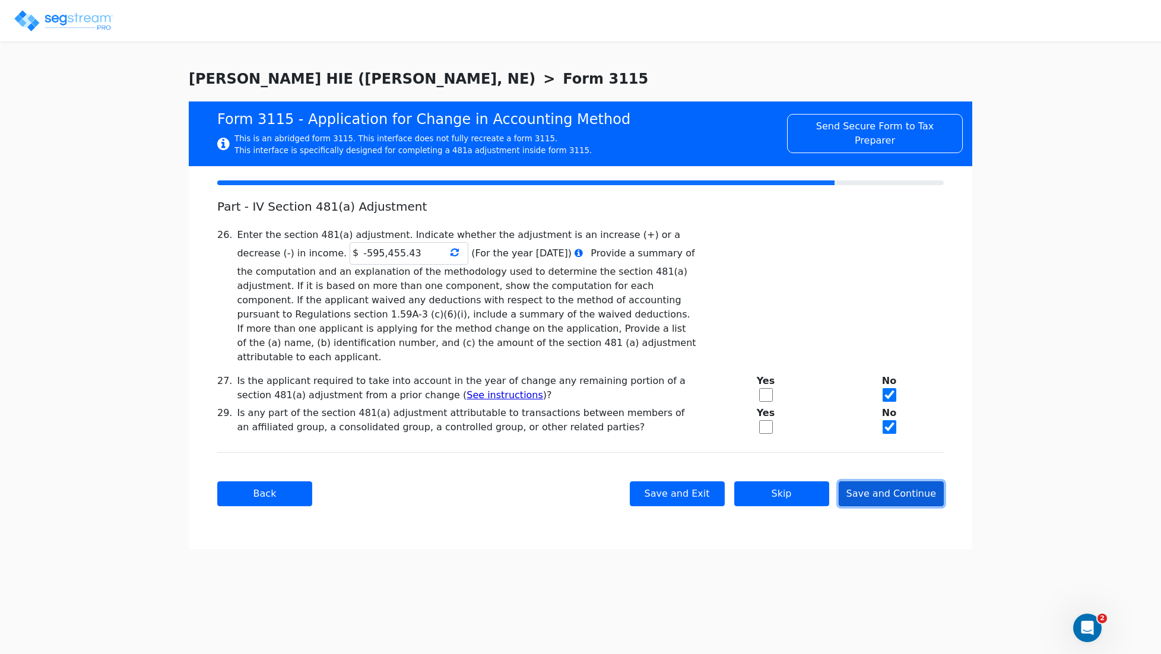
checkbox input "true"
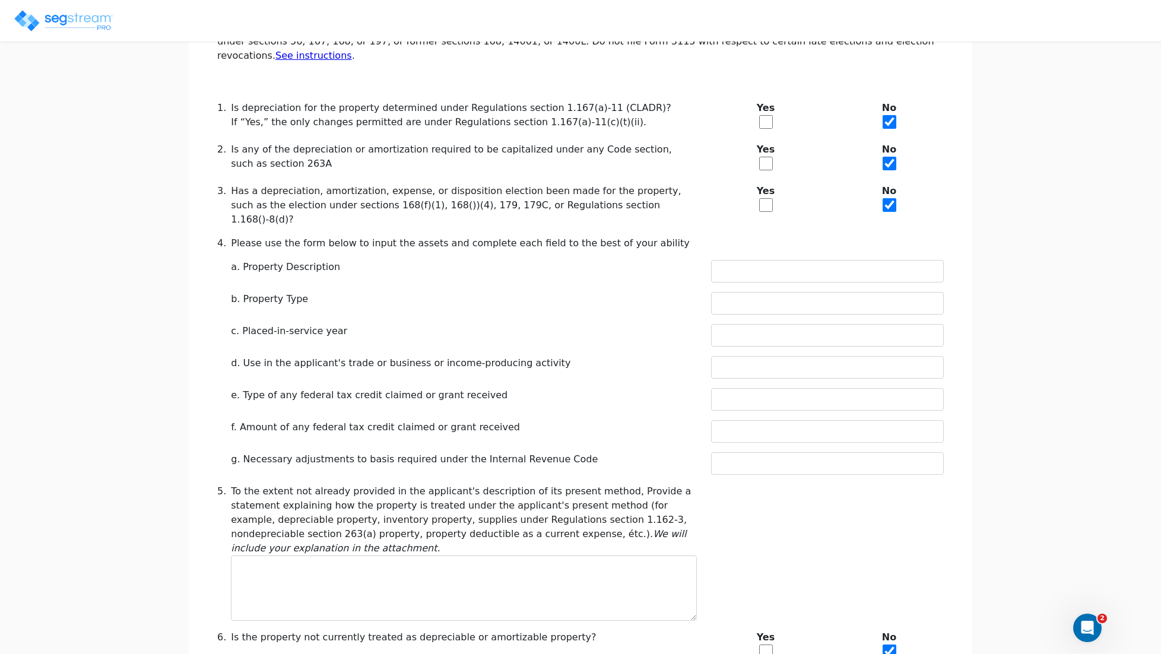
scroll to position [259, 0]
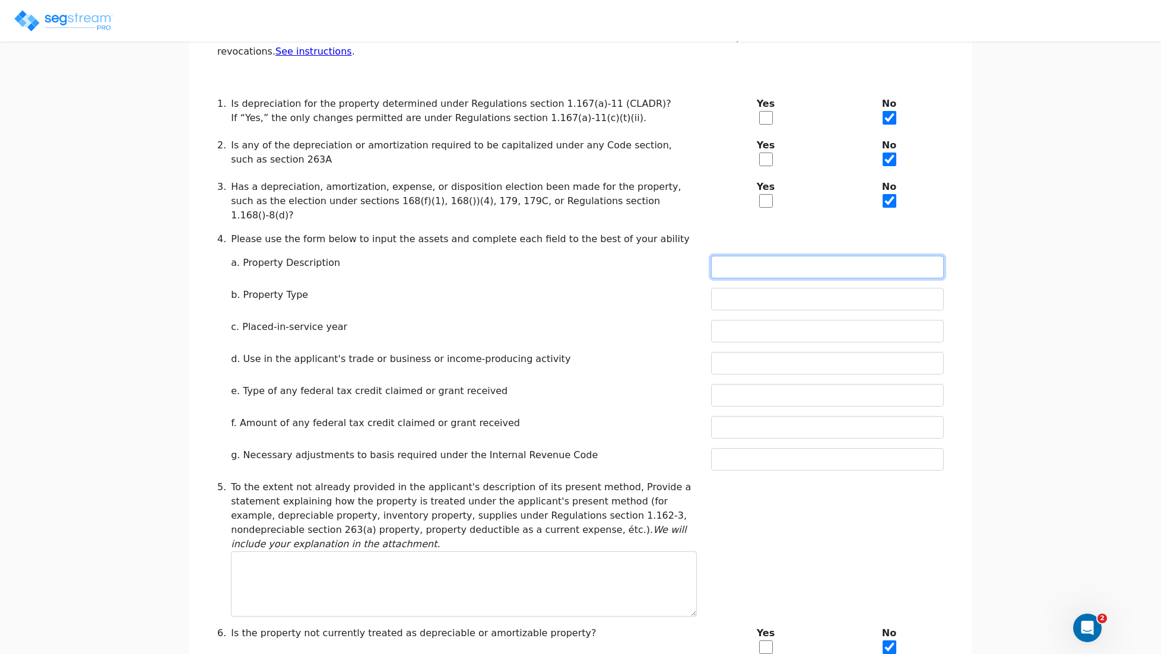
click at [744, 256] on input "text" at bounding box center [827, 267] width 233 height 23
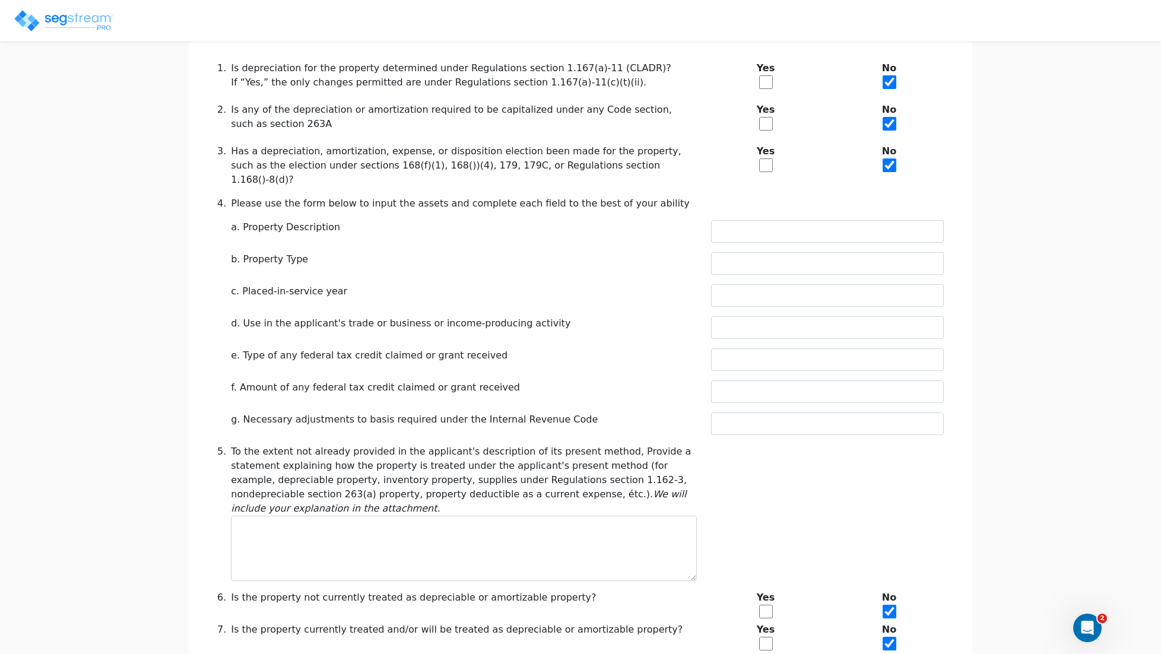
scroll to position [297, 0]
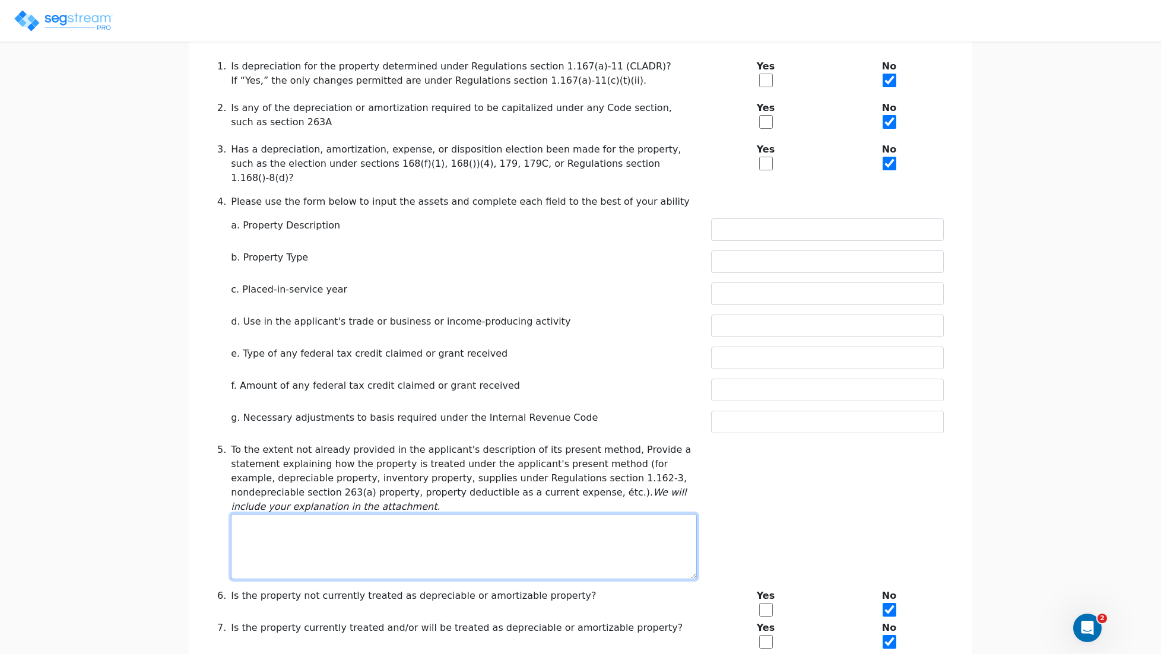
click at [309, 514] on textarea at bounding box center [464, 546] width 466 height 65
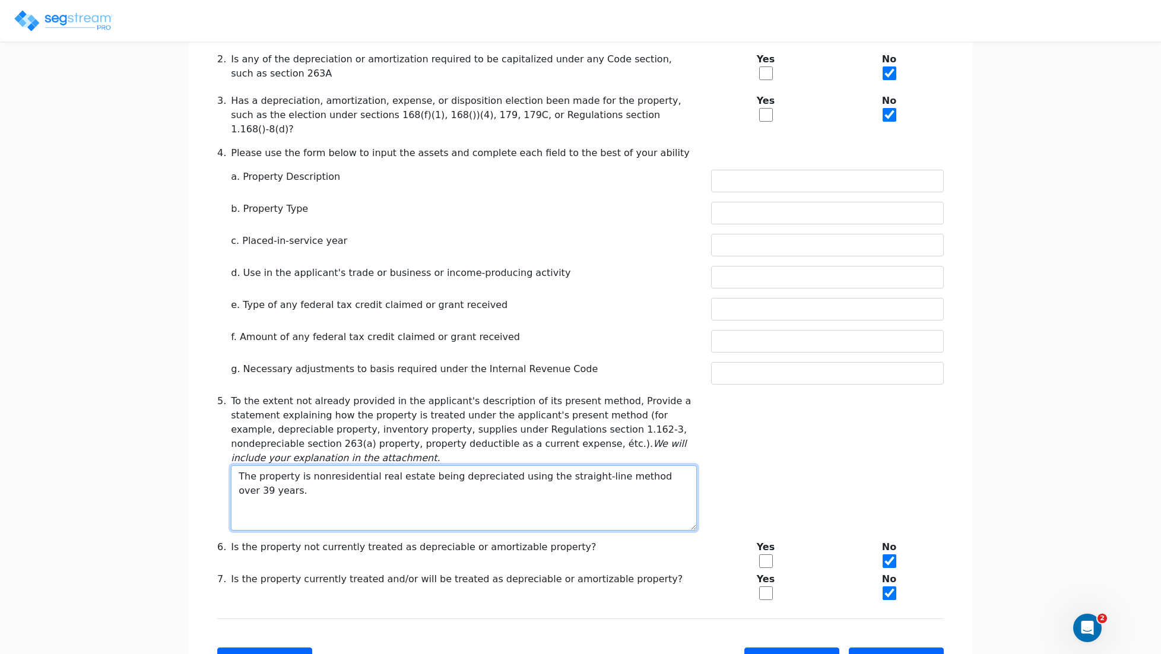
scroll to position [369, 0]
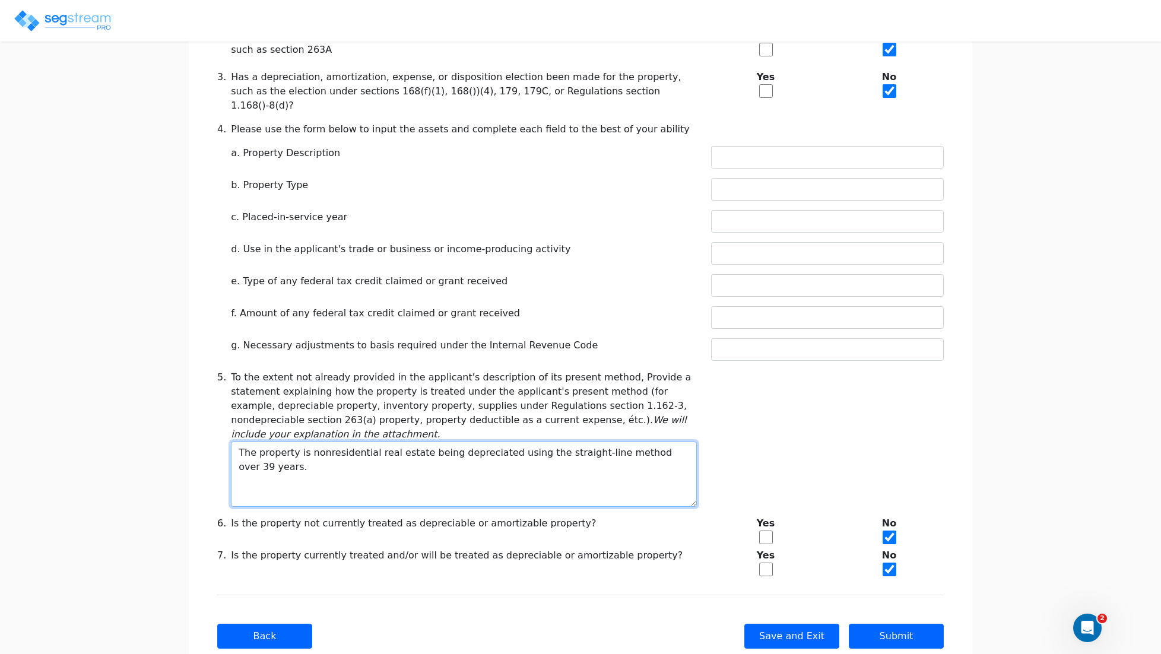
type textarea "The property is nonresidential real estate being depreciated using the straight…"
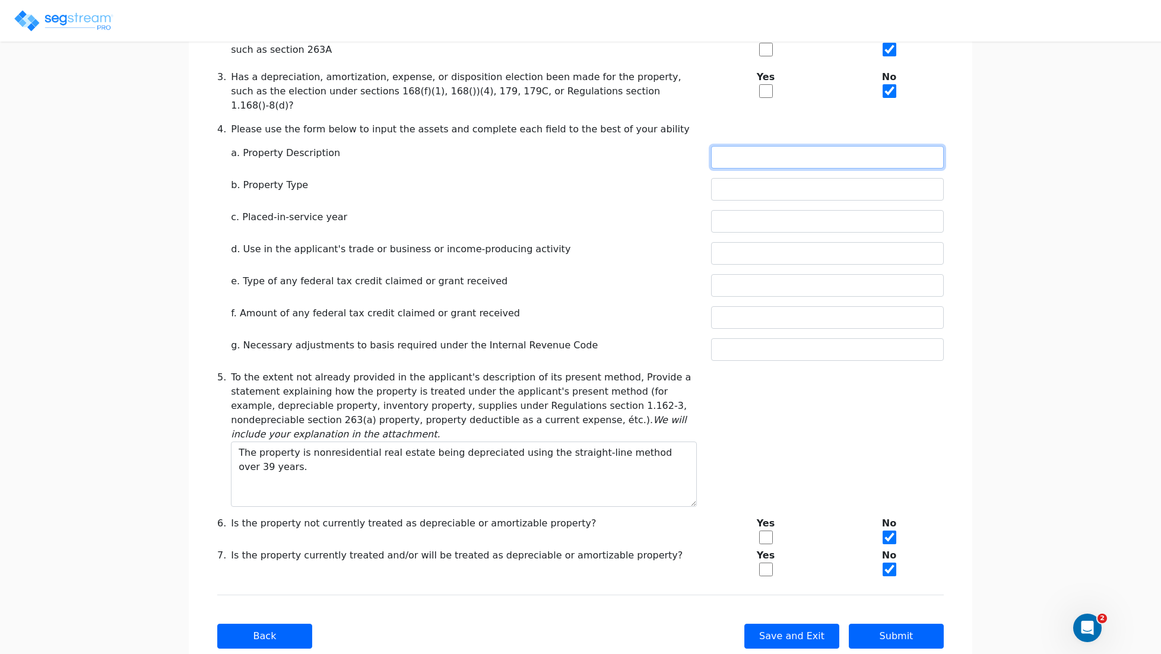
click at [741, 146] on input "text" at bounding box center [827, 157] width 233 height 23
type input "THE PROPERTY IS A HOTEL/MOTEL (NON CASINO)"
click at [740, 178] on input "text" at bounding box center [827, 189] width 233 height 23
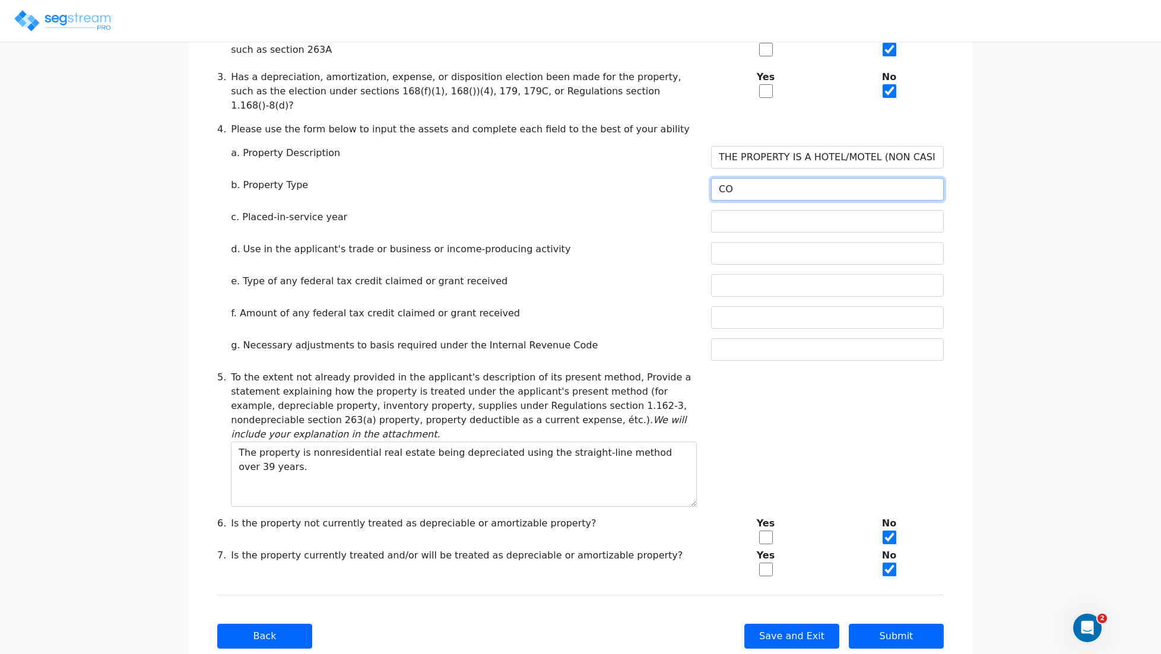
type input "C"
type input "NONRESIDENTIAL HOTEL/MOTEL (NON CASINO)"
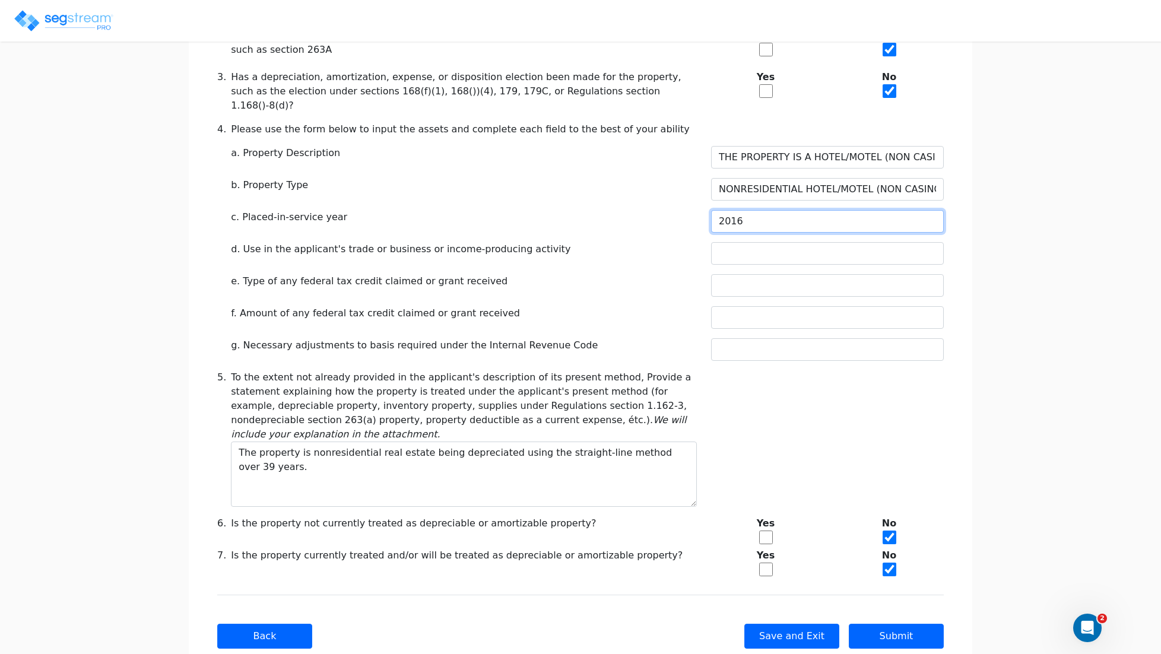
type input "2016"
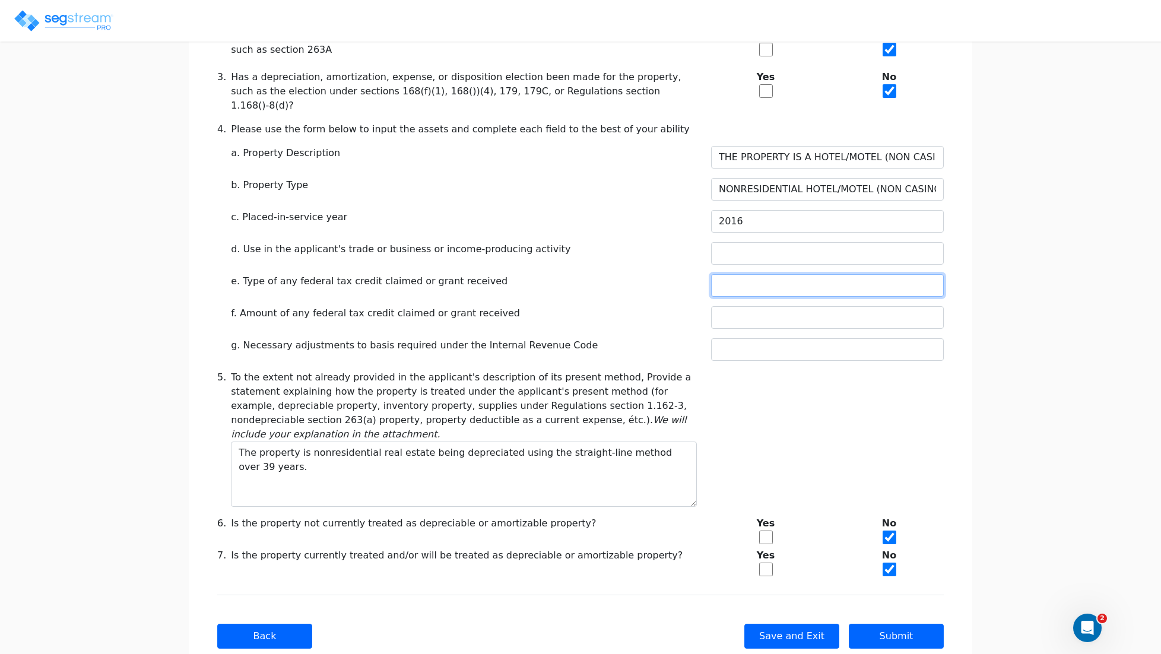
click at [735, 274] on input "text" at bounding box center [827, 285] width 233 height 23
click at [721, 242] on input "text" at bounding box center [827, 253] width 233 height 23
click at [717, 242] on input "text" at bounding box center [827, 253] width 233 height 23
click at [734, 242] on input "text" at bounding box center [827, 253] width 233 height 23
click at [776, 306] on input "text" at bounding box center [827, 317] width 233 height 23
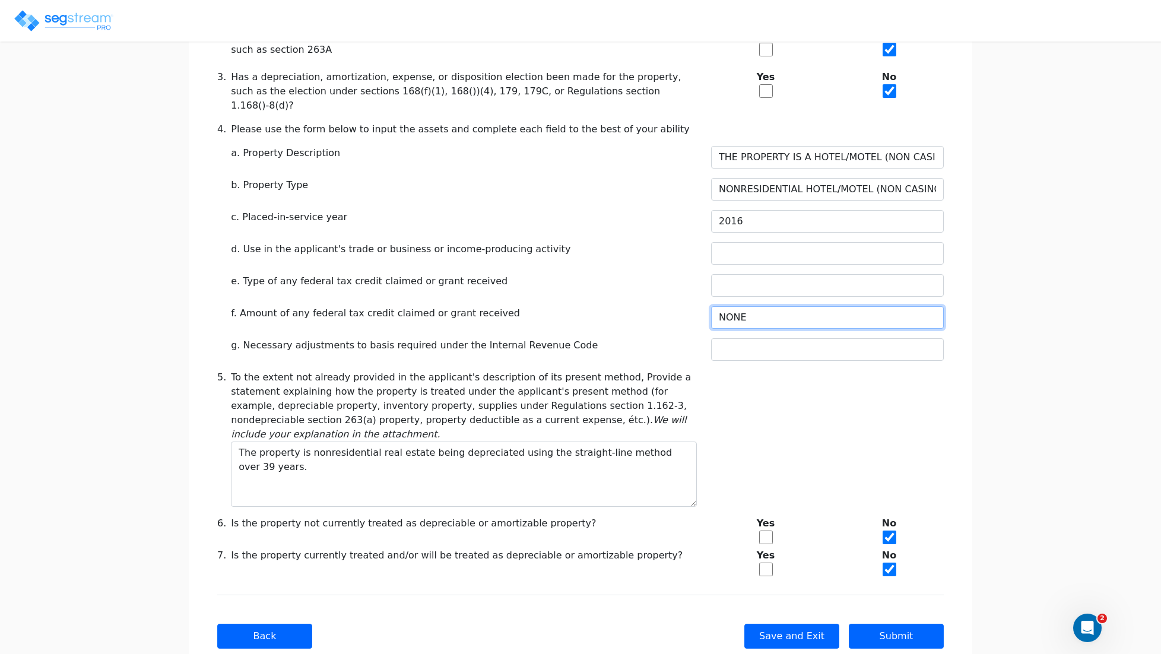
type input "NONE"
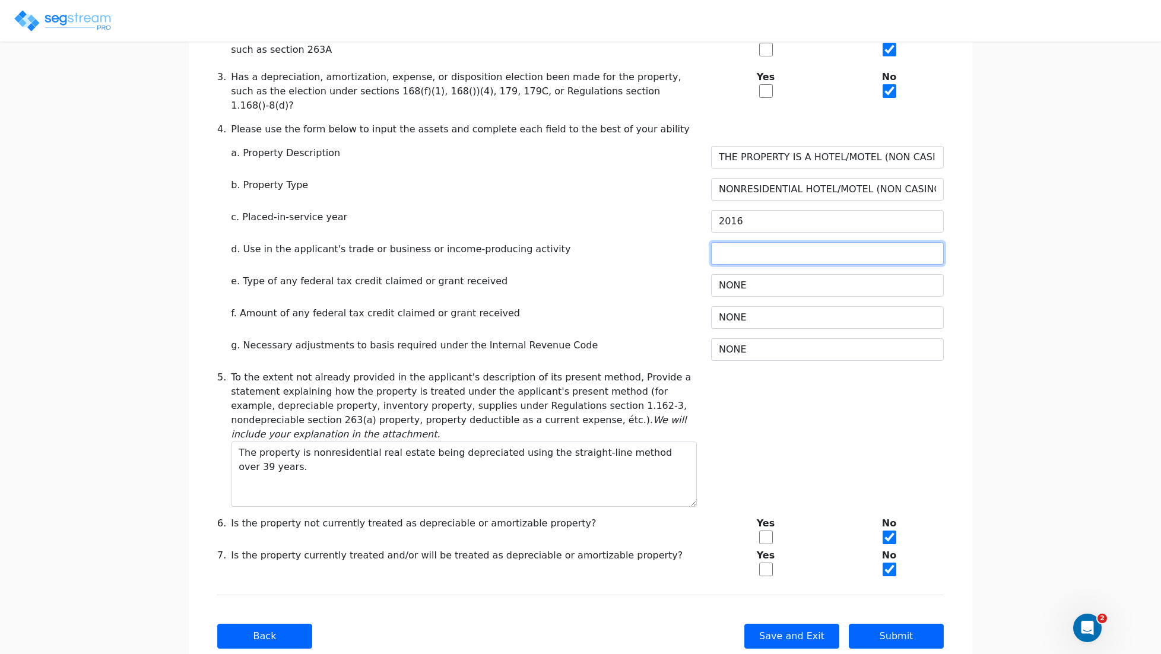
click at [720, 242] on input "text" at bounding box center [827, 253] width 233 height 23
click at [746, 242] on input "text" at bounding box center [827, 253] width 233 height 23
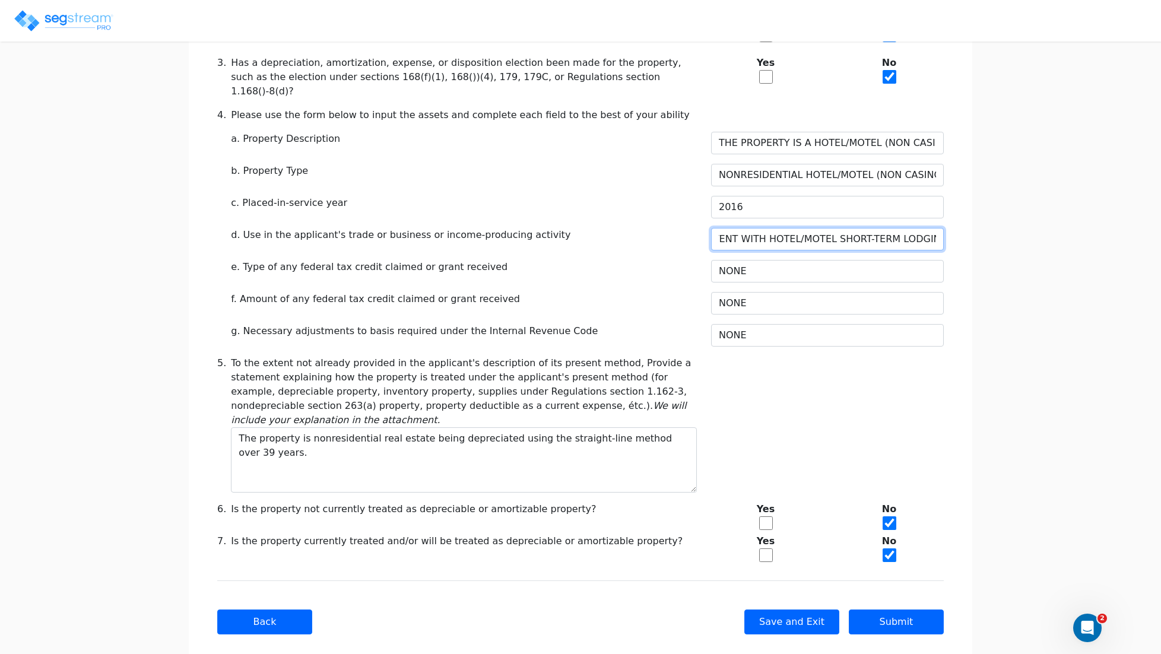
scroll to position [0, 45]
type input "CONSISTENT WITH HOTEL/MOTEL SHORT-TERM LODGING."
click at [798, 610] on button "Save and Exit" at bounding box center [791, 622] width 95 height 25
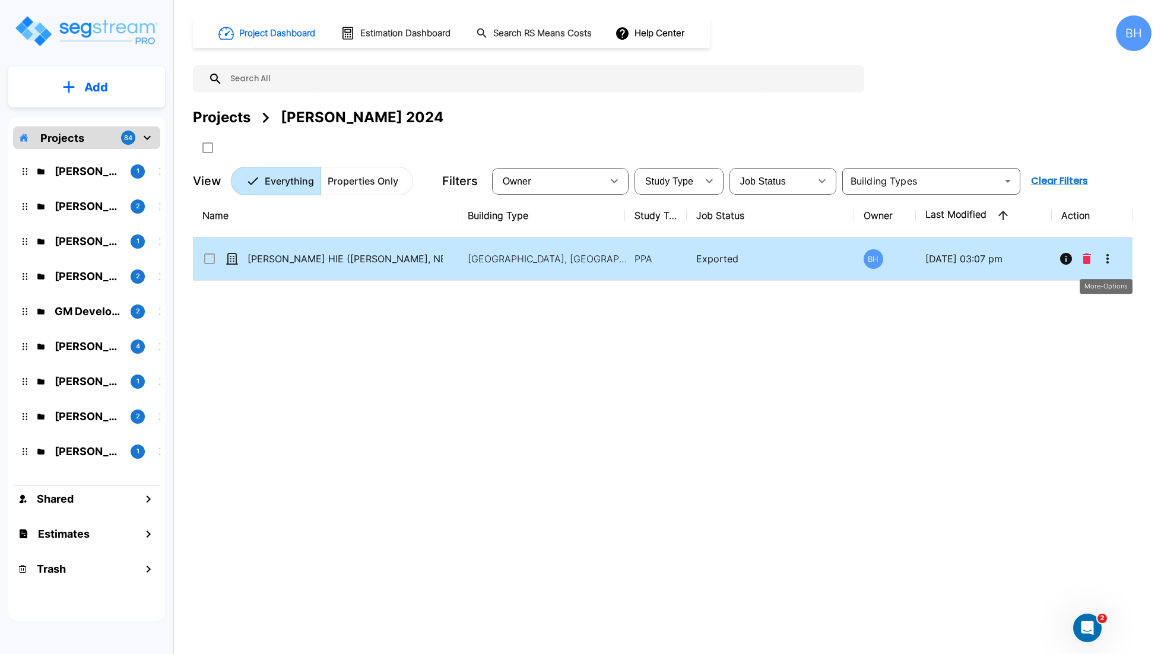
click at [1105, 265] on icon "More-Options" at bounding box center [1108, 259] width 14 height 14
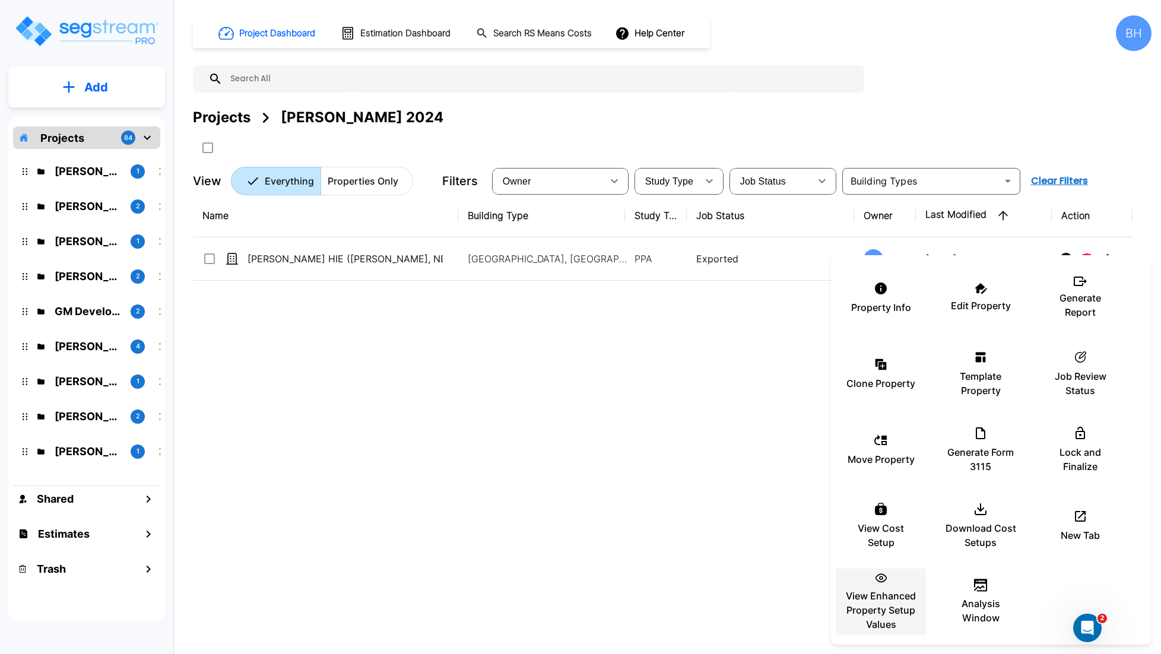
click at [883, 599] on p "View Enhanced Property Setup Values" at bounding box center [880, 610] width 71 height 43
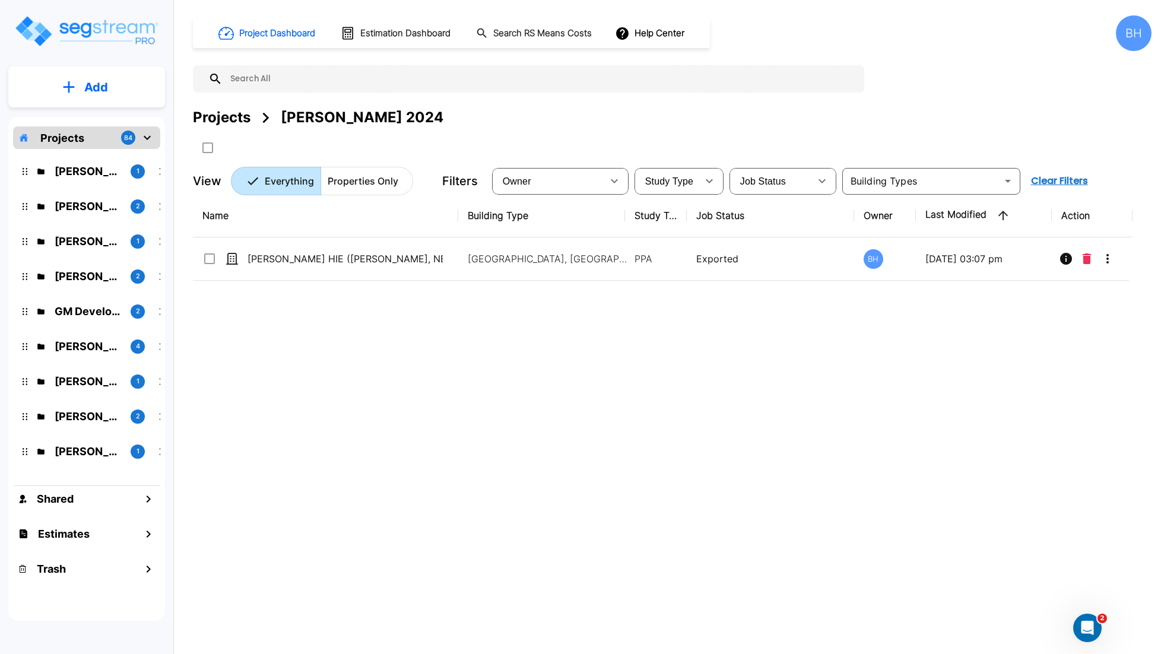
click at [79, 21] on img "mailbox folders" at bounding box center [86, 31] width 145 height 34
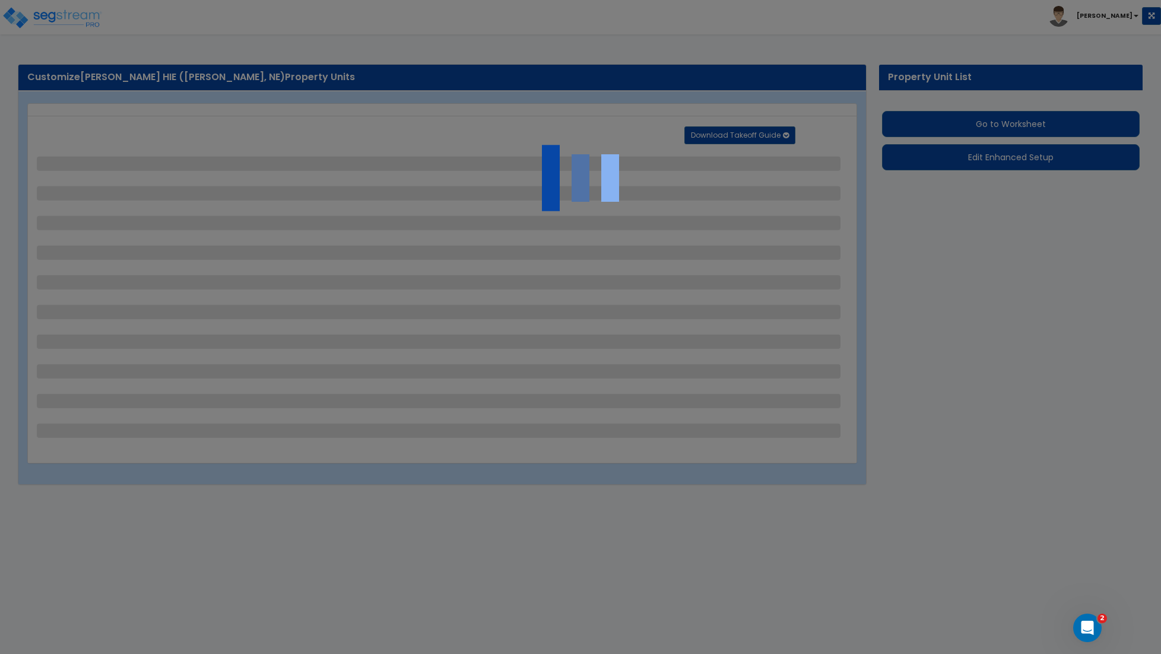
select select "2"
select select "1"
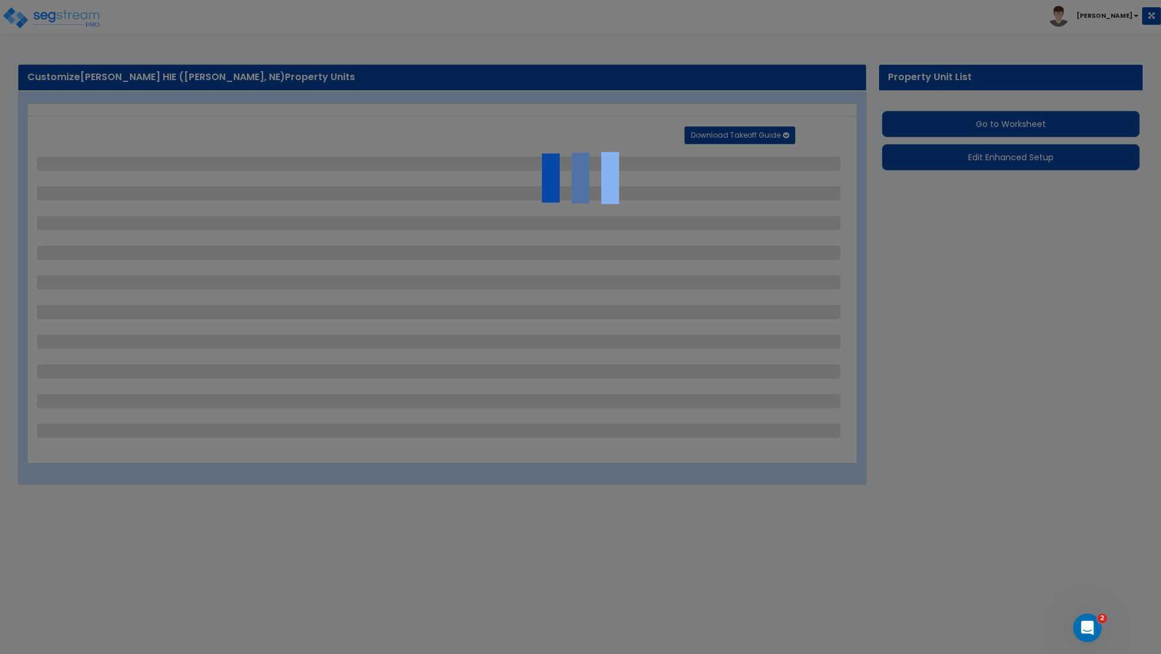
select select "2"
select select "1"
select select "2"
select select "1"
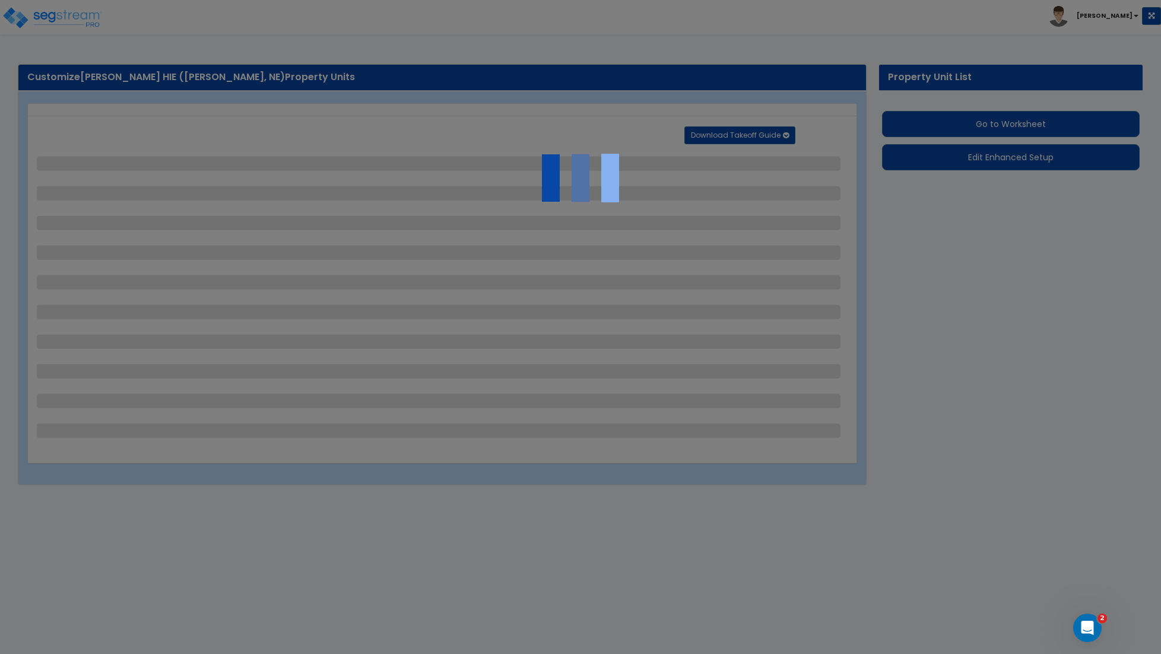
select select "1"
select select "2"
select select "3"
select select "1"
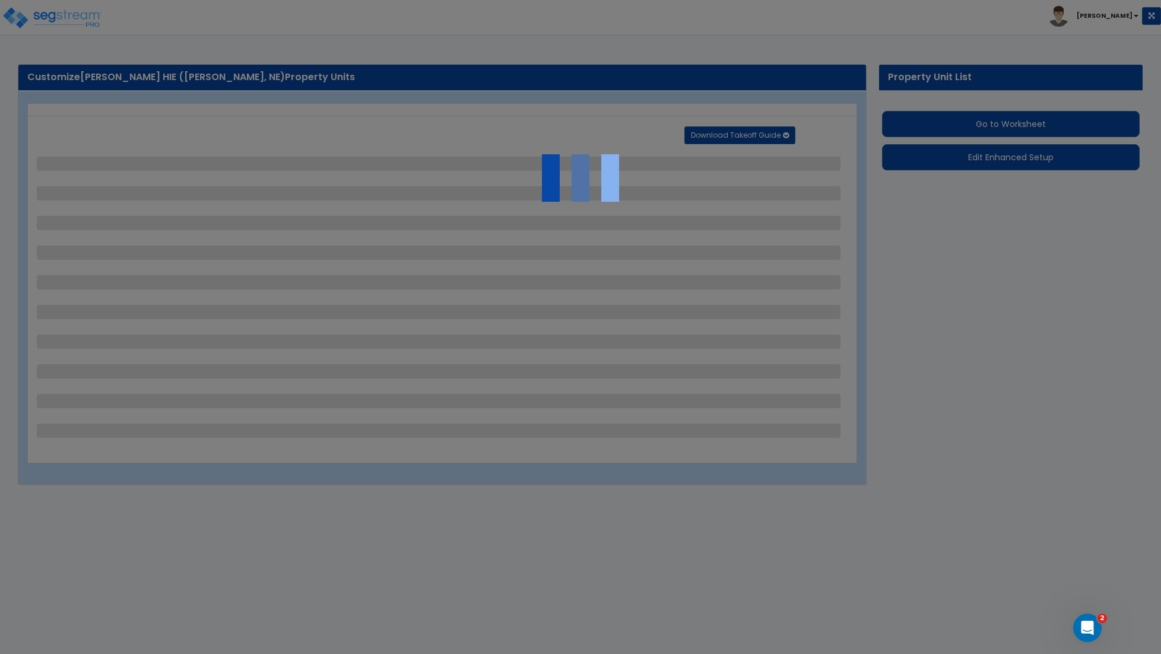
select select "2"
select select "10"
select select "3"
select select "2"
select select "4"
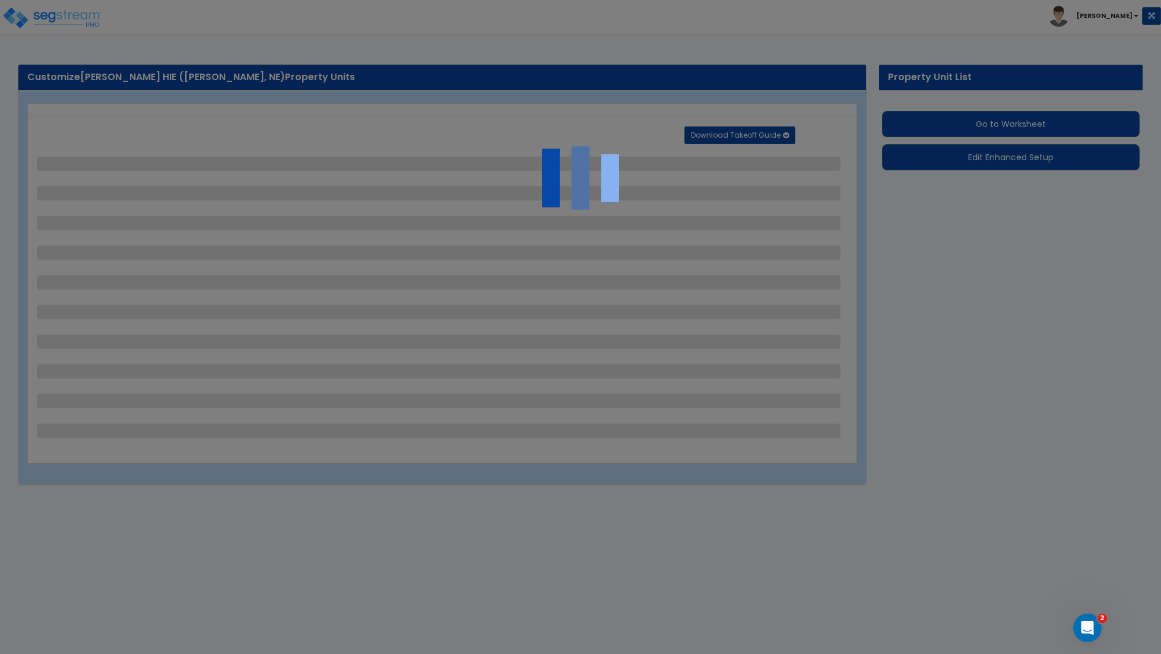
select select "6"
select select "1"
select select "5"
select select "1"
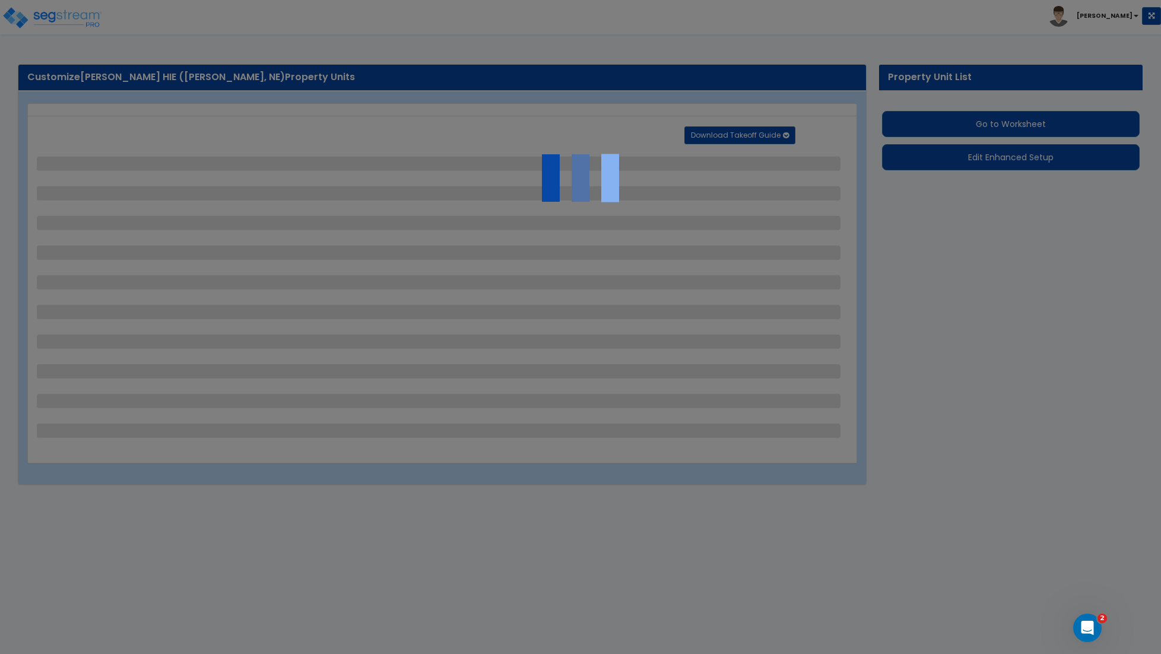
select select "1"
select select "4"
select select "2"
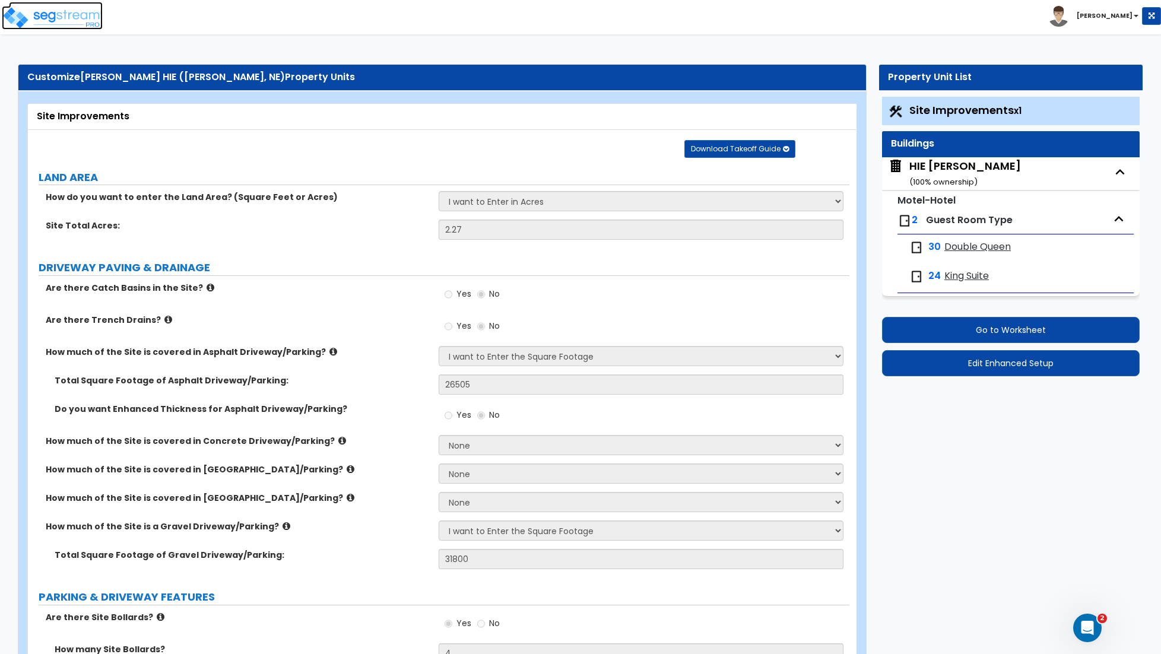
click at [31, 17] on img at bounding box center [52, 18] width 101 height 24
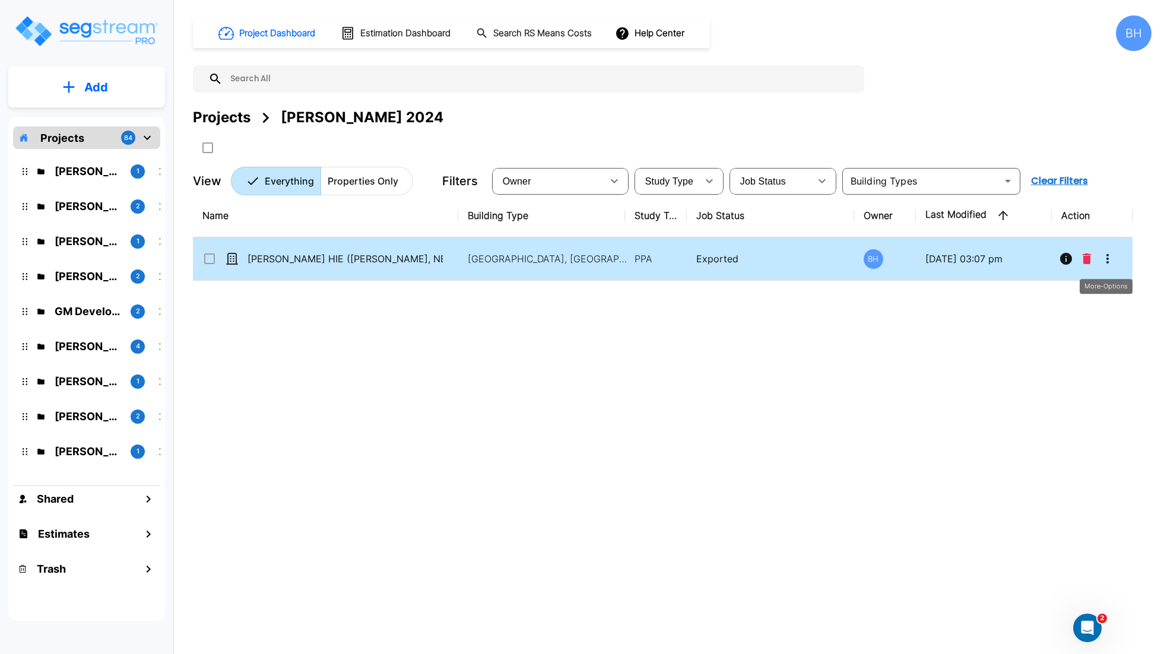
click at [1110, 258] on icon "More-Options" at bounding box center [1108, 259] width 14 height 14
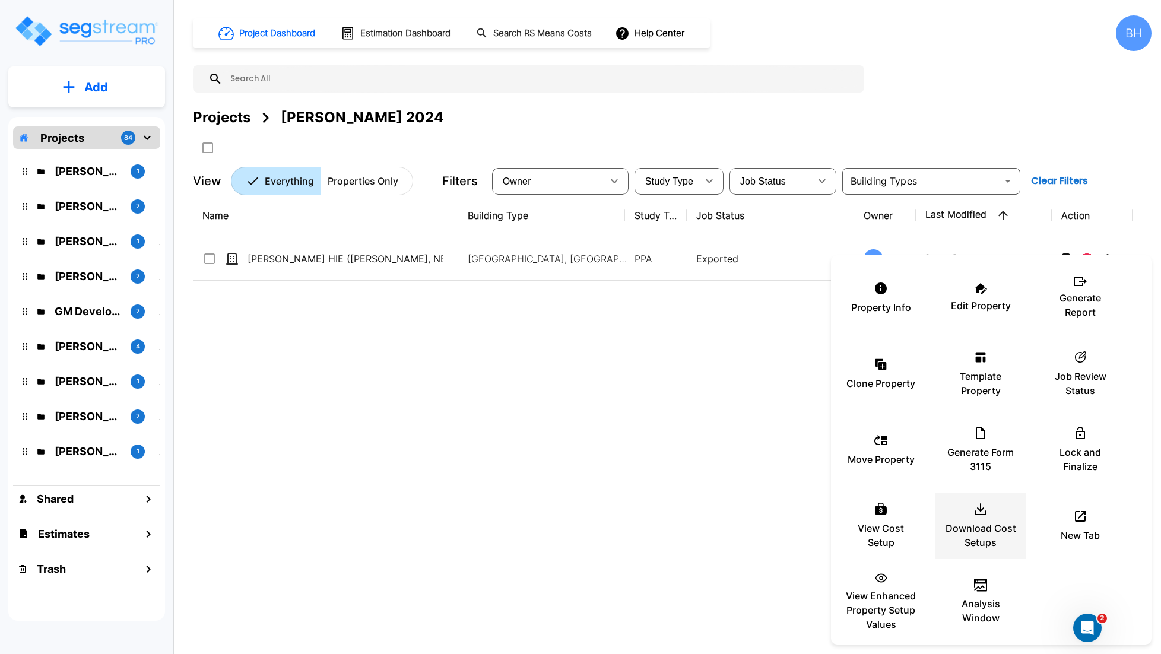
drag, startPoint x: 980, startPoint y: 527, endPoint x: 987, endPoint y: 522, distance: 9.1
click at [980, 527] on p "Download Cost Setups" at bounding box center [980, 535] width 71 height 28
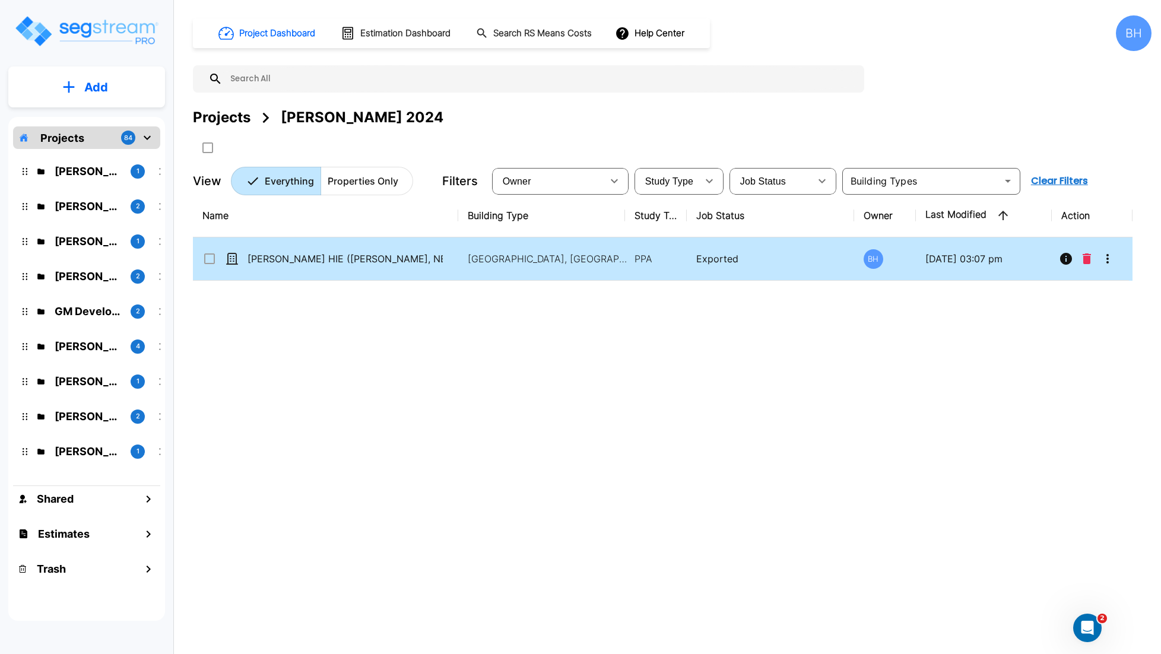
click at [1111, 257] on icon "More-Options" at bounding box center [1108, 259] width 14 height 14
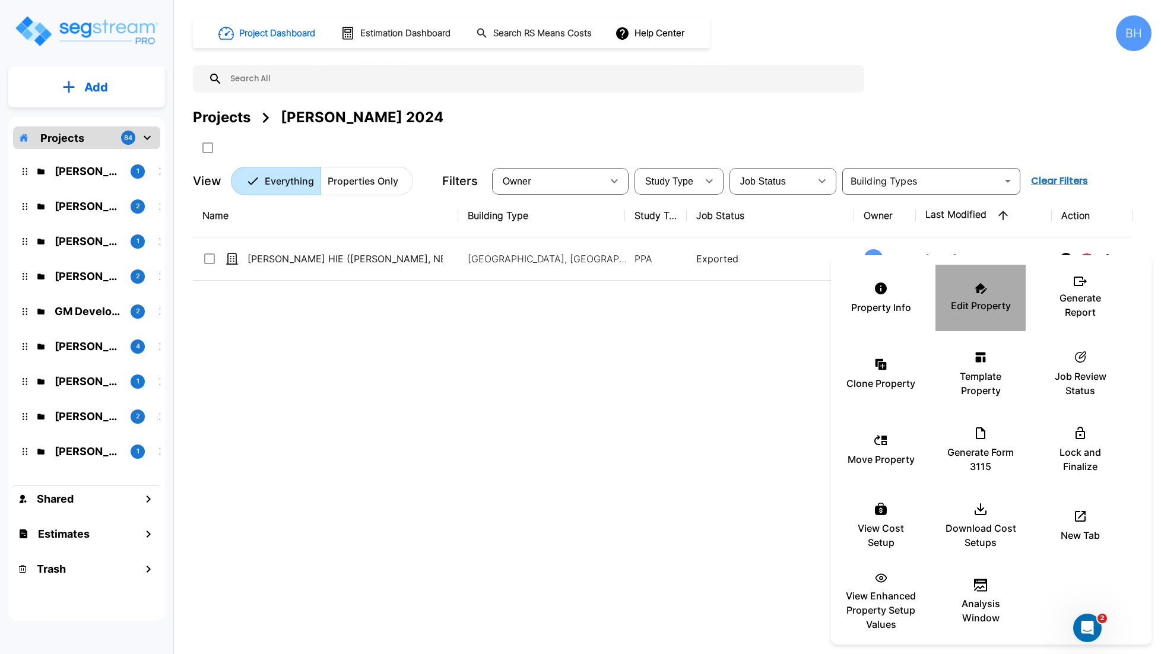
click at [984, 297] on div "Edit Property" at bounding box center [980, 297] width 71 height 59
click at [685, 426] on div at bounding box center [580, 327] width 1161 height 654
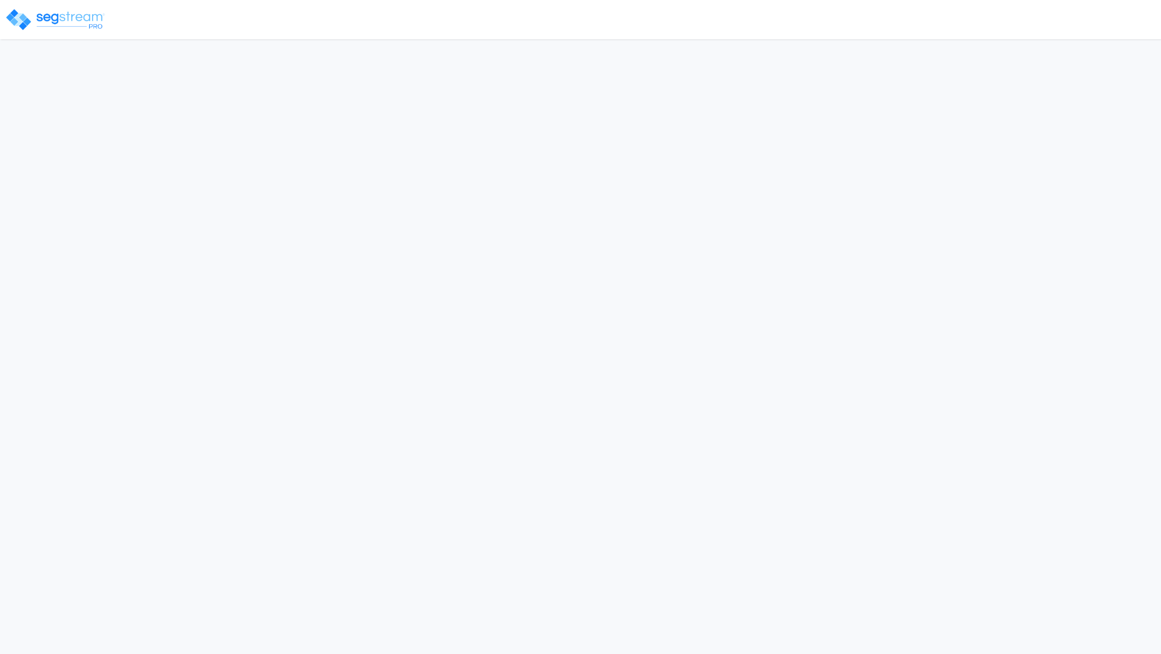
select select "2024"
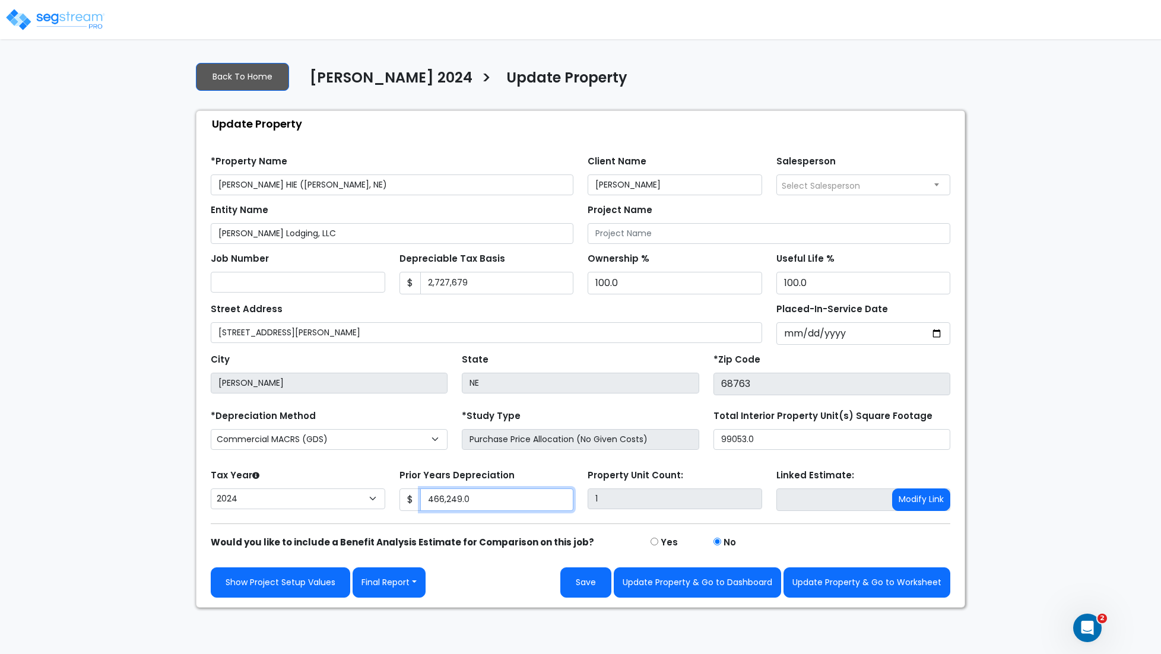
click at [503, 506] on input "466,249.0" at bounding box center [497, 500] width 154 height 23
click at [489, 504] on input "466,249.0" at bounding box center [497, 500] width 154 height 23
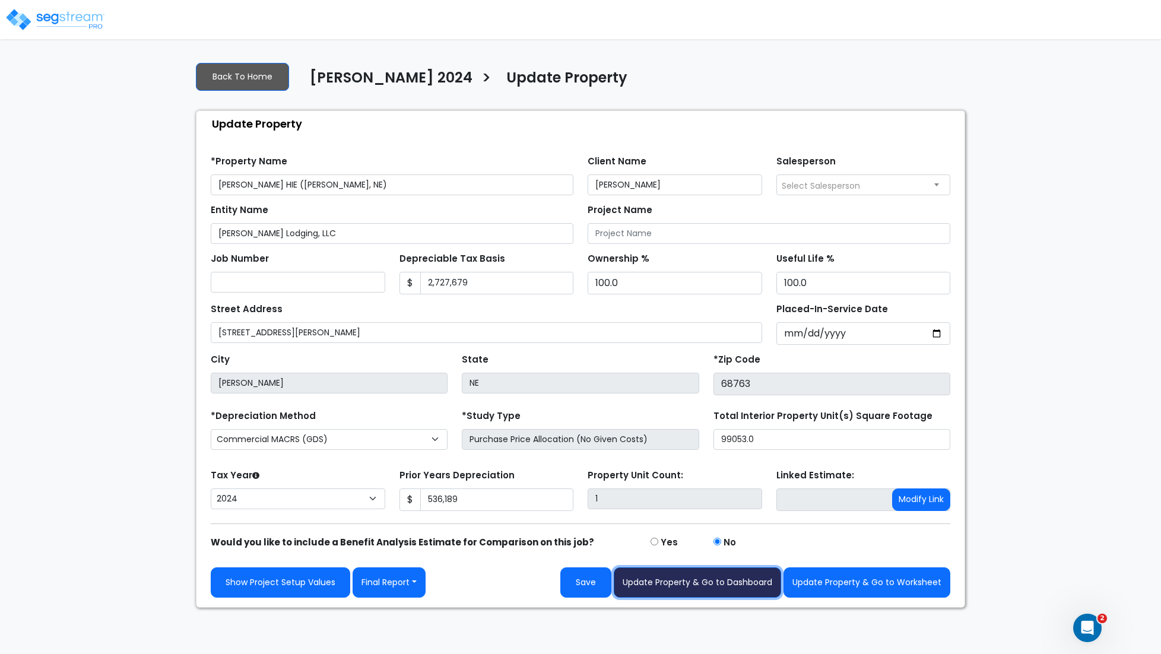
click at [718, 585] on button "Update Property & Go to Dashboard" at bounding box center [697, 583] width 167 height 30
type input "536189"
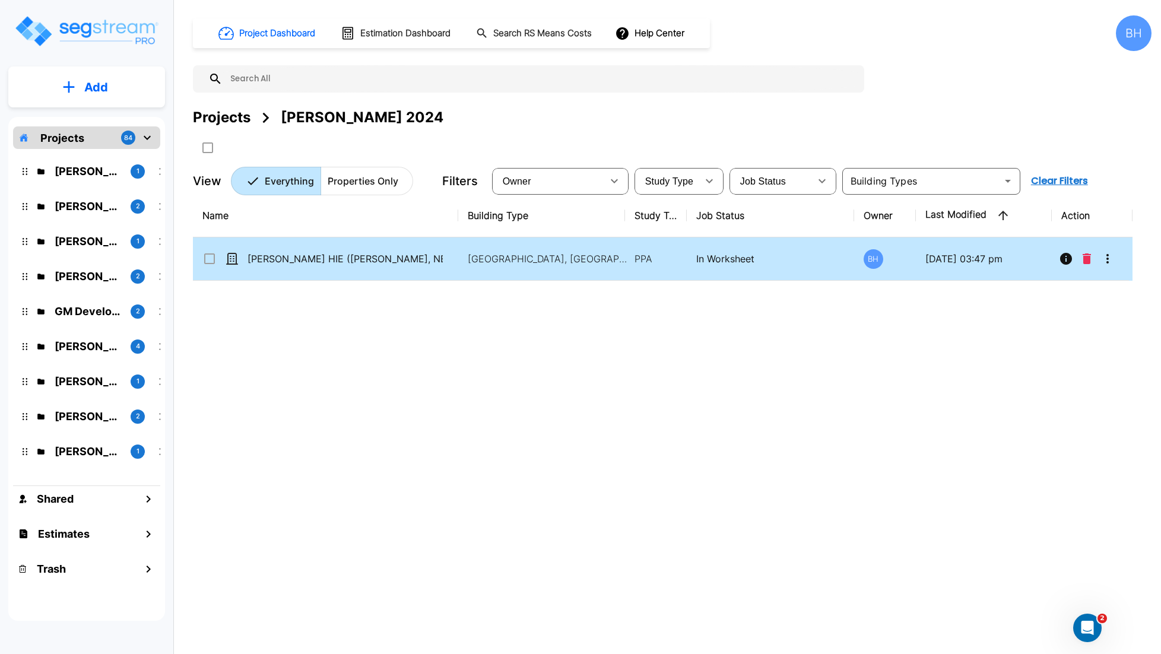
click at [813, 268] on td "In Worksheet" at bounding box center [770, 258] width 167 height 43
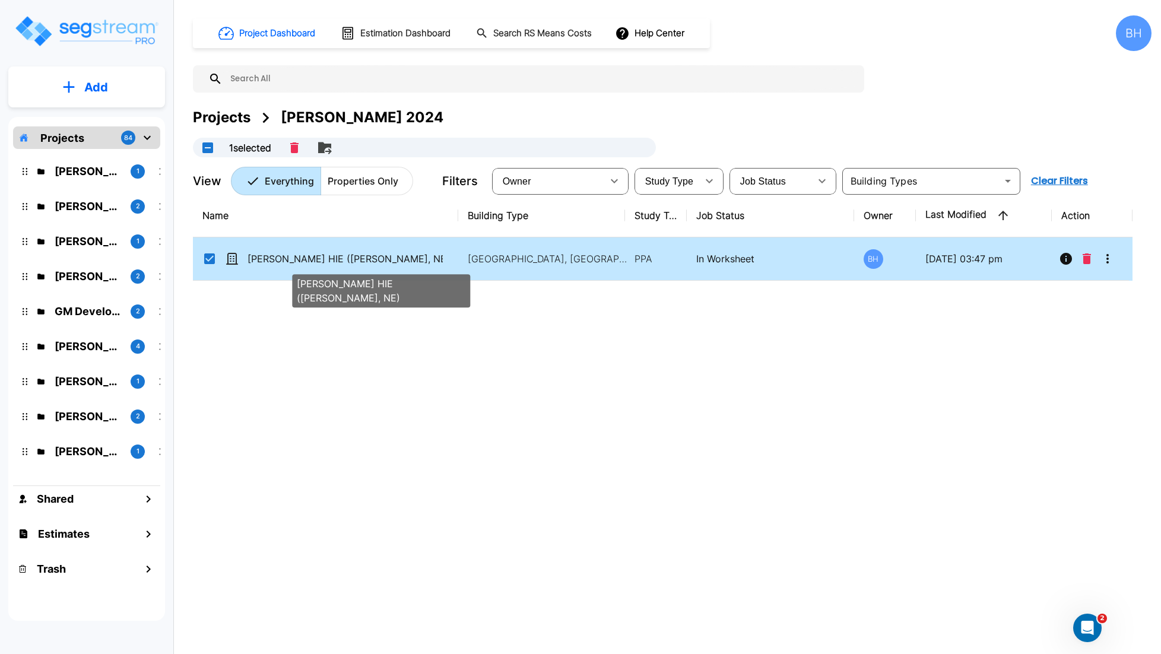
click at [399, 258] on p "[PERSON_NAME] HIE ([PERSON_NAME], NE)" at bounding box center [345, 259] width 195 height 14
checkbox input "false"
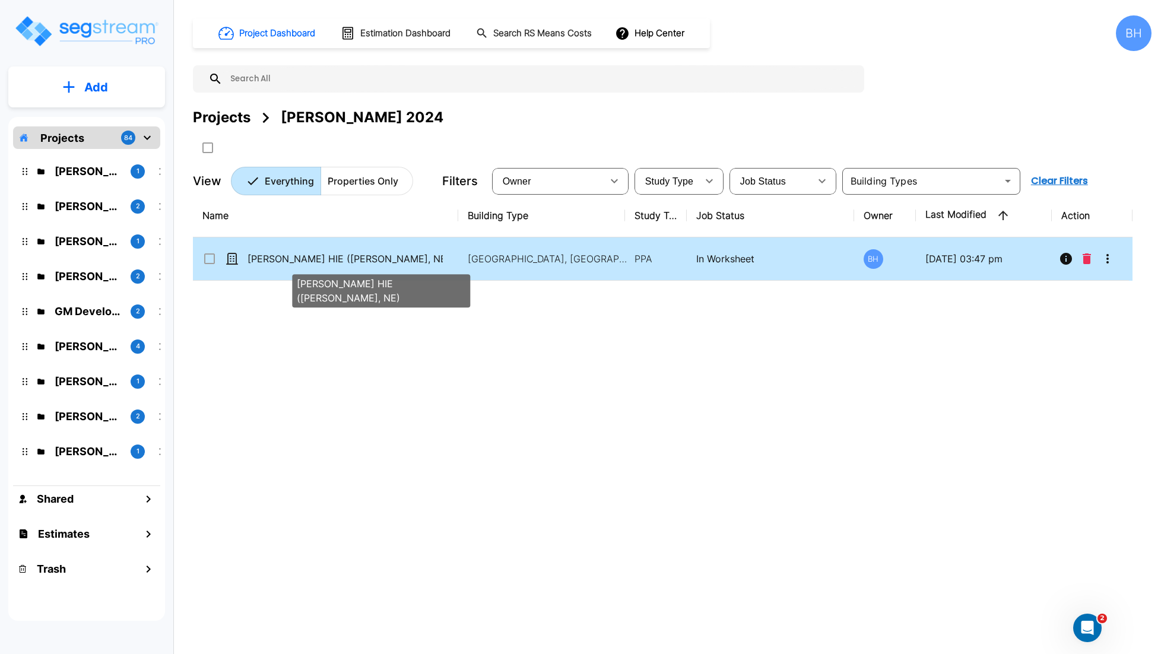
click at [399, 258] on p "[PERSON_NAME] HIE ([PERSON_NAME], NE)" at bounding box center [345, 259] width 195 height 14
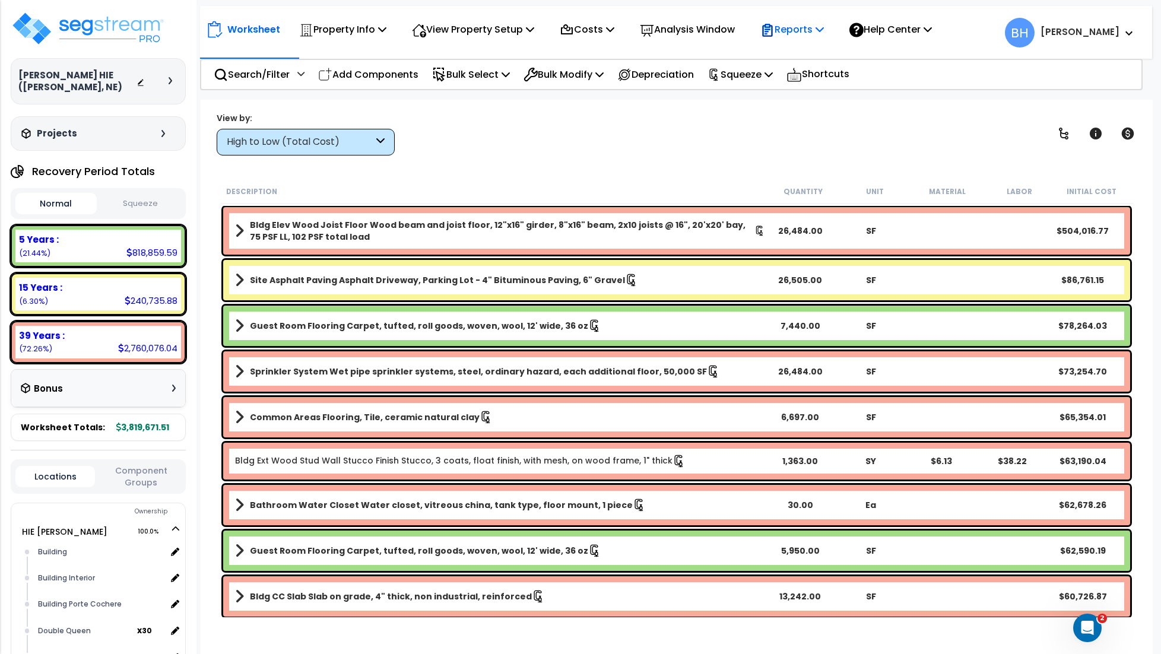
click at [805, 27] on p "Reports" at bounding box center [792, 29] width 64 height 16
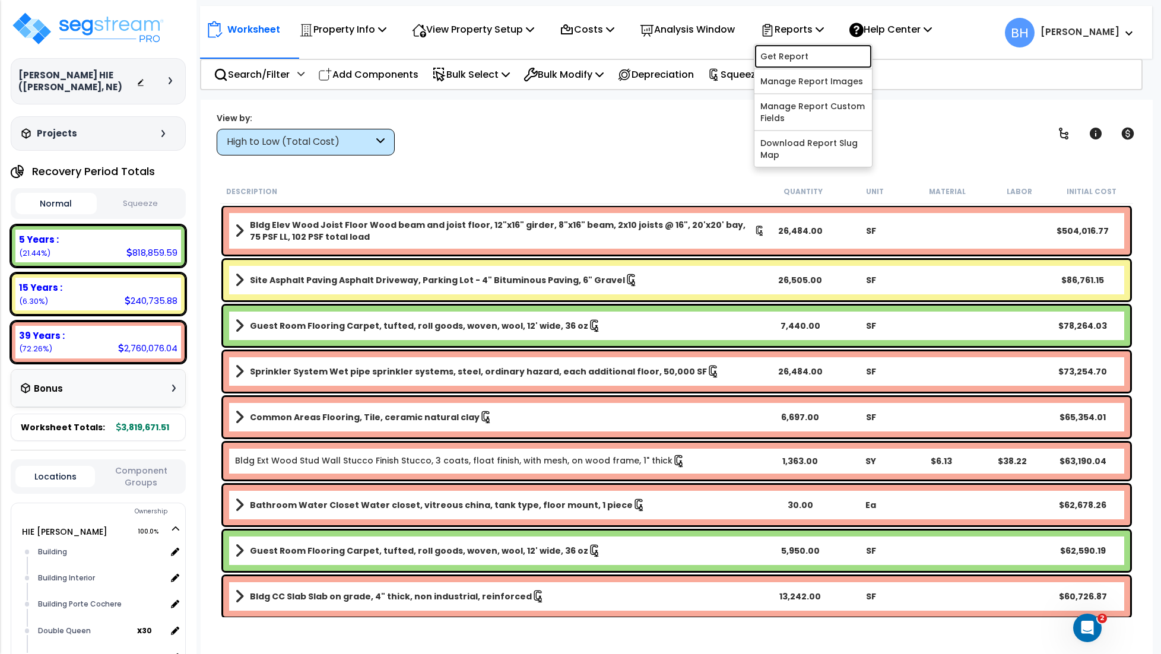
drag, startPoint x: 807, startPoint y: 53, endPoint x: 828, endPoint y: 63, distance: 23.4
click at [807, 53] on link "Get Report" at bounding box center [814, 57] width 118 height 24
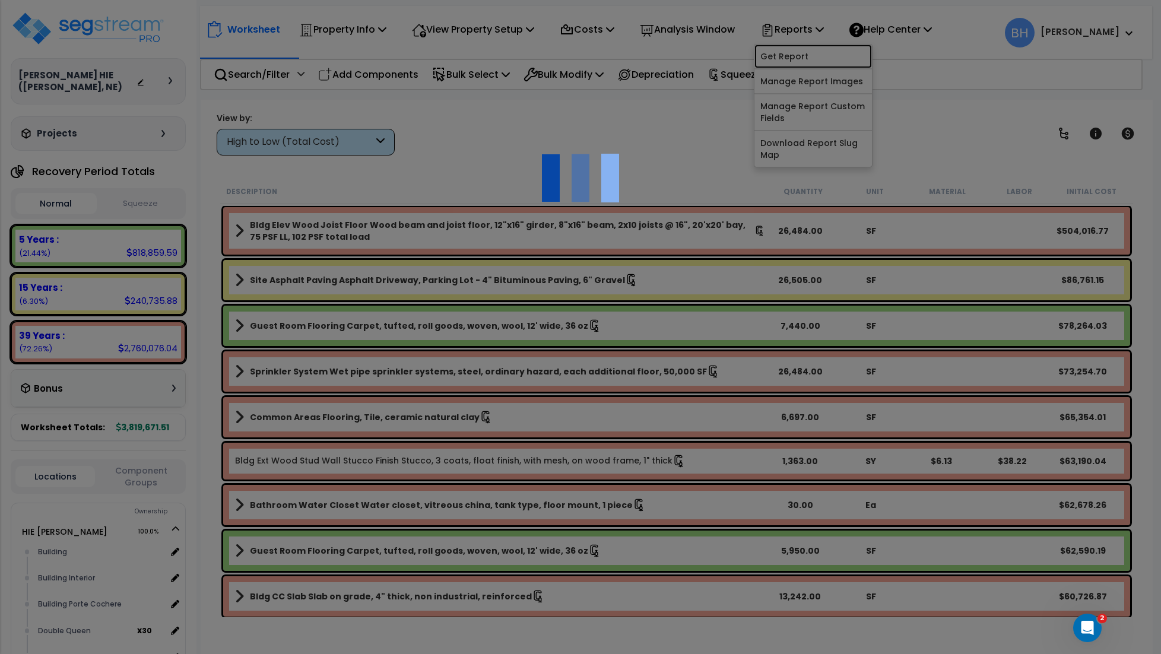
checkbox input "true"
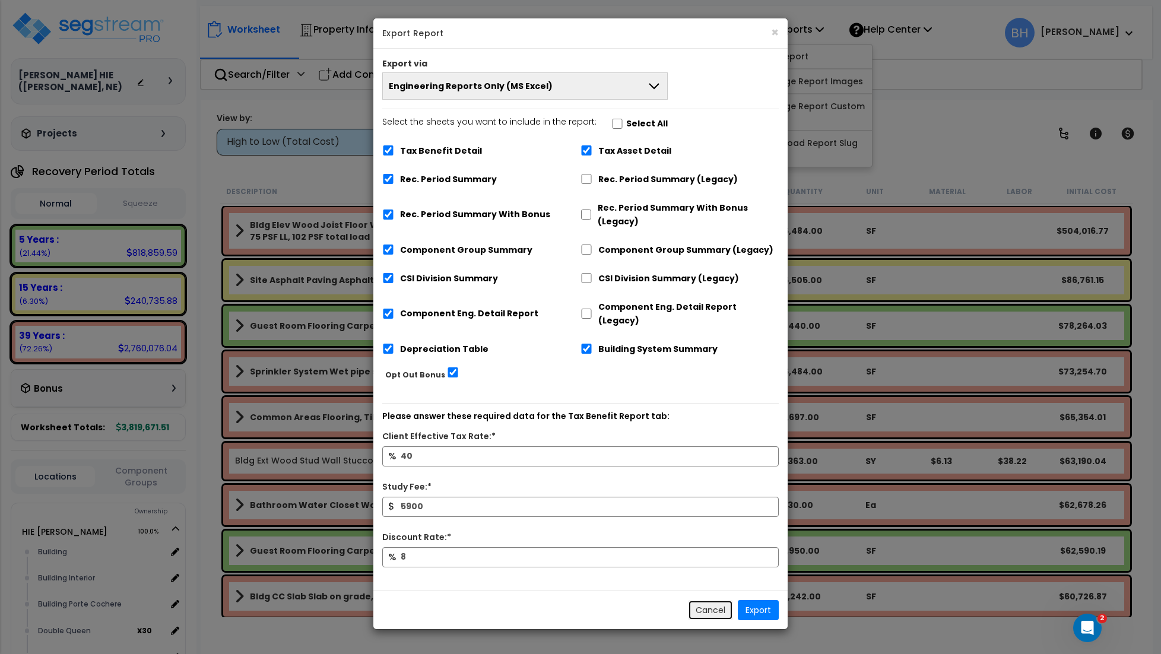
click at [702, 600] on button "Cancel" at bounding box center [710, 610] width 45 height 20
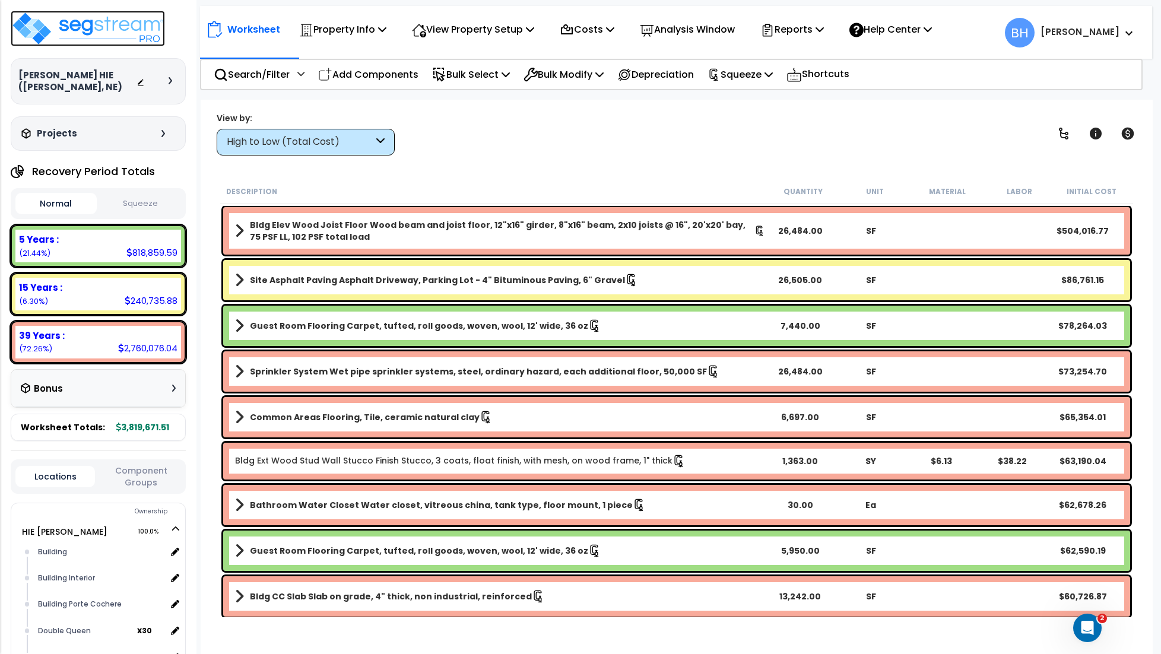
click at [78, 39] on img at bounding box center [88, 29] width 154 height 36
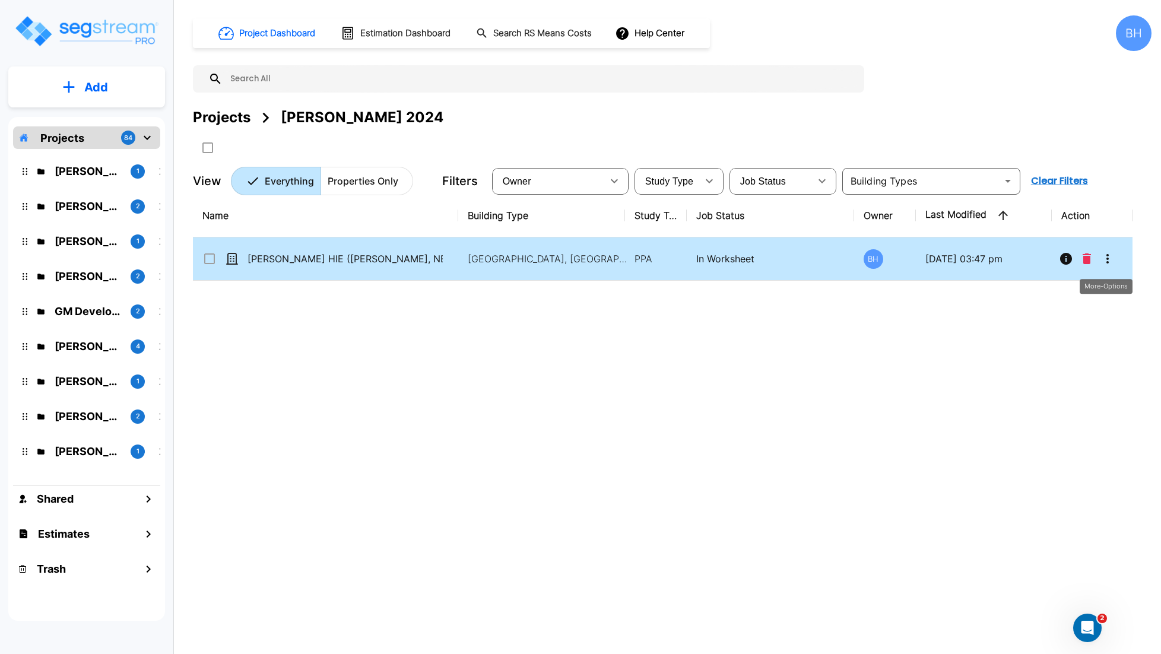
click at [1117, 261] on button "More-Options" at bounding box center [1108, 259] width 24 height 24
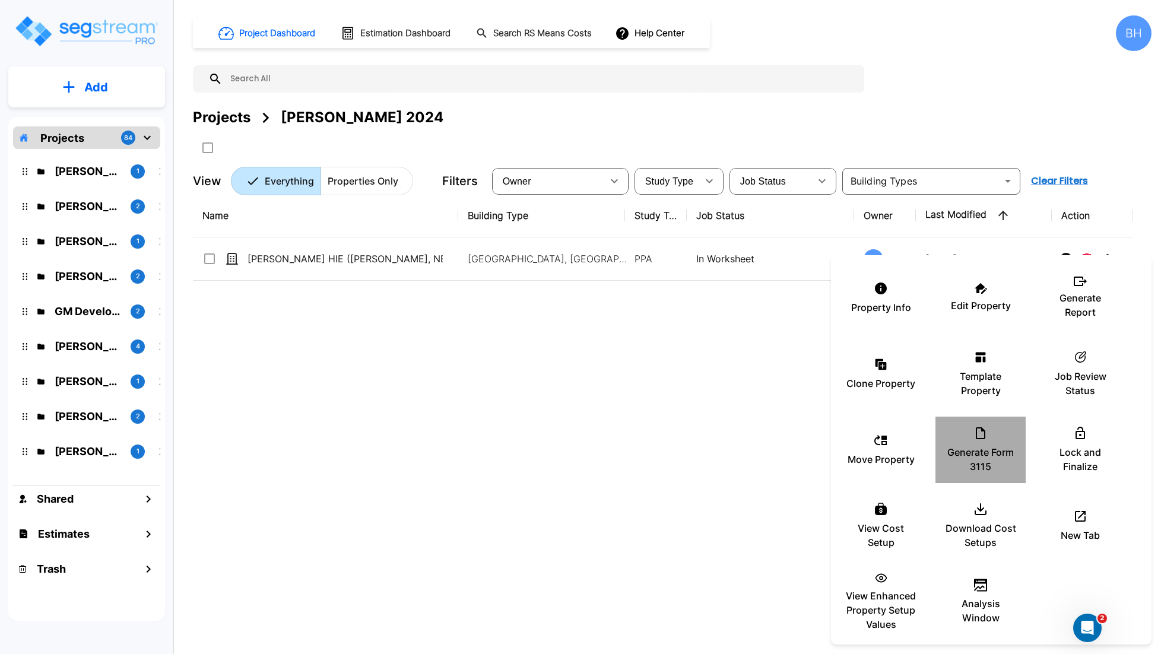
click at [996, 458] on p "Generate Form 3115" at bounding box center [980, 459] width 71 height 28
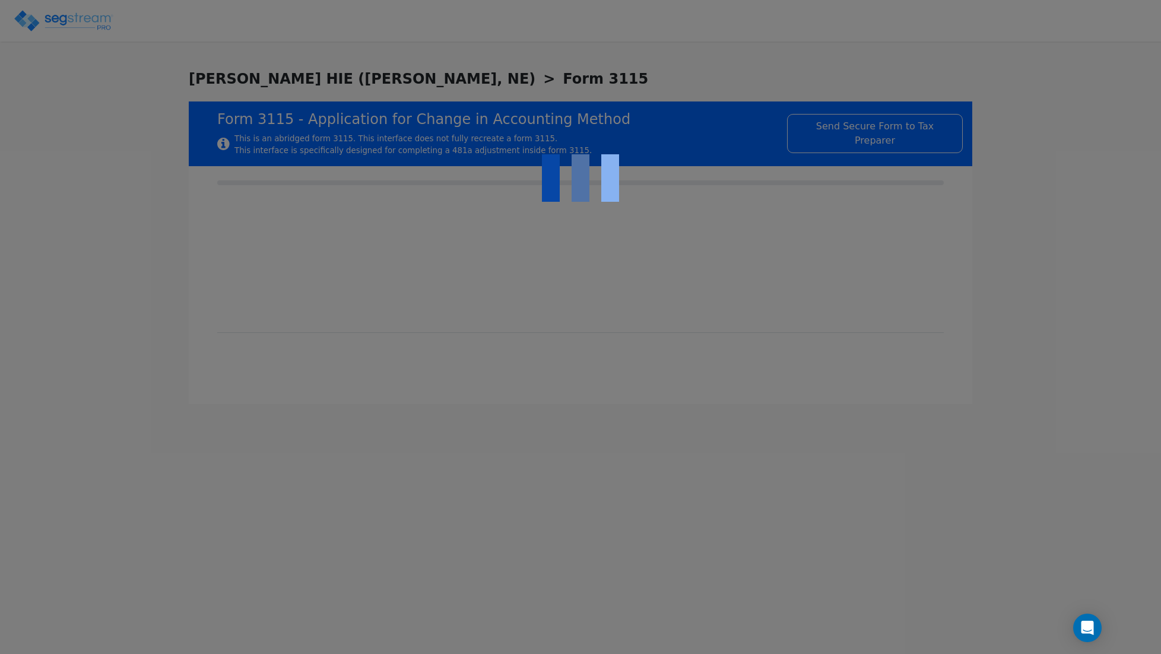
checkbox input "true"
type input "THE PROPERTY IS A HOTEL/MOTEL (NON CASINO)"
type input "NONRESIDENTIAL HOTEL/MOTEL (NON CASINO)"
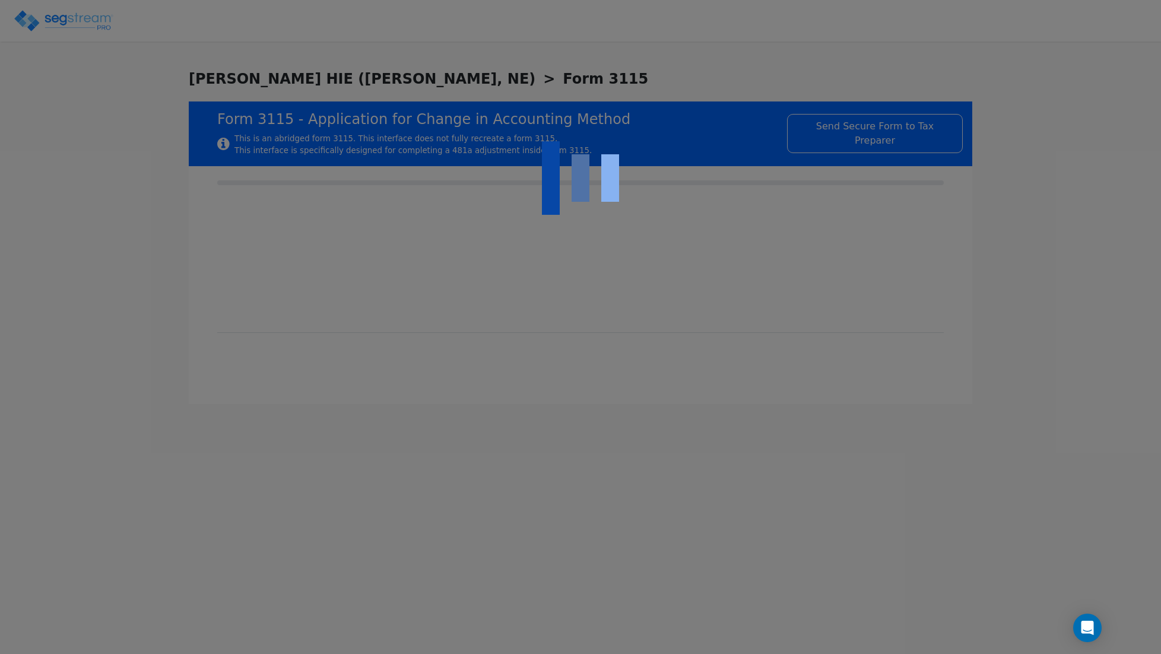
type input "2016"
type input "CONSISTENT WITH HOTEL/MOTEL SHORT-TERM LODGING."
type input "NONE"
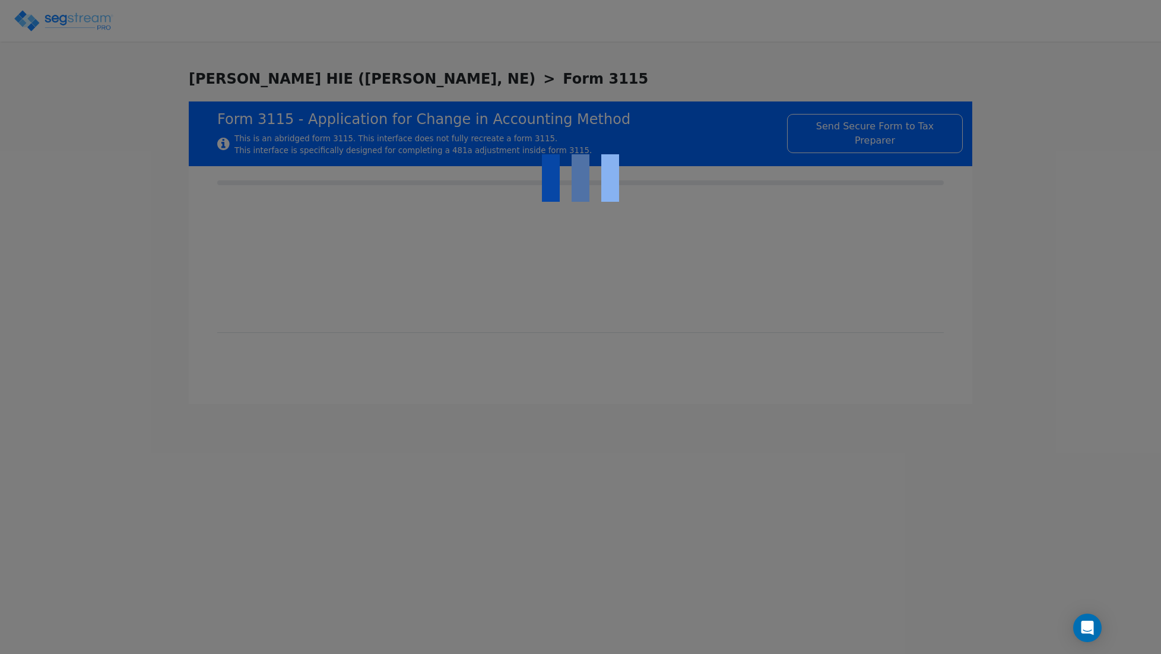
type textarea "The property is nonresidential real estate being depreciated using the straight…"
checkbox input "true"
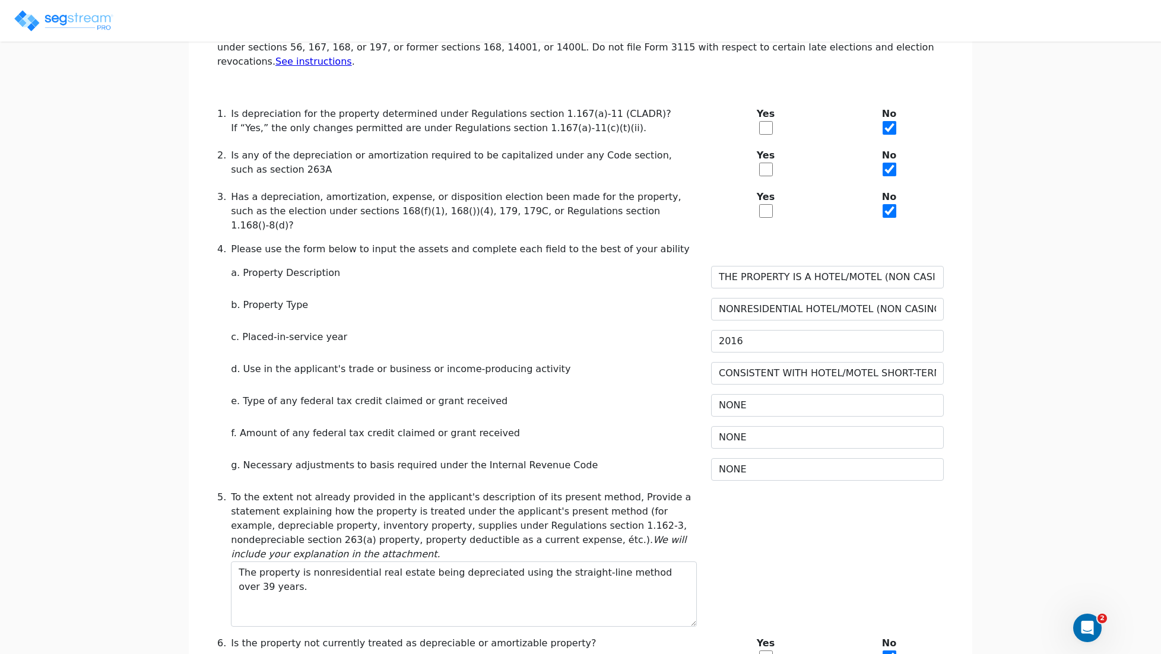
scroll to position [383, 0]
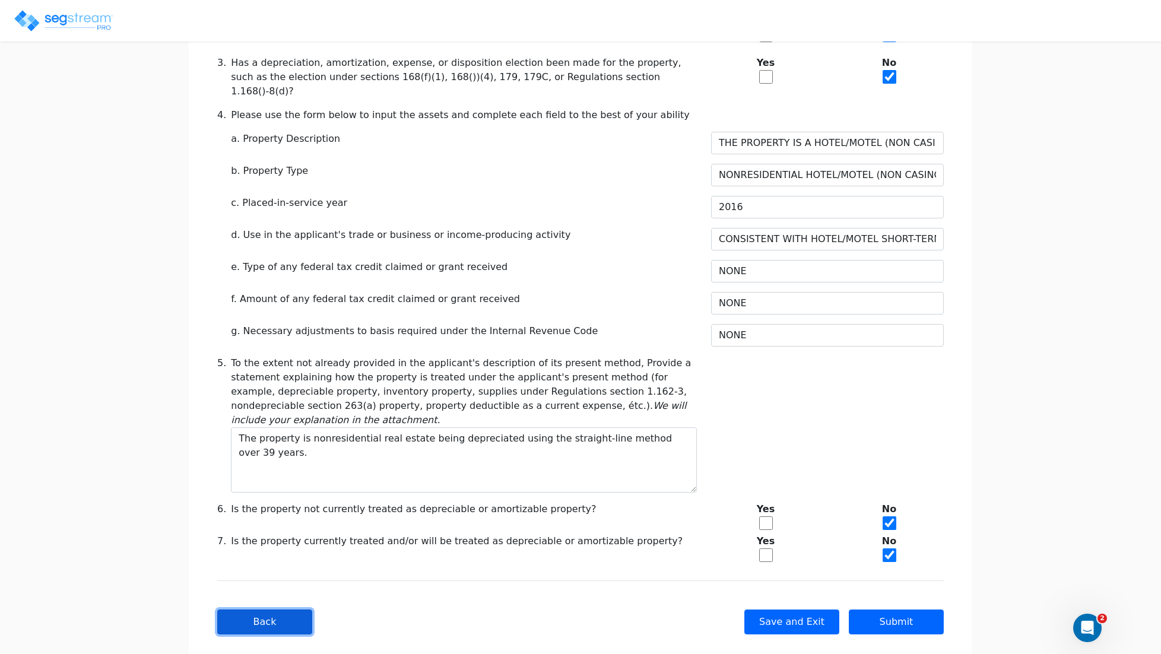
click at [270, 610] on button "Back" at bounding box center [264, 622] width 95 height 25
type input "-595,455.43"
checkbox input "true"
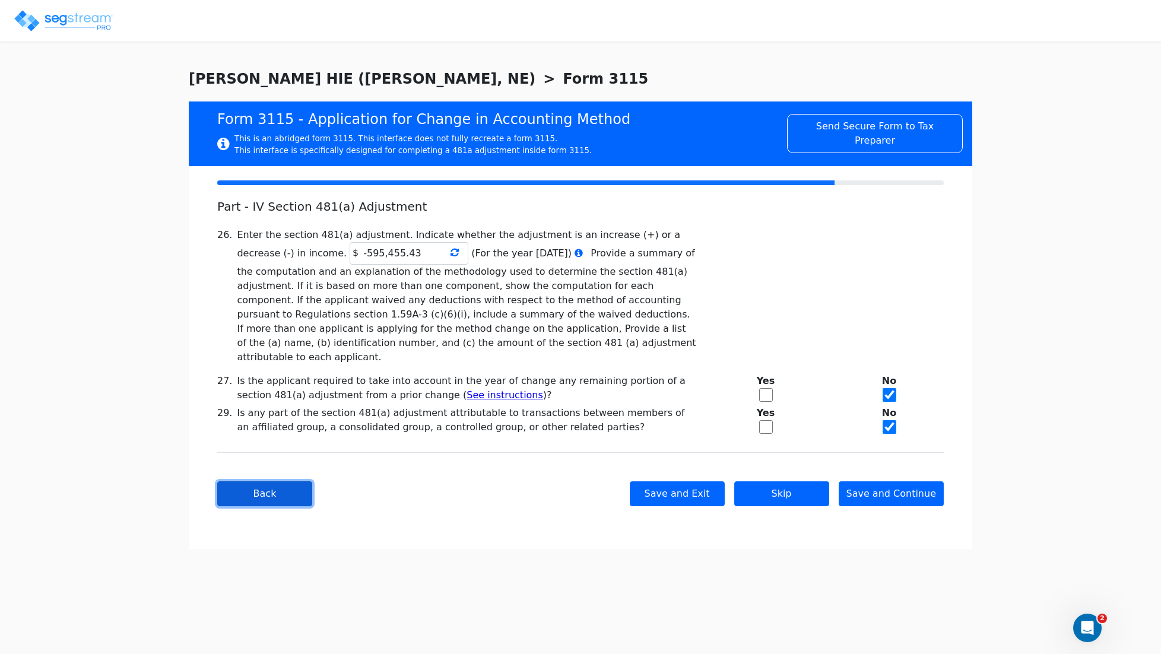
scroll to position [0, 0]
click at [451, 256] on icon at bounding box center [455, 252] width 8 height 9
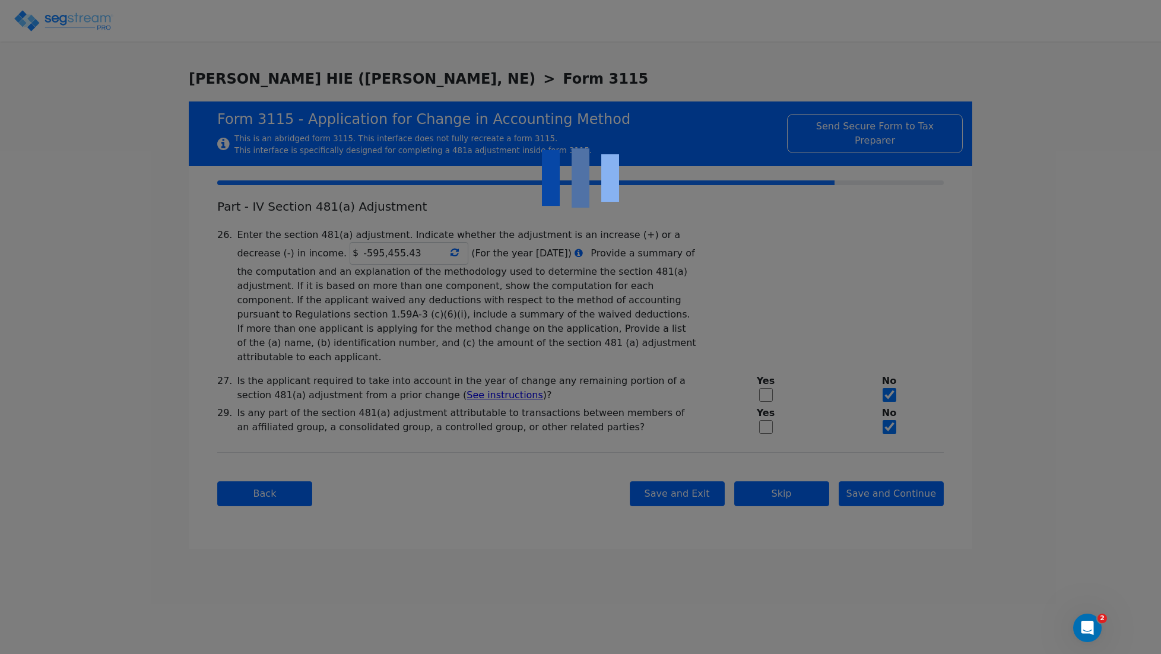
type input "-525,515.43"
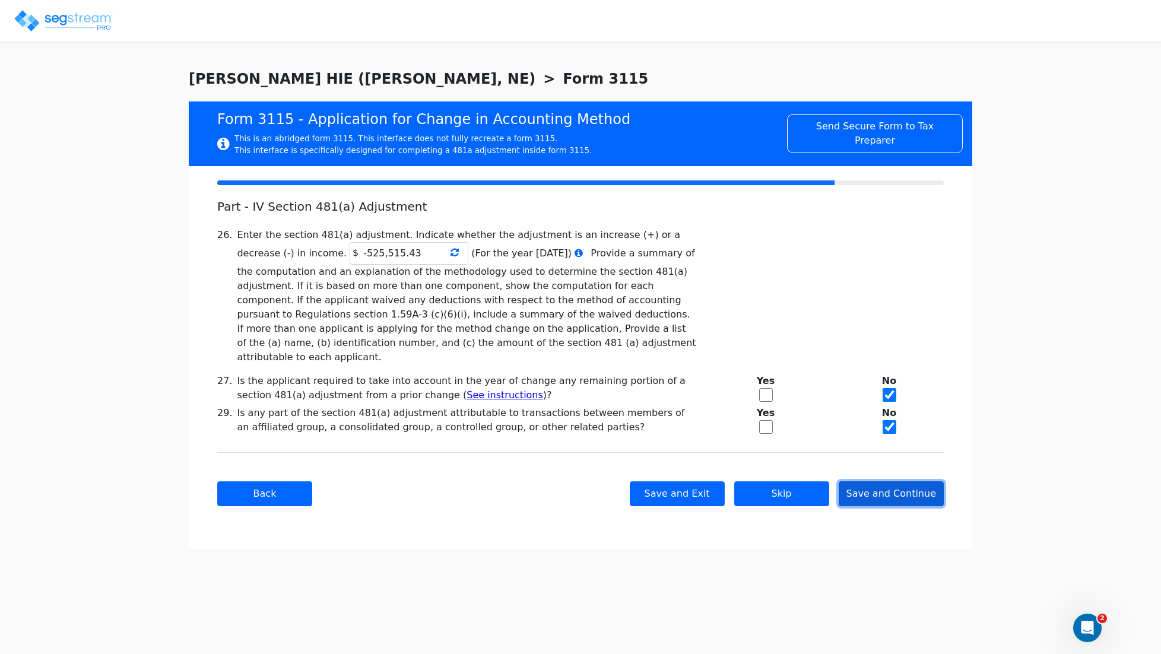
click at [907, 481] on button "Save and Continue" at bounding box center [892, 493] width 106 height 25
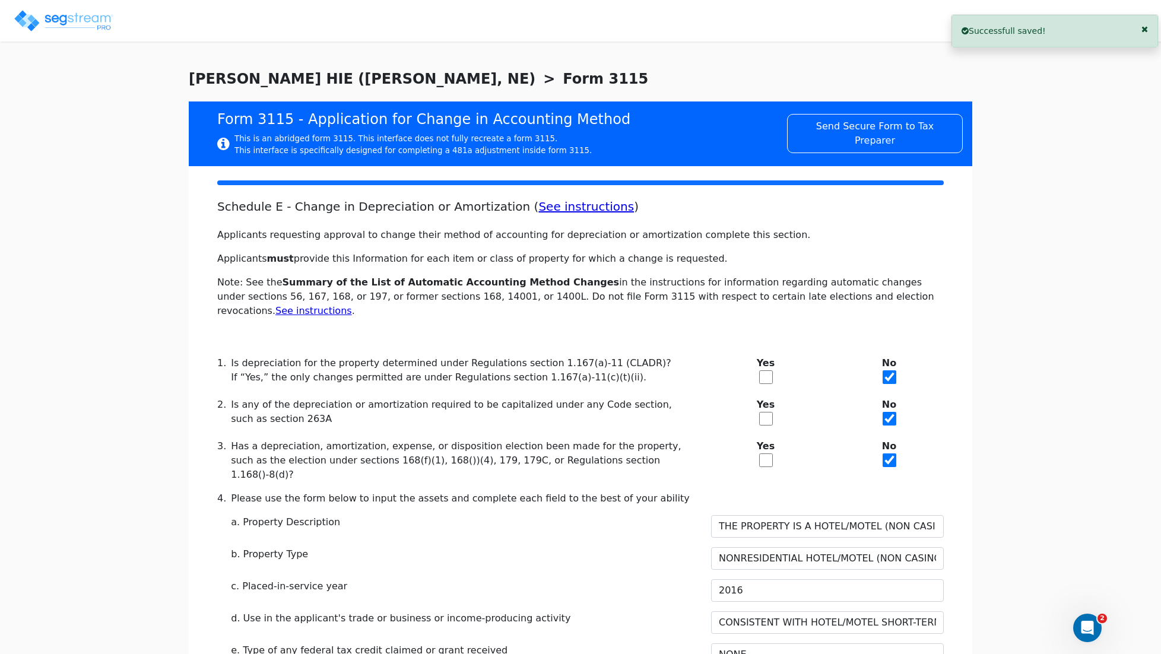
scroll to position [383, 0]
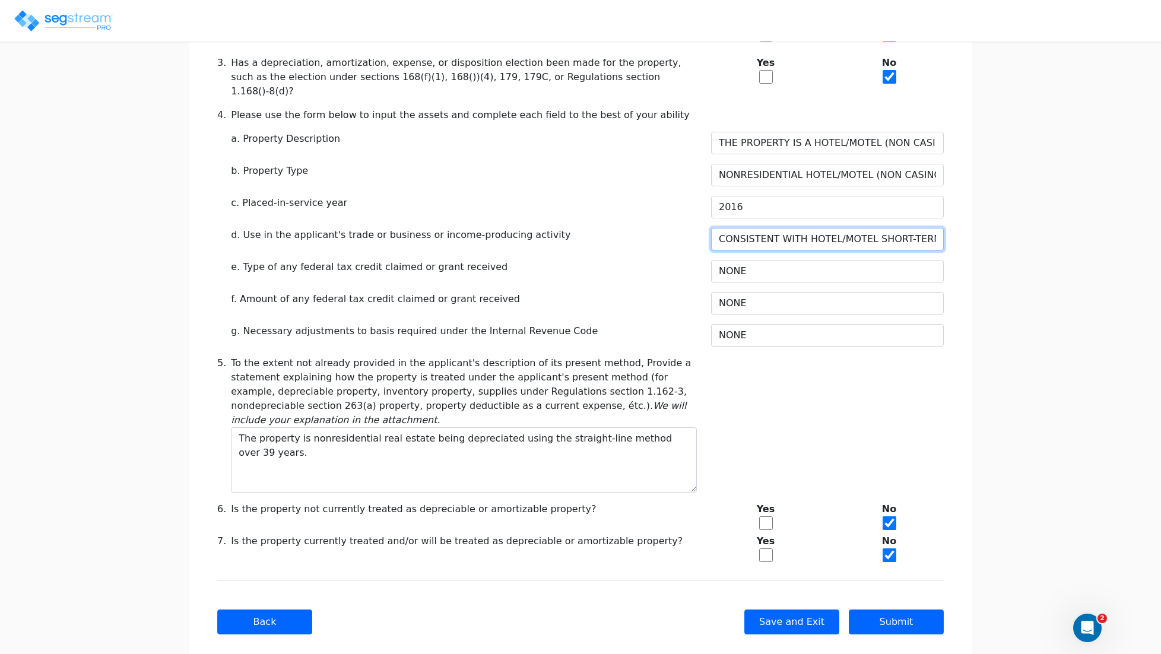
drag, startPoint x: 716, startPoint y: 214, endPoint x: 722, endPoint y: 214, distance: 6.0
click at [716, 228] on input "CONSISTENT WITH HOTEL/MOTEL SHORT-TERM LODGING." at bounding box center [827, 239] width 233 height 23
type input "USE IS CONSISTENT WITH HOTEL/MOTEL SHORT-TERM LODGING."
click at [889, 610] on button "Submit" at bounding box center [896, 622] width 95 height 25
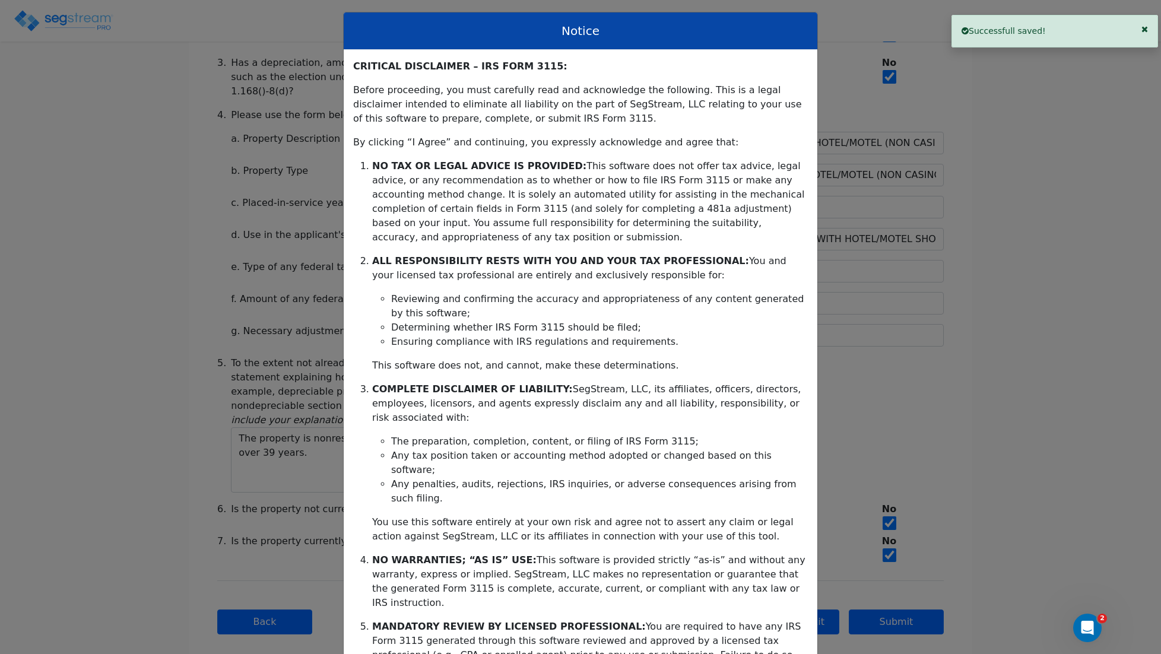
scroll to position [108, 0]
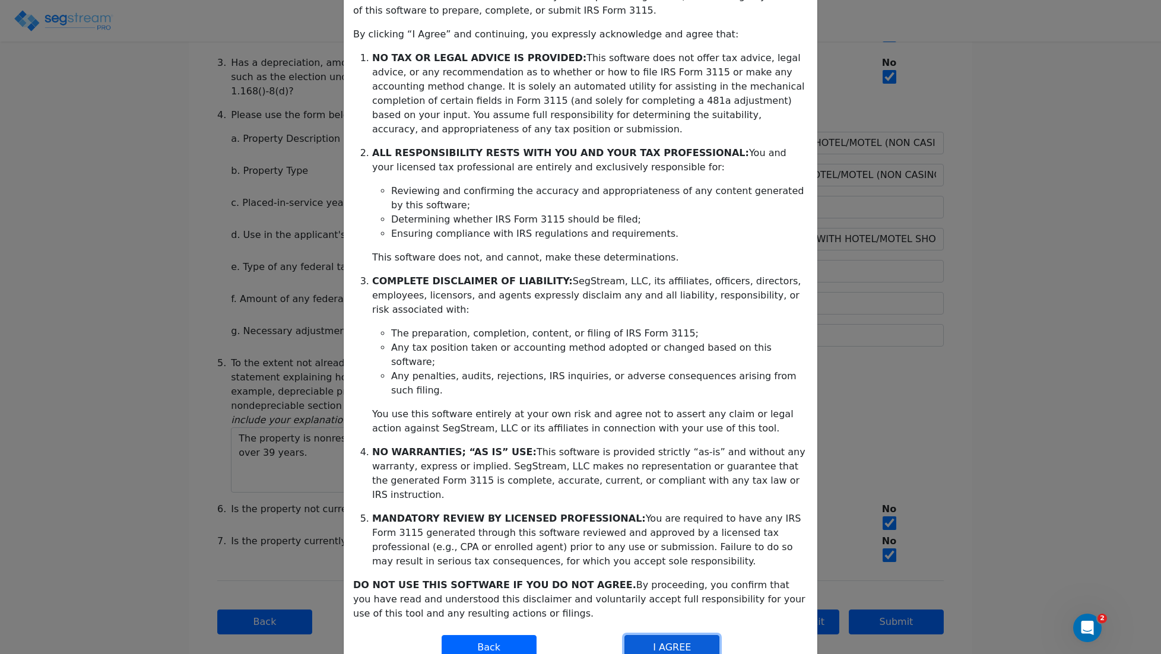
click at [648, 635] on button "I AGREE" at bounding box center [672, 647] width 95 height 25
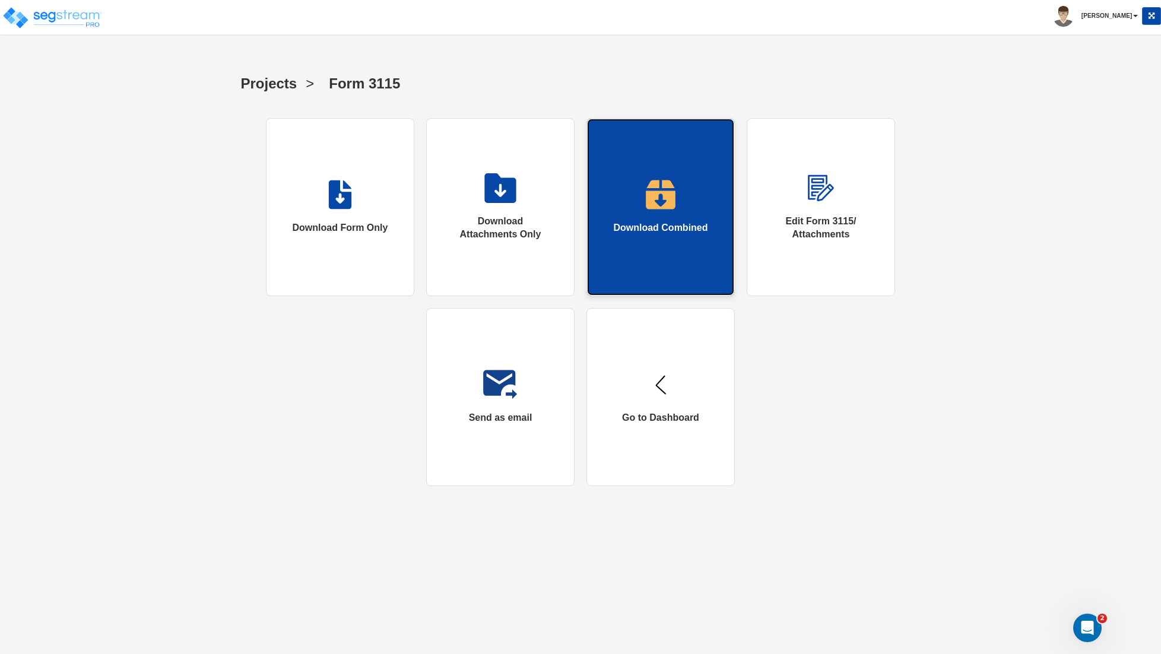
click at [671, 229] on div "Download Combined" at bounding box center [660, 228] width 94 height 14
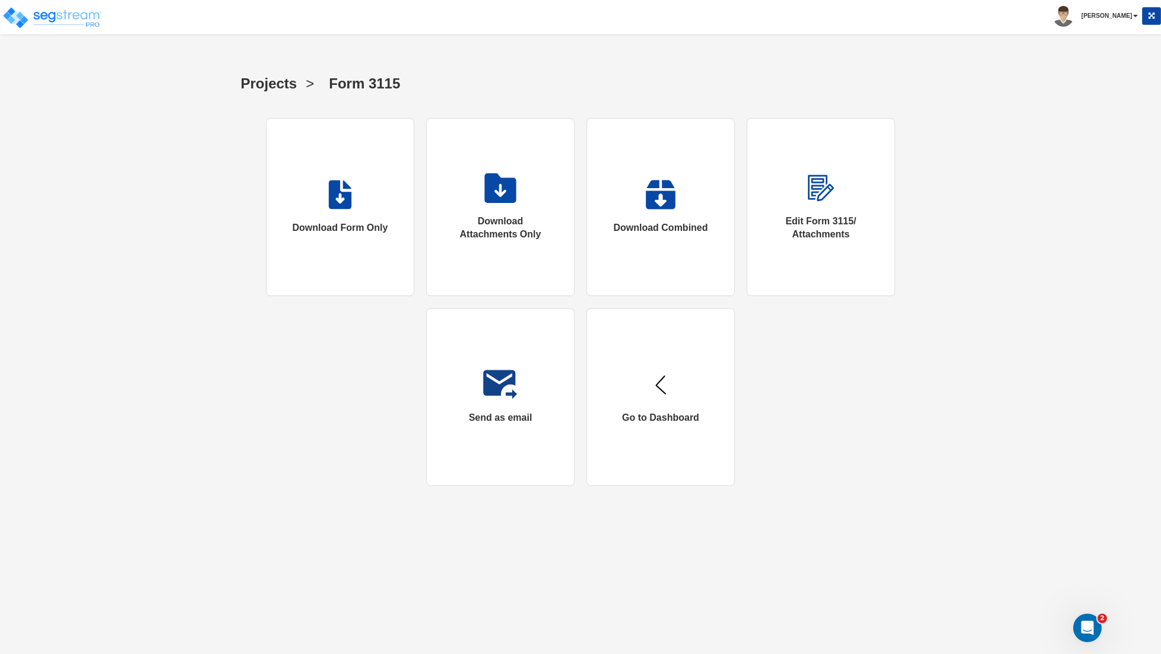
click at [856, 359] on div "Download Form Only Download Attachments Only Download Combined Edit Form 3115/ …" at bounding box center [580, 302] width 671 height 368
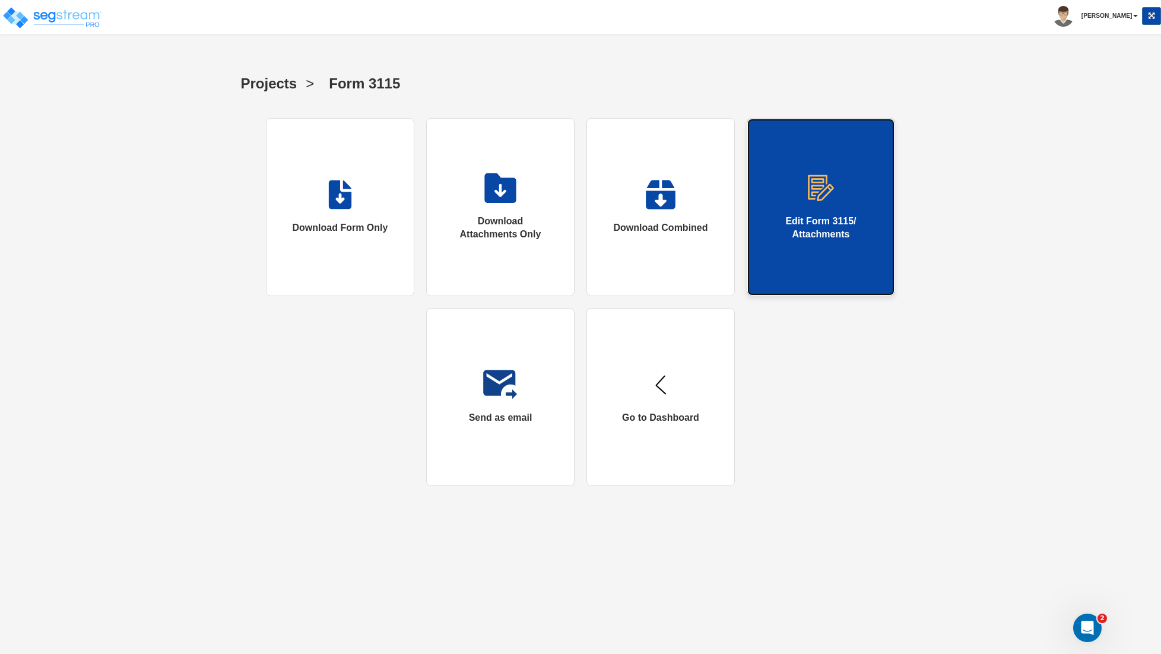
click at [829, 250] on link "Edit Form 3115/ Attachments" at bounding box center [821, 207] width 148 height 178
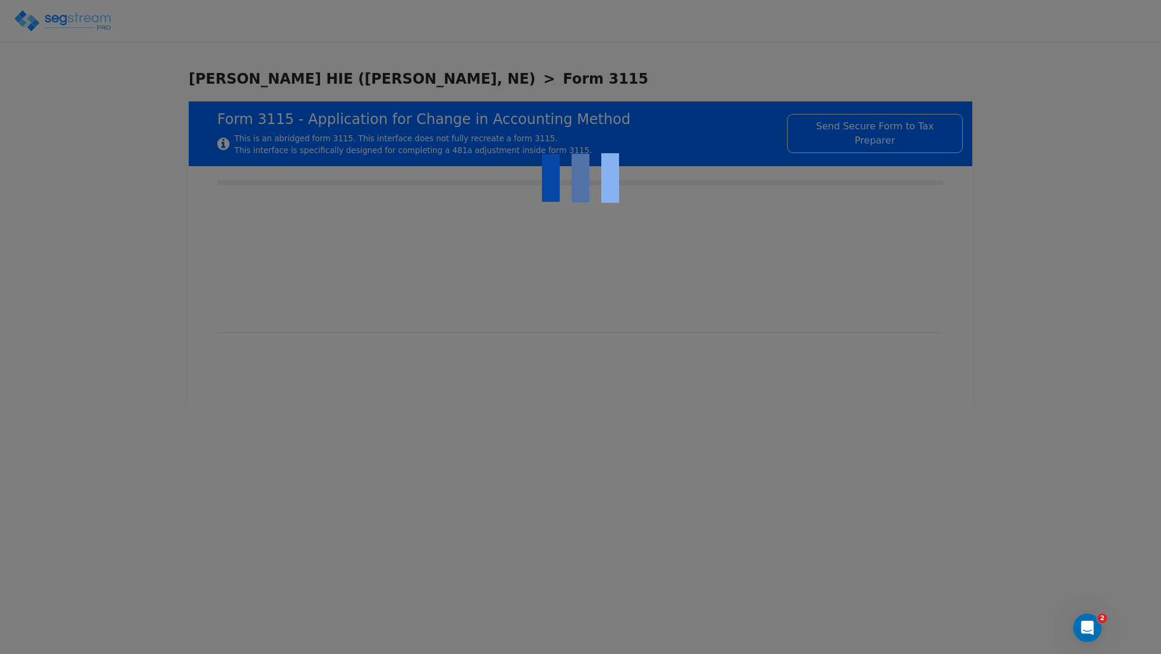
checkbox input "true"
type input "THE PROPERTY IS A HOTEL/MOTEL (NON CASINO)"
type input "NONRESIDENTIAL HOTEL/MOTEL (NON CASINO)"
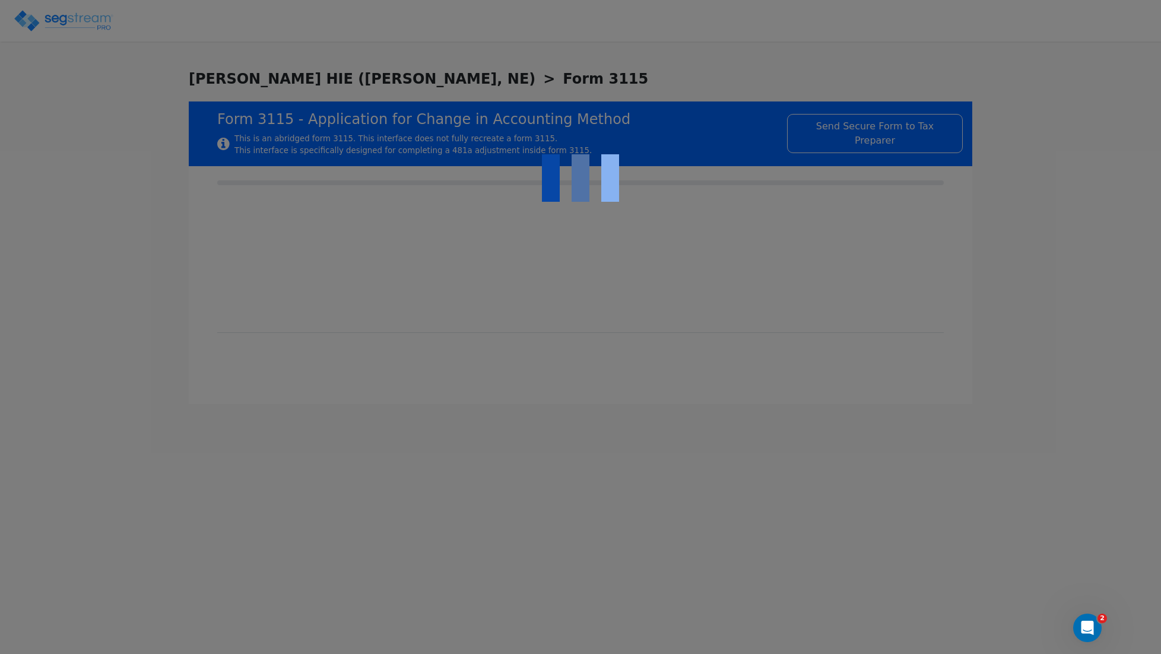
type input "2016"
type input "USE IS CONSISTENT WITH HOTEL/MOTEL SHORT-TERM LODGING."
type input "NONE"
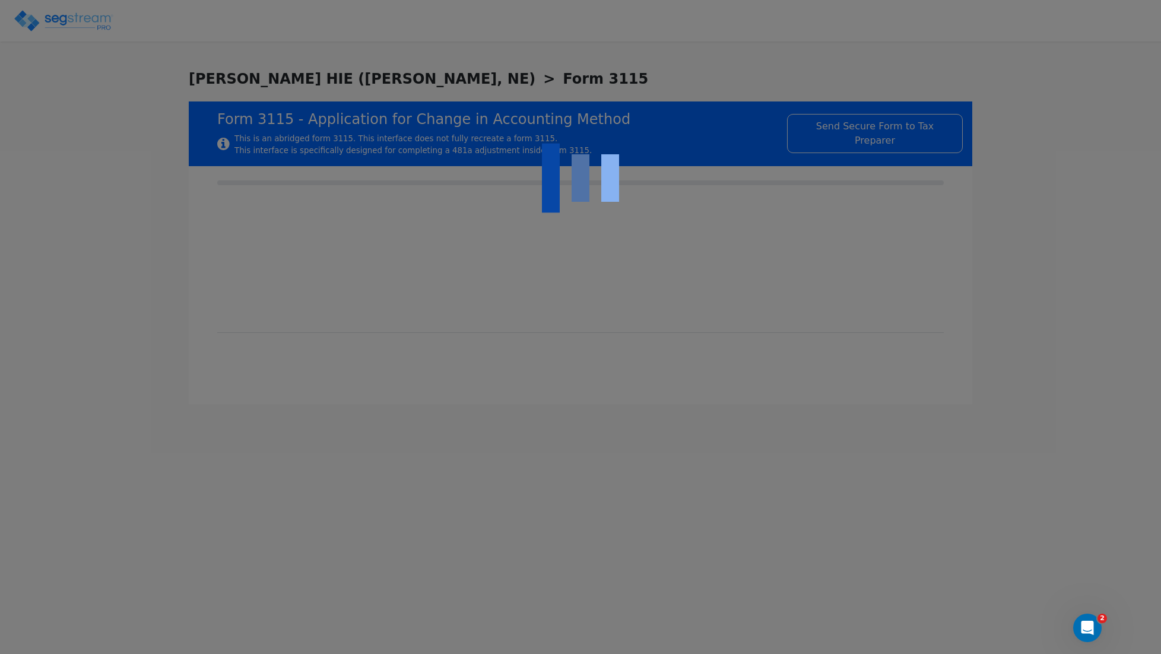
type textarea "The property is nonresidential real estate being depreciated using the straight…"
checkbox input "true"
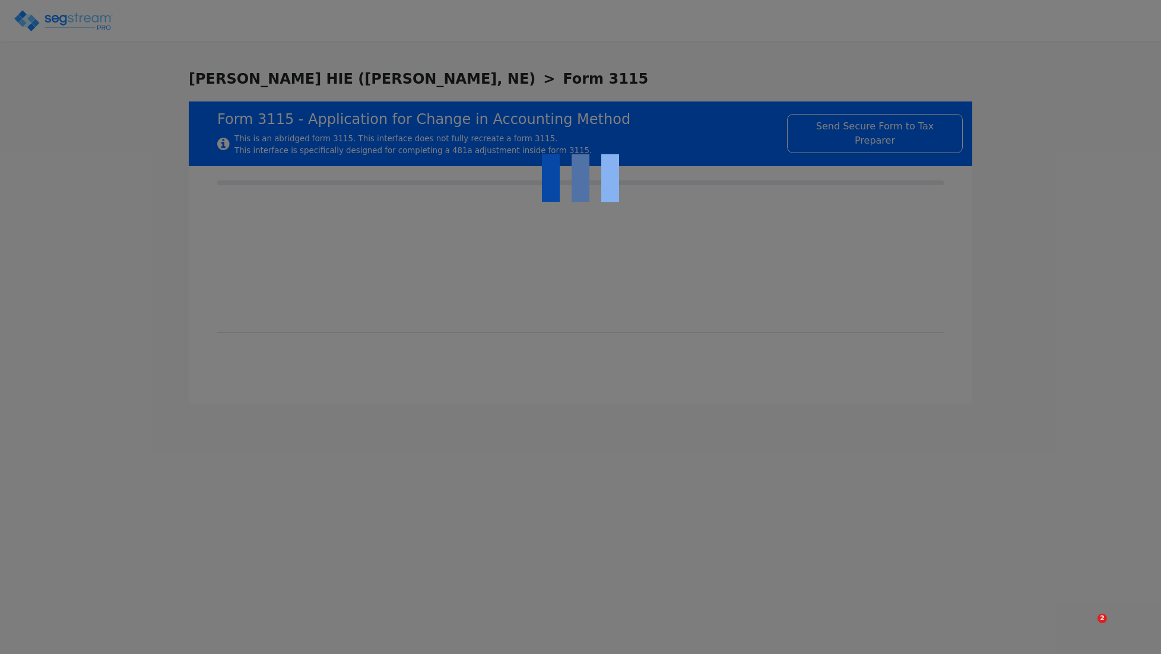
checkbox input "true"
type input "THE PROPERTY IS A HOTEL/MOTEL (NON CASINO)"
type input "NONRESIDENTIAL HOTEL/MOTEL (NON CASINO)"
type input "2016"
type input "USE IS CONSISTENT WITH HOTEL/MOTEL SHORT-TERM LODGING."
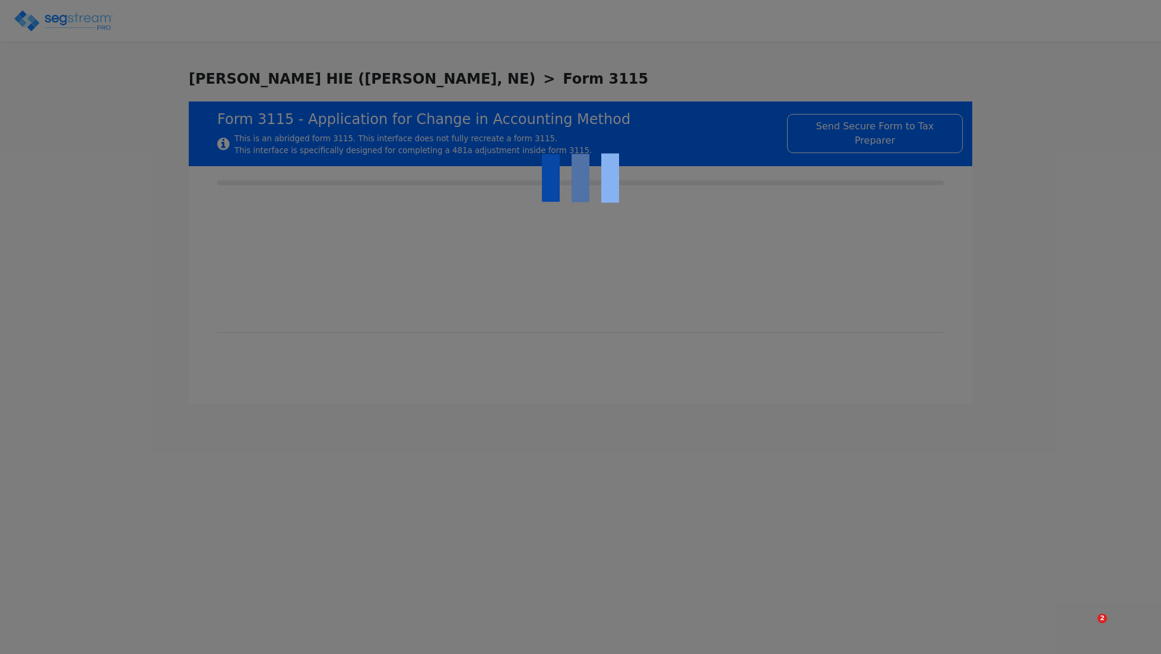
type input "NONE"
type textarea "The property is nonresidential real estate being depreciated using the straight…"
checkbox input "true"
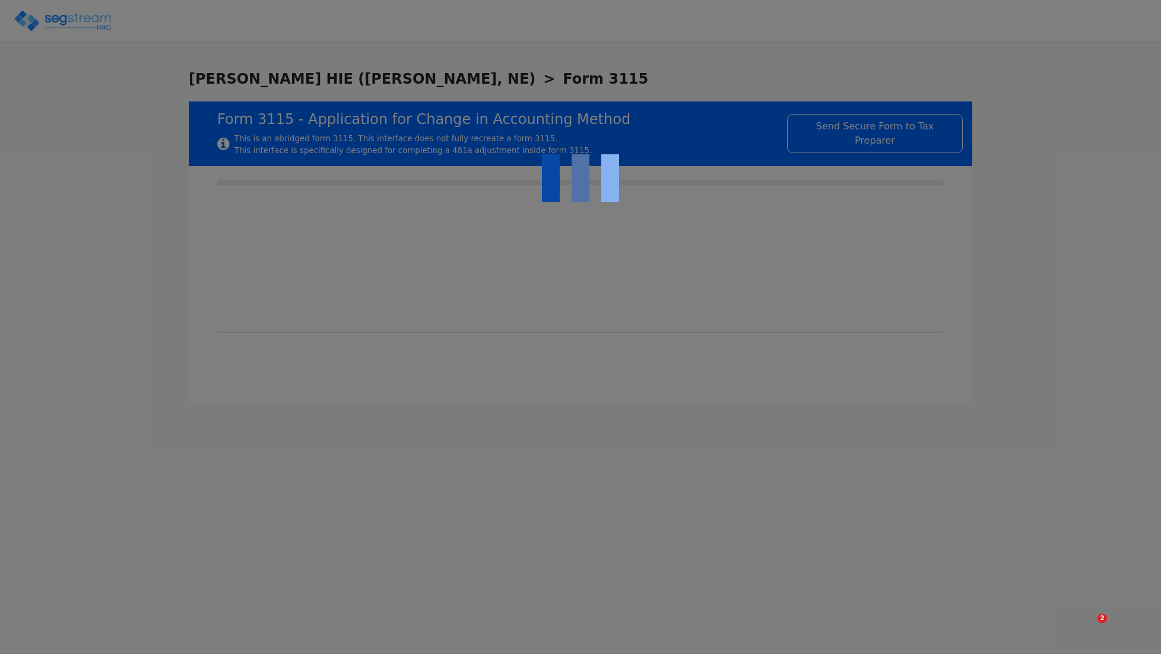
checkbox input "true"
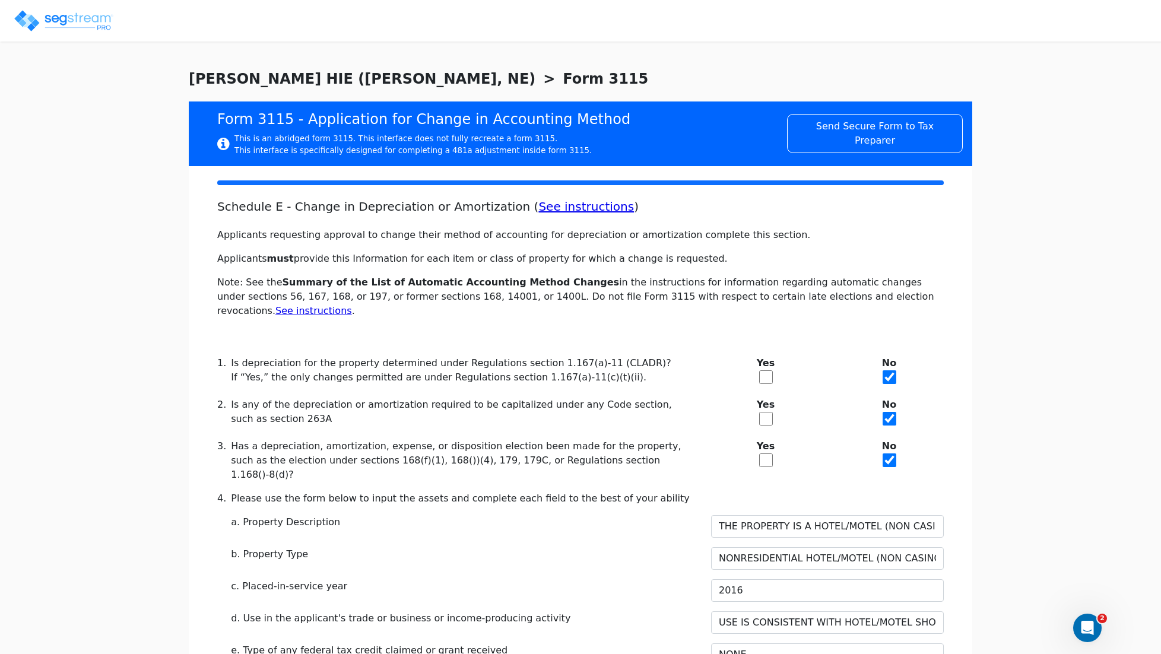
scroll to position [383, 0]
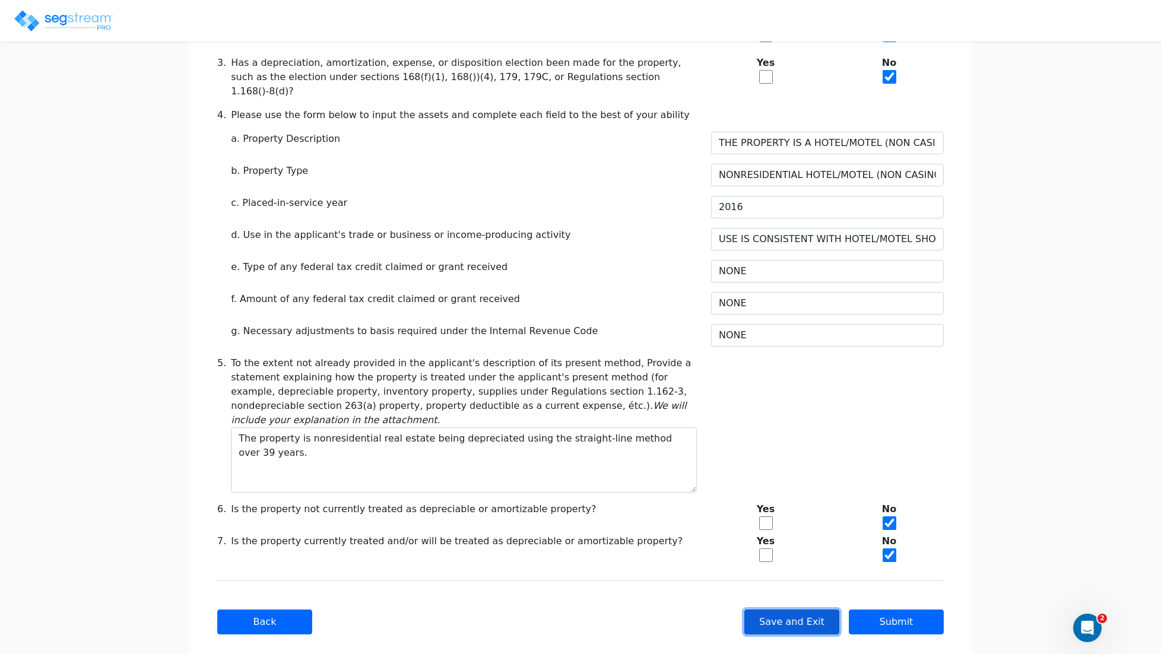
click at [785, 610] on button "Save and Exit" at bounding box center [791, 622] width 95 height 25
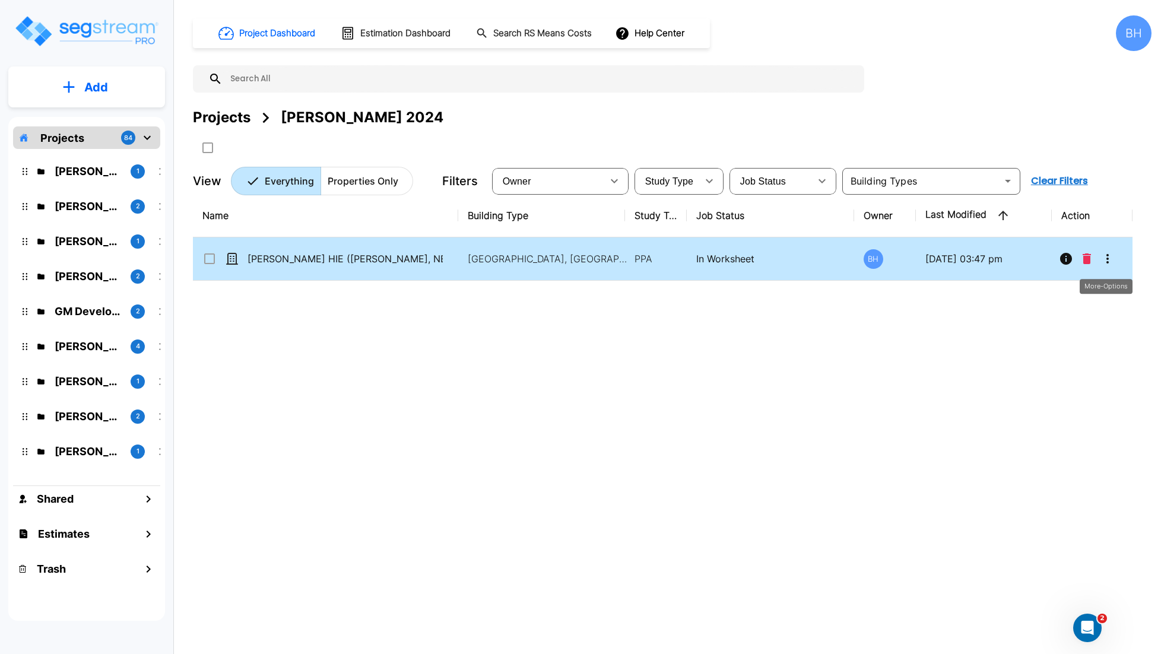
click at [1117, 259] on button "More-Options" at bounding box center [1108, 259] width 24 height 24
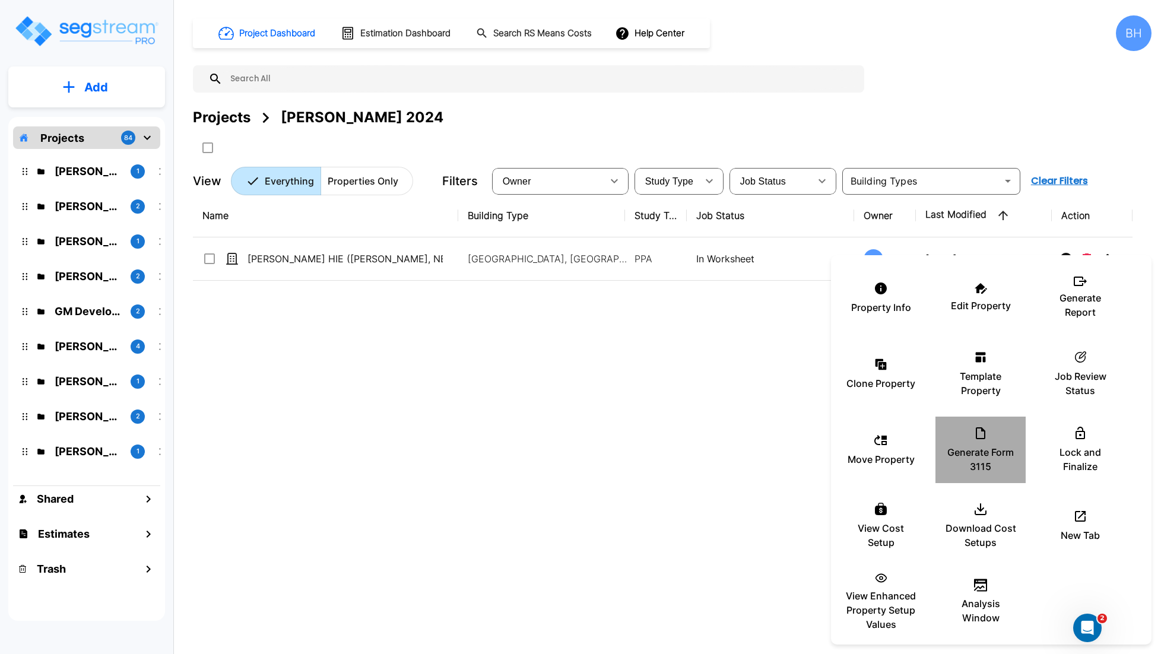
click at [978, 459] on p "Generate Form 3115" at bounding box center [980, 459] width 71 height 28
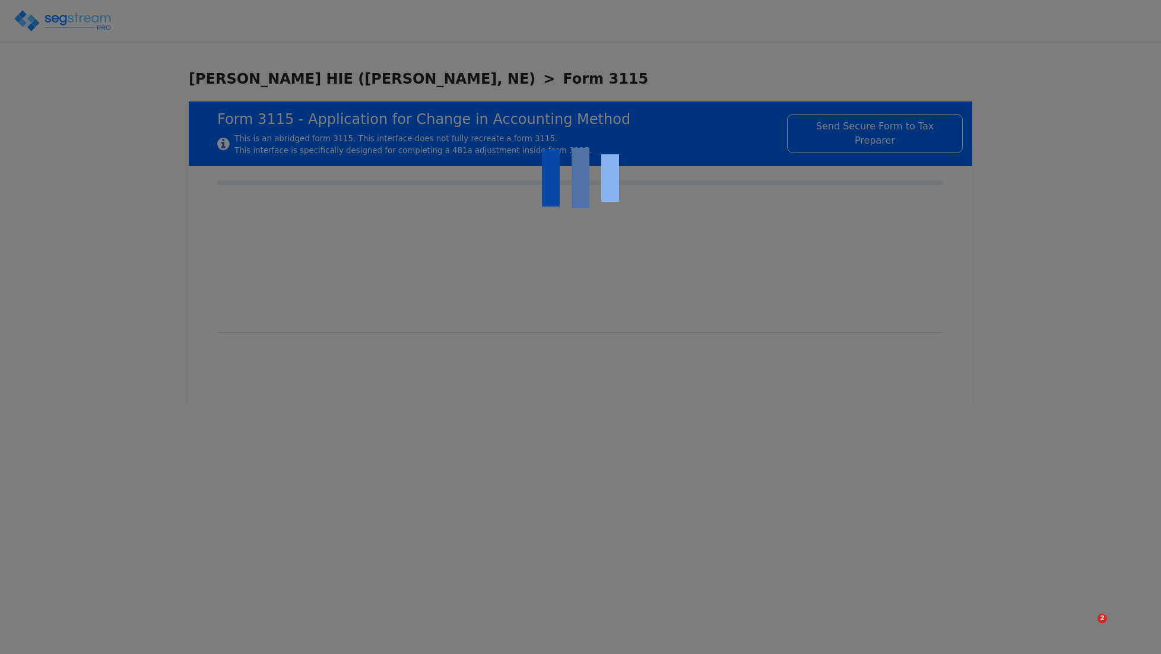
checkbox input "true"
type input "THE PROPERTY IS A HOTEL/MOTEL (NON CASINO)"
type input "NONRESIDENTIAL HOTEL/MOTEL (NON CASINO)"
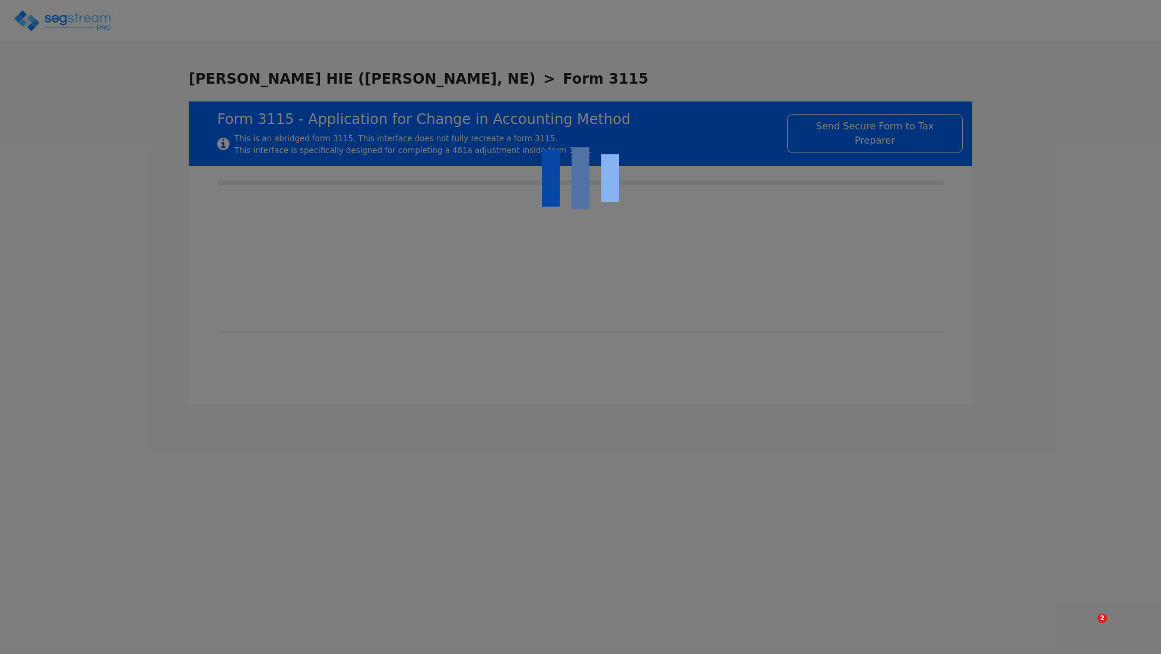
type input "2016"
type input "USE IS CONSISTENT WITH HOTEL/MOTEL SHORT-TERM LODGING."
type input "NONE"
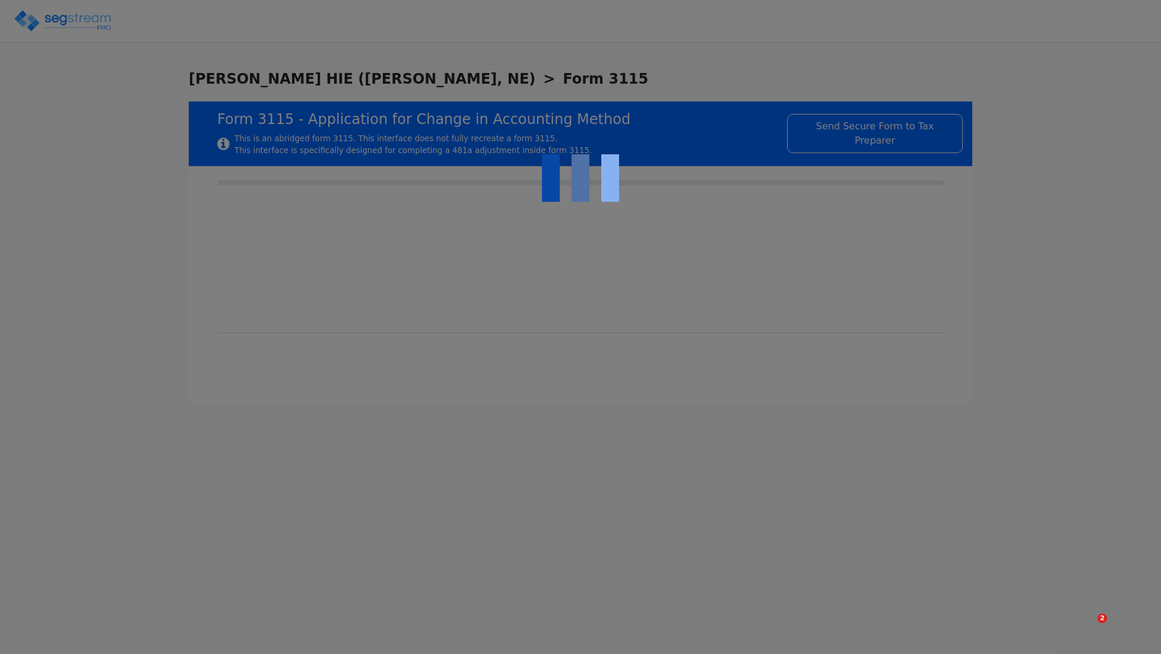
type textarea "The property is nonresidential real estate being depreciated using the straight…"
checkbox input "true"
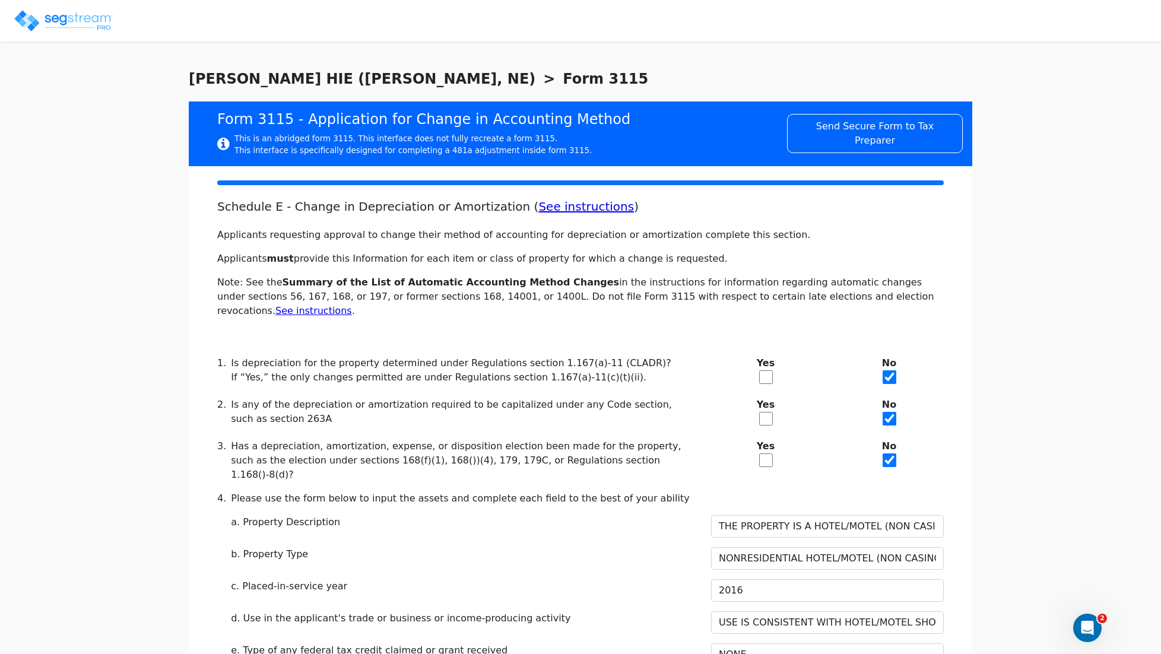
scroll to position [383, 0]
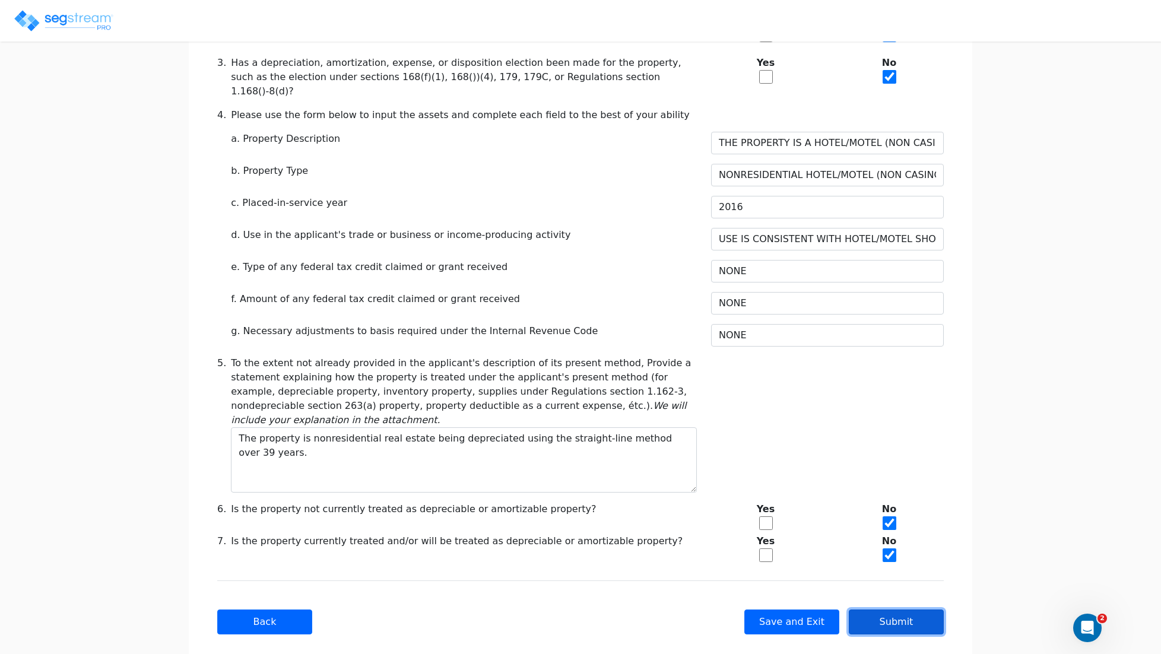
click at [885, 610] on button "Submit" at bounding box center [896, 622] width 95 height 25
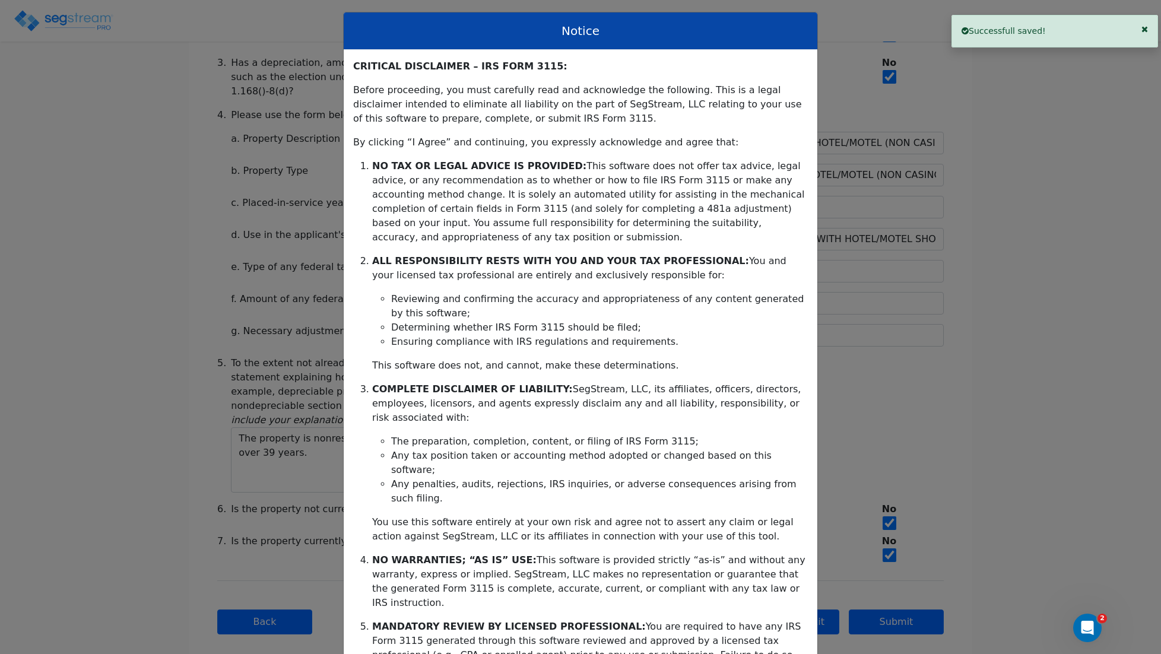
scroll to position [108, 0]
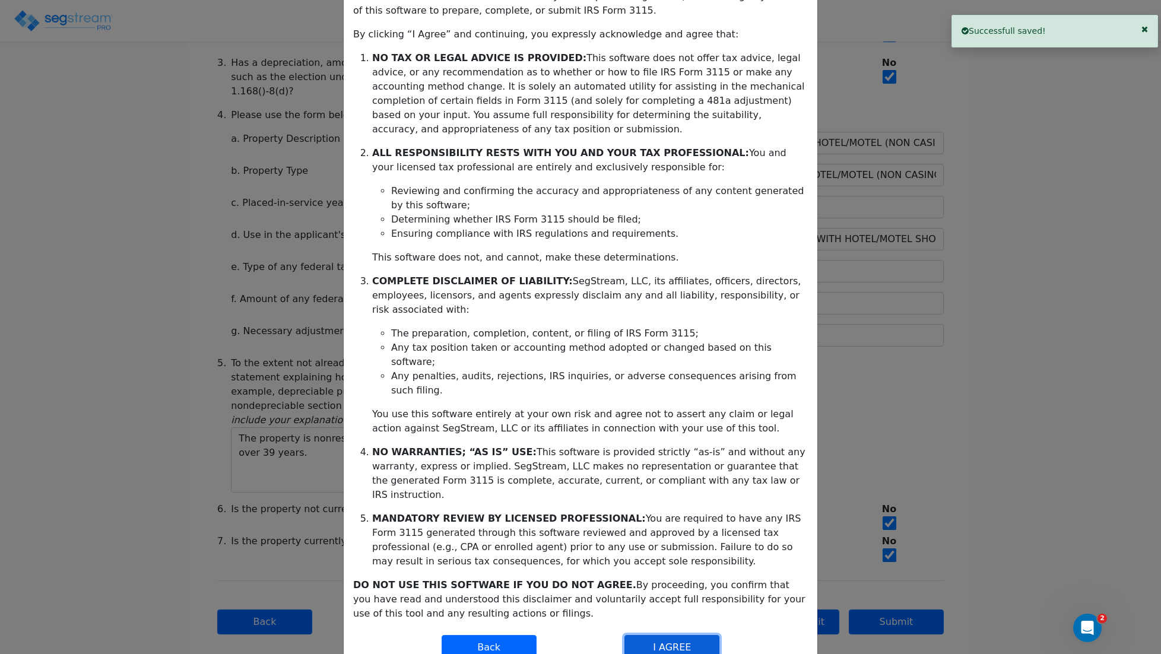
drag, startPoint x: 647, startPoint y: 596, endPoint x: 654, endPoint y: 600, distance: 8.0
click at [649, 635] on button "I AGREE" at bounding box center [672, 647] width 95 height 25
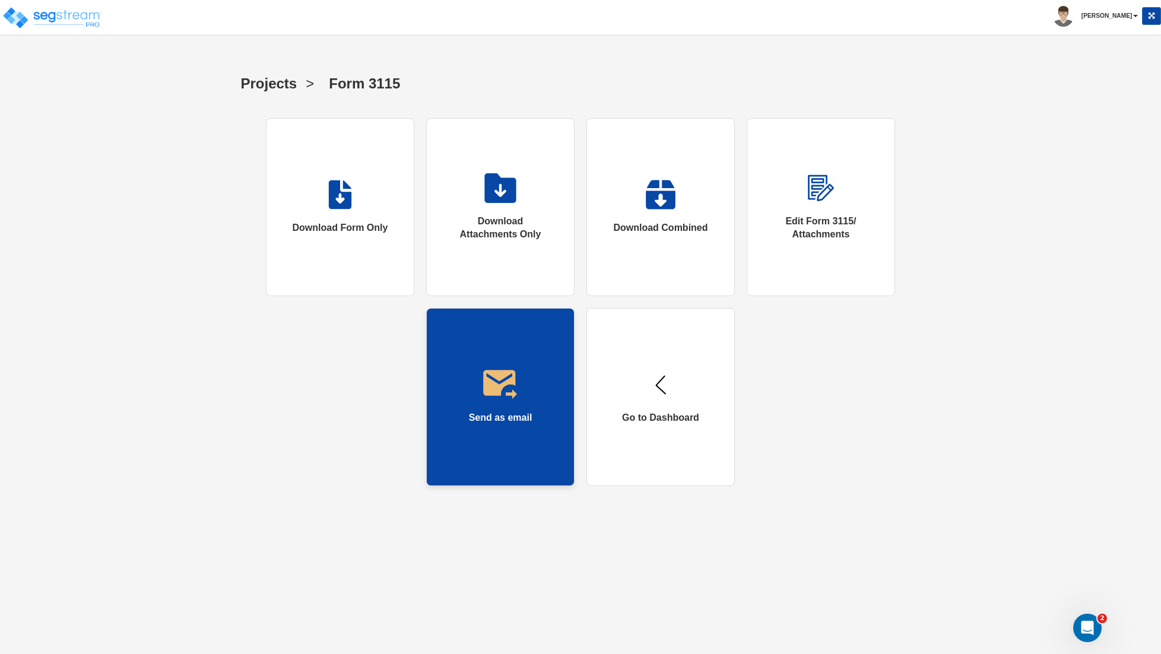
click at [494, 411] on div "Send as email" at bounding box center [501, 418] width 64 height 14
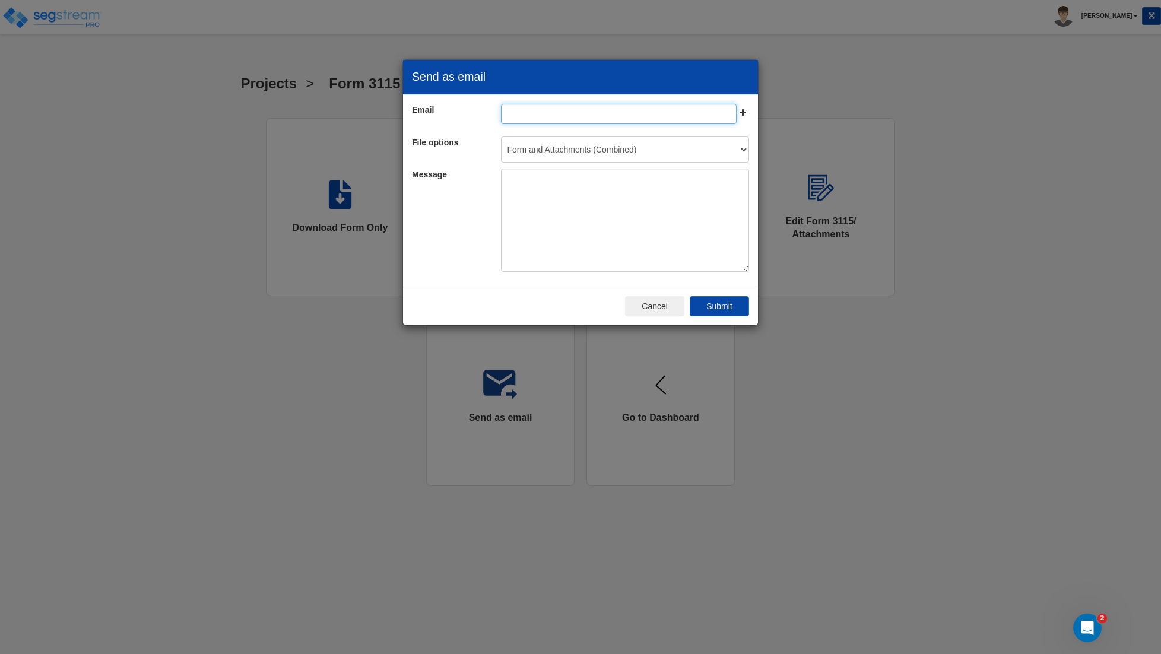
click at [547, 121] on input "email" at bounding box center [619, 114] width 236 height 20
type input "[PERSON_NAME][EMAIL_ADDRESS][DOMAIN_NAME]"
click at [656, 153] on select "Form and Attachments (Combined) Form only Attachments only" at bounding box center [625, 150] width 249 height 26
click at [501, 137] on select "Form and Attachments (Combined) Form only Attachments only" at bounding box center [625, 150] width 249 height 26
click at [568, 189] on textarea at bounding box center [625, 220] width 249 height 103
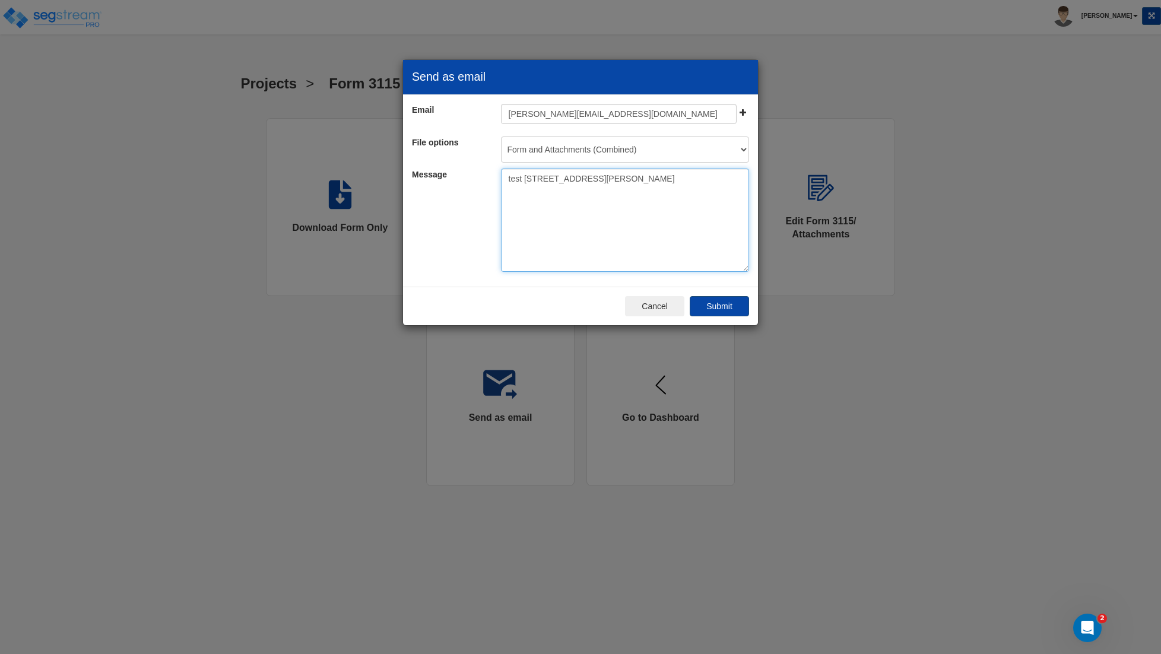
type textarea "test [STREET_ADDRESS][PERSON_NAME]"
click at [712, 310] on button "Submit" at bounding box center [719, 306] width 59 height 20
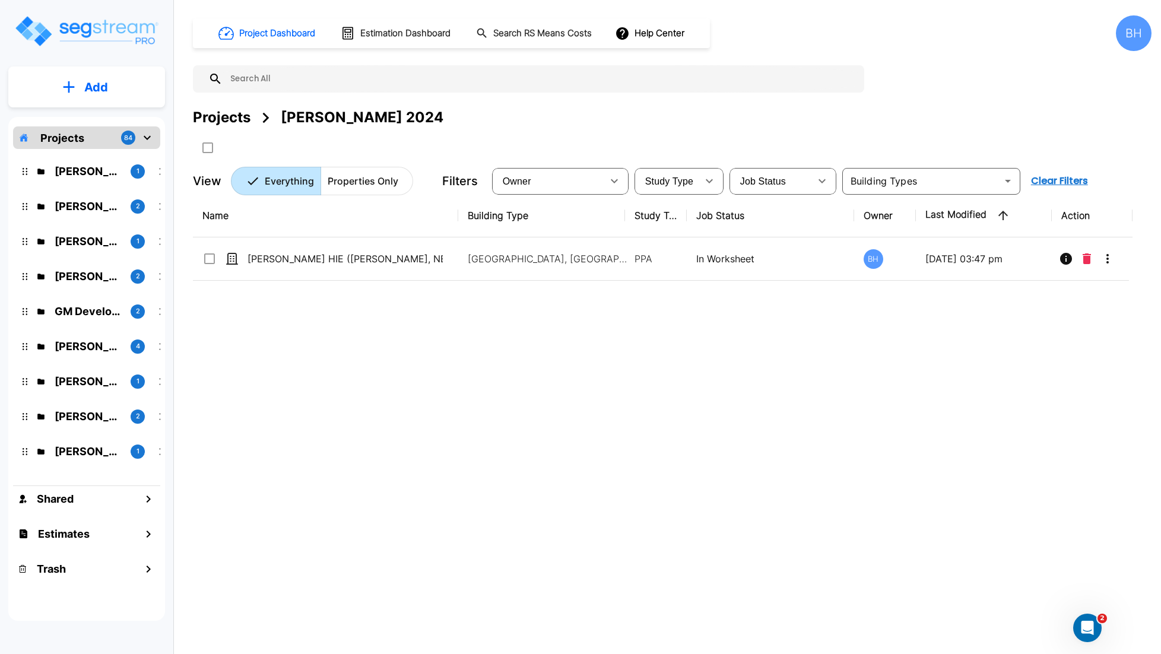
click at [69, 33] on img "mailbox folders" at bounding box center [86, 31] width 145 height 34
click at [92, 169] on p "[PERSON_NAME] 2024" at bounding box center [88, 171] width 66 height 16
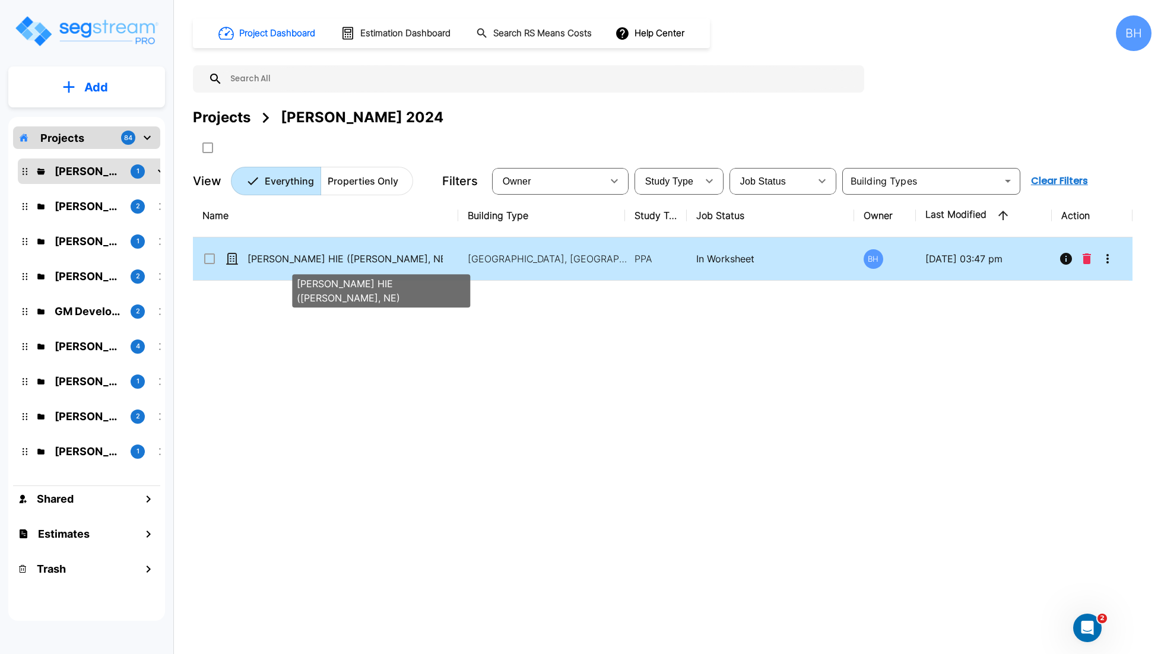
click at [401, 264] on p "[PERSON_NAME] HIE ([PERSON_NAME], NE)" at bounding box center [345, 259] width 195 height 14
checkbox input "true"
click at [401, 264] on p "[PERSON_NAME] HIE ([PERSON_NAME], NE)" at bounding box center [345, 259] width 195 height 14
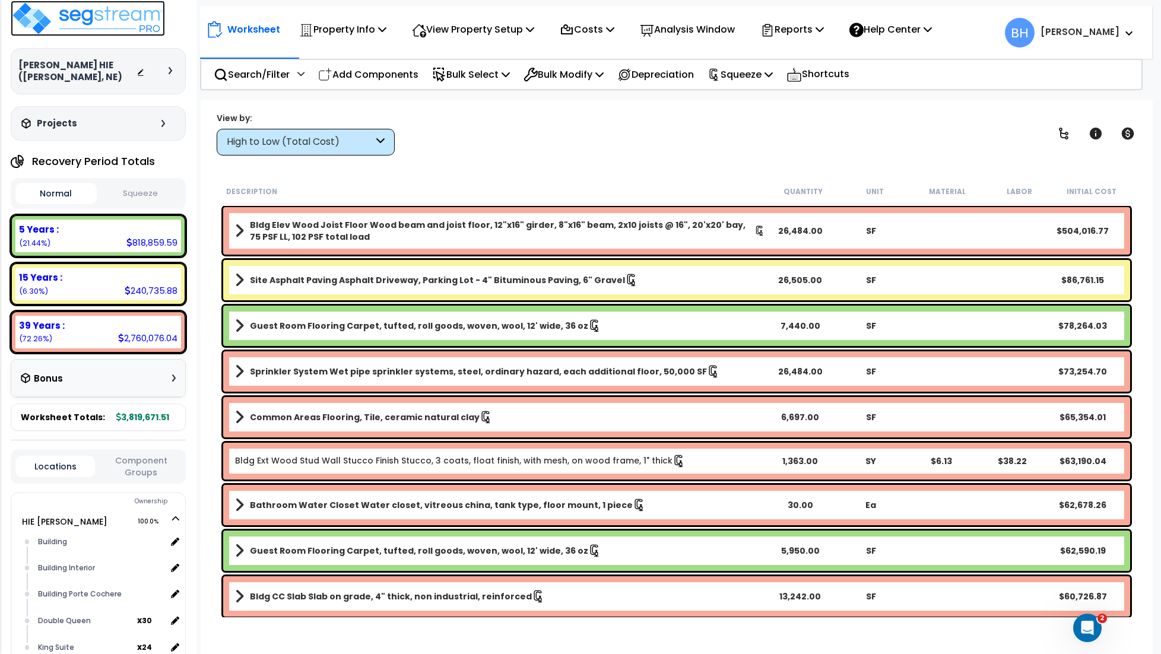
click at [83, 25] on img at bounding box center [88, 19] width 154 height 36
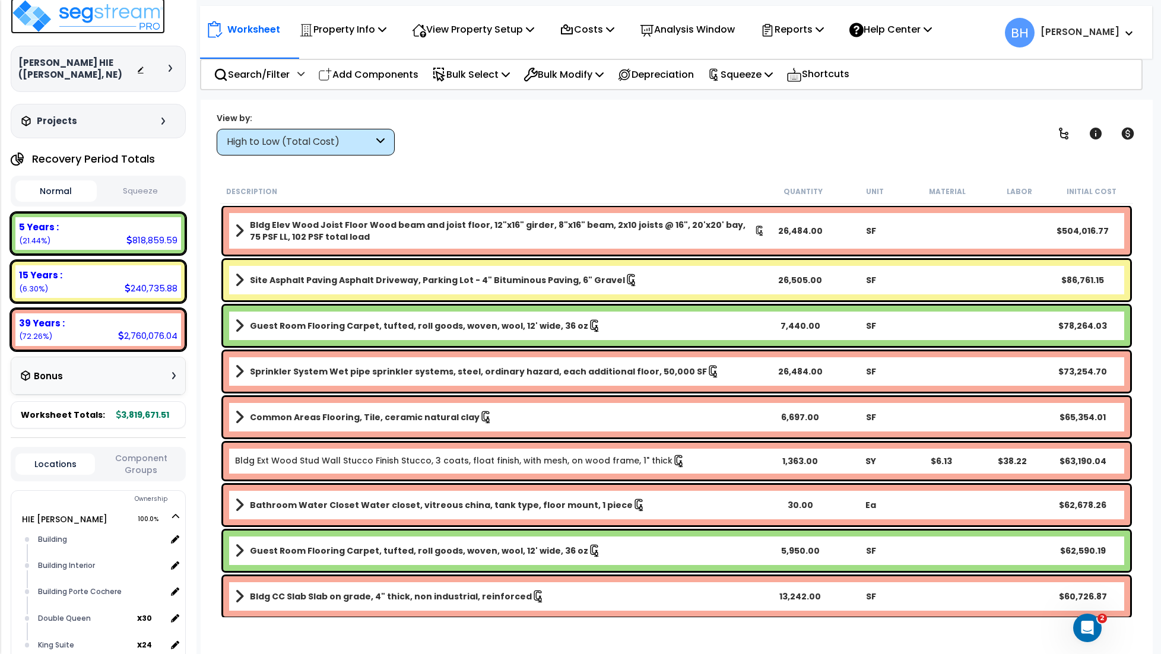
scroll to position [12, 0]
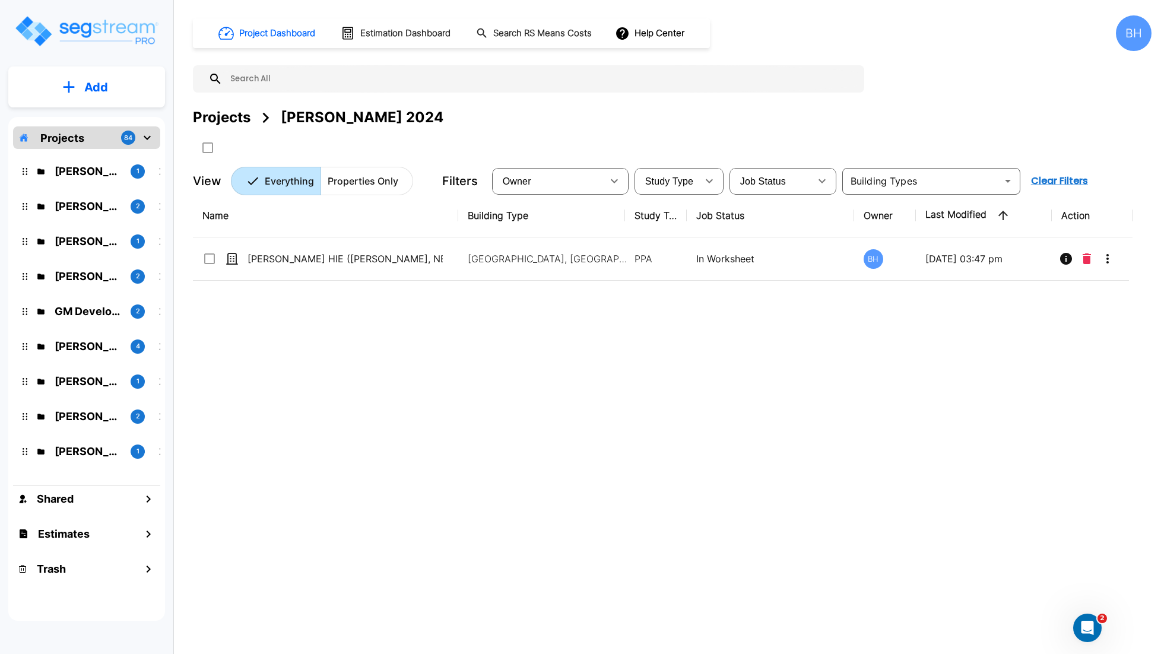
click at [842, 400] on div "Name Building Type Study Type Job Status Owner Last Modified Action [PERSON_NAM…" at bounding box center [663, 396] width 940 height 405
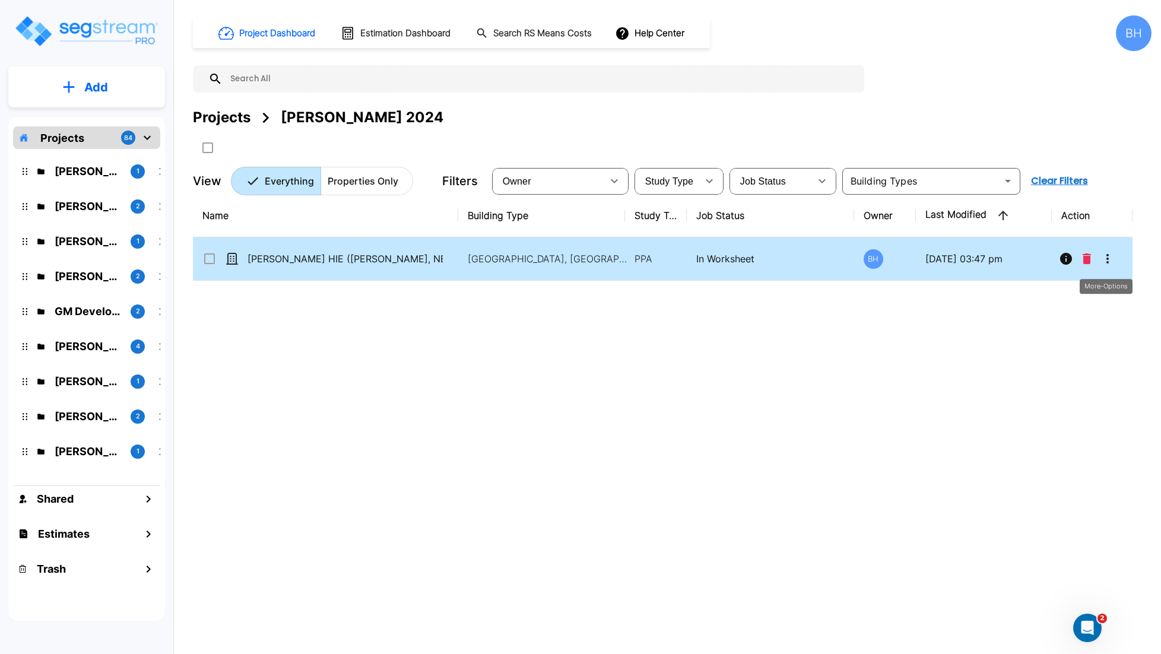
click at [1115, 253] on button "More-Options" at bounding box center [1108, 259] width 24 height 24
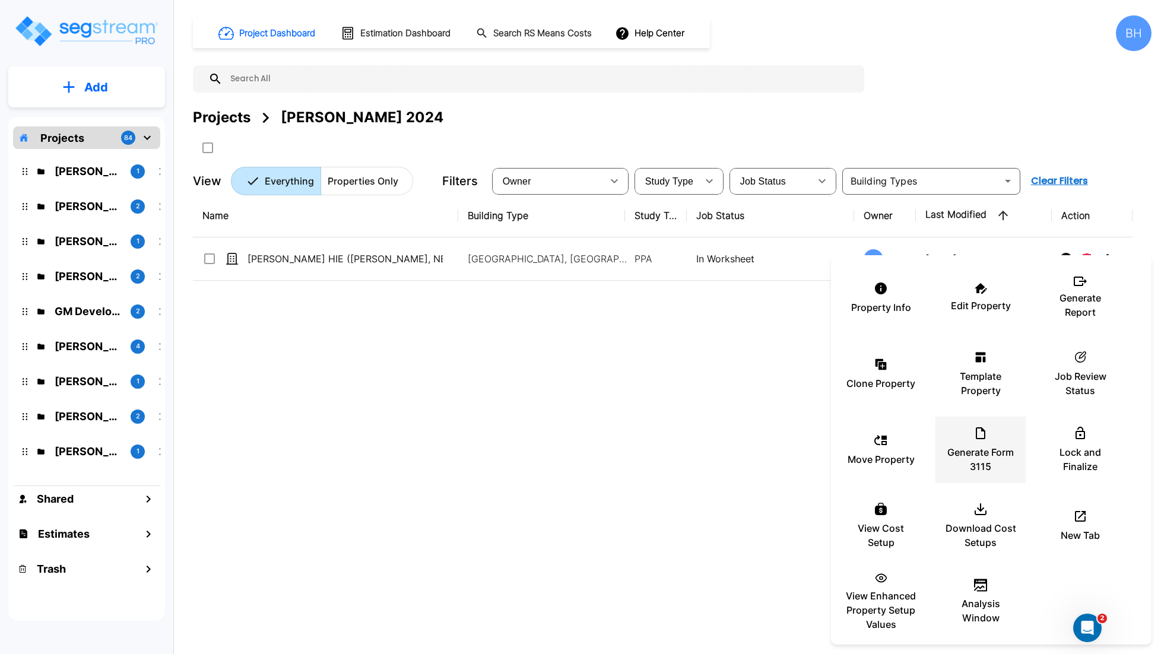
drag, startPoint x: 990, startPoint y: 442, endPoint x: 1007, endPoint y: 437, distance: 18.4
click at [990, 442] on div "Generate Form 3115" at bounding box center [980, 449] width 71 height 59
